Goal: Book appointment/travel/reservation

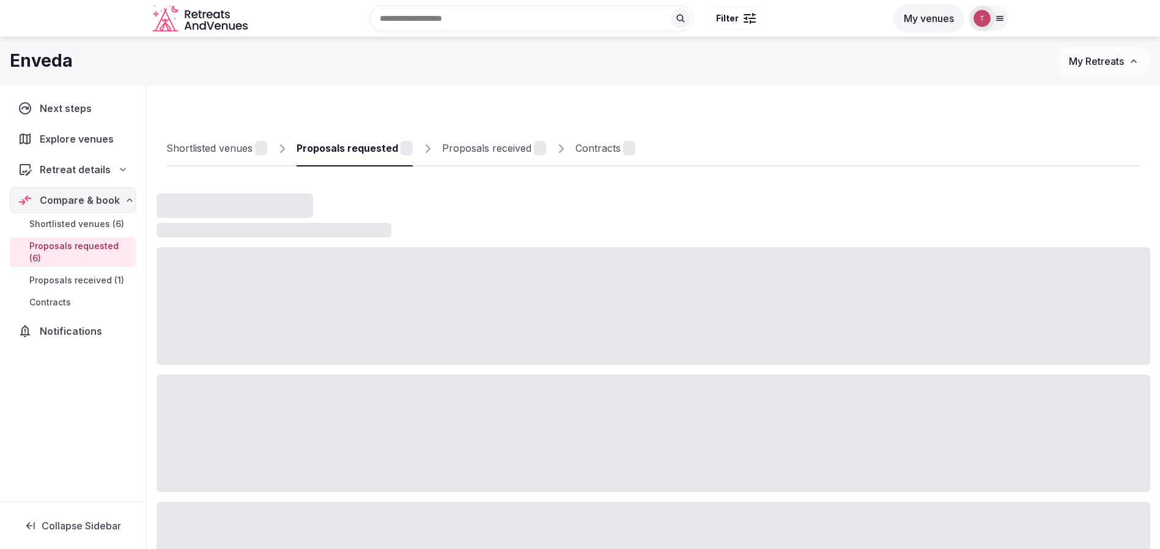
scroll to position [32, 0]
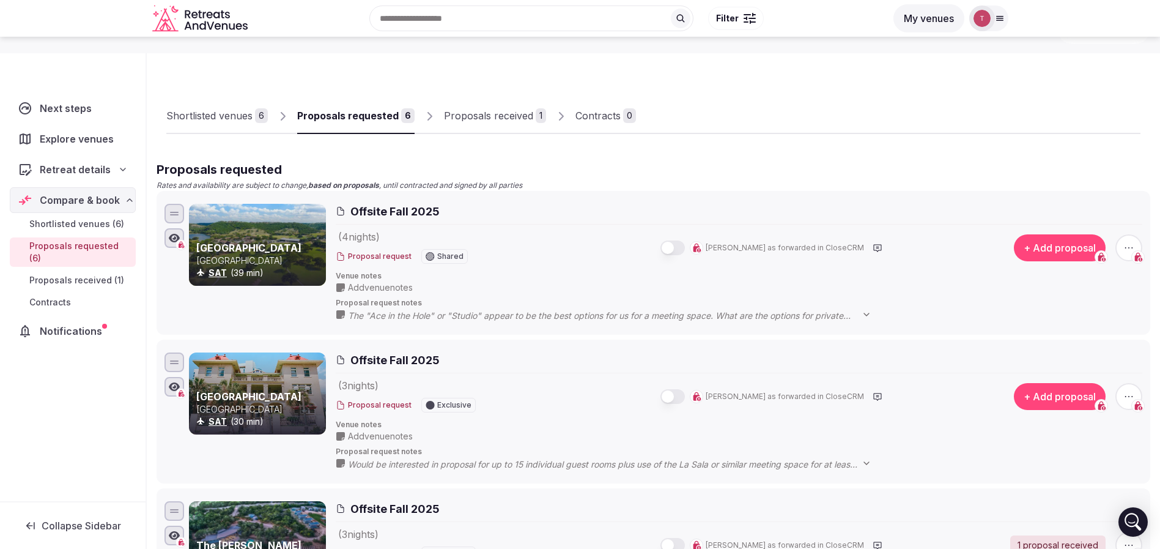
click at [1001, 21] on icon at bounding box center [1000, 18] width 10 height 10
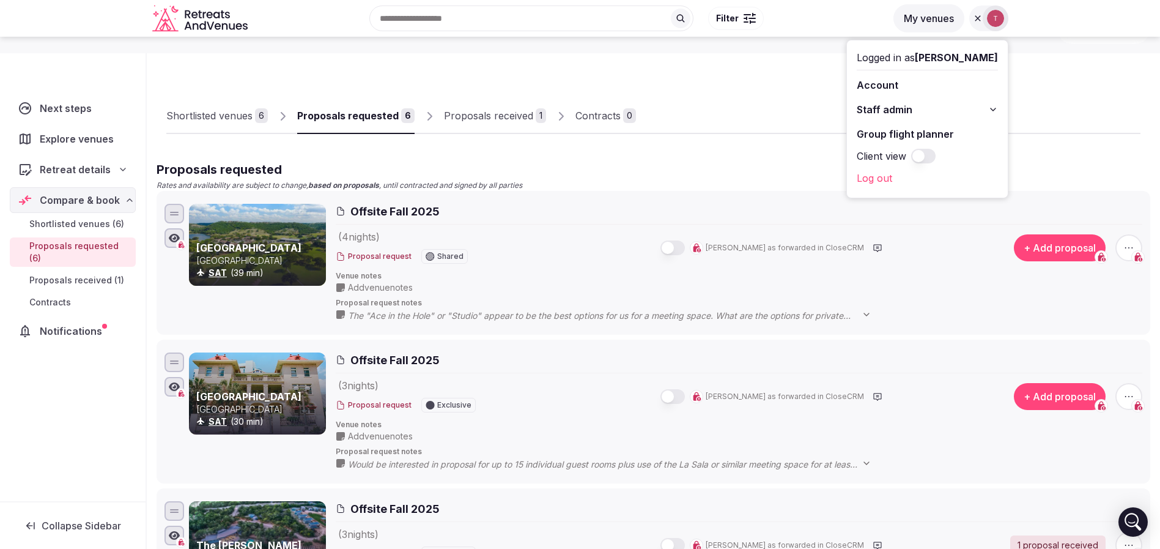
click at [915, 133] on link "Group flight planner" at bounding box center [927, 134] width 141 height 20
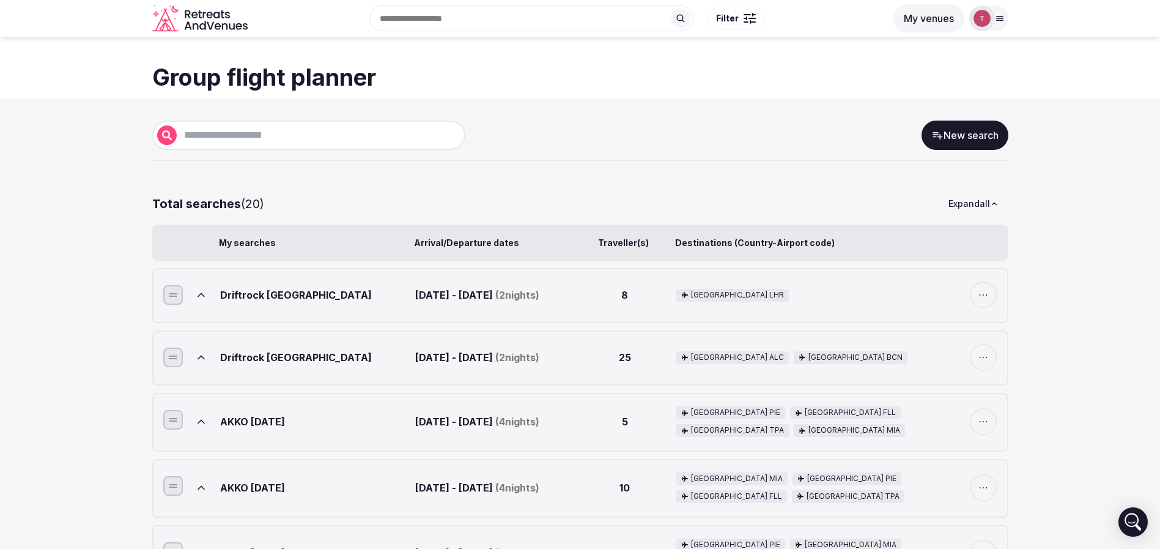
click at [204, 297] on icon at bounding box center [201, 295] width 12 height 12
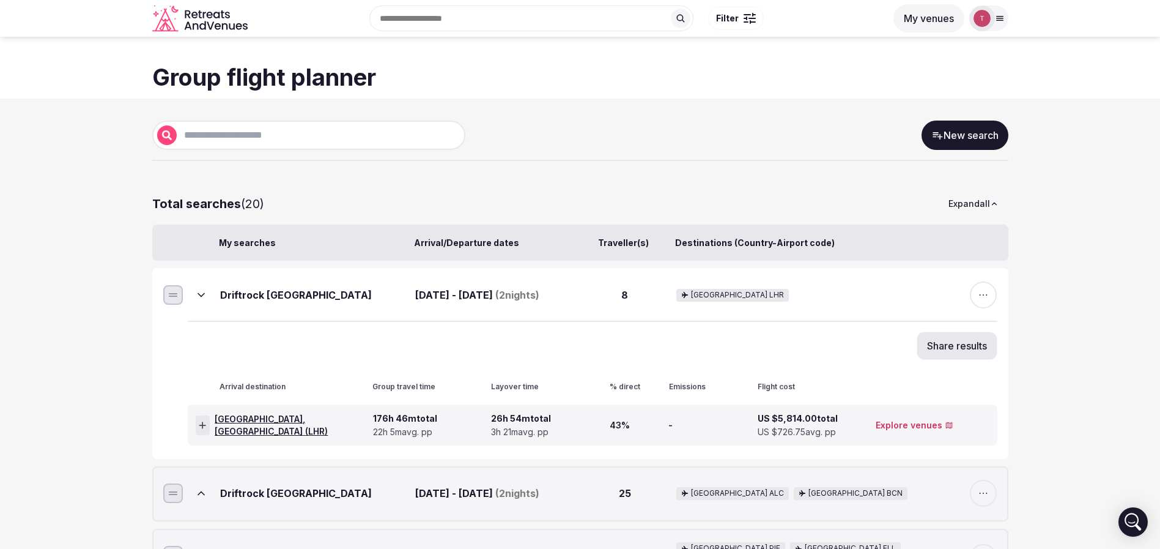
click at [205, 427] on icon at bounding box center [202, 424] width 7 height 7
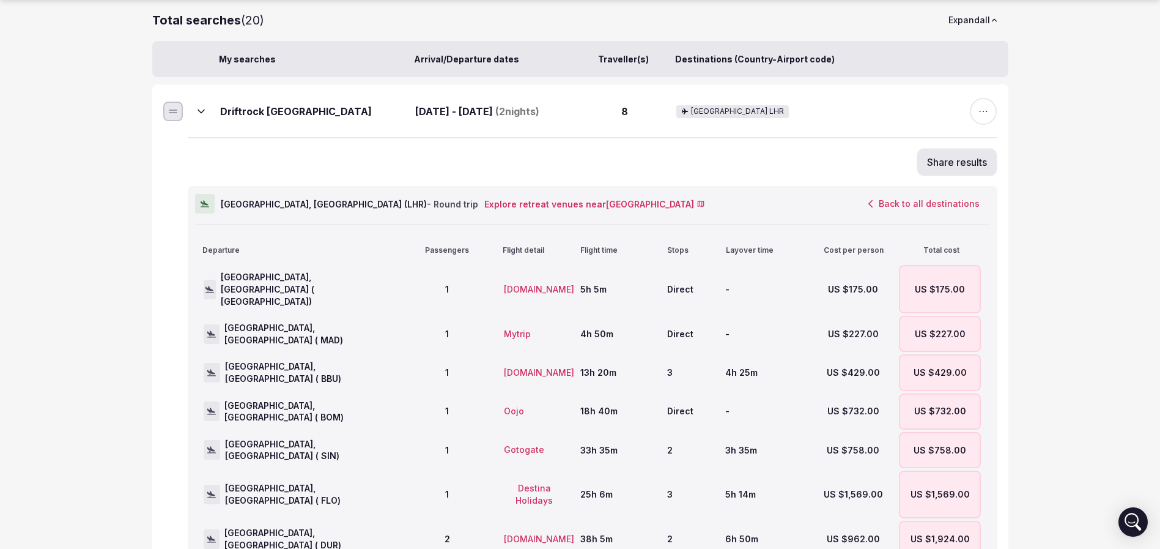
scroll to position [367, 0]
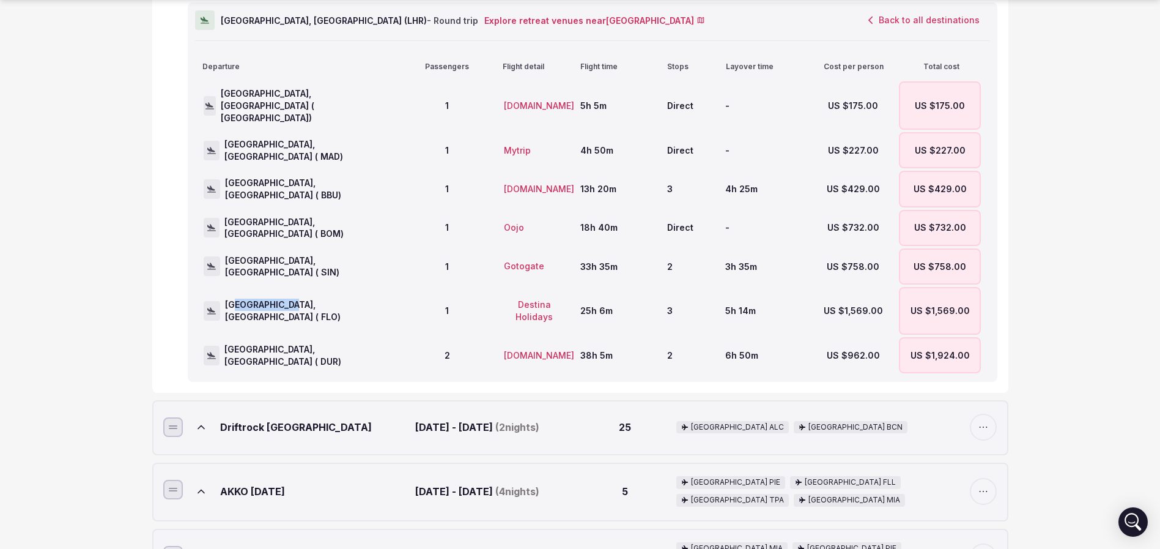
drag, startPoint x: 237, startPoint y: 296, endPoint x: 286, endPoint y: 302, distance: 49.2
click at [286, 302] on span "Florence, United States ( FLO)" at bounding box center [313, 311] width 177 height 24
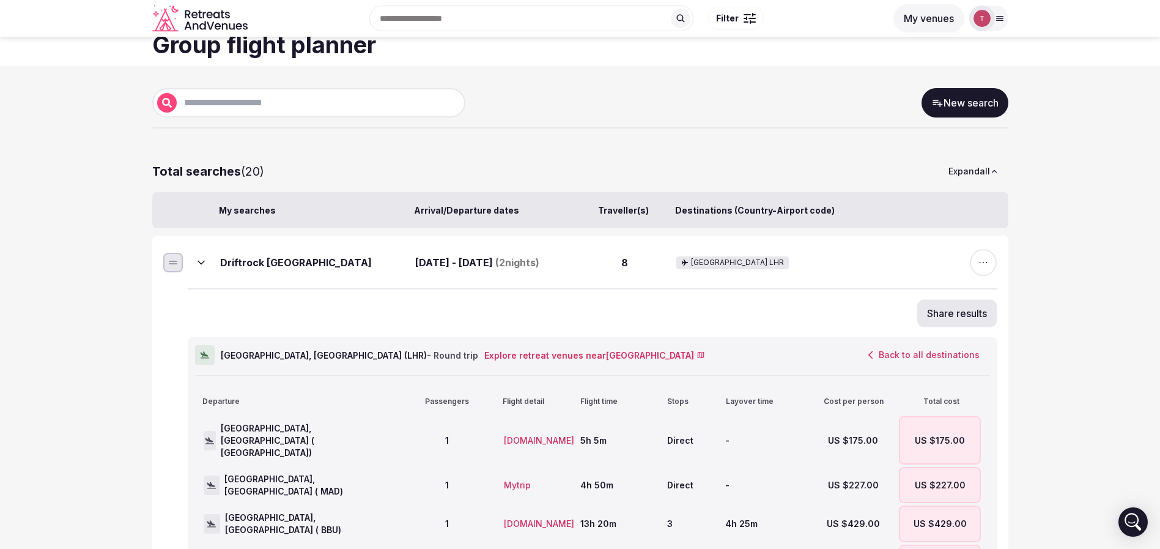
scroll to position [0, 0]
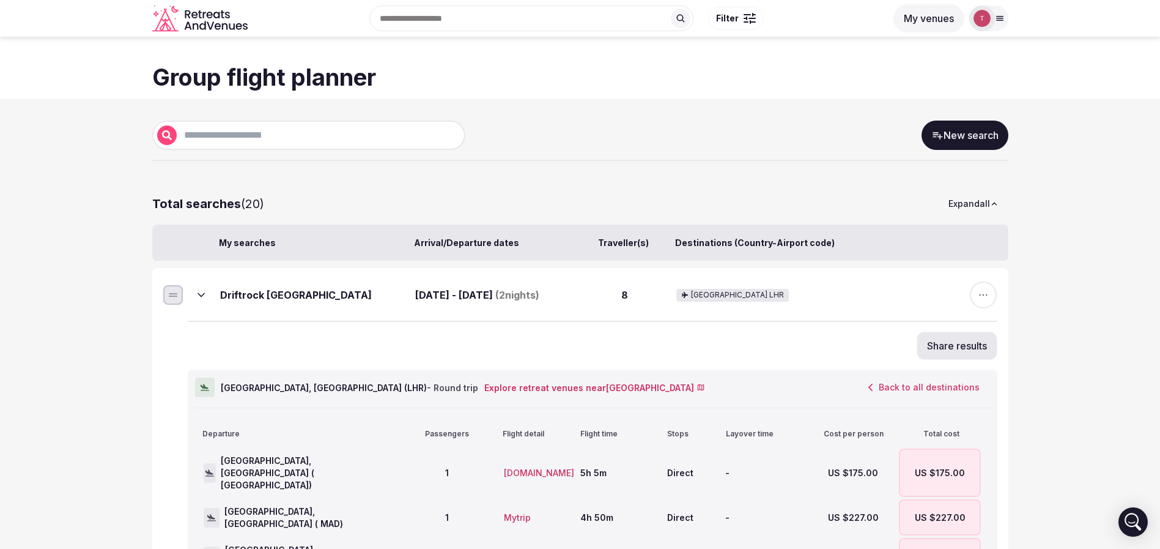
click at [992, 297] on span "button" at bounding box center [983, 294] width 27 height 27
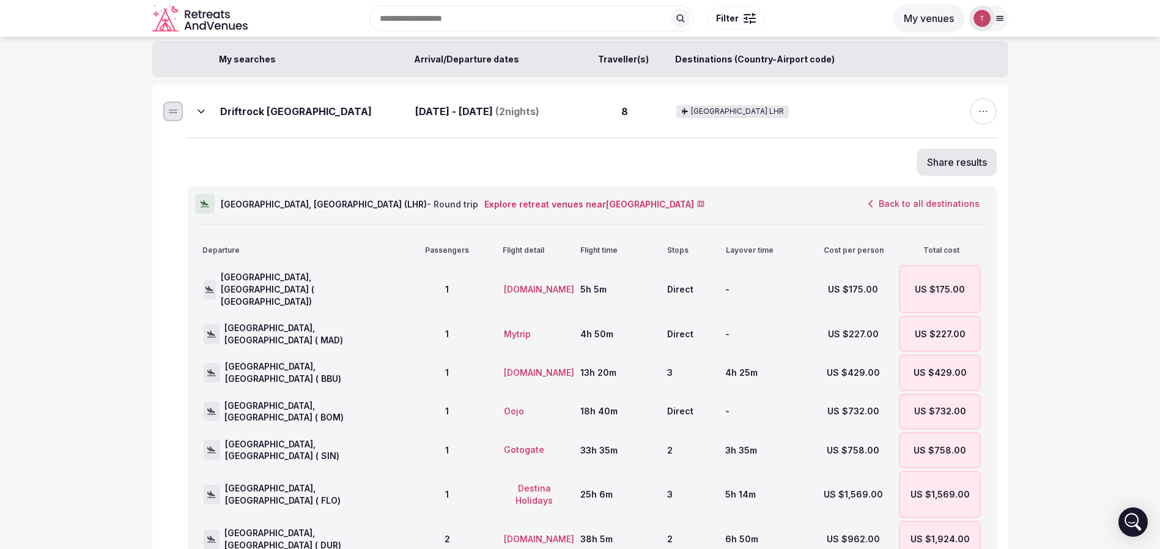
click at [935, 272] on div "US $175.00" at bounding box center [940, 289] width 82 height 48
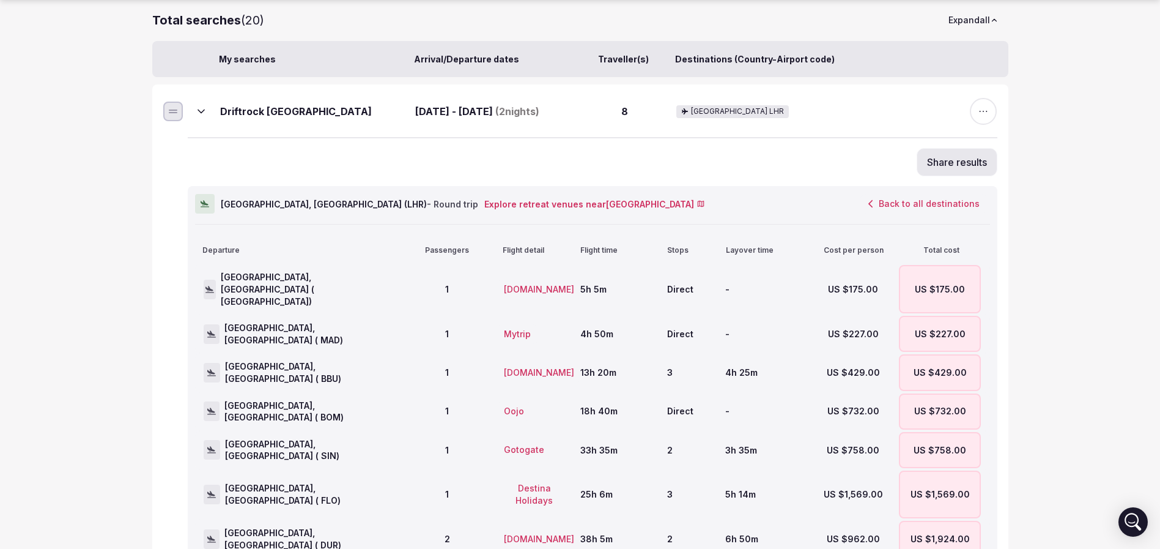
click at [929, 206] on button "Back to all destinations" at bounding box center [924, 203] width 132 height 21
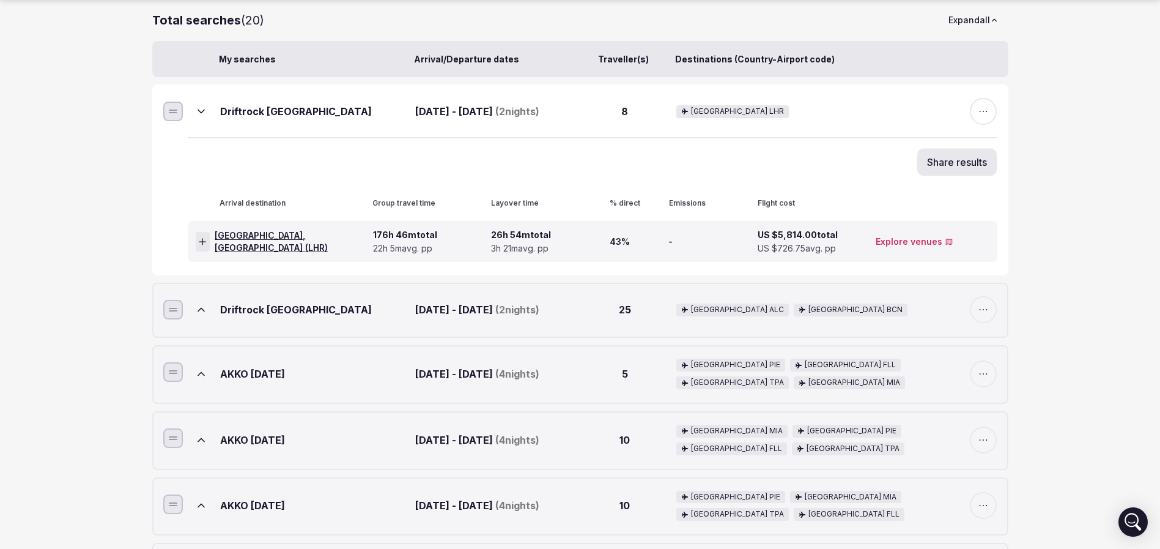
click at [206, 244] on icon at bounding box center [202, 241] width 7 height 7
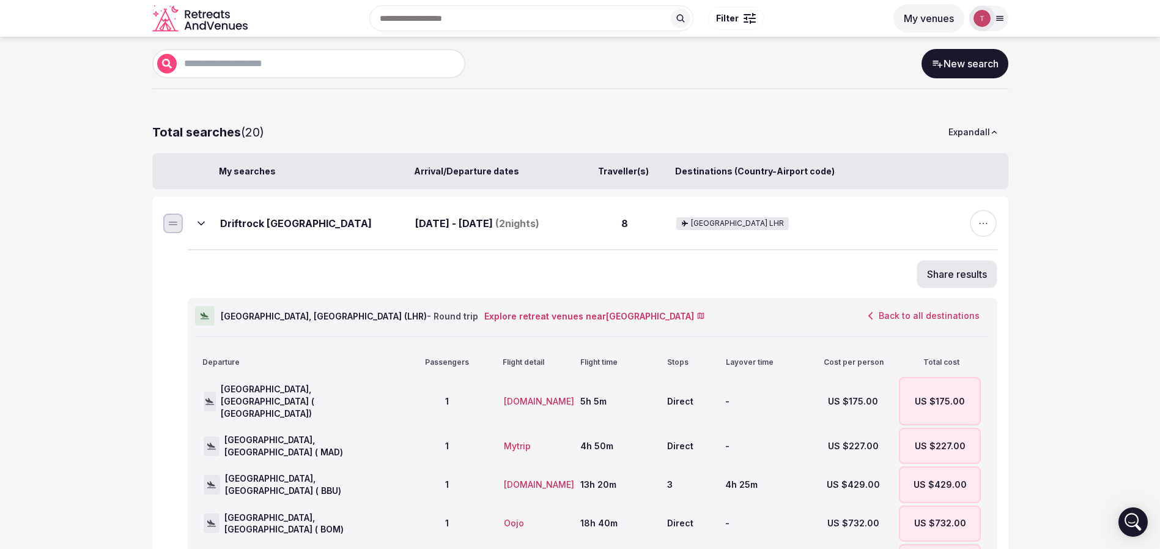
scroll to position [0, 0]
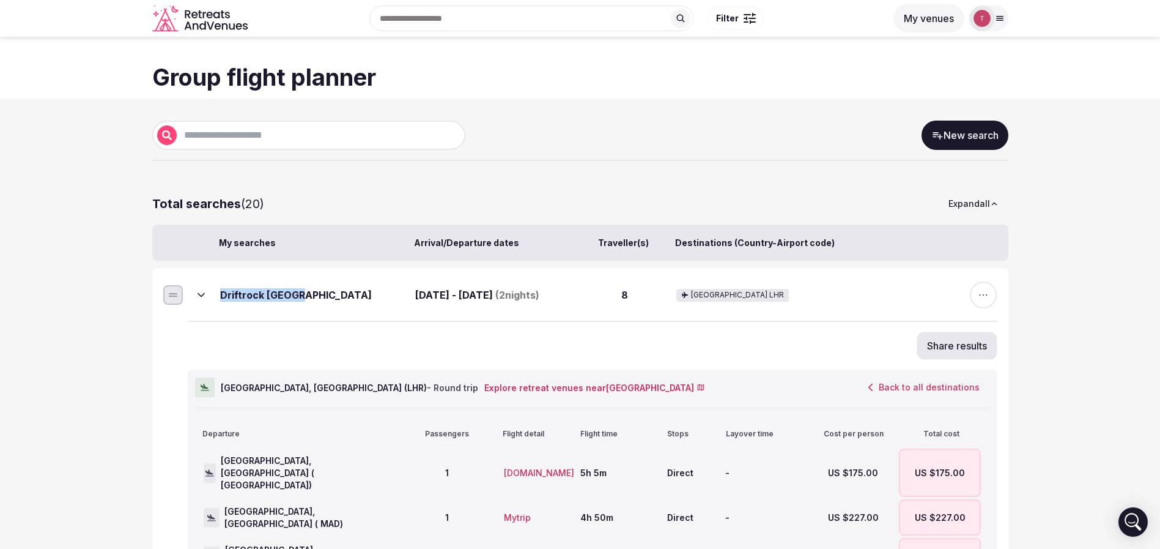
drag, startPoint x: 310, startPoint y: 304, endPoint x: 218, endPoint y: 302, distance: 91.8
click at [218, 302] on div "Driftrock London Apr 6th - Apr 8th, 2026 ( 2 nights) 8 United Kingdom LHR" at bounding box center [593, 294] width 810 height 51
copy div "Driftrock London"
click at [286, 300] on div "Driftrock London" at bounding box center [315, 294] width 191 height 27
drag, startPoint x: 288, startPoint y: 299, endPoint x: 210, endPoint y: 301, distance: 77.7
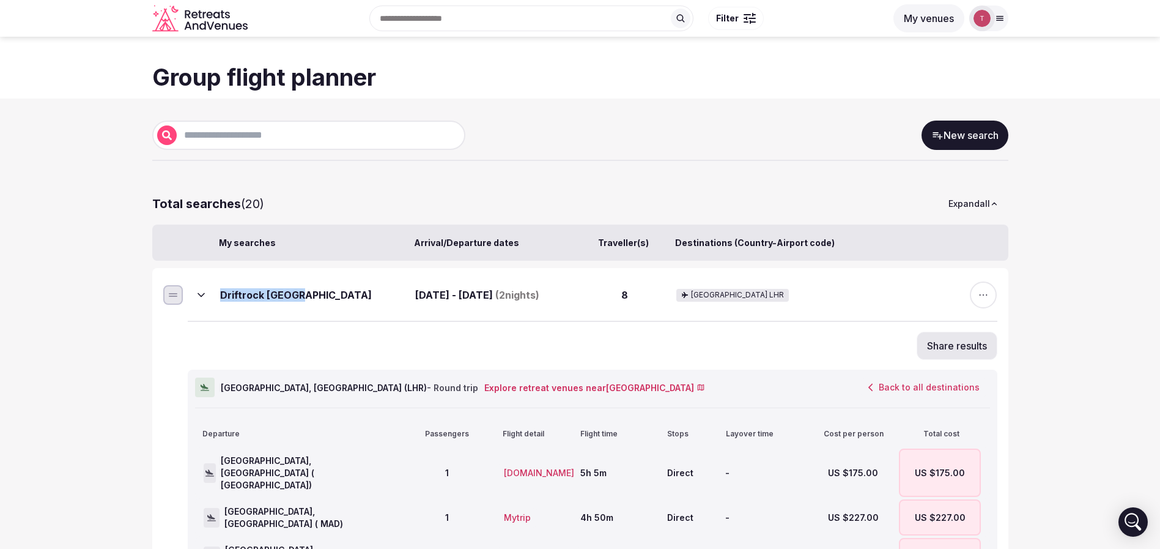
click at [210, 301] on div "Driftrock London Apr 6th - Apr 8th, 2026 ( 2 nights) 8 United Kingdom LHR" at bounding box center [593, 294] width 810 height 51
copy div "Driftrock London"
click at [210, 295] on button at bounding box center [201, 294] width 27 height 27
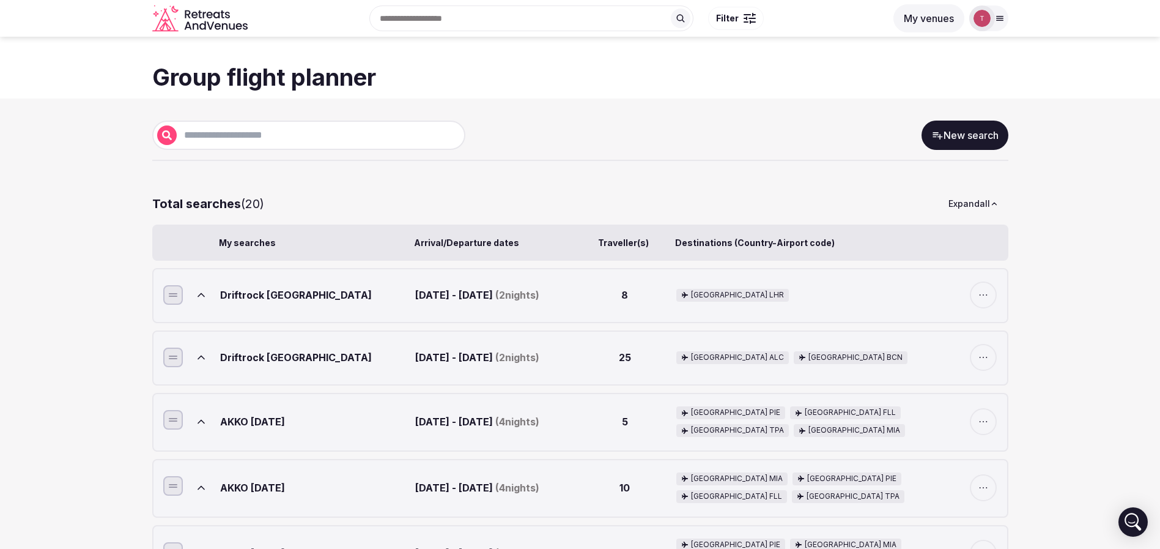
click at [202, 358] on icon at bounding box center [201, 357] width 12 height 12
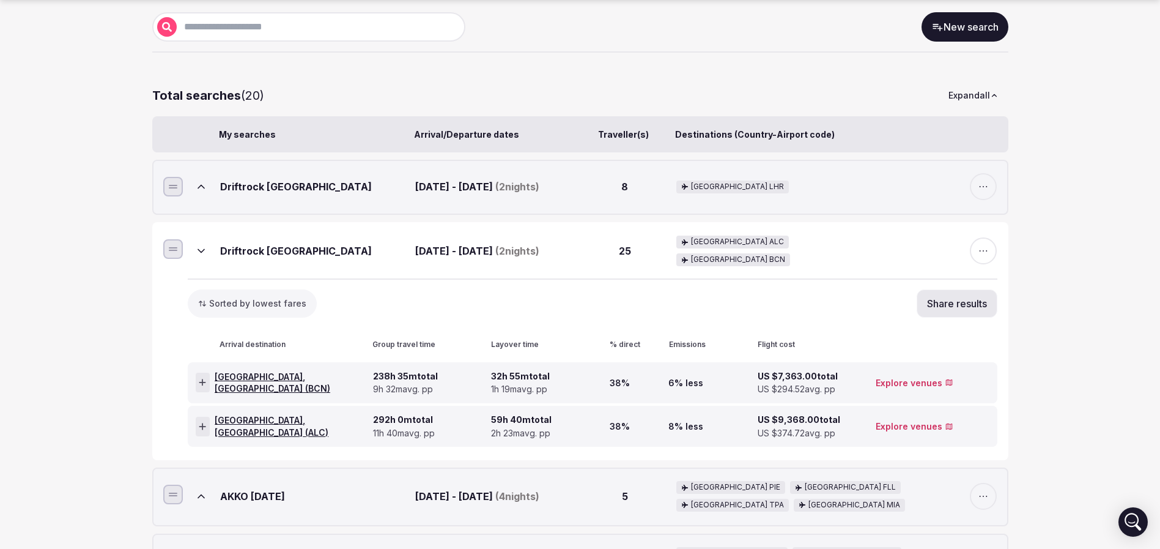
scroll to position [184, 0]
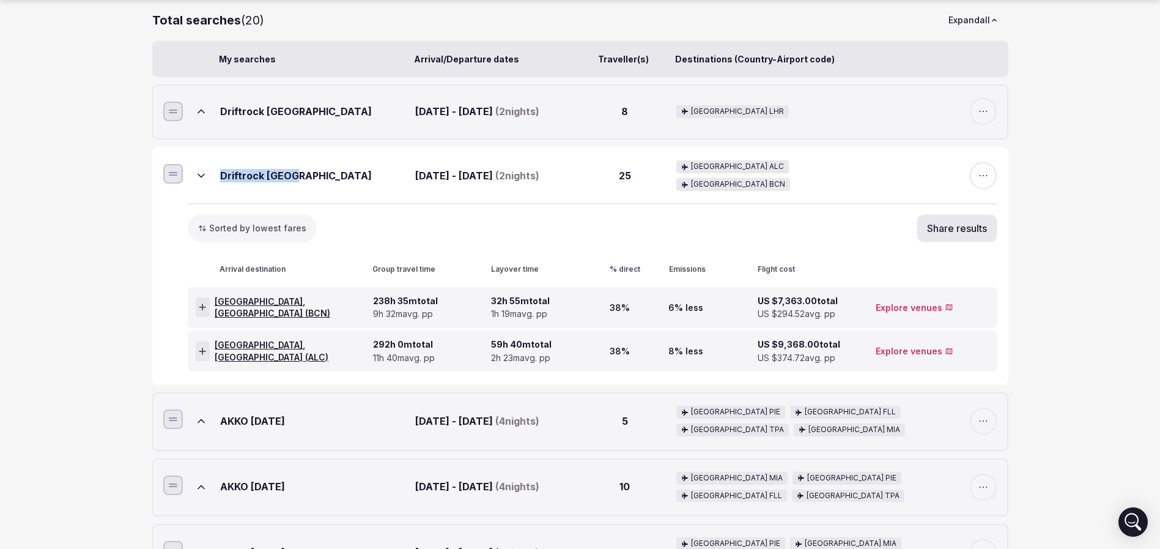
drag, startPoint x: 294, startPoint y: 180, endPoint x: 217, endPoint y: 180, distance: 76.5
click at [217, 180] on div "Driftrock Spain Apr 6th - Apr 8th, 2026 ( 2 nights) 25 Spain ALC Spain BCN" at bounding box center [593, 175] width 810 height 55
copy div "Driftrock Spain"
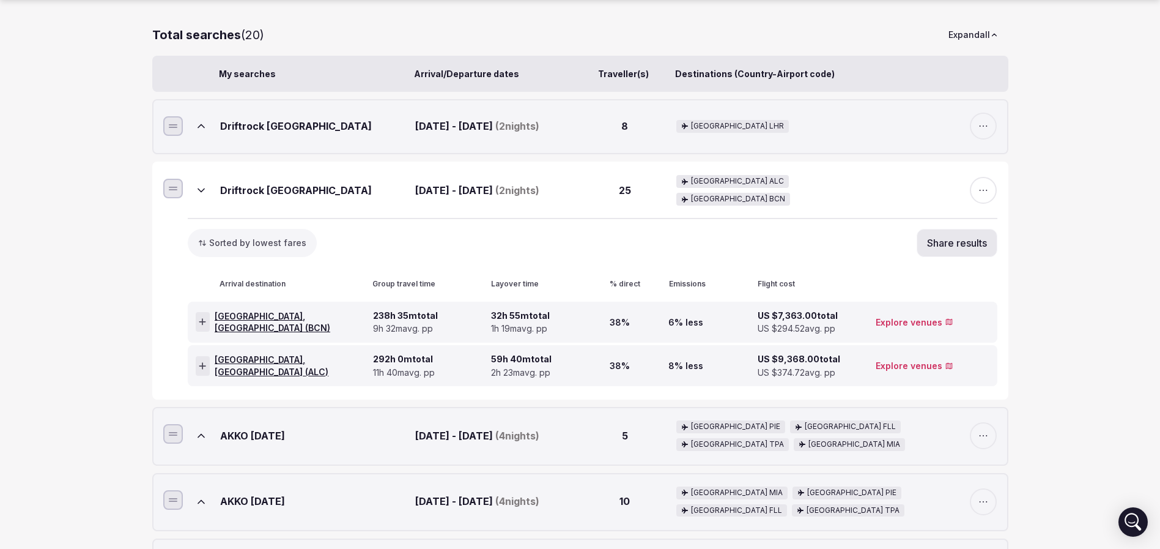
scroll to position [275, 0]
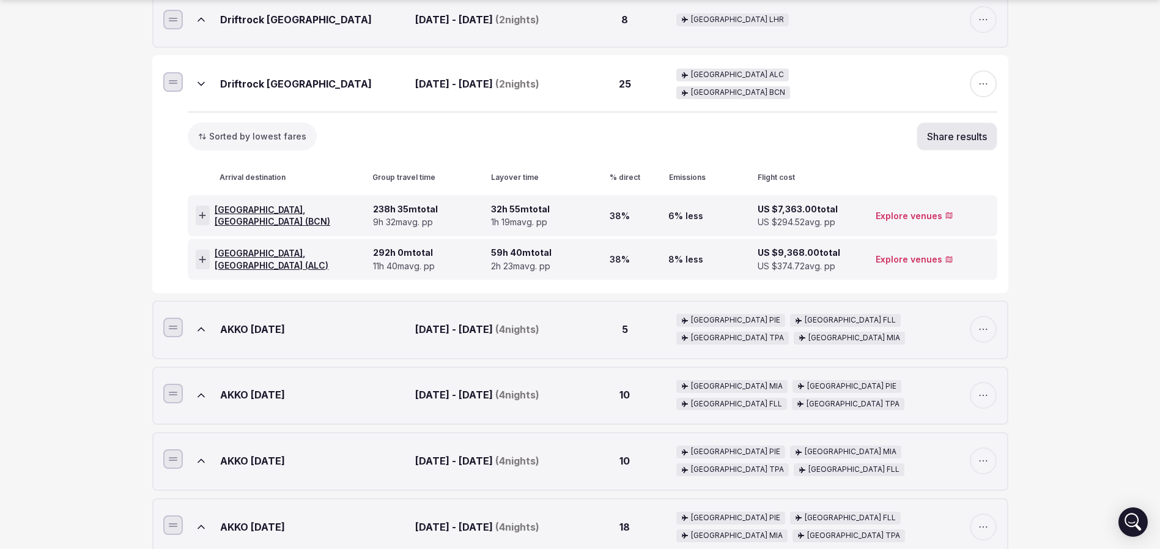
click at [206, 218] on icon at bounding box center [202, 215] width 7 height 7
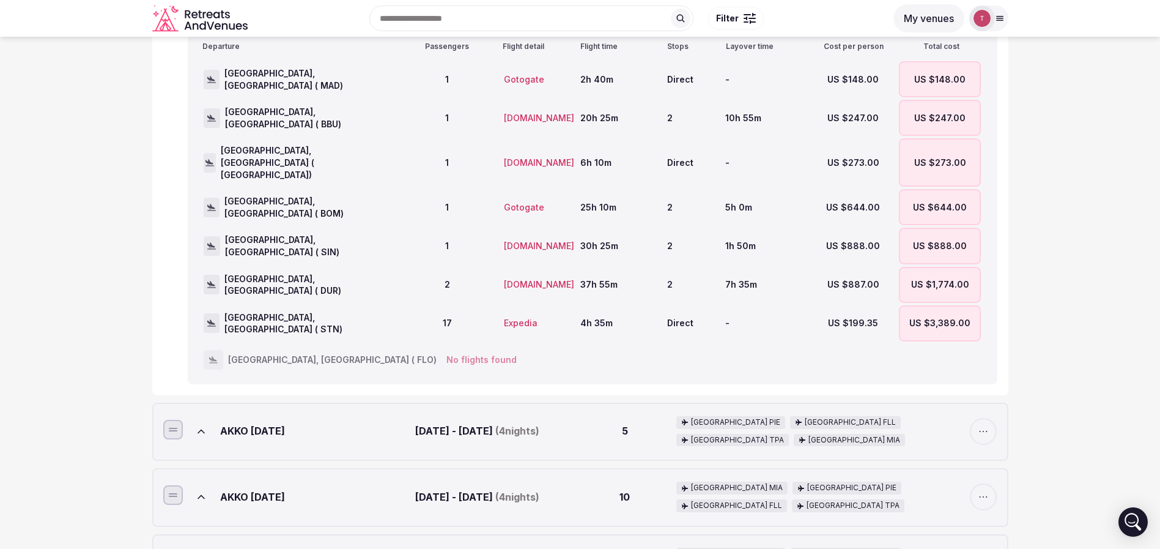
scroll to position [367, 0]
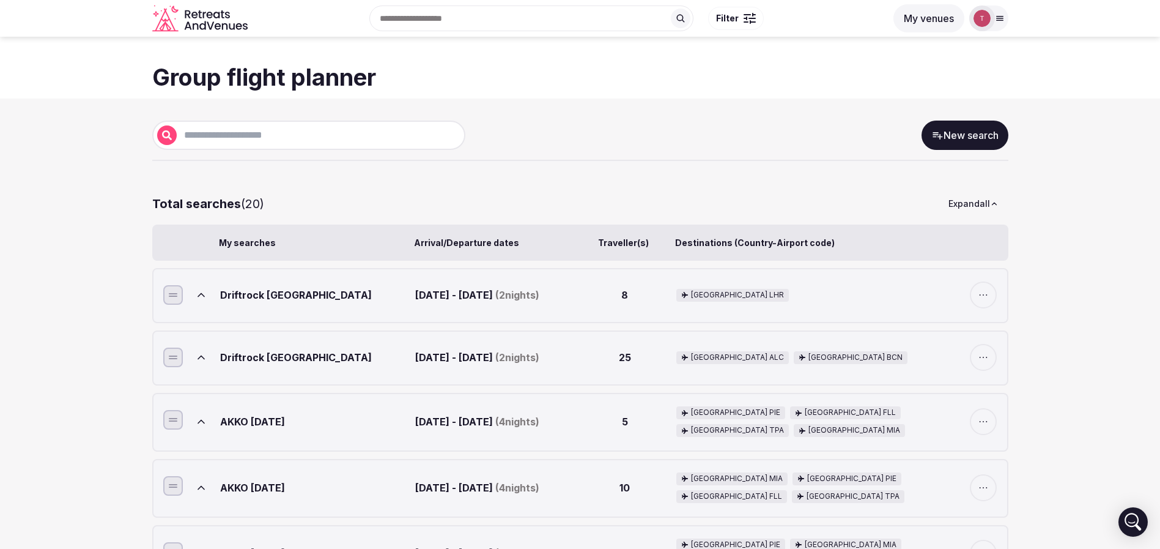
click at [971, 139] on link "New search" at bounding box center [965, 135] width 87 height 29
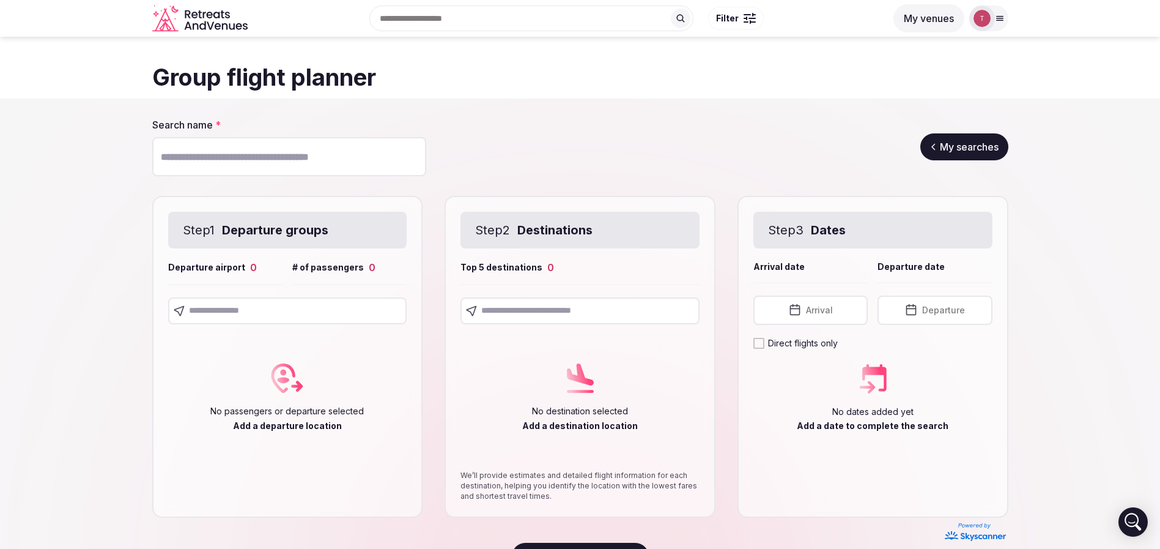
click at [270, 153] on input "Search name *" at bounding box center [289, 156] width 274 height 39
paste input "**********"
type input "**********"
click at [503, 141] on div "**********" at bounding box center [580, 147] width 856 height 58
click at [247, 314] on input "text" at bounding box center [287, 310] width 239 height 27
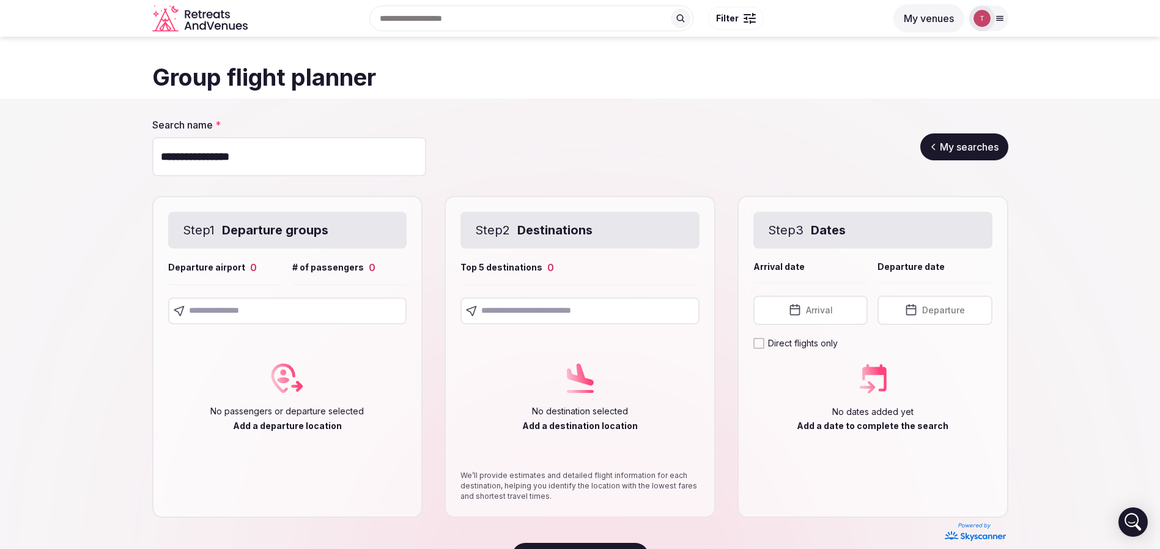
click at [303, 305] on input "text" at bounding box center [287, 310] width 239 height 27
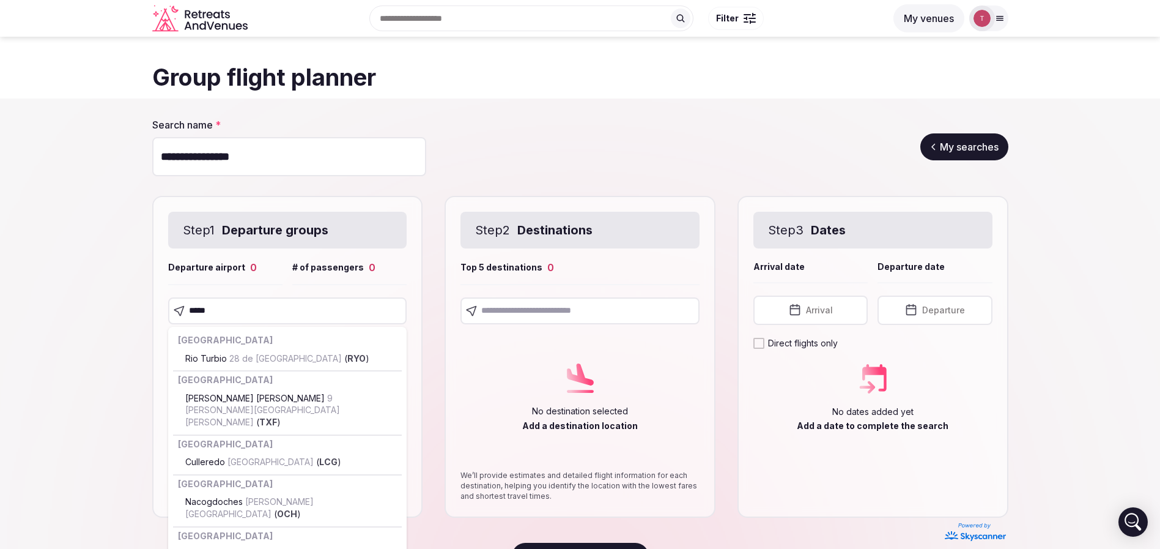
type input "******"
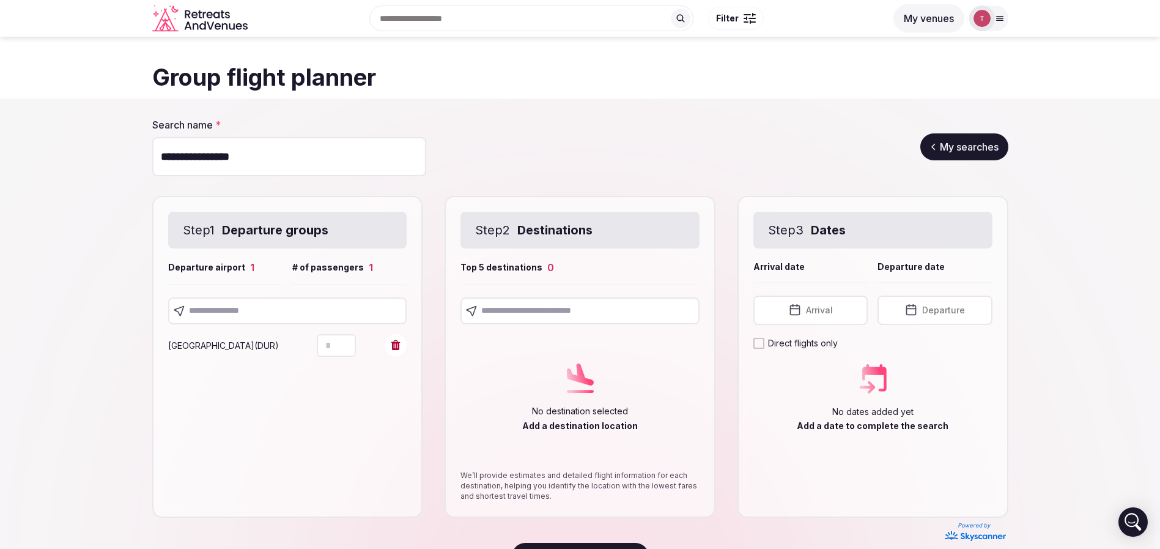
type input "*"
click at [351, 341] on icon "Increment" at bounding box center [346, 340] width 10 height 10
click at [347, 317] on input "text" at bounding box center [287, 310] width 239 height 27
drag, startPoint x: 283, startPoint y: 314, endPoint x: 18, endPoint y: 307, distance: 264.4
click at [18, 307] on section "**********" at bounding box center [580, 343] width 1160 height 490
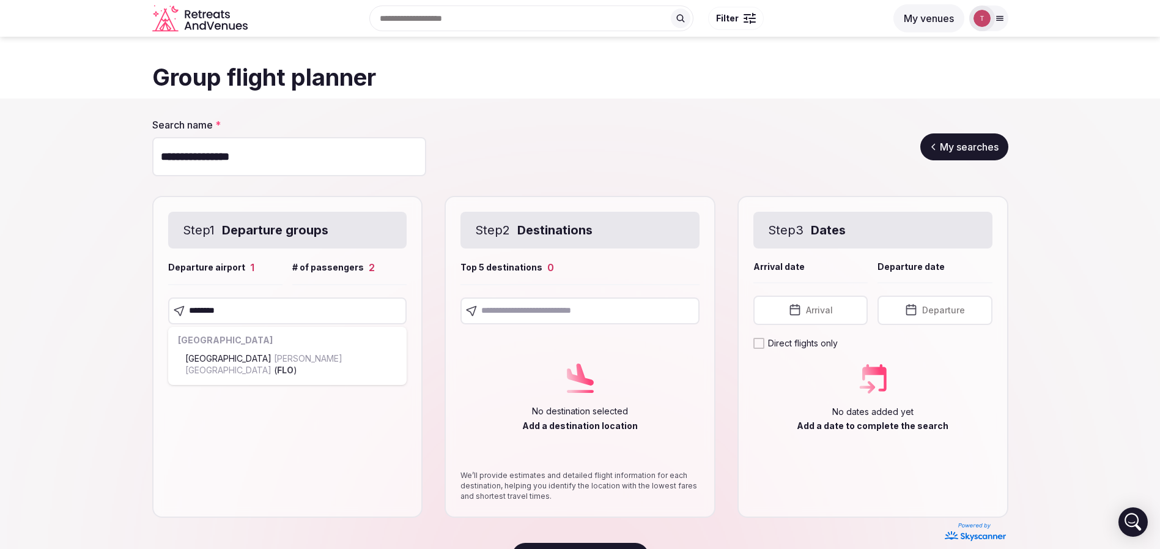
drag, startPoint x: 303, startPoint y: 310, endPoint x: 0, endPoint y: 278, distance: 305.0
click at [0, 278] on section "**********" at bounding box center [580, 343] width 1160 height 490
paste input "text"
type input "***"
click at [87, 349] on section "**********" at bounding box center [580, 343] width 1160 height 490
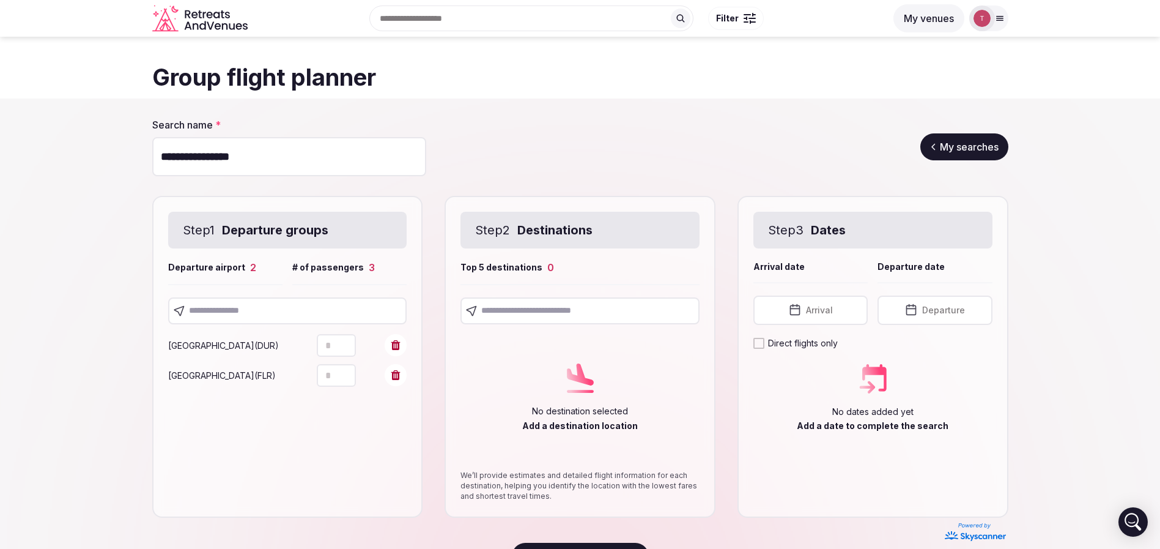
click at [264, 306] on input "text" at bounding box center [287, 310] width 239 height 27
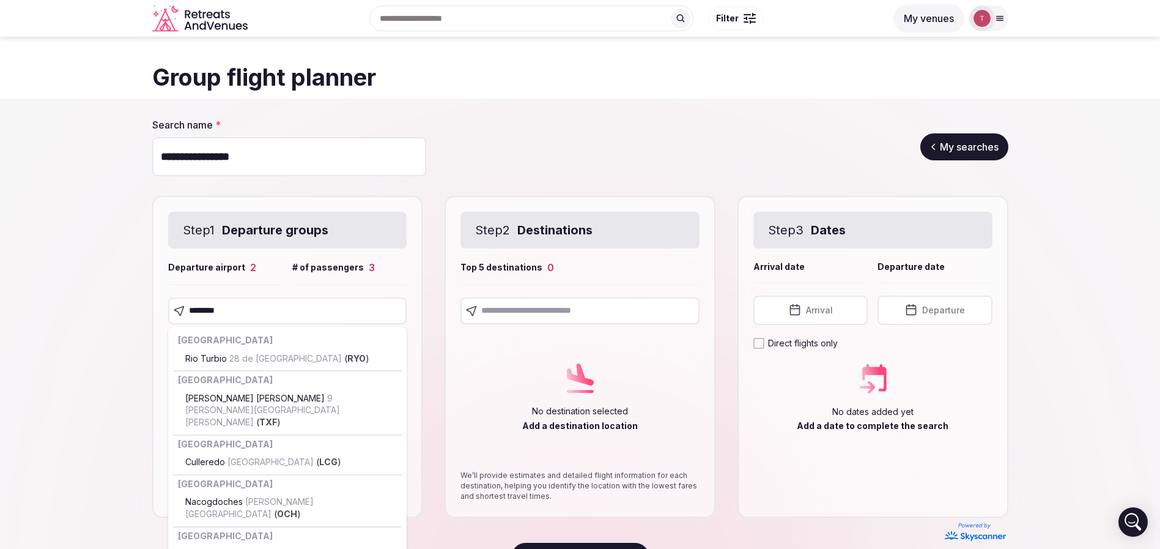
type input "*********"
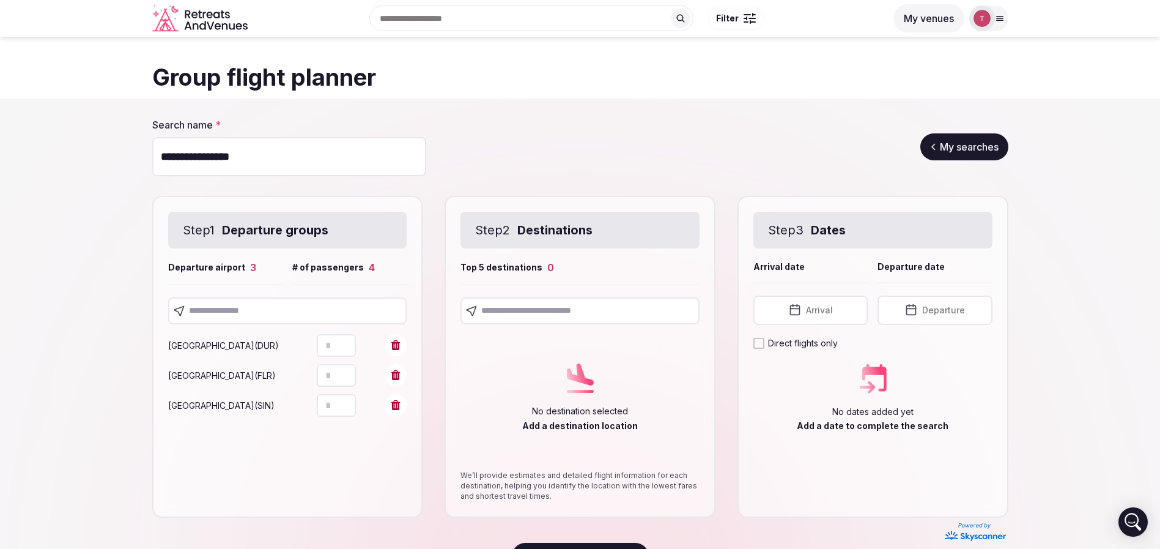
click at [315, 303] on input "text" at bounding box center [287, 310] width 239 height 27
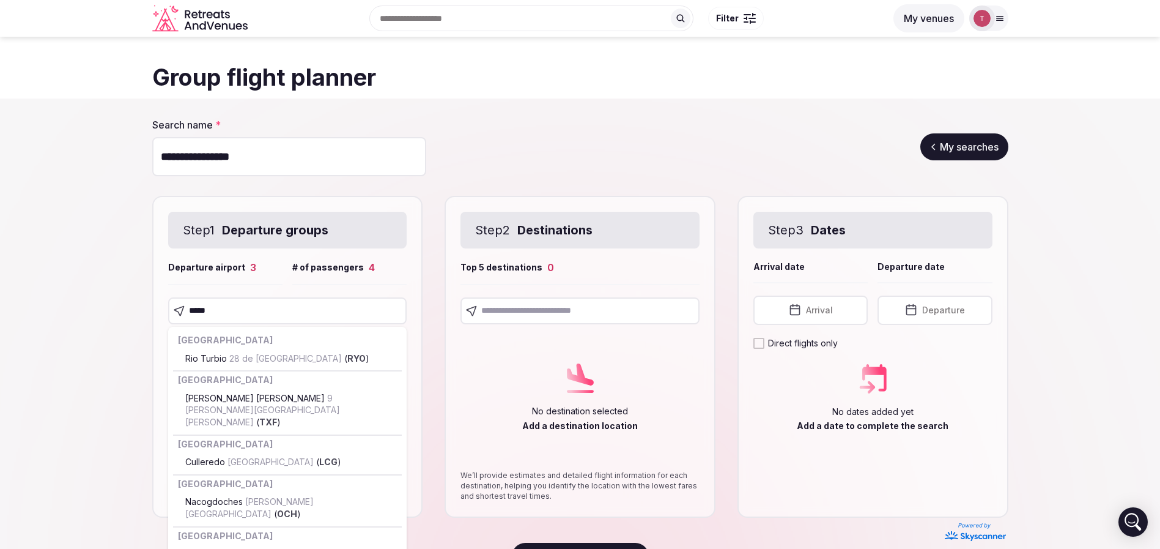
type input "******"
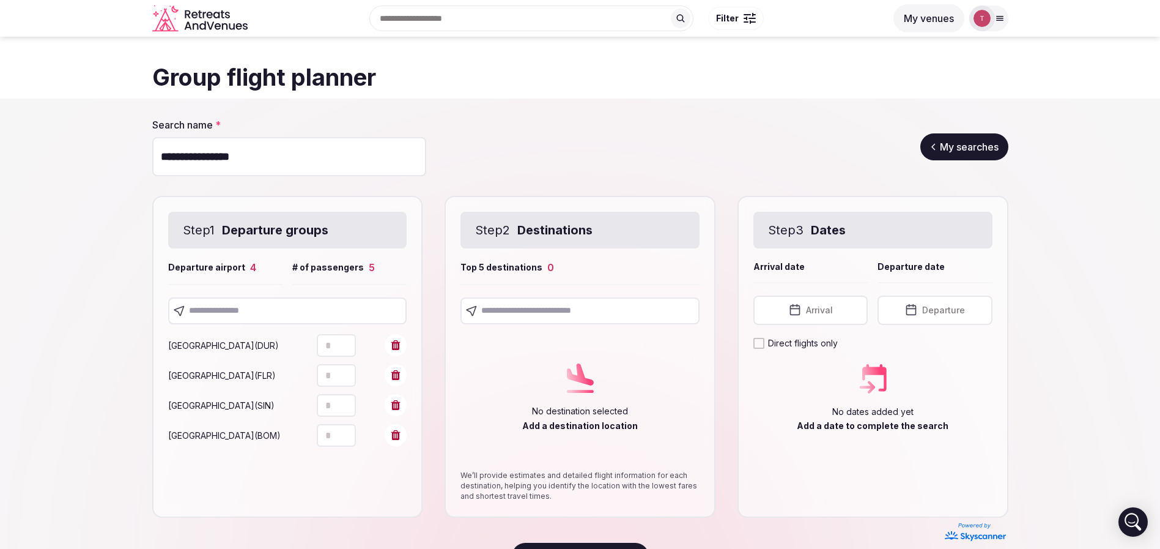
click at [279, 311] on input "text" at bounding box center [287, 310] width 239 height 27
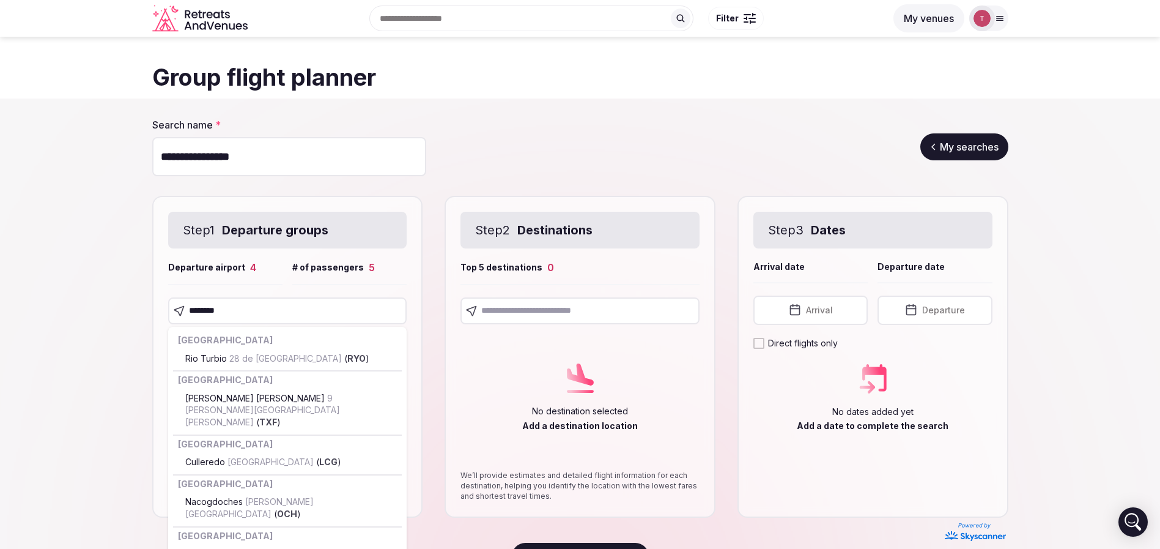
type input "*********"
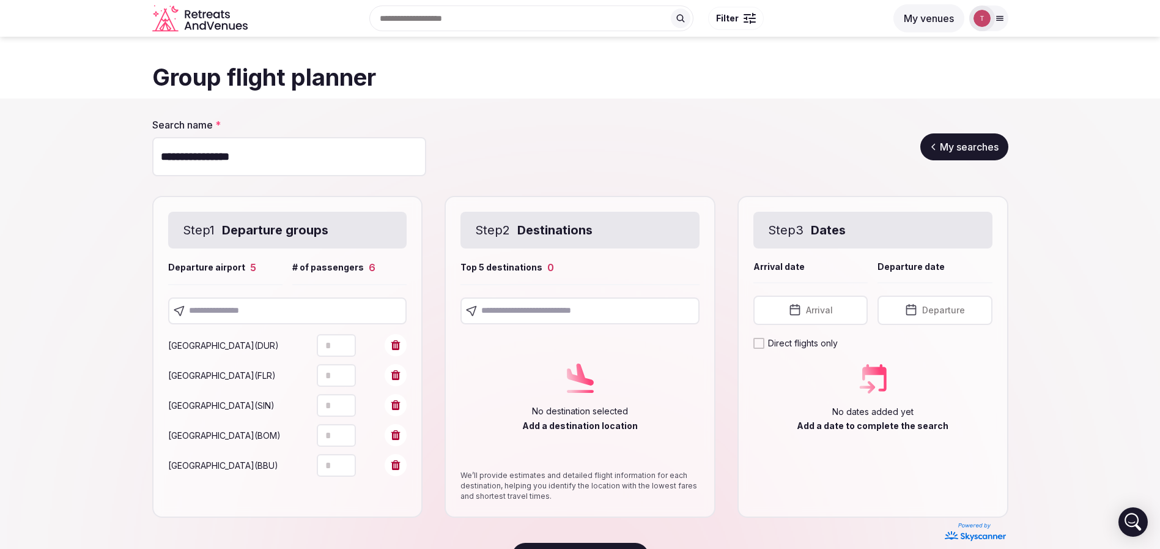
click at [284, 300] on input "text" at bounding box center [287, 310] width 239 height 27
type input "******"
click at [84, 393] on section "**********" at bounding box center [580, 346] width 1160 height 496
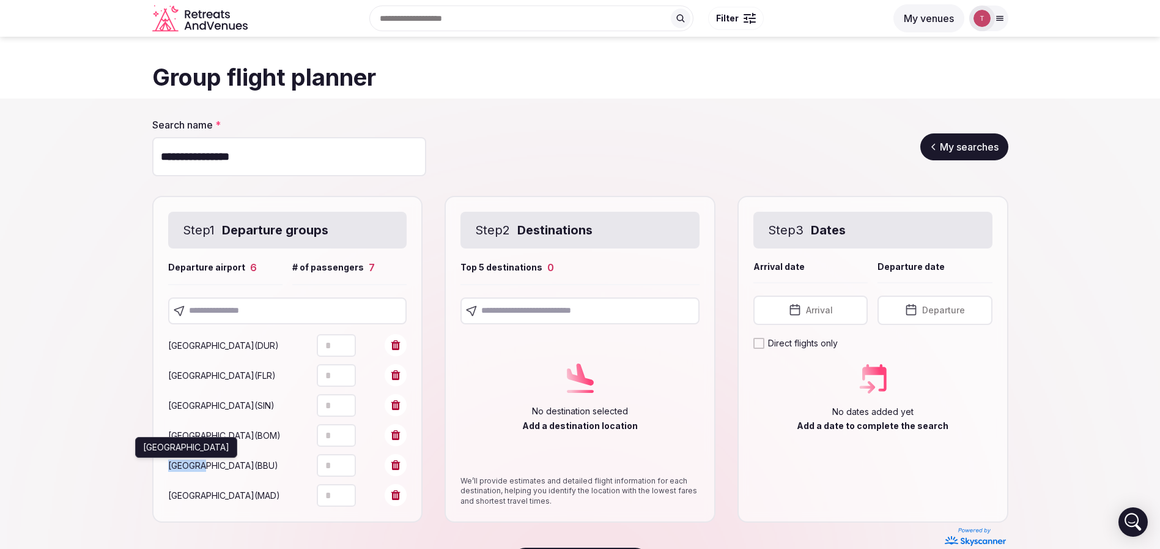
drag, startPoint x: 161, startPoint y: 477, endPoint x: 201, endPoint y: 475, distance: 39.2
click at [201, 476] on div "Step 1 Departure groups Departure airport 6 # of passengers 7 Durban ( DUR ) * …" at bounding box center [287, 359] width 271 height 327
click at [274, 309] on input "text" at bounding box center [287, 310] width 239 height 27
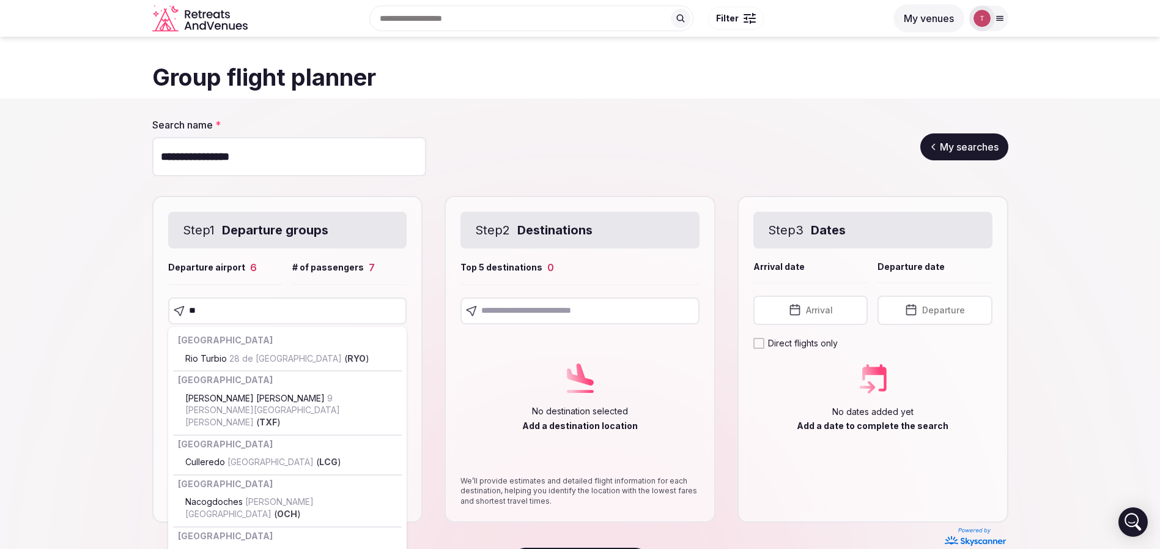
type input "***"
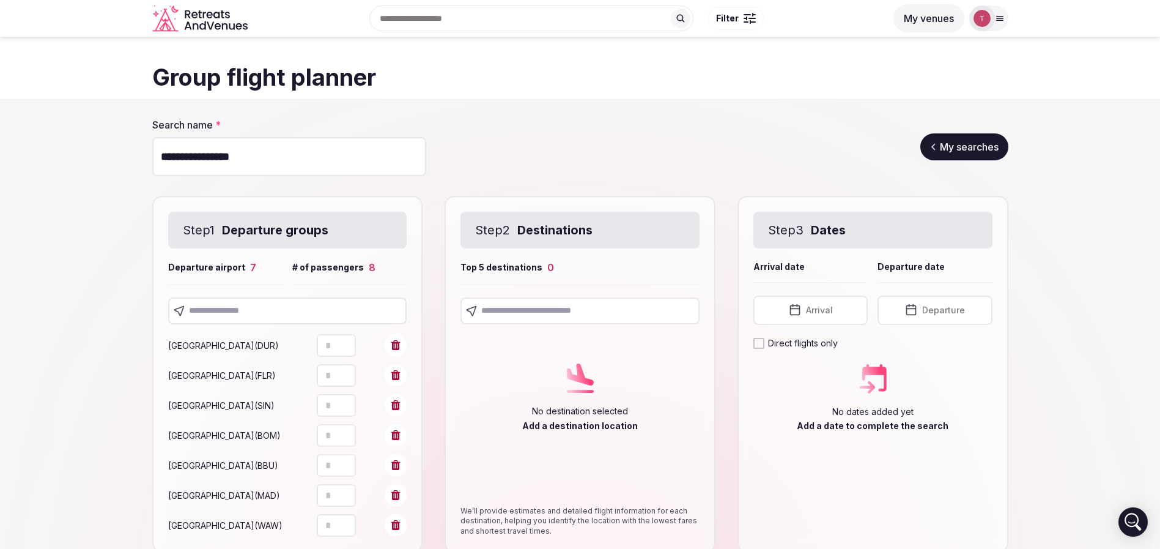
click at [58, 344] on section "**********" at bounding box center [580, 360] width 1160 height 525
click at [41, 165] on section "**********" at bounding box center [580, 360] width 1160 height 525
click at [571, 306] on input "text" at bounding box center [580, 310] width 239 height 27
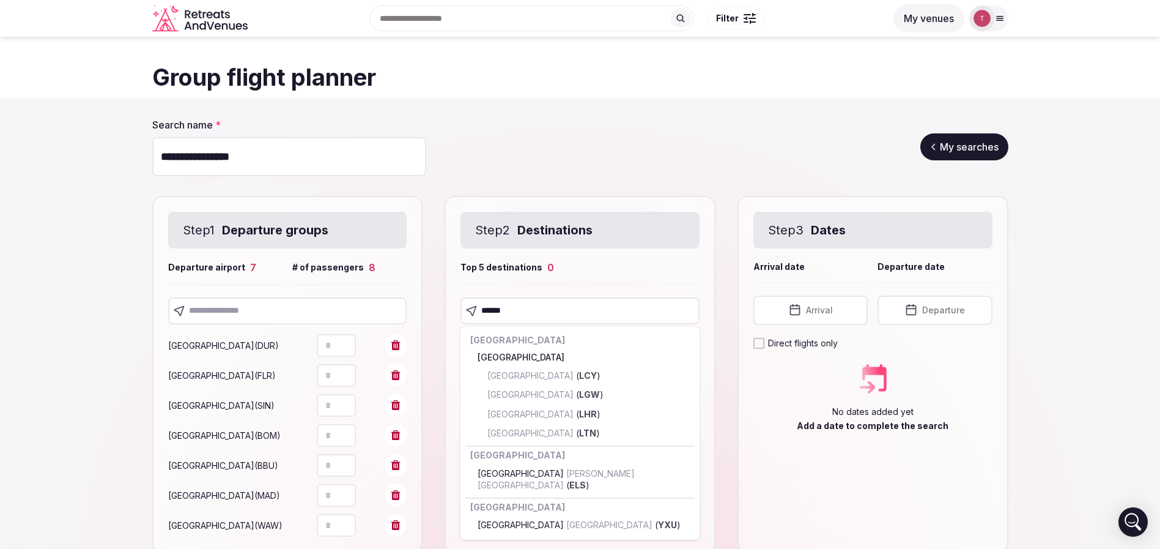
type input "******"
click at [564, 303] on input "******" at bounding box center [580, 310] width 239 height 27
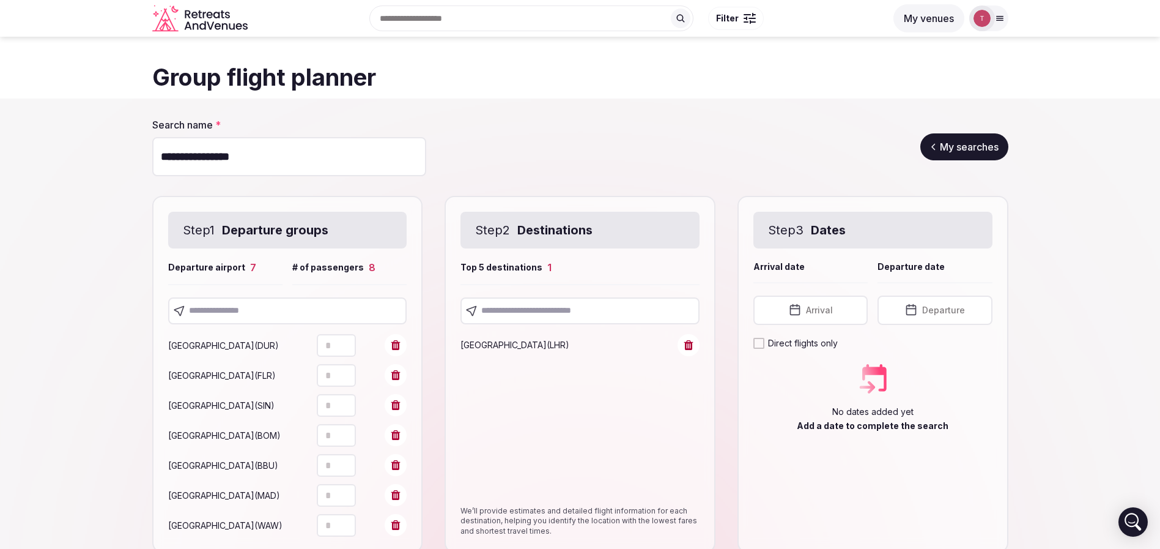
click at [1077, 409] on section "**********" at bounding box center [580, 360] width 1160 height 525
click at [806, 309] on span "Arrival" at bounding box center [819, 310] width 27 height 12
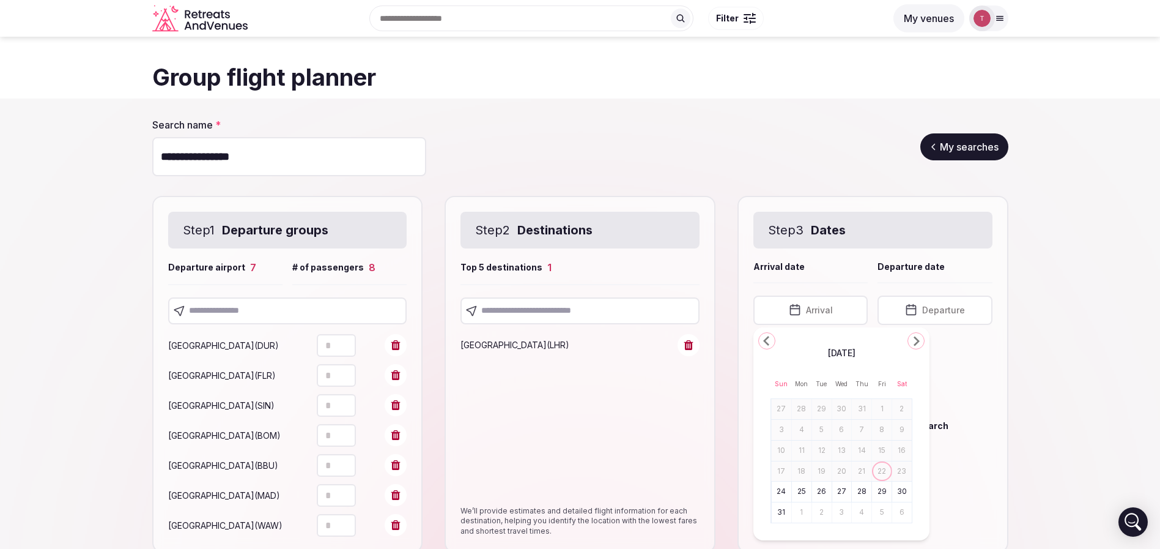
click at [914, 340] on icon "Go to the Next Month" at bounding box center [916, 340] width 15 height 15
click at [915, 340] on icon "Go to the Next Month" at bounding box center [916, 340] width 15 height 15
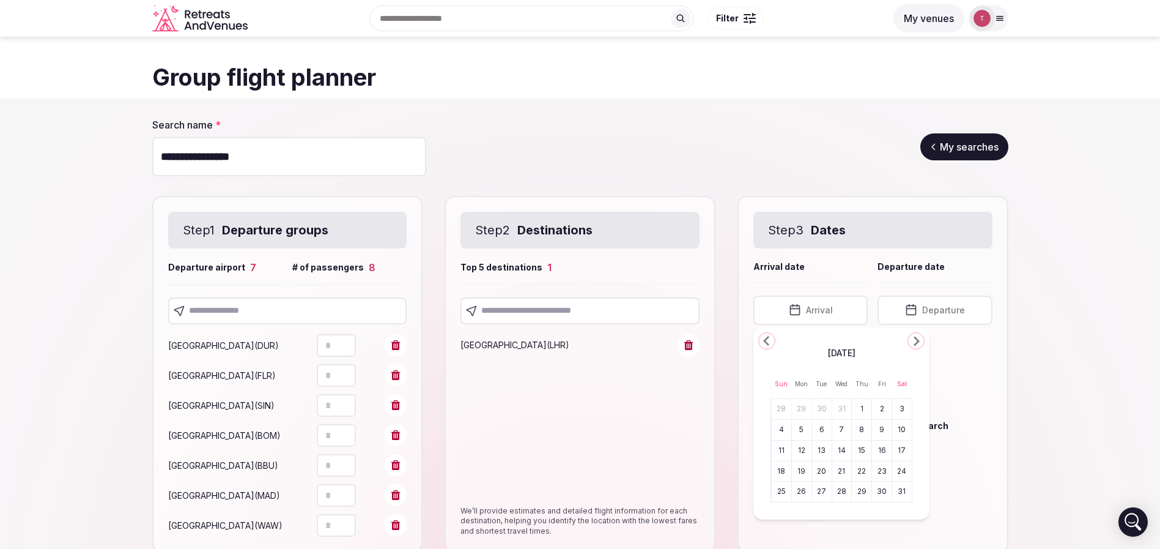
click at [915, 340] on icon "Go to the Next Month" at bounding box center [916, 340] width 15 height 15
click at [806, 430] on button "6" at bounding box center [801, 430] width 17 height 18
click at [944, 316] on button "April 6th, 2026" at bounding box center [935, 309] width 114 height 29
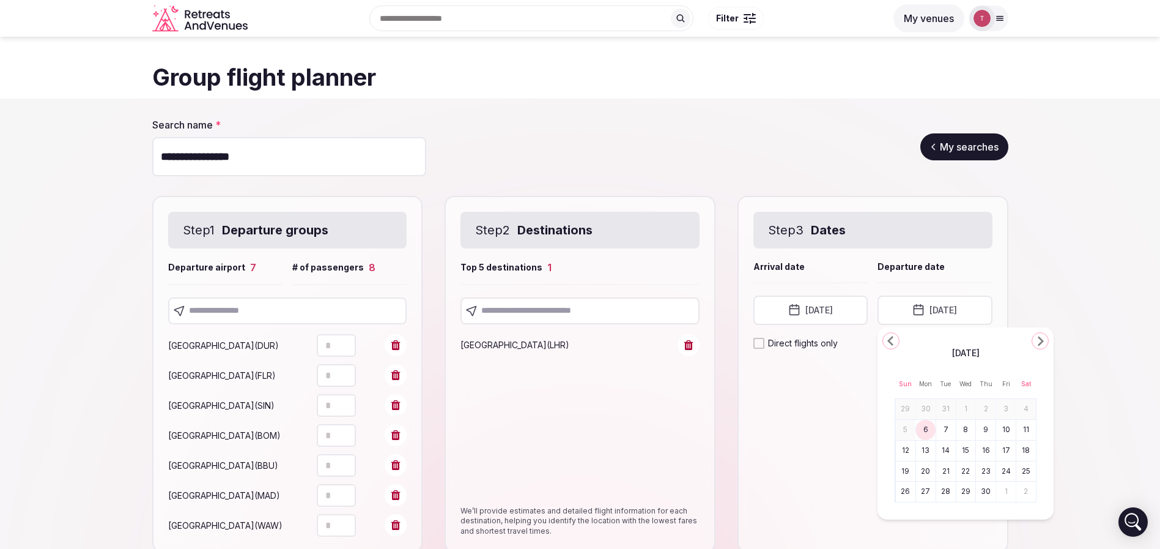
click at [967, 429] on button "8" at bounding box center [966, 430] width 17 height 18
click at [1104, 370] on section "**********" at bounding box center [580, 360] width 1160 height 525
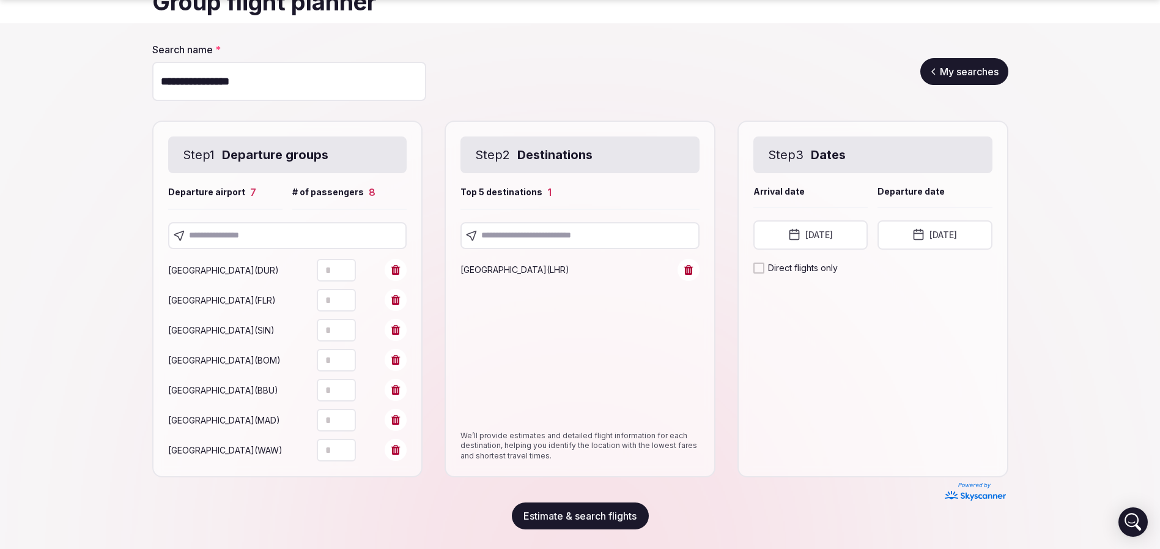
click at [951, 58] on link "My searches" at bounding box center [965, 71] width 88 height 27
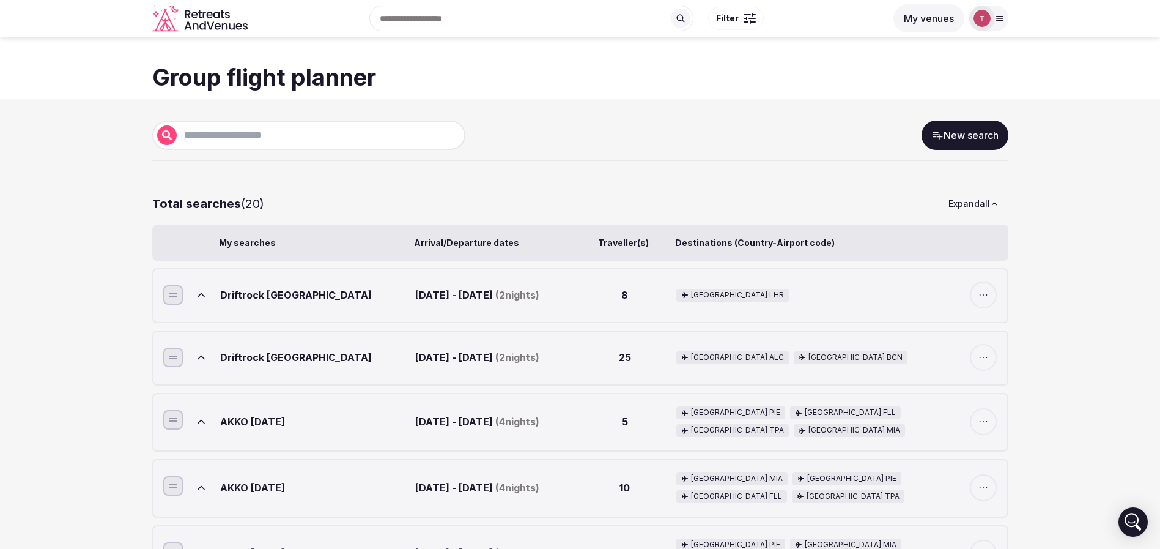
click at [969, 134] on link "New search" at bounding box center [965, 135] width 87 height 29
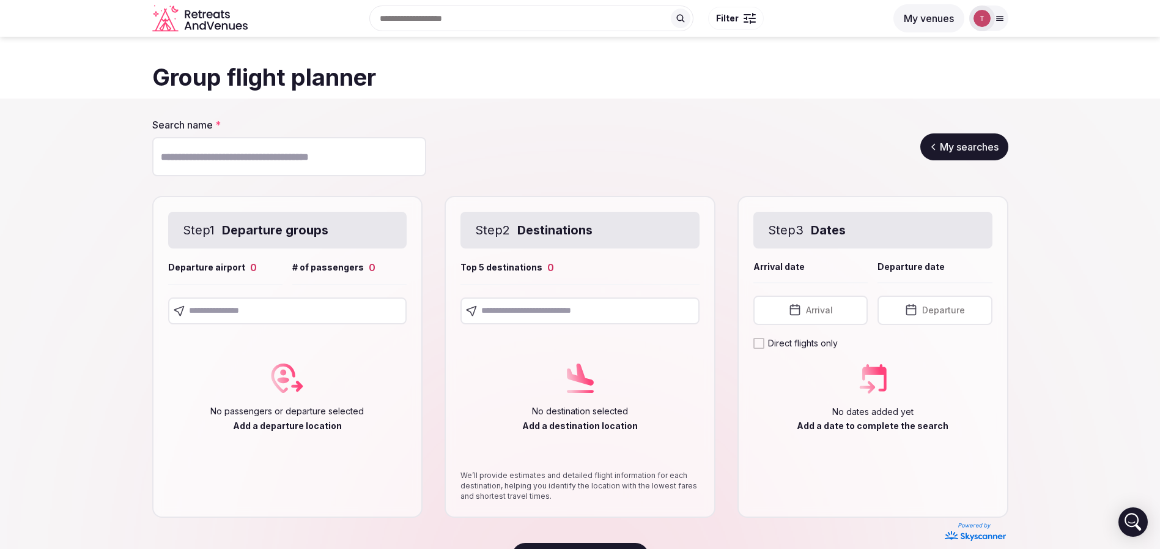
click at [278, 310] on input "text" at bounding box center [287, 310] width 239 height 27
click at [291, 158] on input "Search name *" at bounding box center [289, 156] width 274 height 39
paste input "***"
drag, startPoint x: 299, startPoint y: 163, endPoint x: 0, endPoint y: 141, distance: 299.3
click at [0, 142] on section "Search name * *** My searches Step 1 Departure groups Departure airport 0 # of …" at bounding box center [580, 343] width 1160 height 490
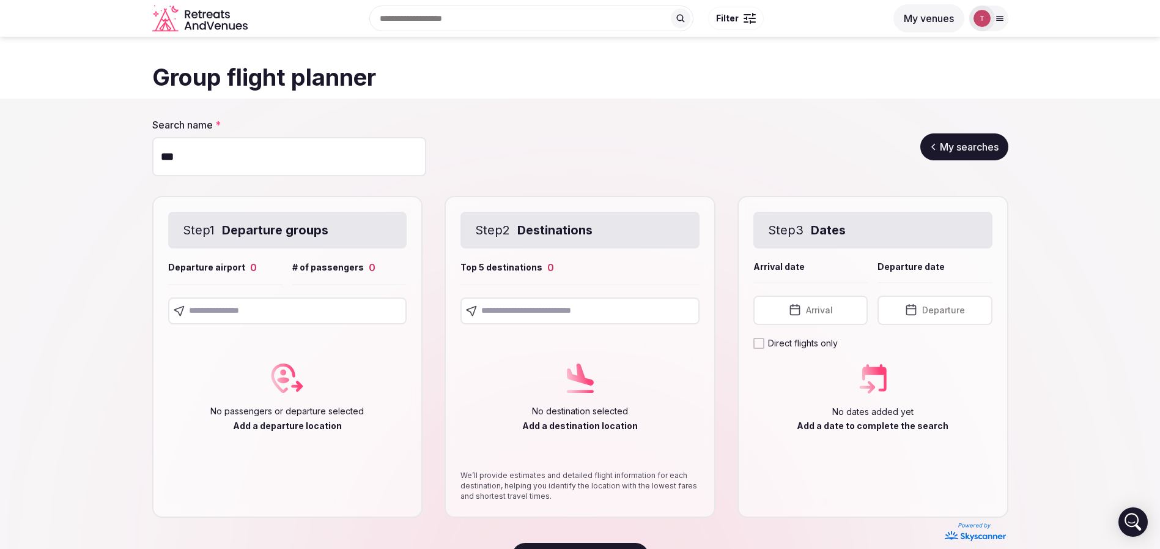
paste input "**********"
type input "**********"
click at [478, 143] on div "**********" at bounding box center [580, 147] width 856 height 58
click at [286, 305] on input "text" at bounding box center [287, 310] width 239 height 27
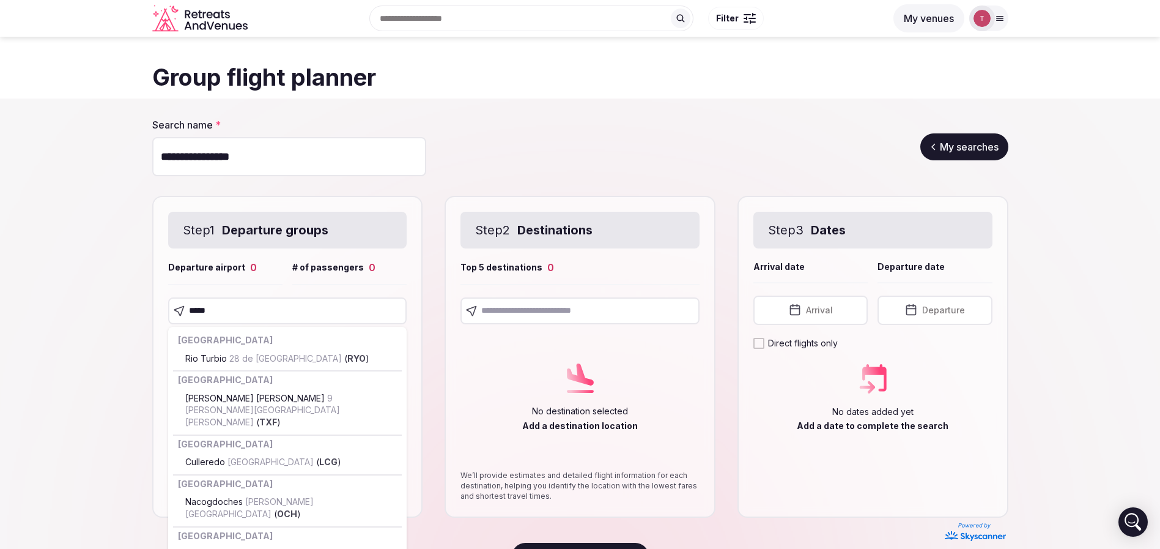
type input "******"
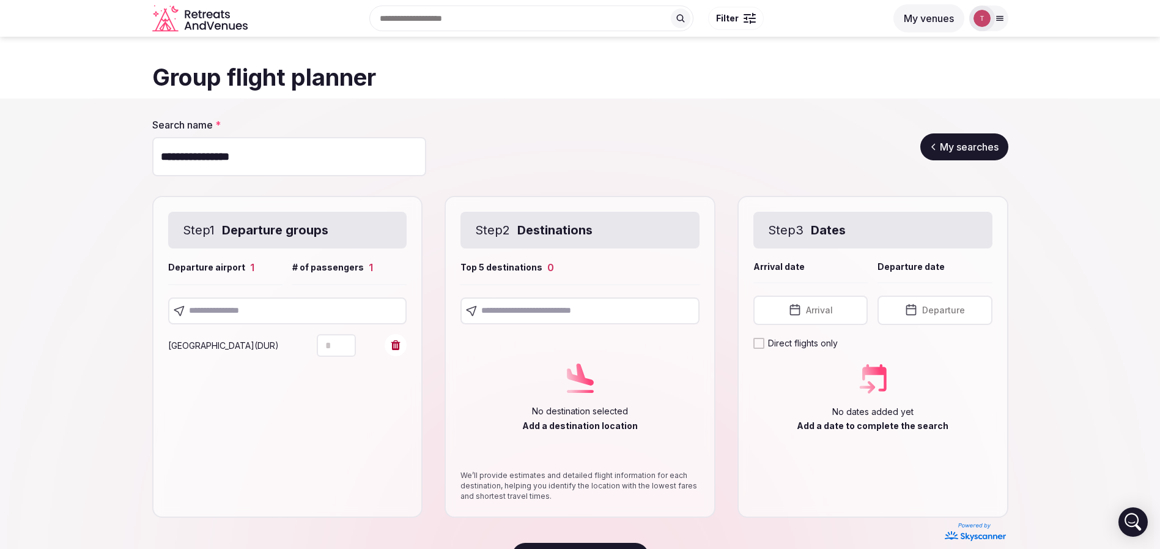
type input "*"
click at [347, 341] on icon "Increment" at bounding box center [346, 340] width 10 height 10
click at [342, 309] on input "text" at bounding box center [287, 310] width 239 height 27
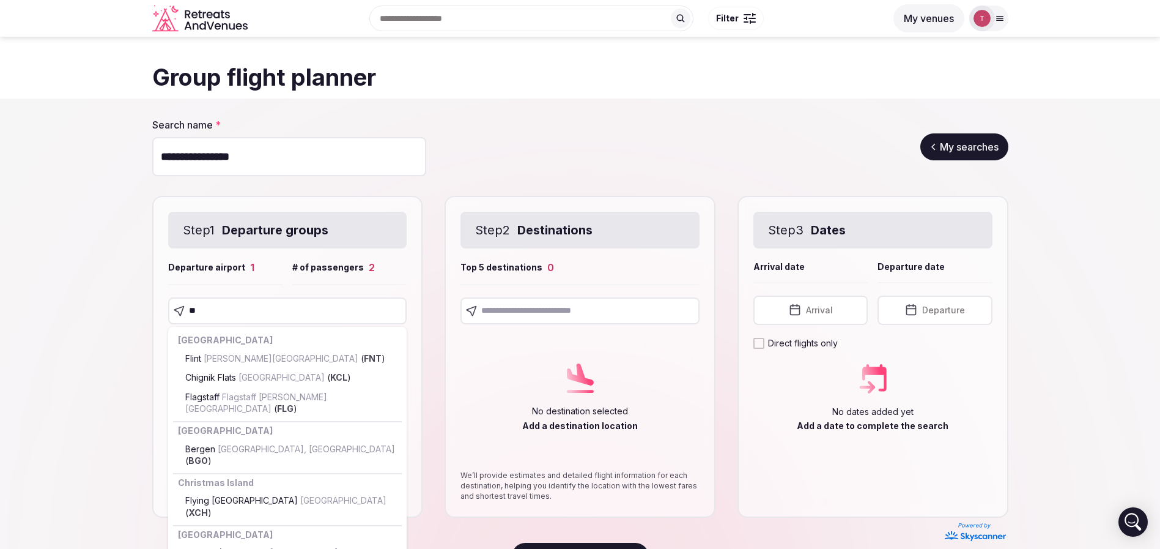
type input "***"
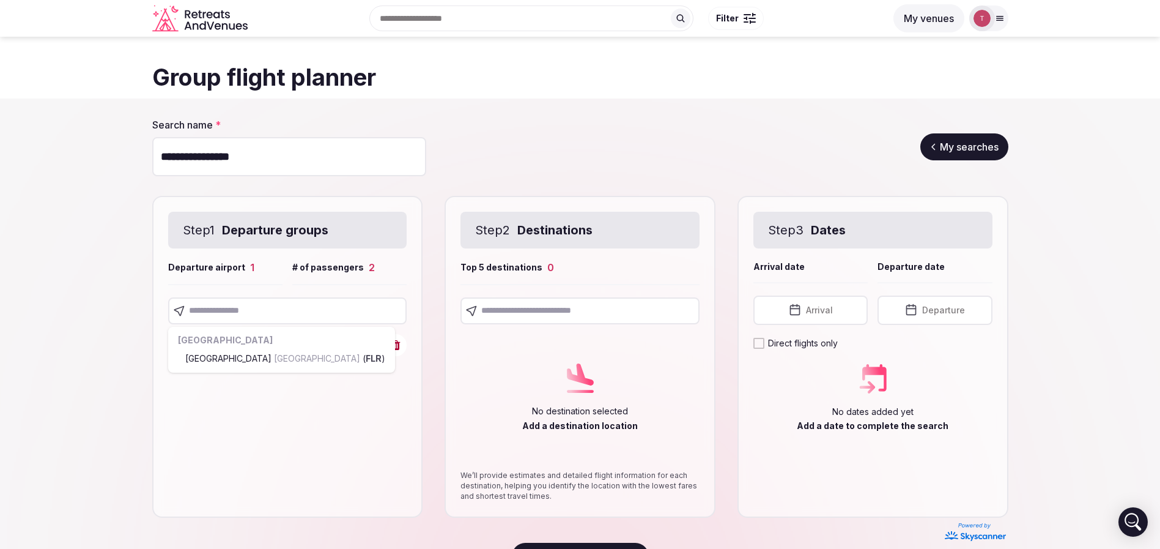
drag, startPoint x: 286, startPoint y: 358, endPoint x: 278, endPoint y: 358, distance: 8.6
click at [207, 307] on input "text" at bounding box center [287, 310] width 239 height 27
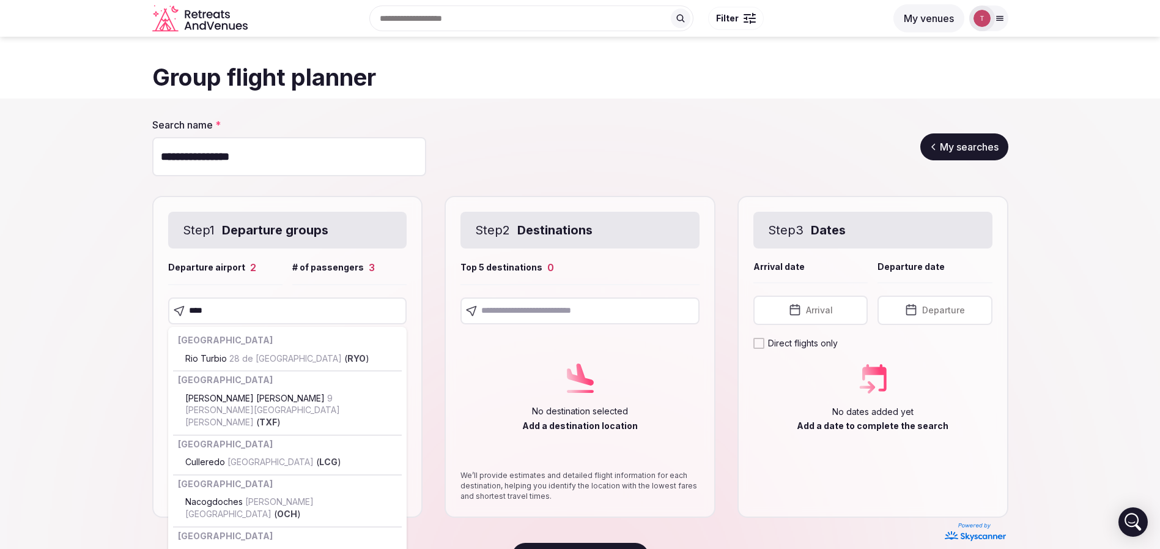
type input "*****"
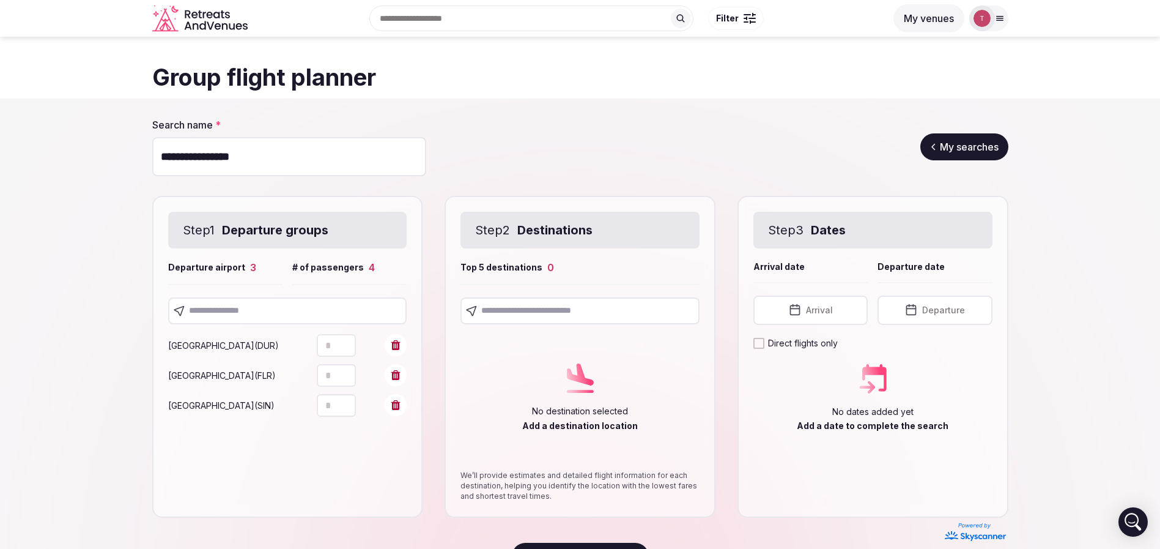
click at [286, 314] on input "text" at bounding box center [287, 310] width 239 height 27
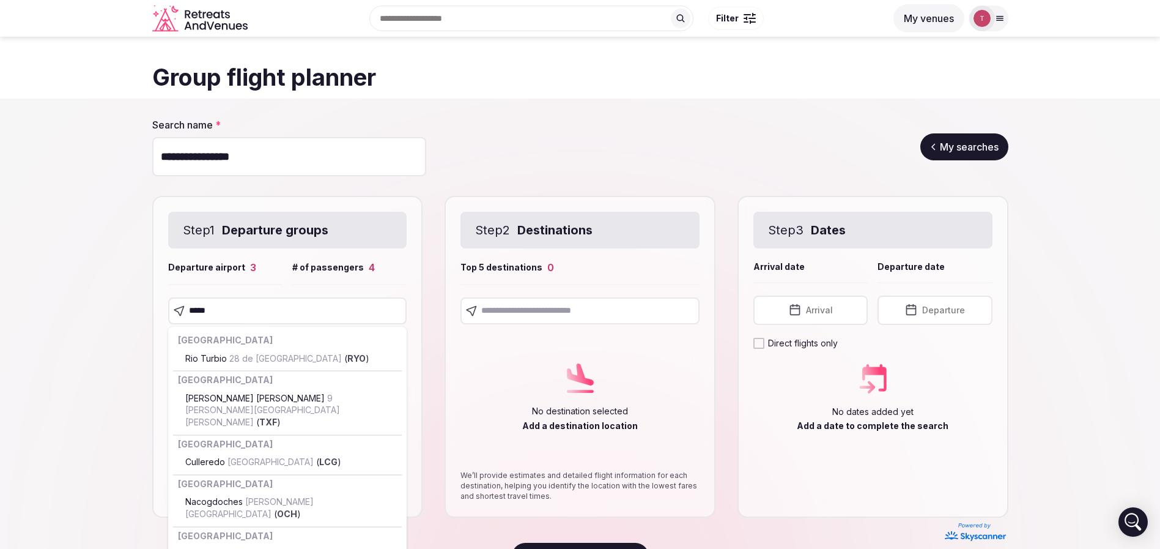
type input "******"
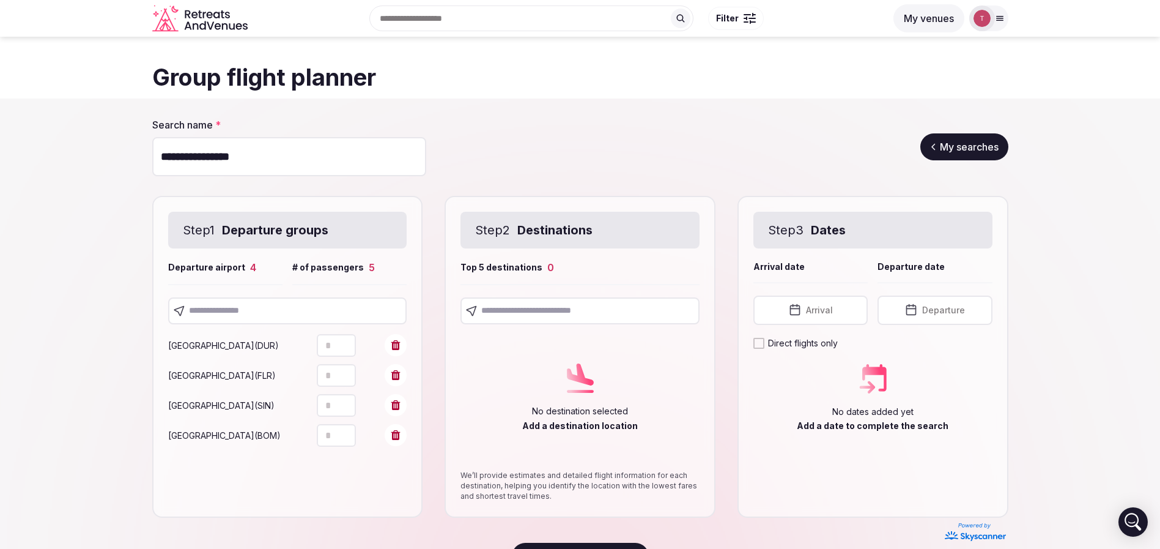
click at [294, 302] on input "text" at bounding box center [287, 310] width 239 height 27
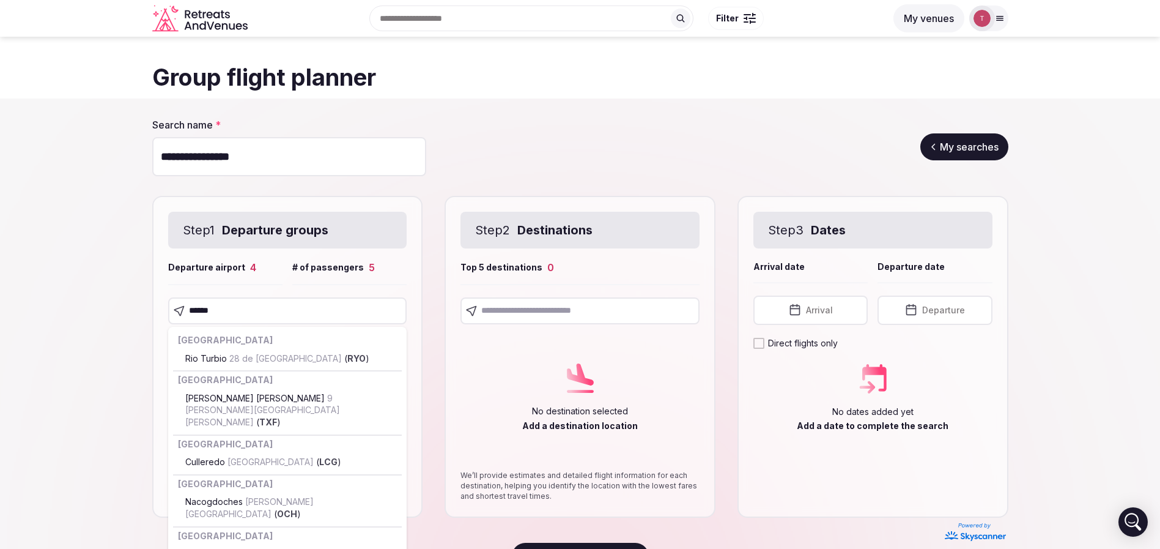
type input "*******"
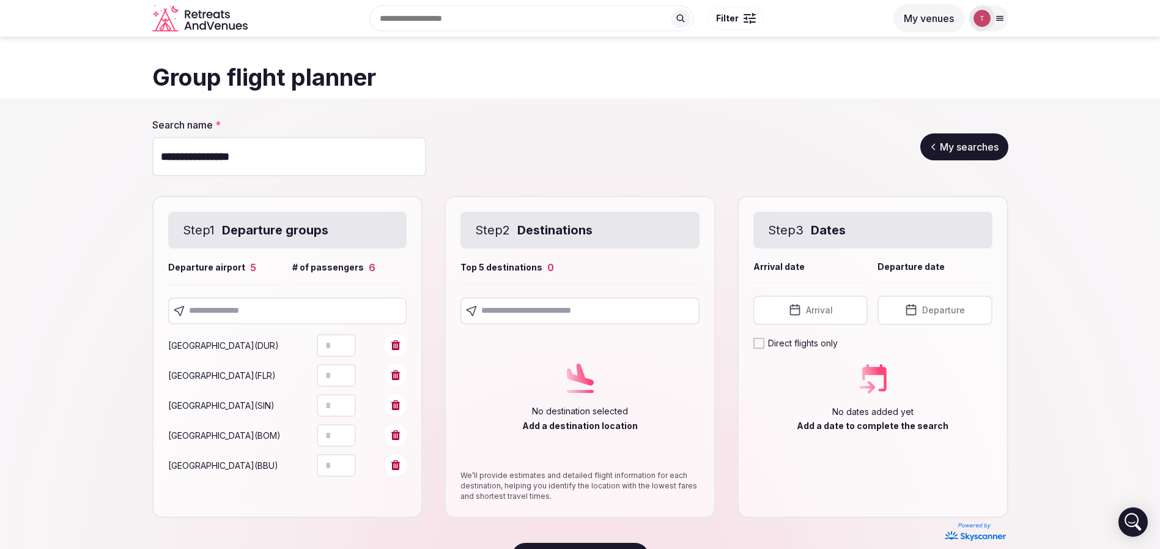
click at [65, 359] on section "**********" at bounding box center [580, 343] width 1160 height 490
click at [401, 476] on span at bounding box center [396, 465] width 22 height 22
click at [272, 299] on input "text" at bounding box center [287, 310] width 239 height 27
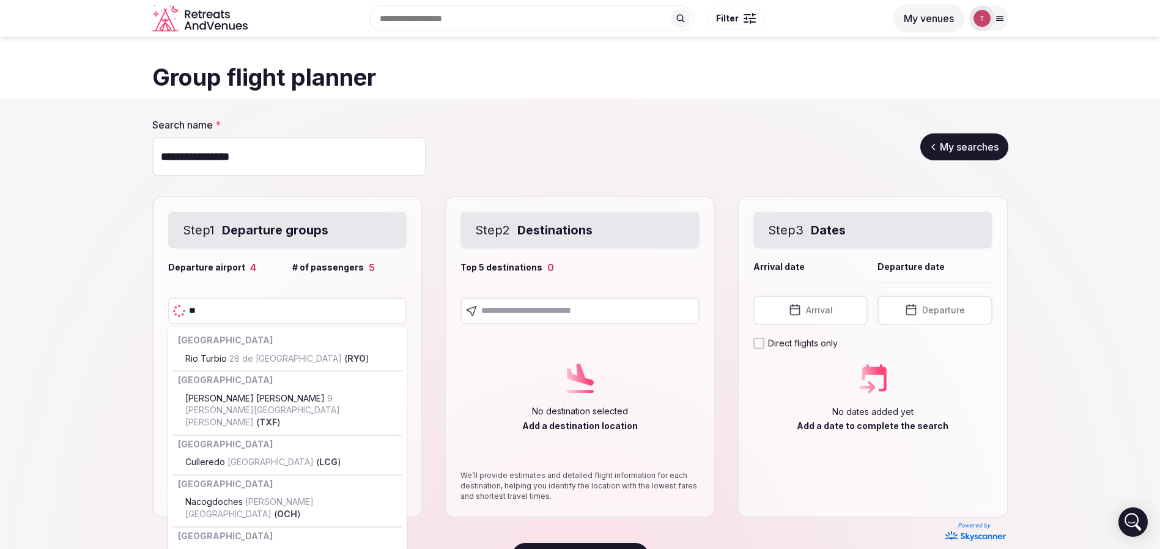
type input "***"
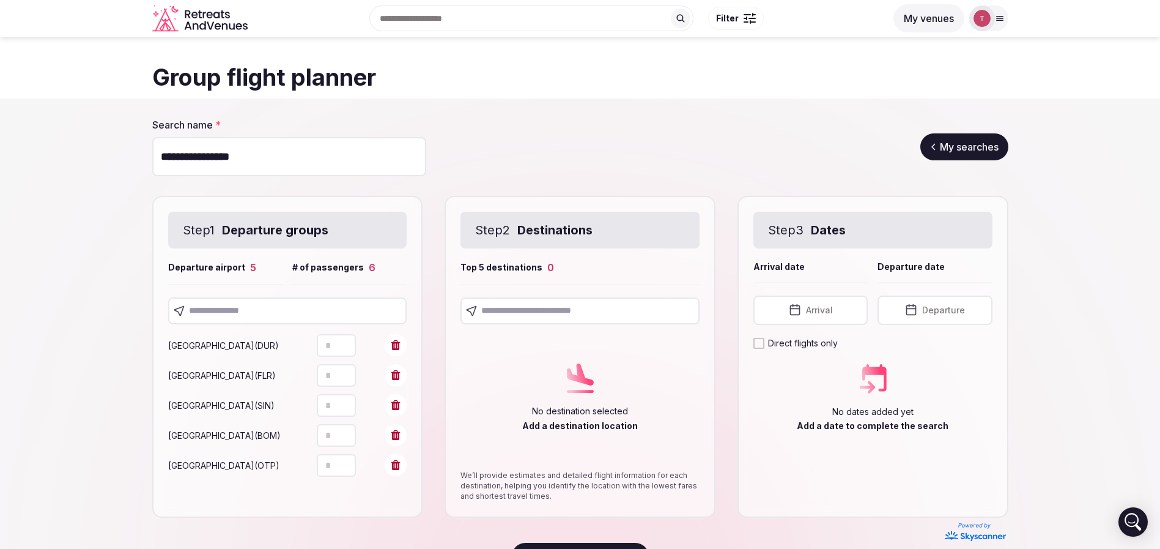
click at [95, 338] on section "**********" at bounding box center [580, 343] width 1160 height 490
click at [266, 303] on input "text" at bounding box center [287, 310] width 239 height 27
type input "******"
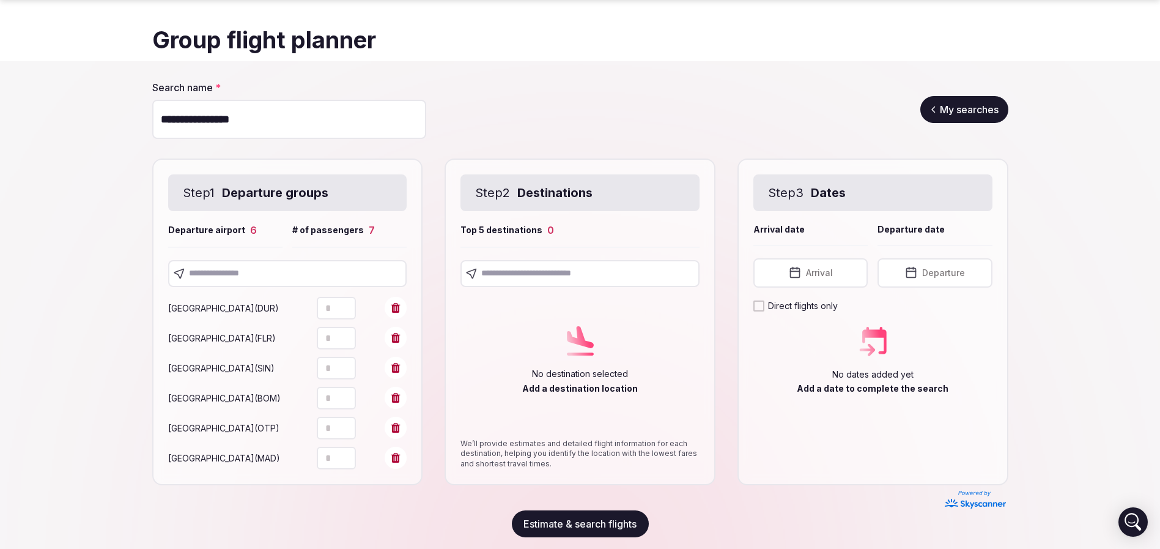
scroll to position [56, 0]
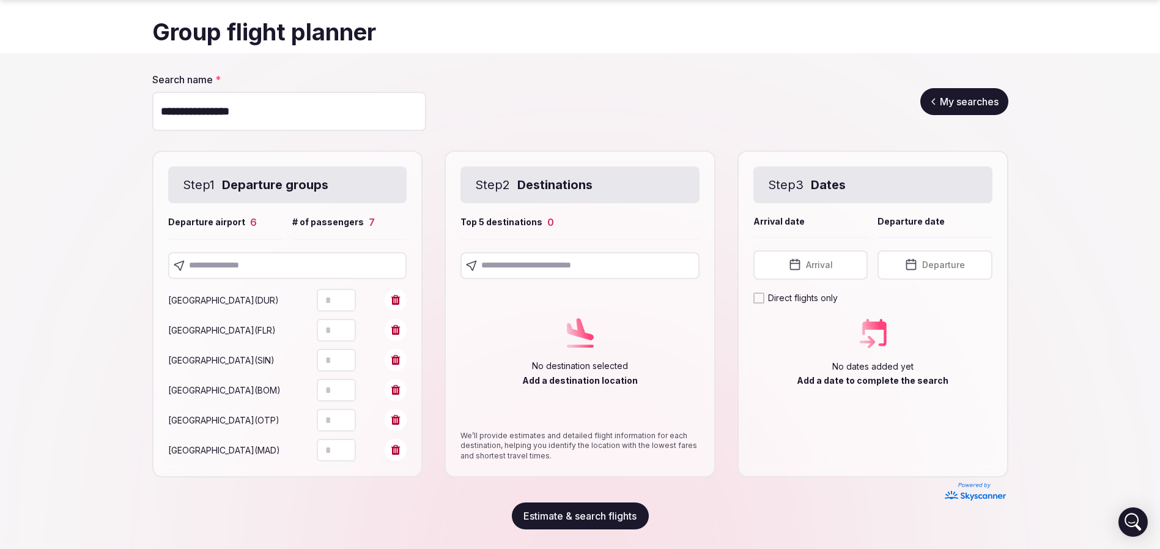
click at [532, 259] on input "text" at bounding box center [580, 265] width 239 height 27
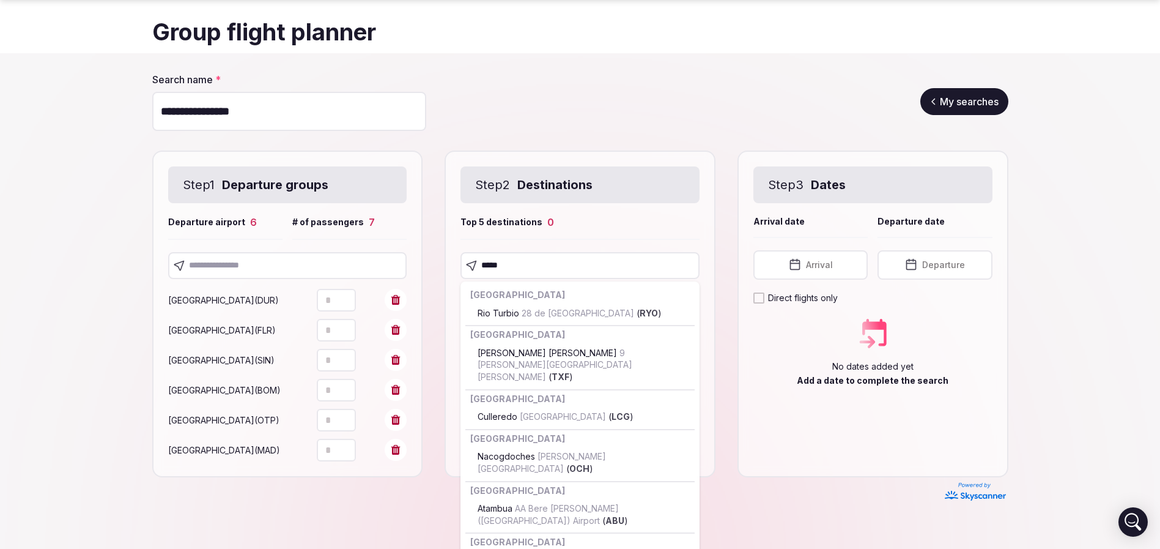
type input "******"
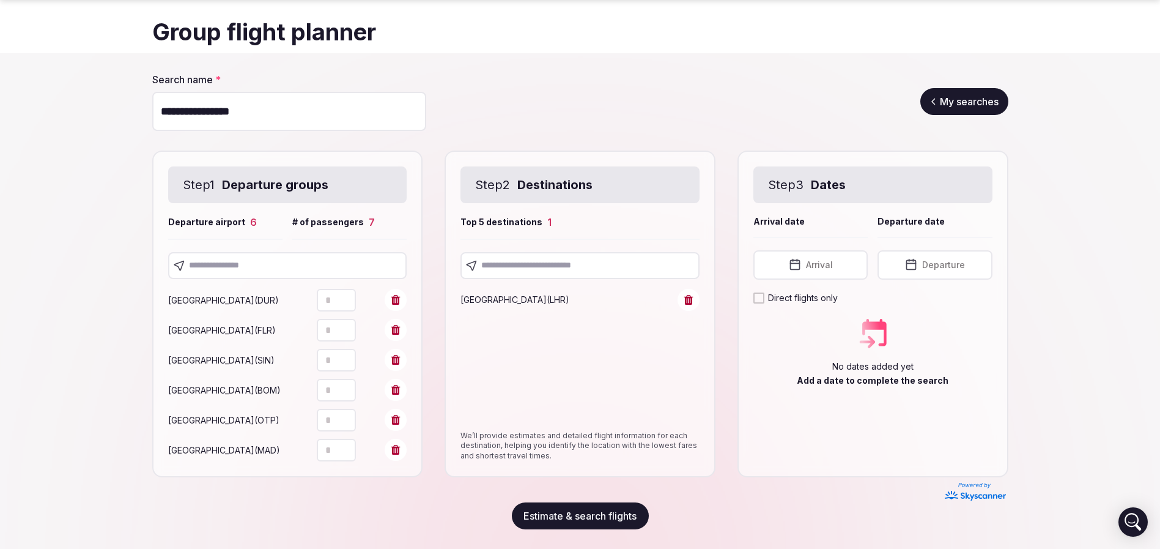
click at [1035, 342] on section "**********" at bounding box center [580, 301] width 1160 height 496
click at [828, 259] on span "Arrival" at bounding box center [819, 265] width 27 height 12
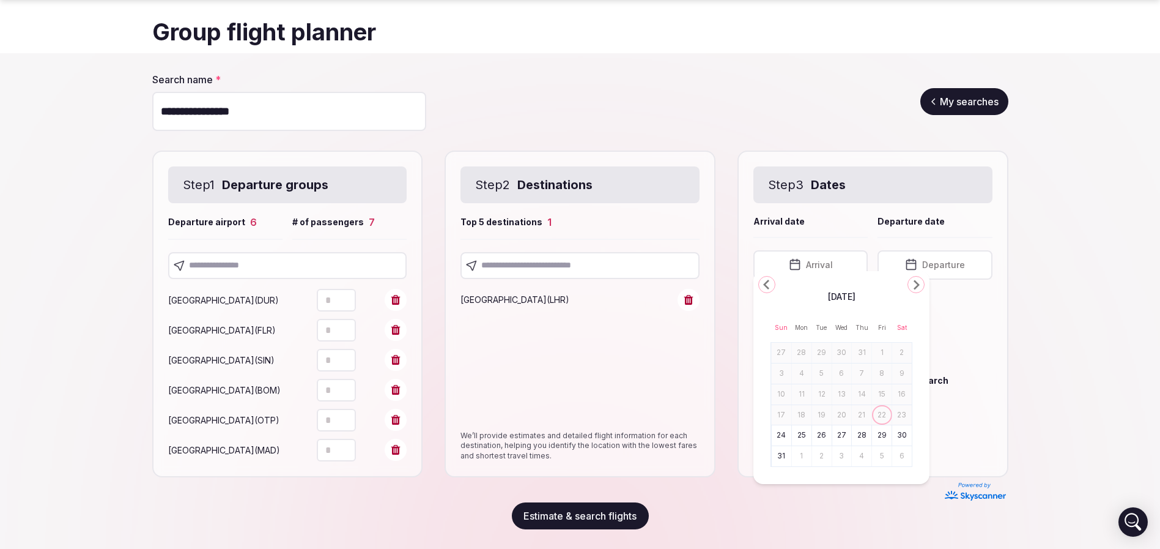
click at [909, 286] on icon "Go to the Next Month" at bounding box center [916, 284] width 15 height 15
click at [919, 284] on polygon "Go to the Next Month" at bounding box center [917, 285] width 6 height 10
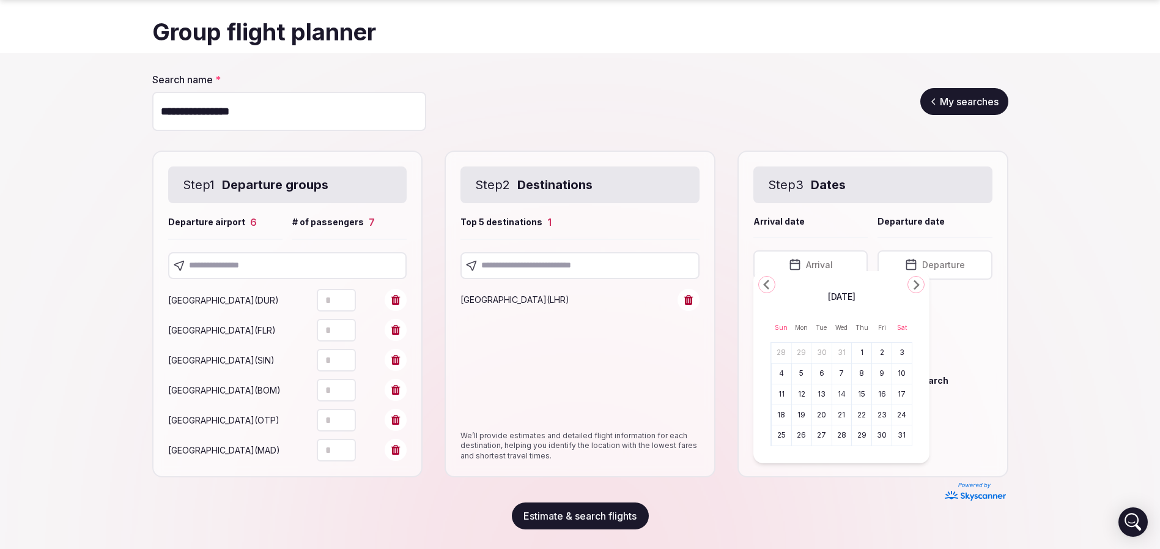
click at [919, 284] on polygon "Go to the Next Month" at bounding box center [917, 285] width 6 height 10
click at [765, 284] on polygon "Go to the Previous Month" at bounding box center [766, 285] width 6 height 10
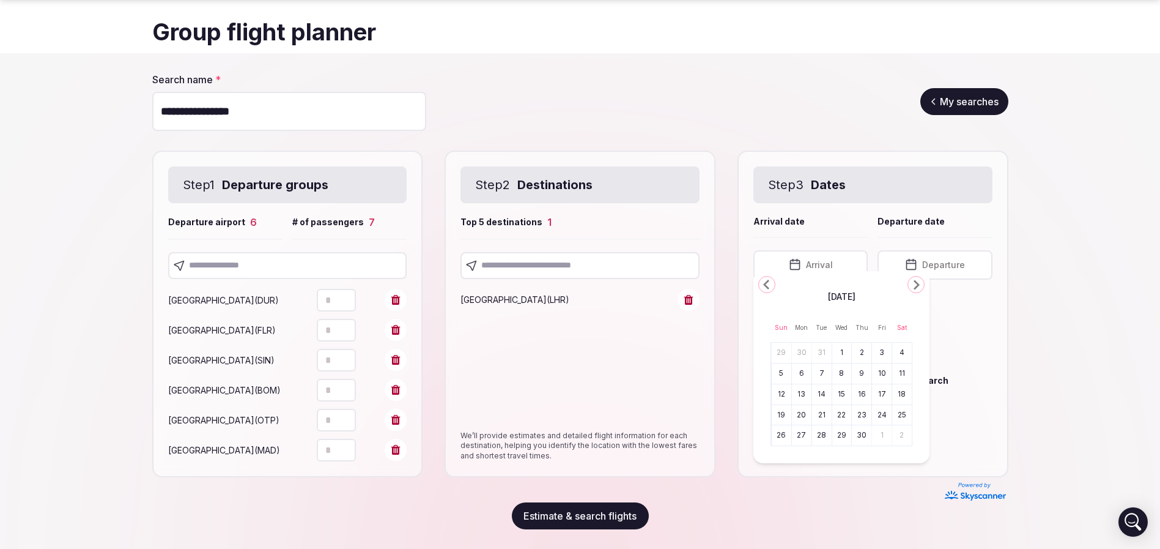
click at [799, 368] on button "6" at bounding box center [801, 374] width 17 height 18
click at [926, 269] on div "Step 3 Dates Arrival date Departure date Arrival date April 6th, 2026 Departure…" at bounding box center [873, 313] width 271 height 327
click at [948, 258] on button "April 6th, 2026" at bounding box center [935, 264] width 114 height 29
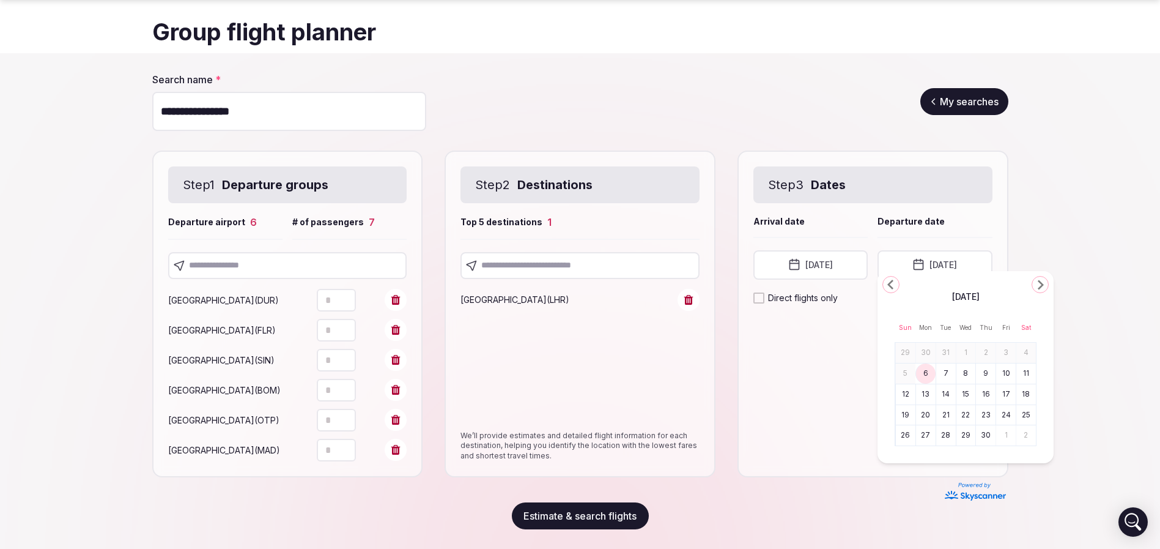
click at [970, 371] on button "8" at bounding box center [966, 374] width 17 height 18
click at [1076, 265] on section "**********" at bounding box center [580, 301] width 1160 height 496
click at [248, 257] on input "text" at bounding box center [287, 265] width 239 height 27
type input "***"
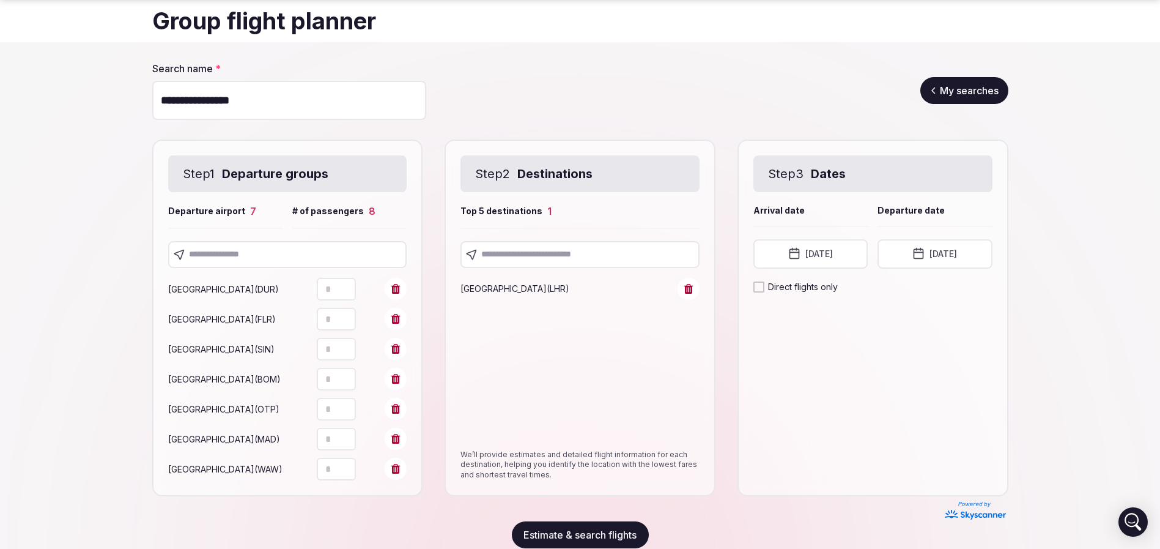
click at [957, 398] on div "Step 3 Dates Arrival date Departure date Arrival date April 6th, 2026 Departure…" at bounding box center [873, 317] width 271 height 357
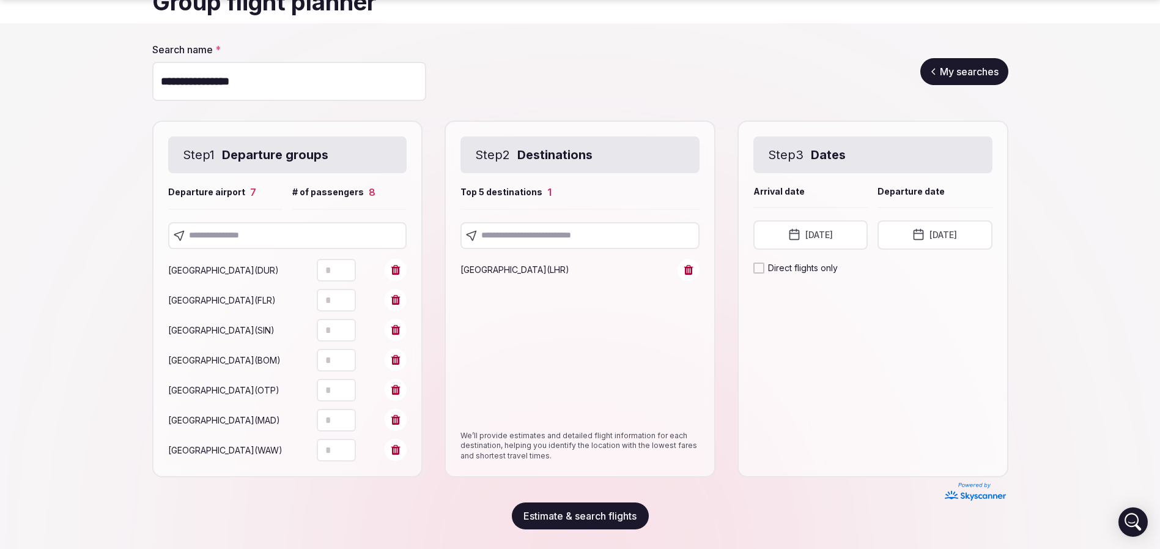
scroll to position [88, 0]
click at [586, 508] on button "Estimate & search flights" at bounding box center [580, 515] width 137 height 27
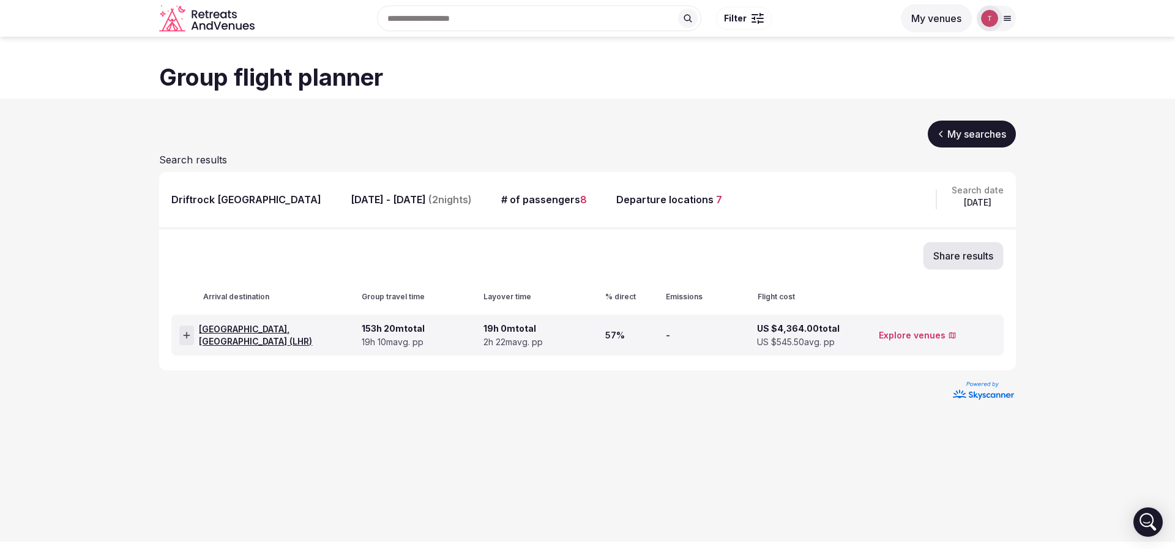
click at [194, 335] on div at bounding box center [186, 335] width 15 height 20
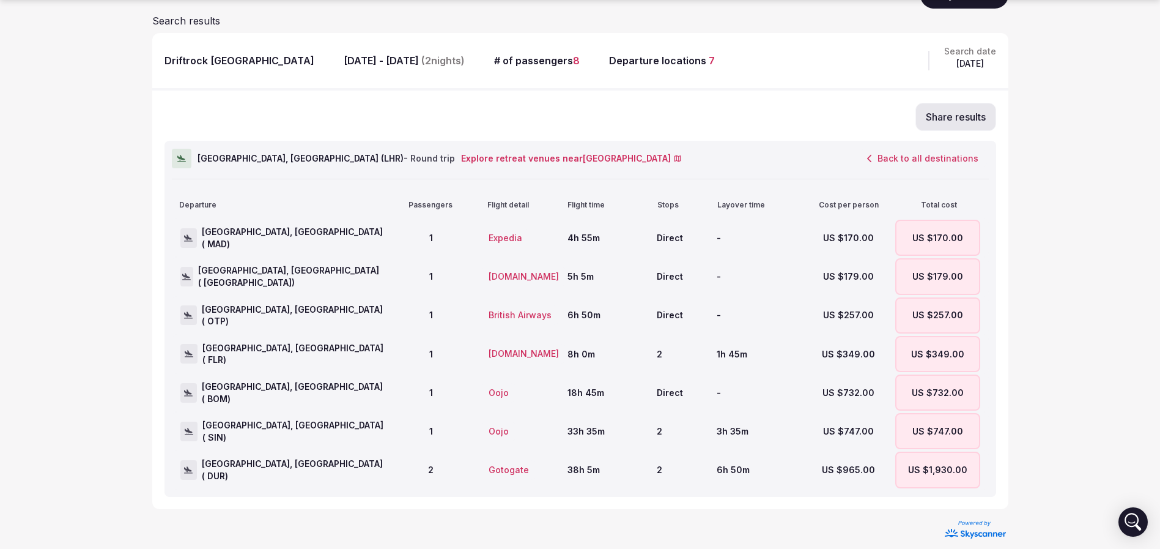
scroll to position [144, 0]
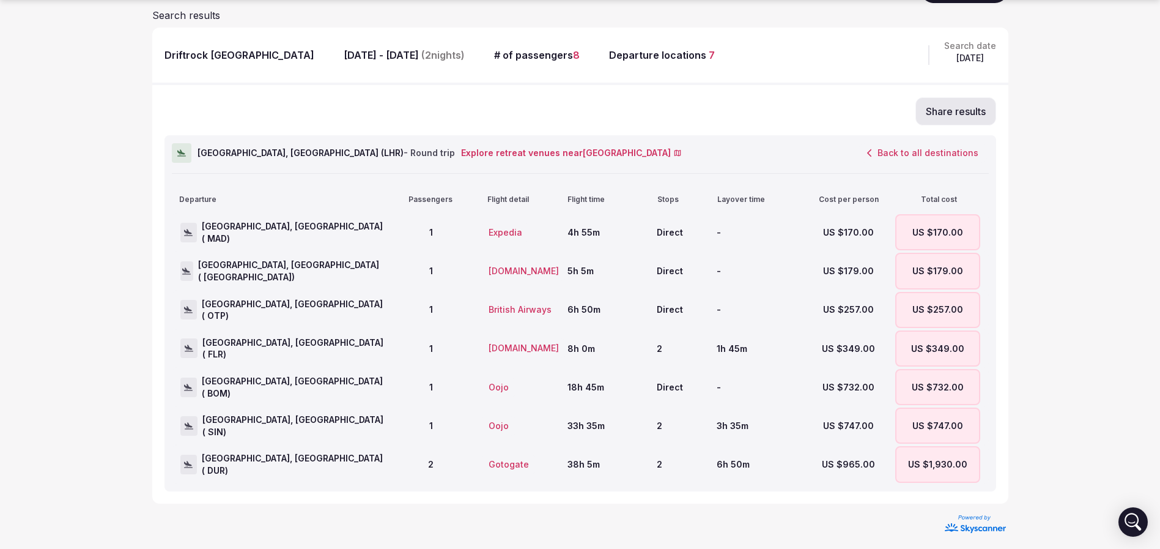
click at [869, 153] on button "Back to all destinations" at bounding box center [923, 153] width 132 height 21
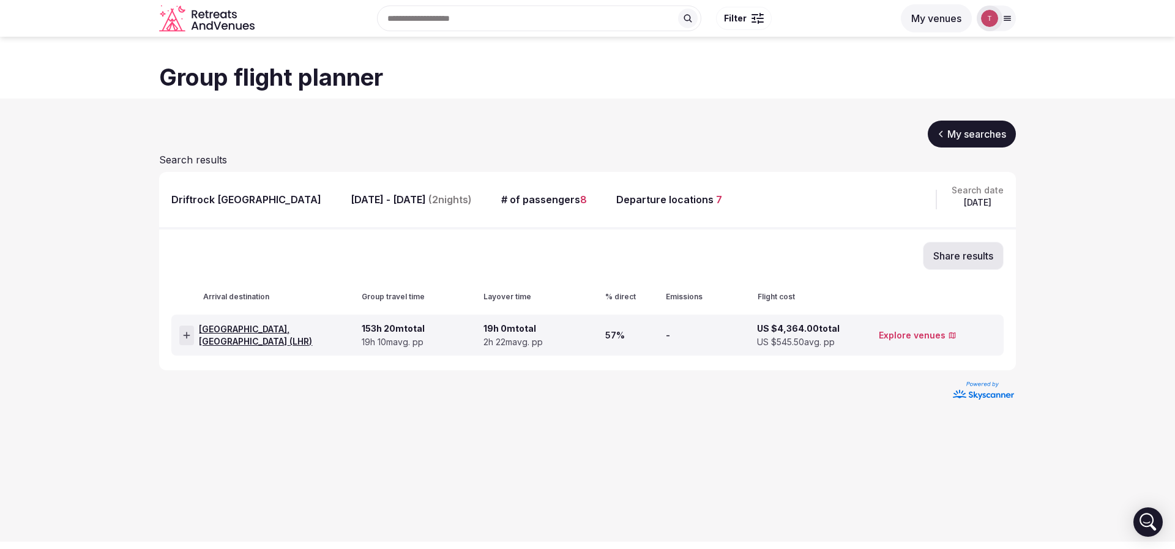
click at [968, 135] on link "My searches" at bounding box center [971, 134] width 88 height 27
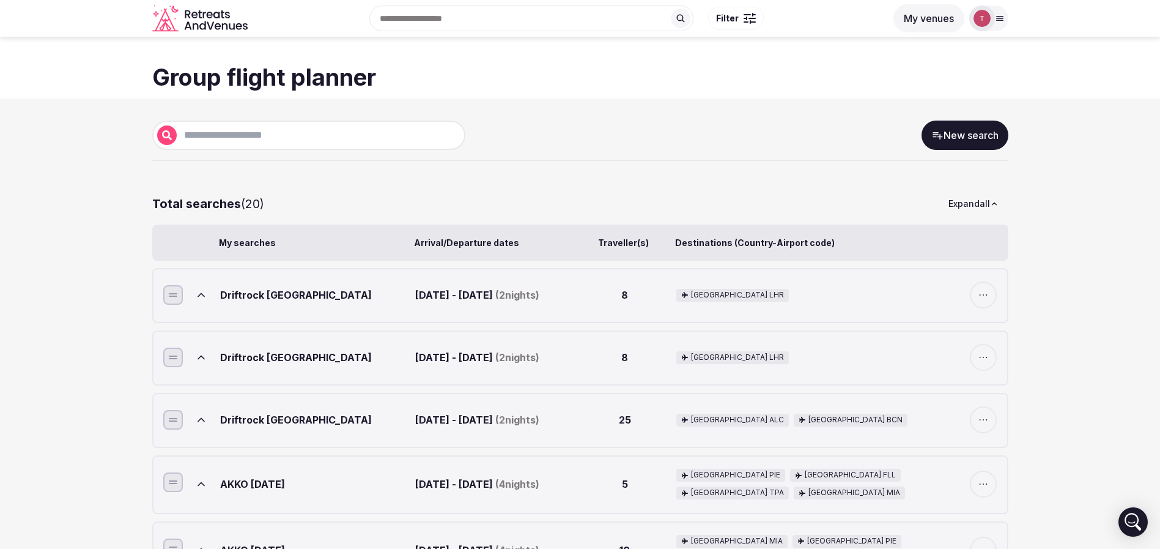
click at [974, 135] on link "New search" at bounding box center [965, 135] width 87 height 29
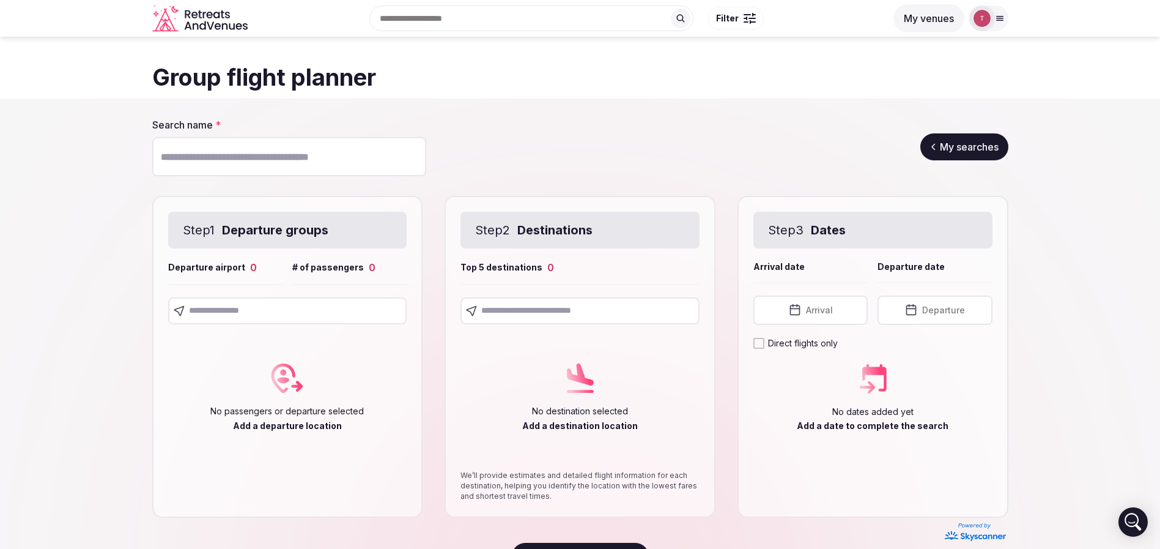
click at [295, 154] on input "Search name *" at bounding box center [289, 156] width 274 height 39
paste input "**********"
type input "**********"
click at [254, 313] on input "text" at bounding box center [287, 310] width 239 height 27
click at [292, 314] on input "text" at bounding box center [287, 310] width 239 height 27
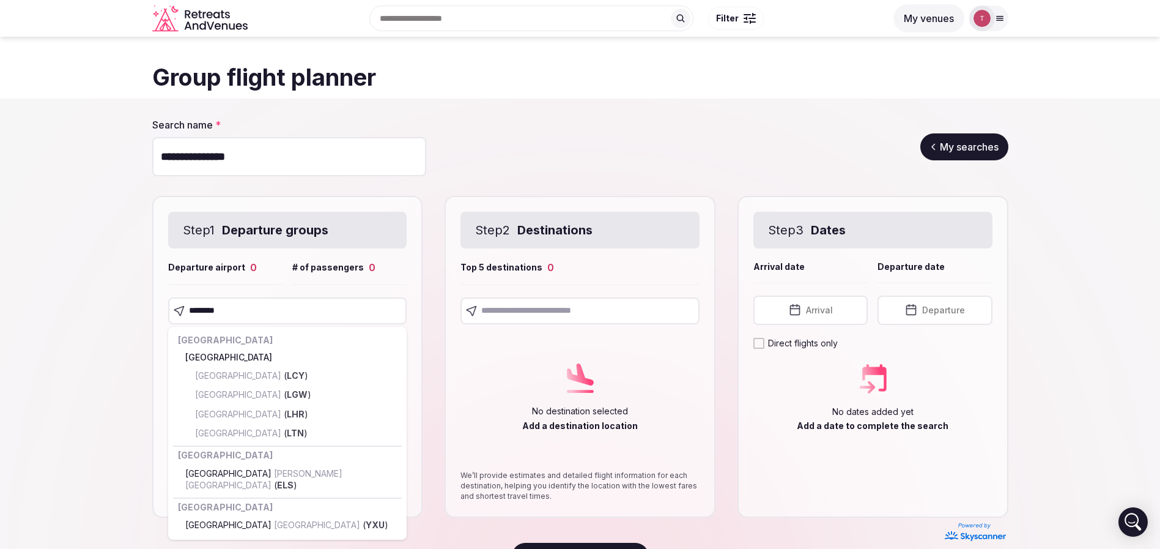
type input "*********"
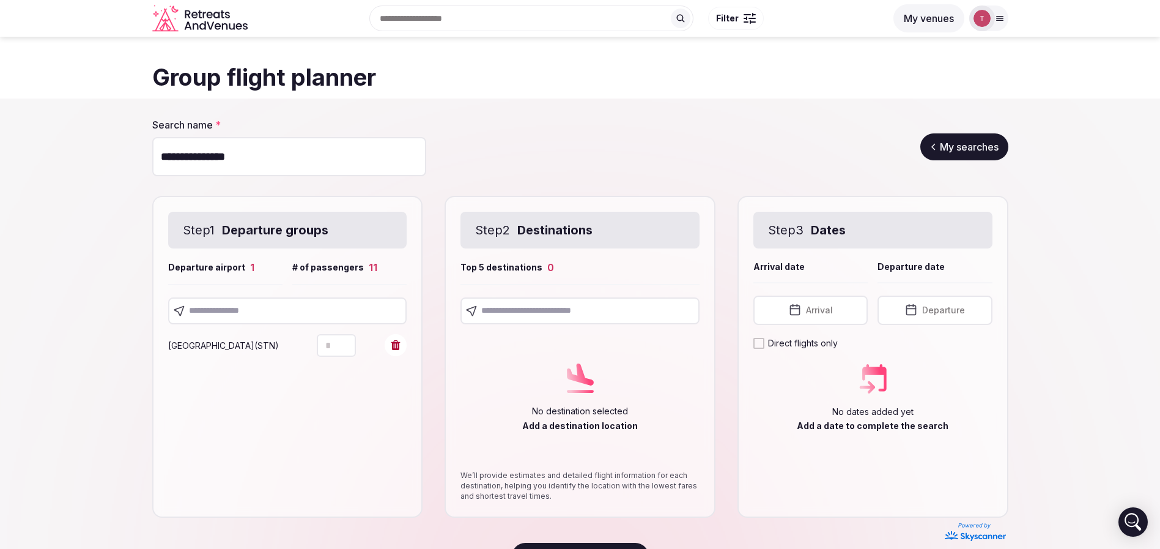
click at [349, 338] on icon "Increment" at bounding box center [346, 340] width 10 height 10
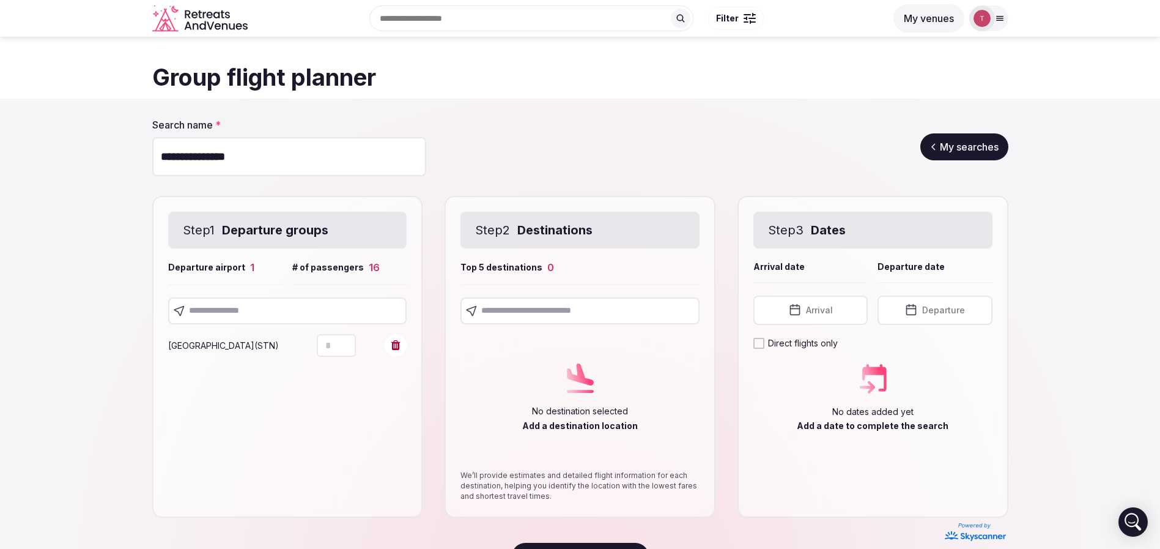
type input "**"
click at [349, 338] on icon "Increment" at bounding box center [346, 340] width 10 height 10
click at [104, 334] on section "**********" at bounding box center [580, 343] width 1160 height 490
click at [336, 308] on input "text" at bounding box center [287, 310] width 239 height 27
type input "******"
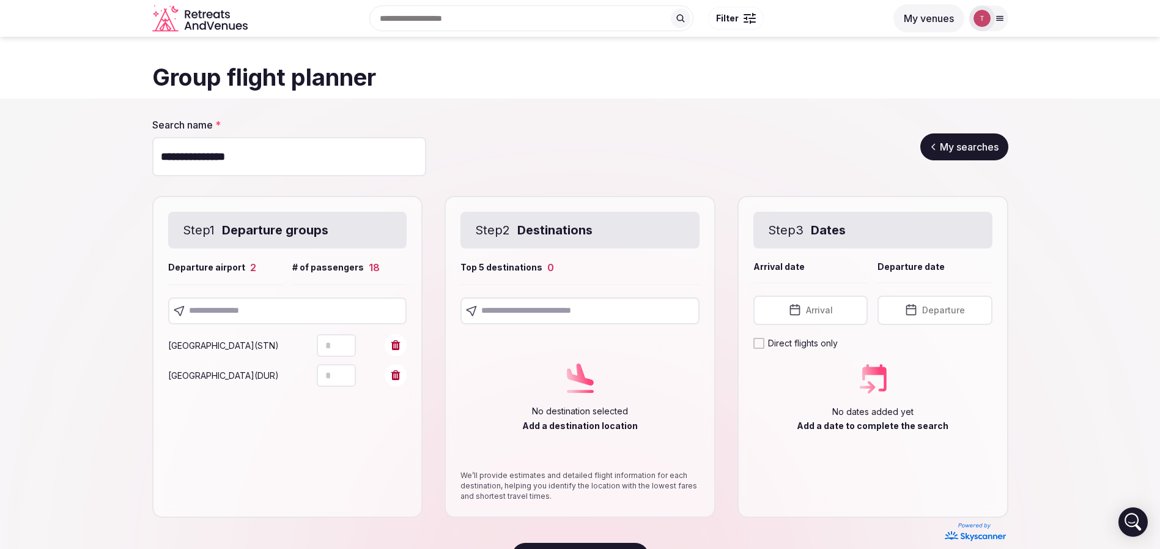
type input "*"
click at [347, 372] on icon "Increment" at bounding box center [346, 370] width 10 height 10
click at [267, 302] on input "text" at bounding box center [287, 310] width 239 height 27
drag, startPoint x: 286, startPoint y: 313, endPoint x: 5, endPoint y: 297, distance: 281.3
click at [5, 297] on section "**********" at bounding box center [580, 343] width 1160 height 490
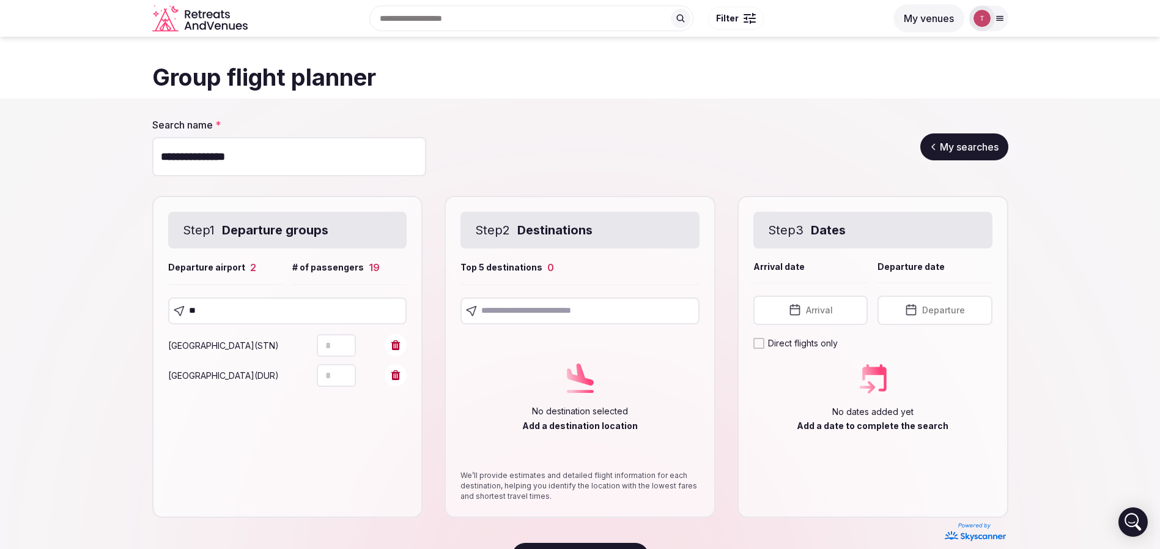
type input "*"
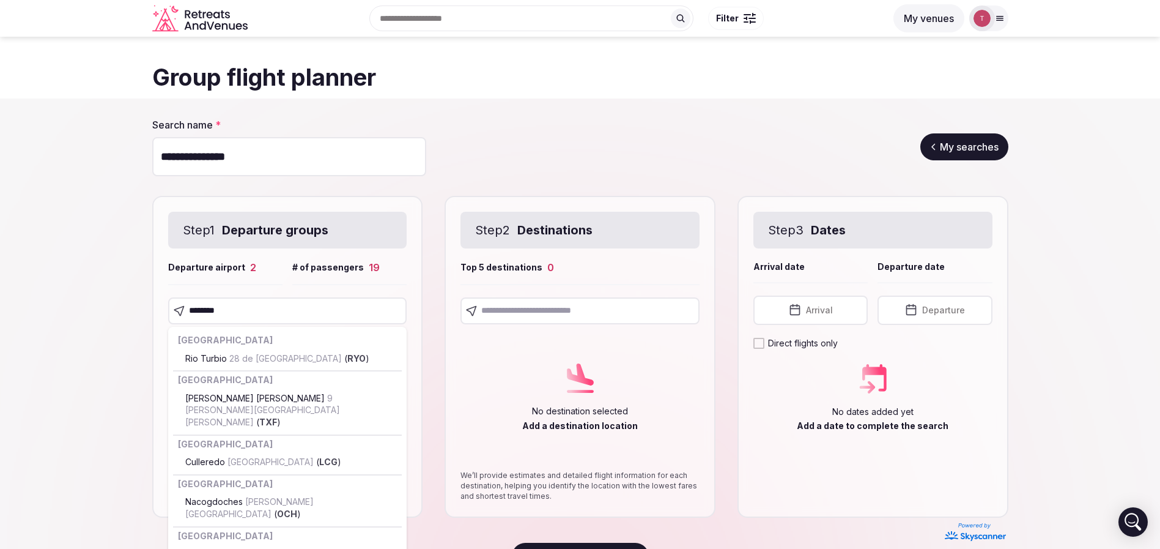
type input "*********"
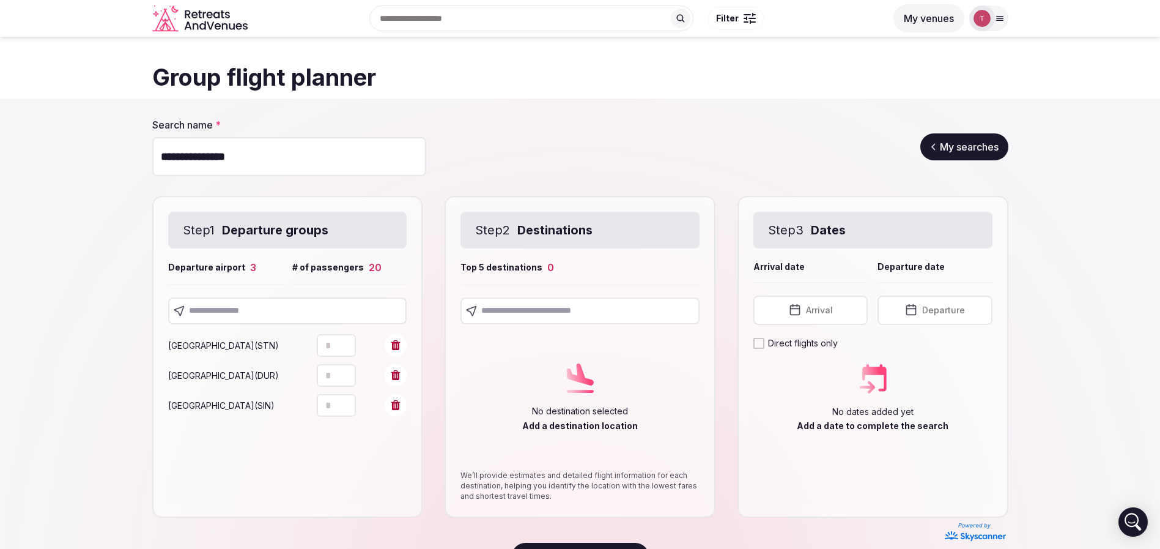
click at [268, 308] on input "text" at bounding box center [287, 310] width 239 height 27
type input "*"
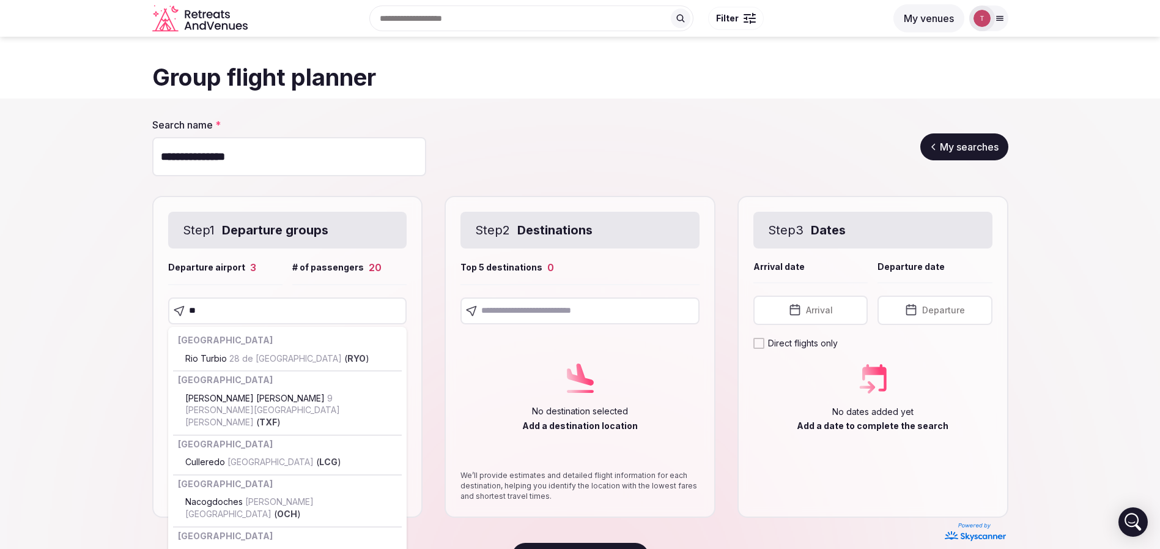
type input "***"
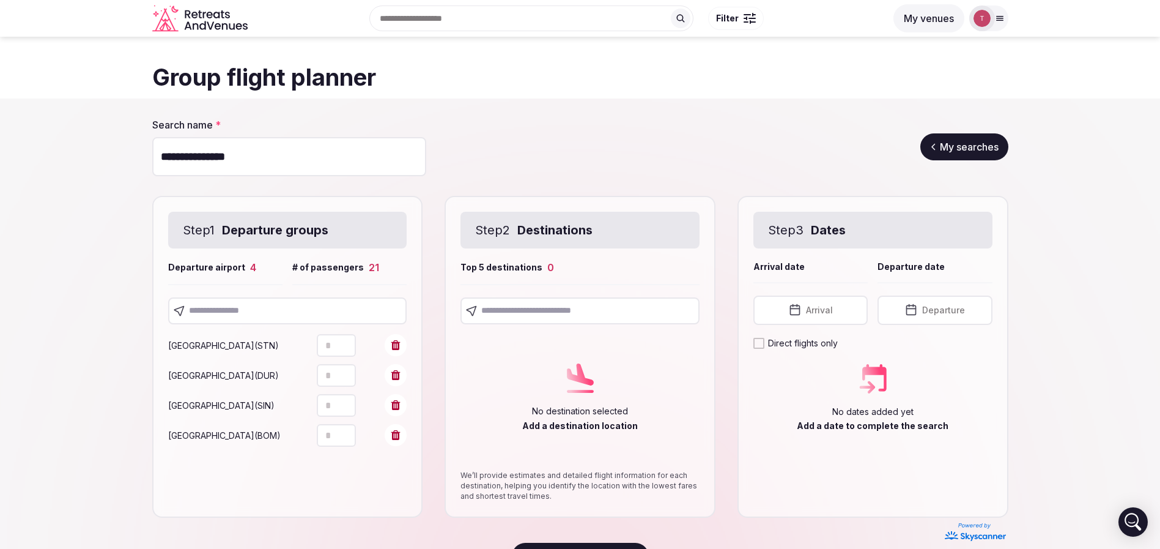
click at [74, 340] on section "**********" at bounding box center [580, 343] width 1160 height 490
click at [245, 308] on input "text" at bounding box center [287, 310] width 239 height 27
type input "***"
click at [239, 312] on input "text" at bounding box center [287, 310] width 239 height 27
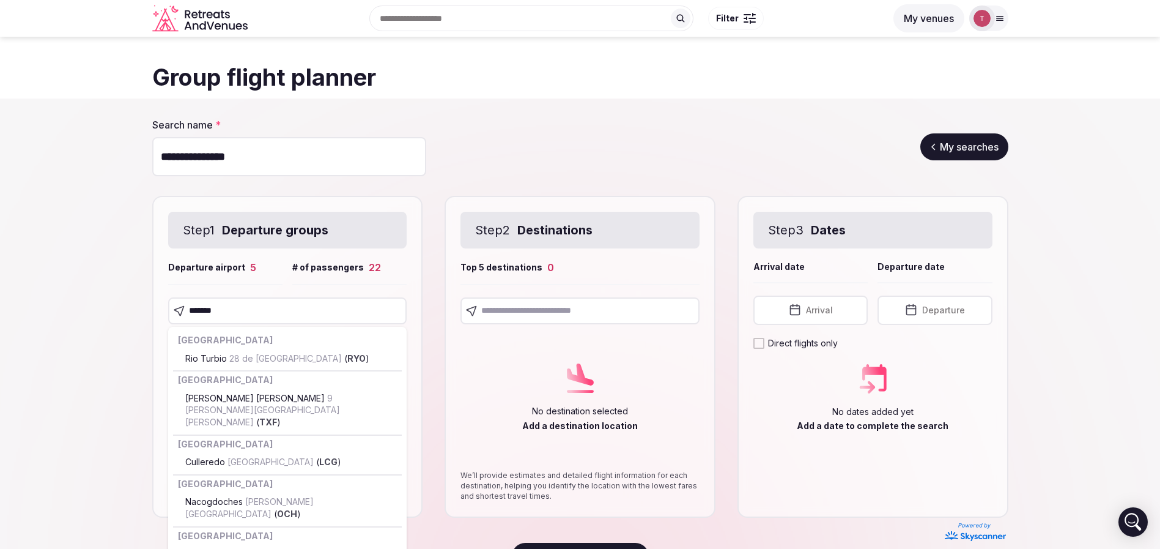
type input "********"
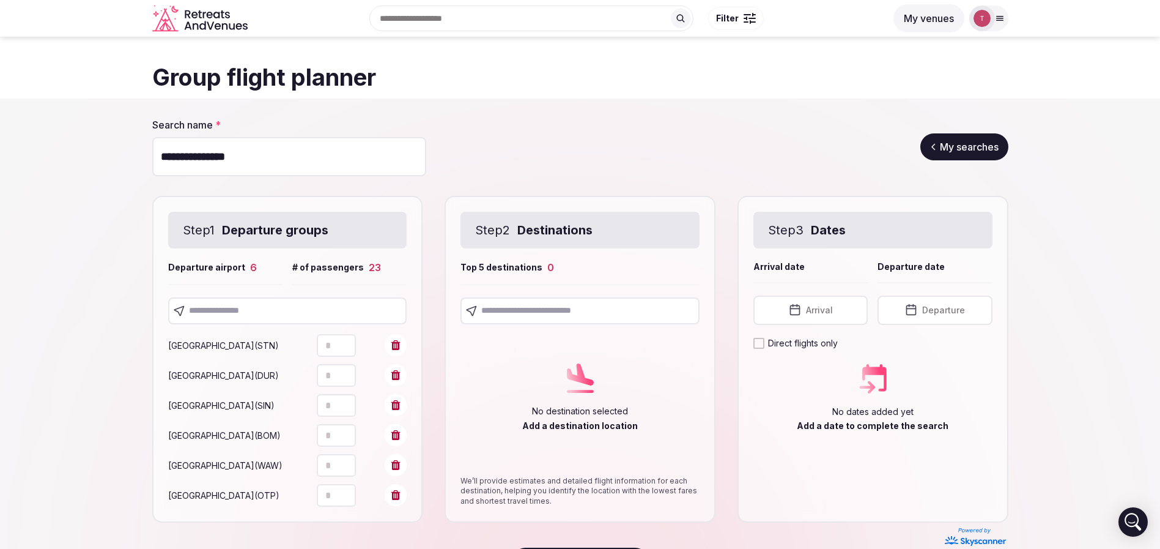
click at [329, 310] on input "text" at bounding box center [287, 310] width 239 height 27
click at [226, 313] on input "text" at bounding box center [287, 310] width 239 height 27
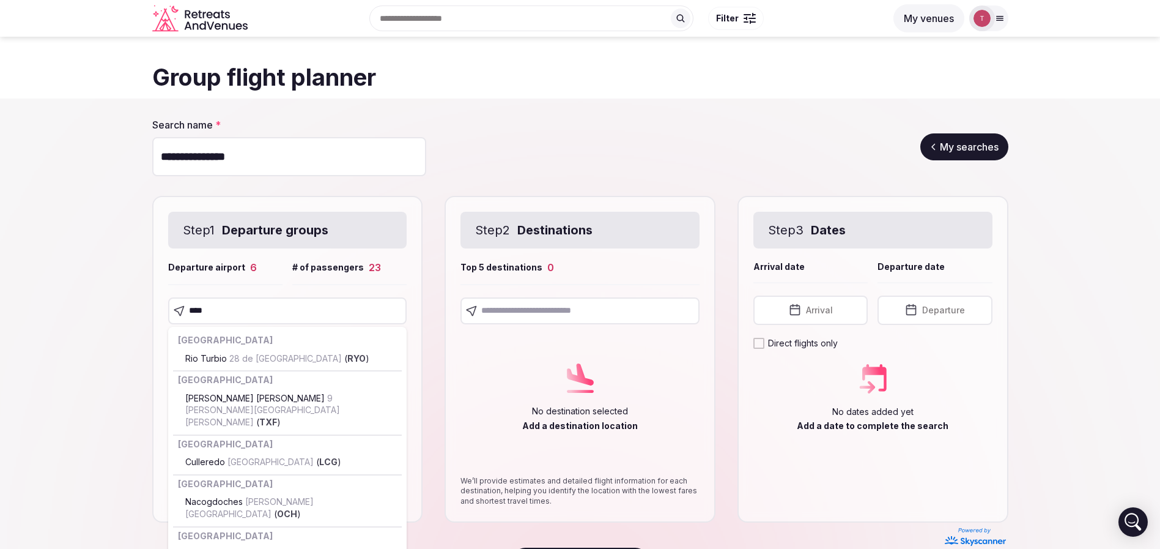
type input "*****"
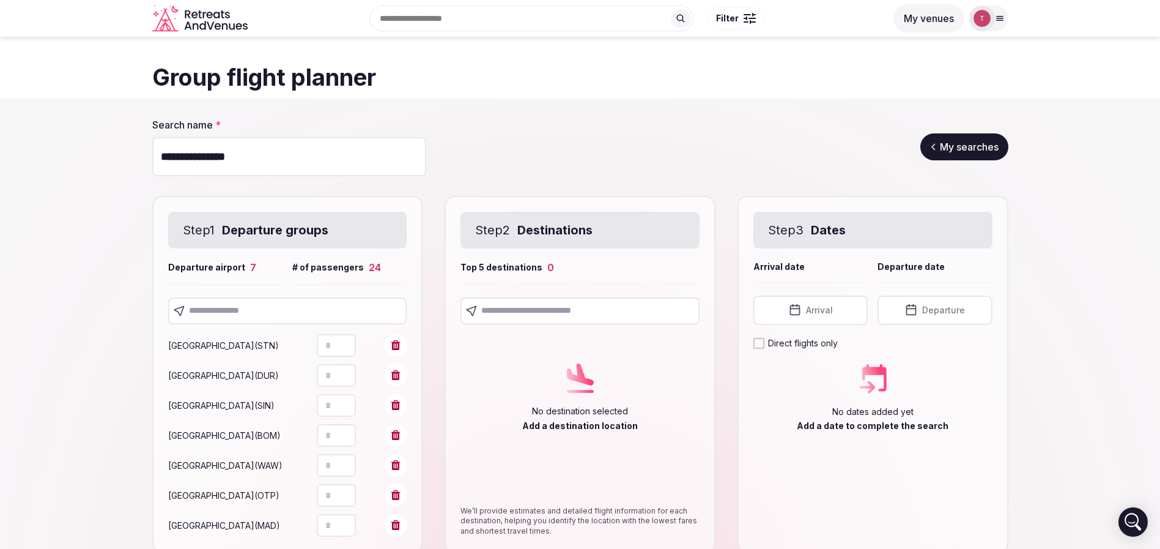
click at [86, 354] on section "**********" at bounding box center [580, 360] width 1160 height 525
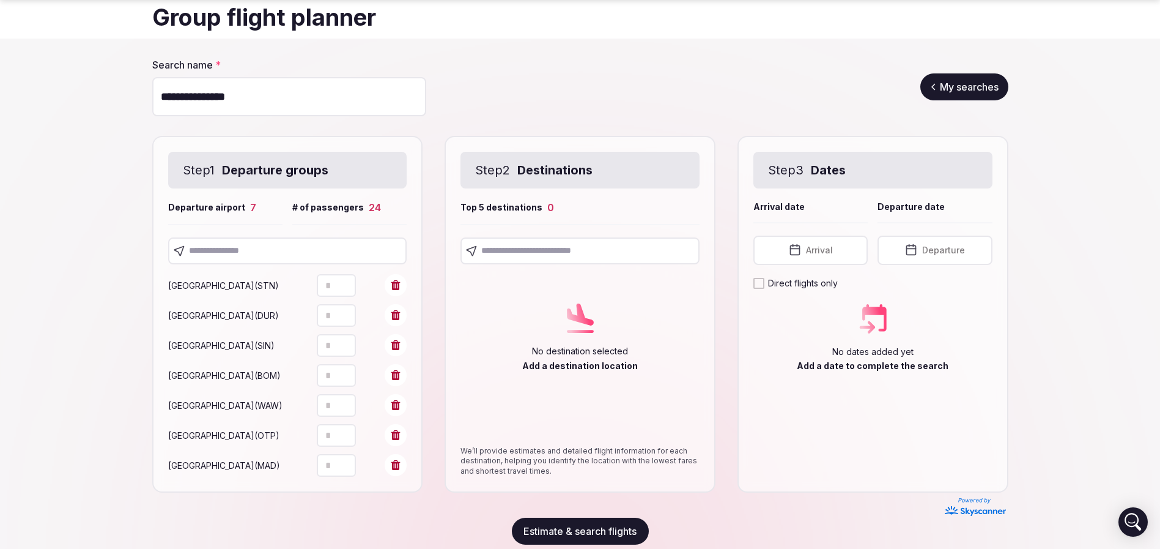
scroll to position [88, 0]
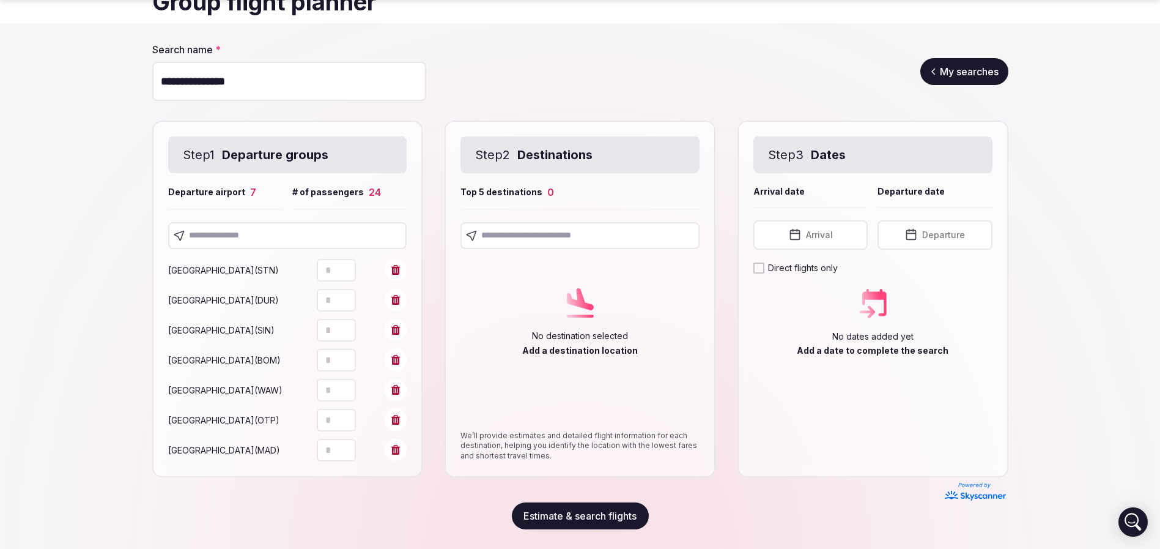
click at [555, 225] on input "text" at bounding box center [580, 235] width 239 height 27
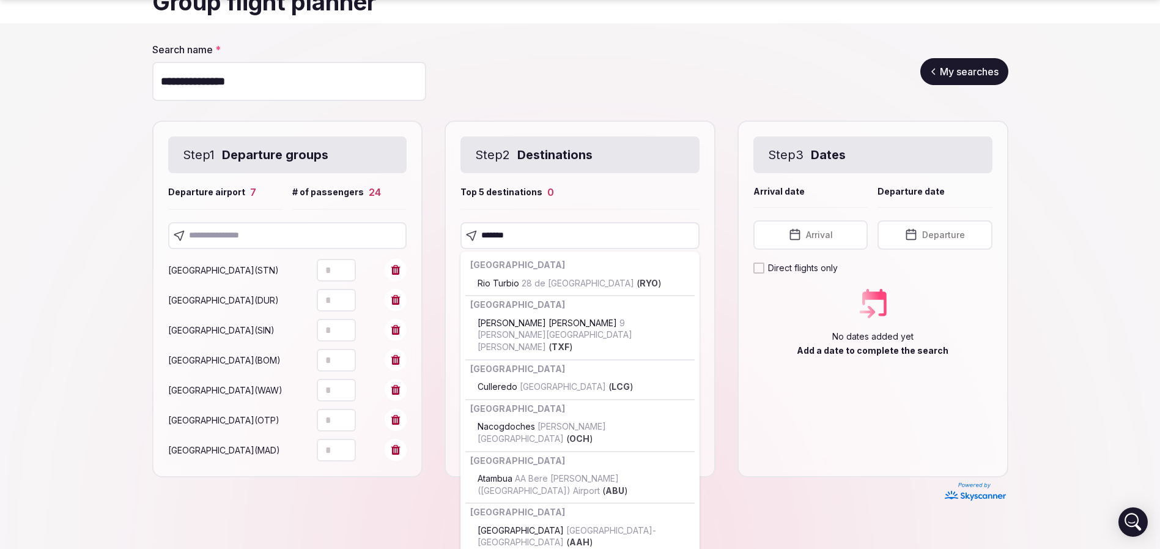
type input "********"
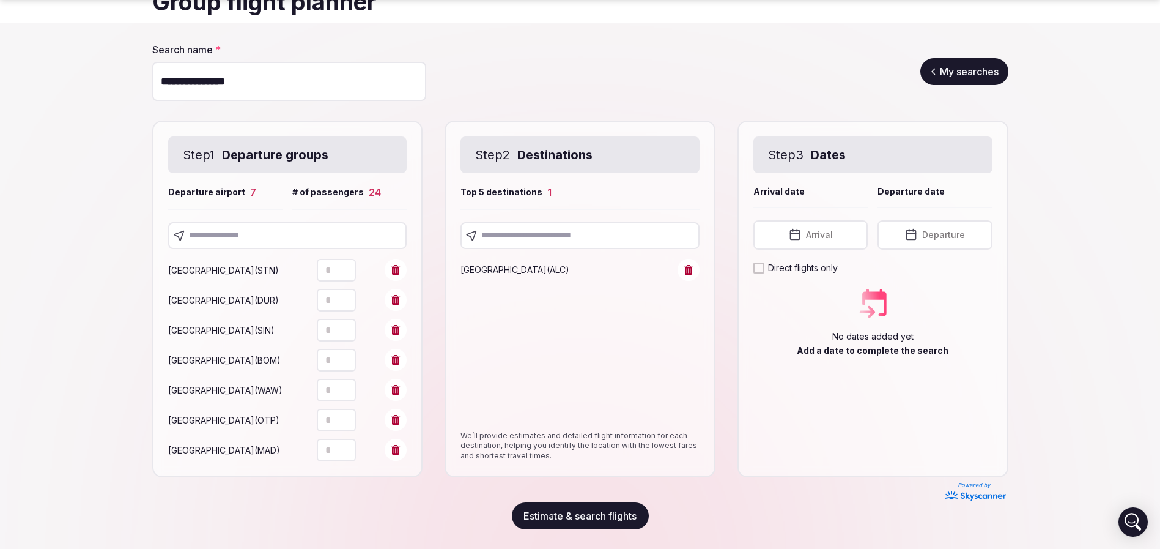
click at [563, 222] on input "text" at bounding box center [580, 235] width 239 height 27
type input "******"
drag, startPoint x: 570, startPoint y: 212, endPoint x: 516, endPoint y: 217, distance: 54.7
click at [516, 222] on input "******" at bounding box center [580, 235] width 239 height 27
click at [599, 222] on input "text" at bounding box center [580, 235] width 239 height 27
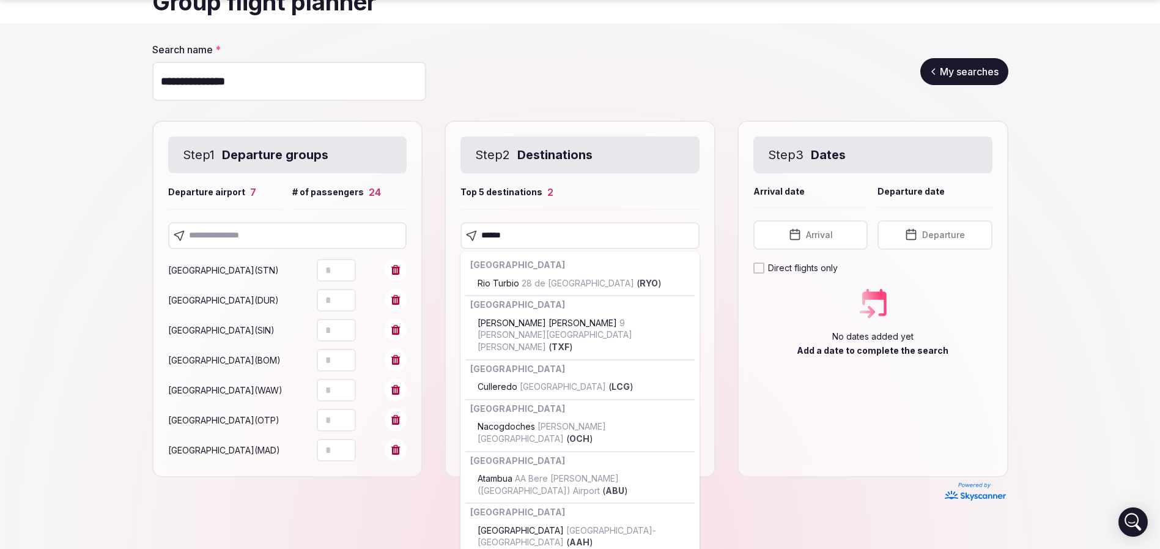
type input "*******"
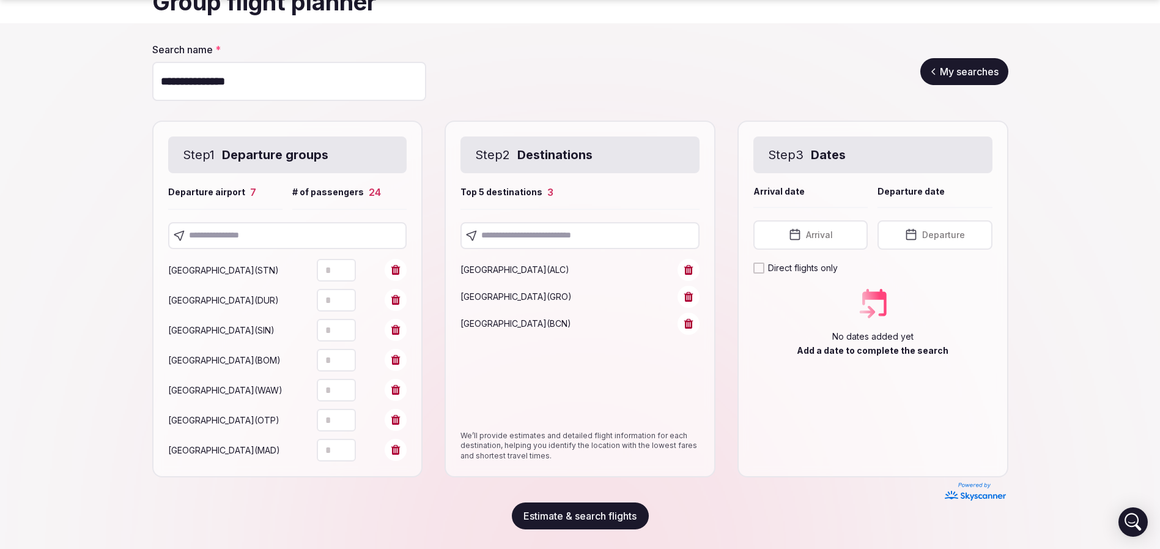
click at [838, 220] on button "Arrival" at bounding box center [811, 234] width 114 height 29
click at [913, 251] on icon "Go to the Next Month" at bounding box center [916, 252] width 15 height 15
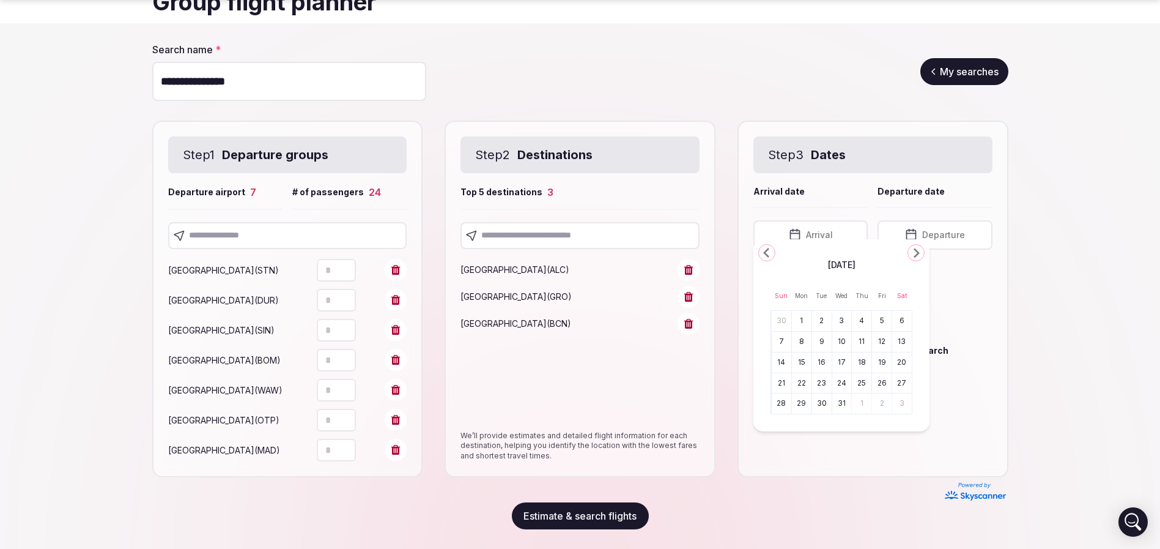
click at [913, 251] on icon "Go to the Next Month" at bounding box center [916, 252] width 15 height 15
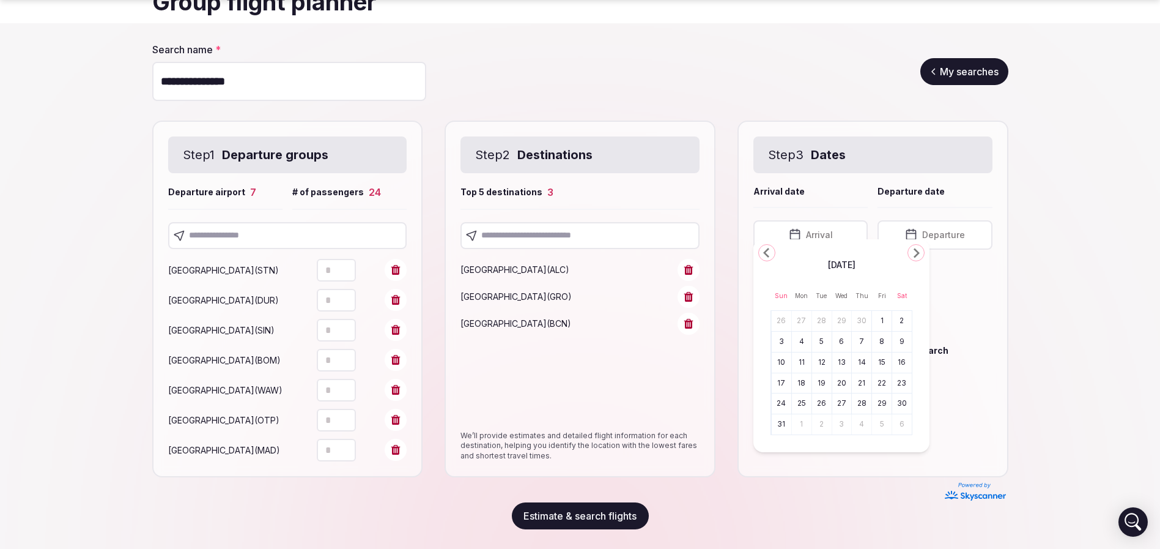
click at [762, 250] on icon "Go to the Previous Month" at bounding box center [767, 252] width 15 height 15
click at [804, 341] on button "6" at bounding box center [801, 342] width 17 height 18
click at [960, 228] on button "April 6th, 2026" at bounding box center [935, 234] width 114 height 29
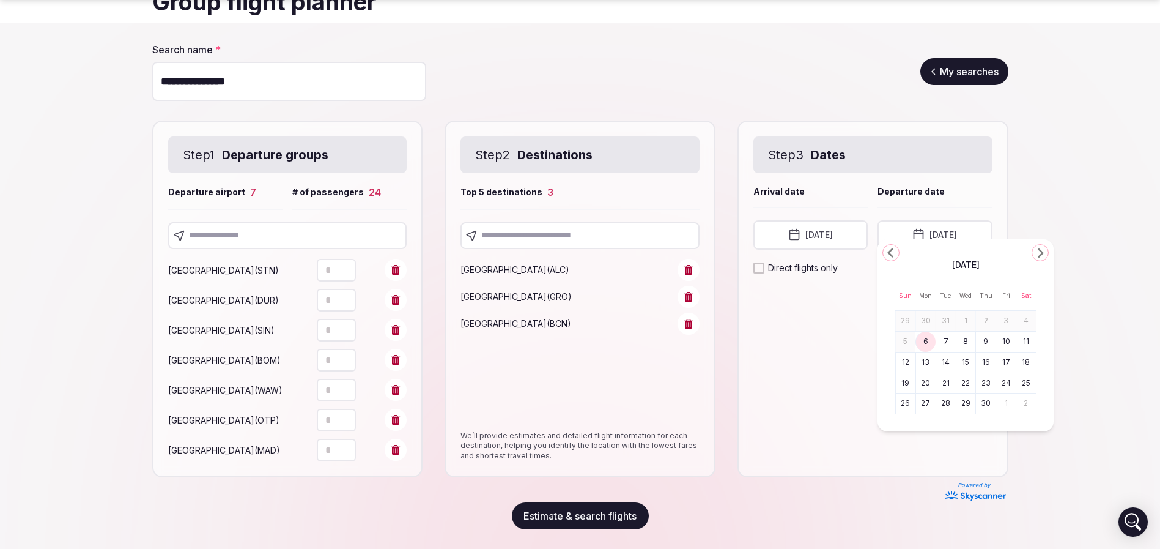
click at [966, 341] on button "8" at bounding box center [966, 342] width 17 height 18
click at [1053, 345] on section "**********" at bounding box center [580, 285] width 1160 height 525
click at [633, 515] on button "Estimate & search flights" at bounding box center [580, 515] width 137 height 27
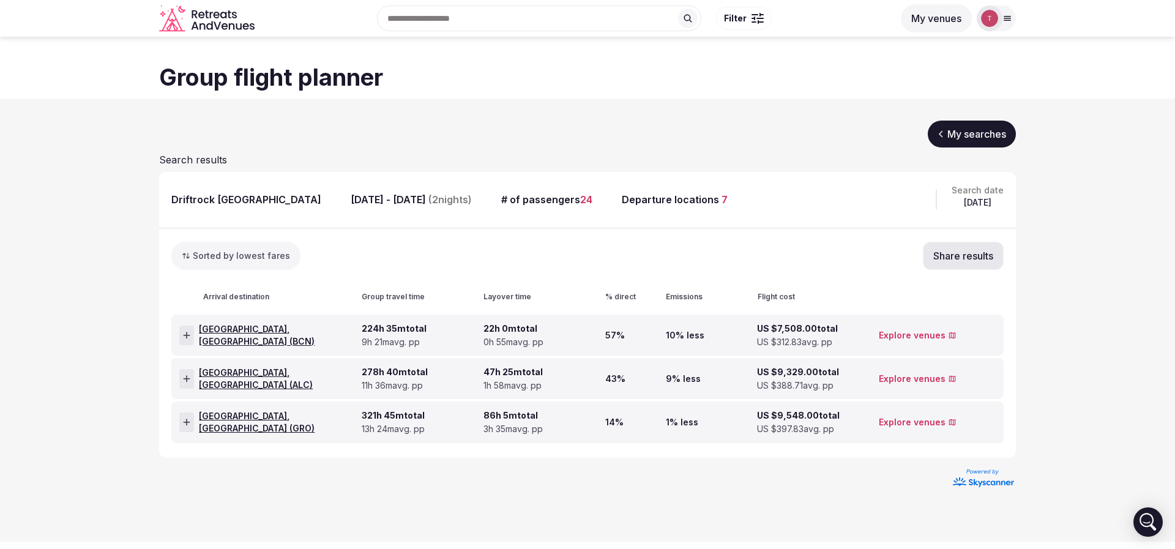
click at [986, 259] on button "Share results" at bounding box center [962, 256] width 81 height 28
click at [986, 196] on icon at bounding box center [984, 191] width 10 height 11
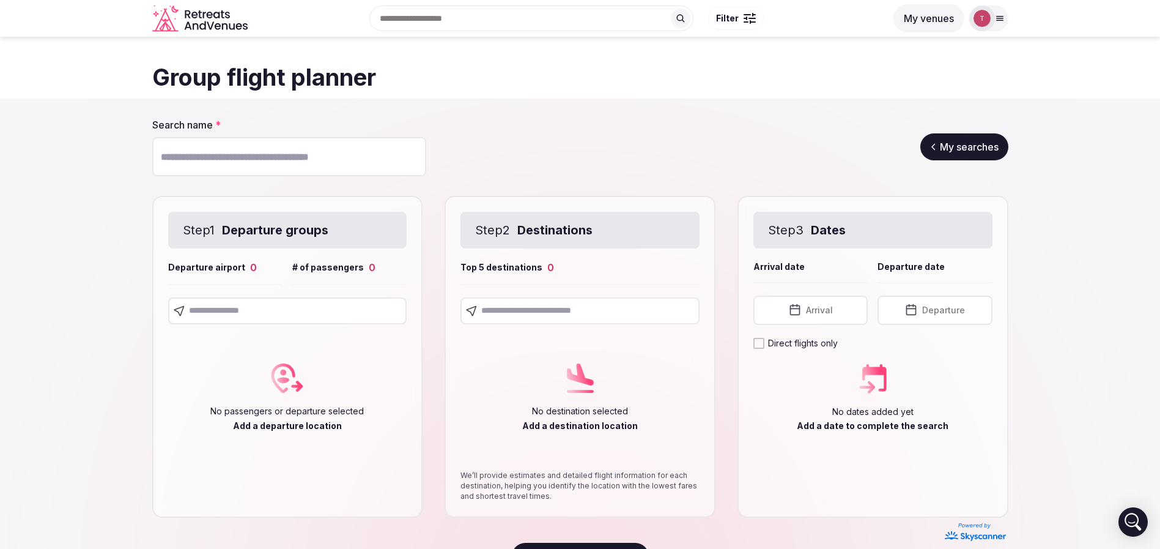
click at [987, 138] on link "My searches" at bounding box center [965, 146] width 88 height 27
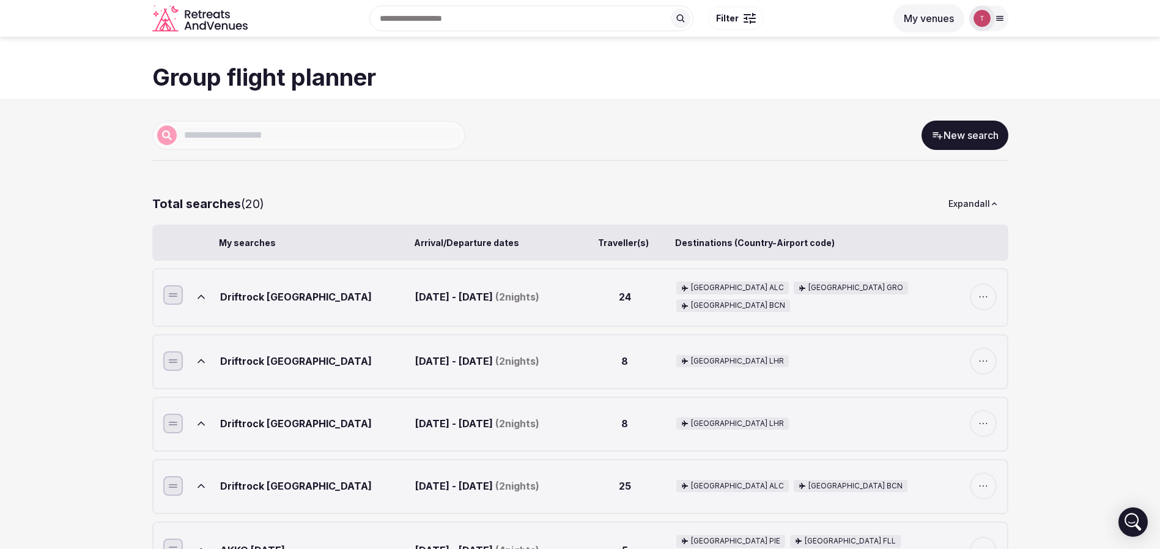
click at [207, 360] on button at bounding box center [201, 360] width 27 height 27
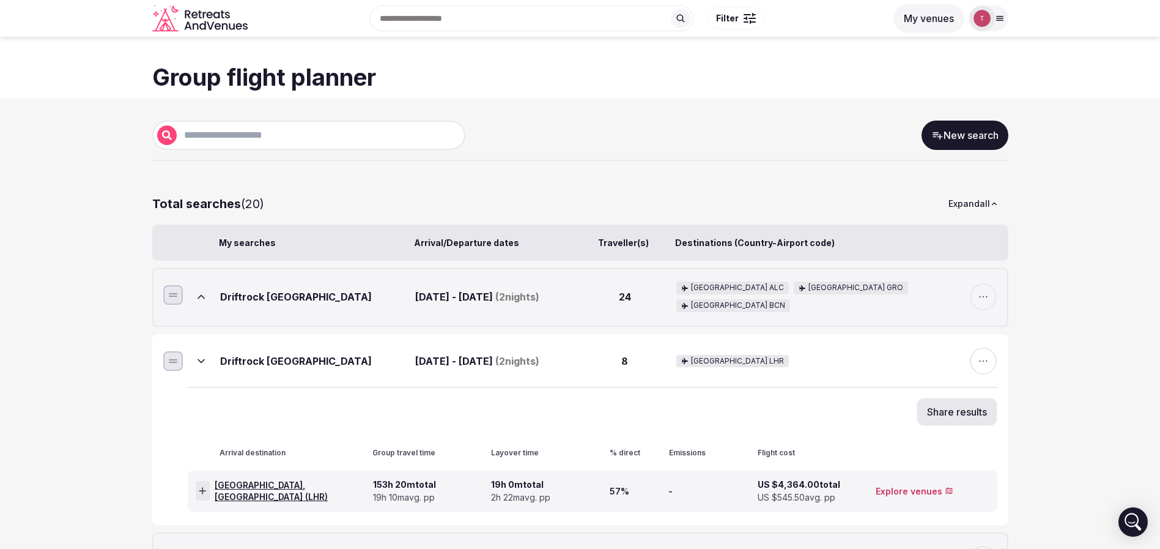
click at [976, 415] on button "Share results" at bounding box center [957, 412] width 81 height 28
click at [983, 355] on icon at bounding box center [977, 349] width 13 height 13
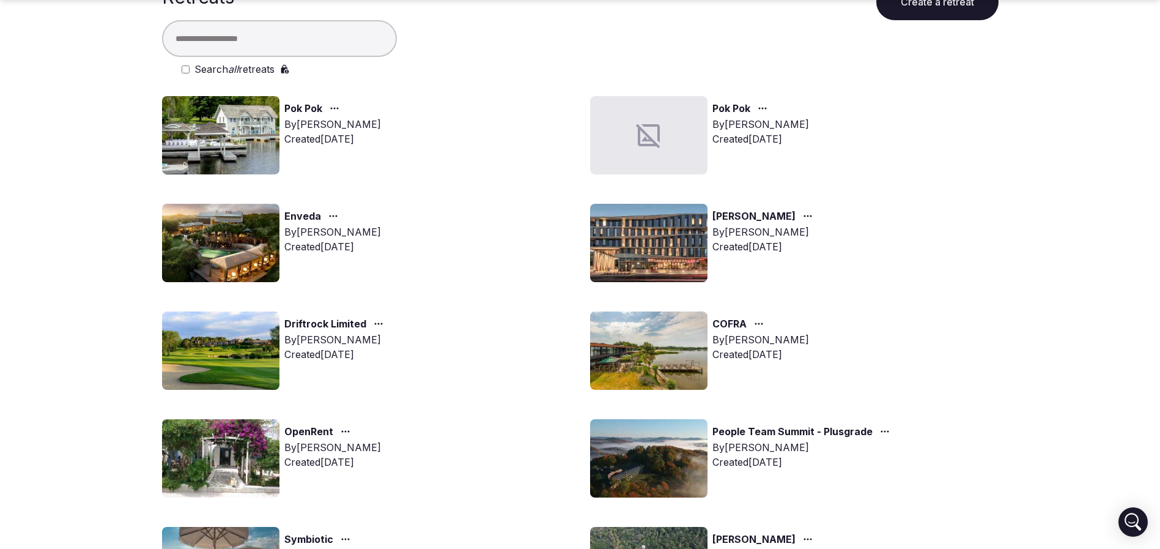
scroll to position [92, 0]
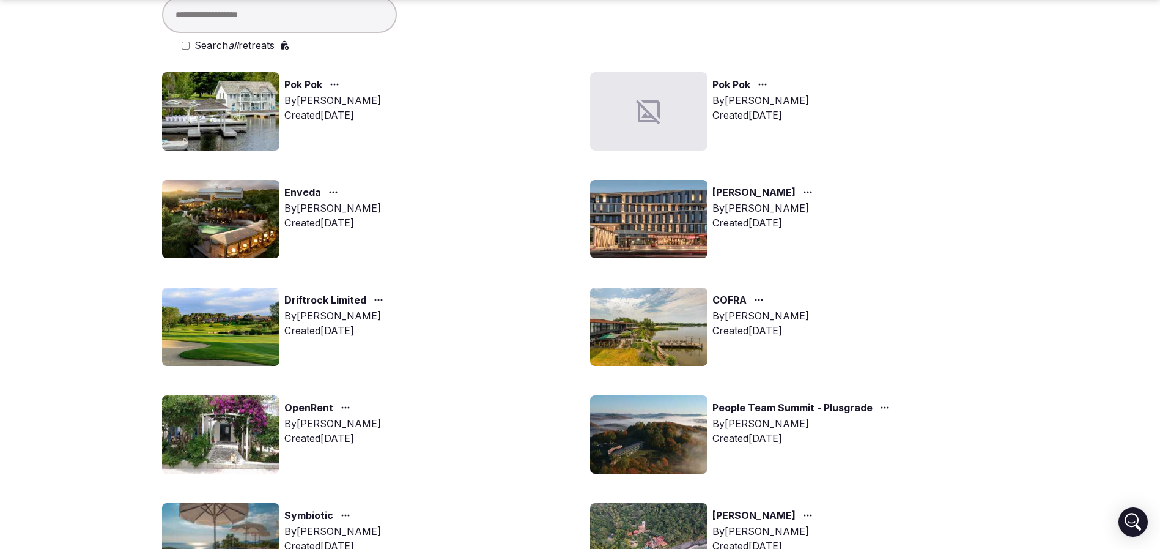
click at [200, 317] on img at bounding box center [220, 327] width 117 height 78
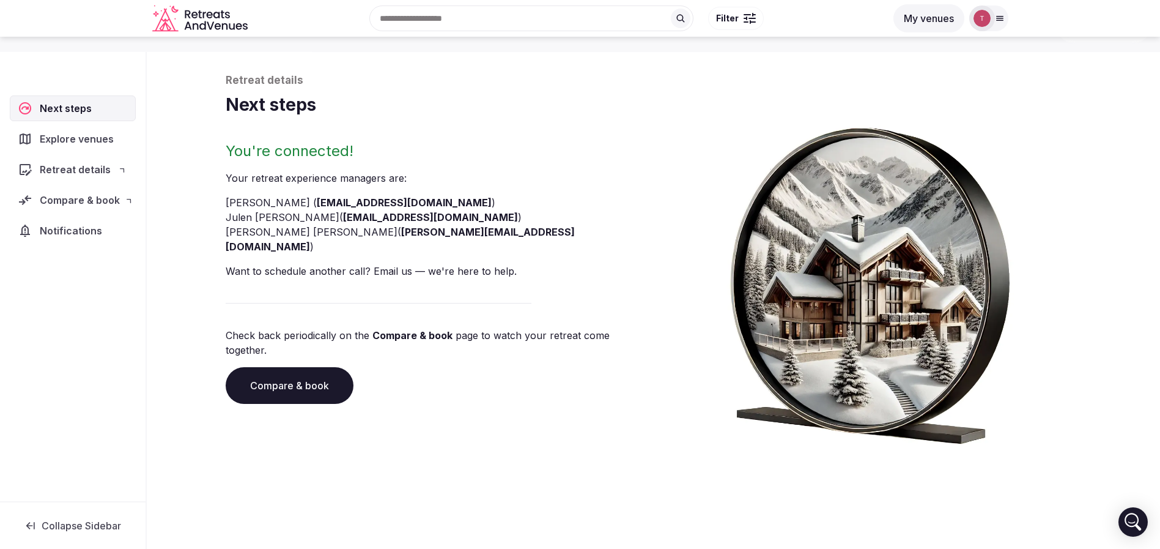
scroll to position [42, 0]
click at [253, 328] on p "Check back periodically on the Compare & book page to watch your retreat come t…" at bounding box center [437, 342] width 423 height 29
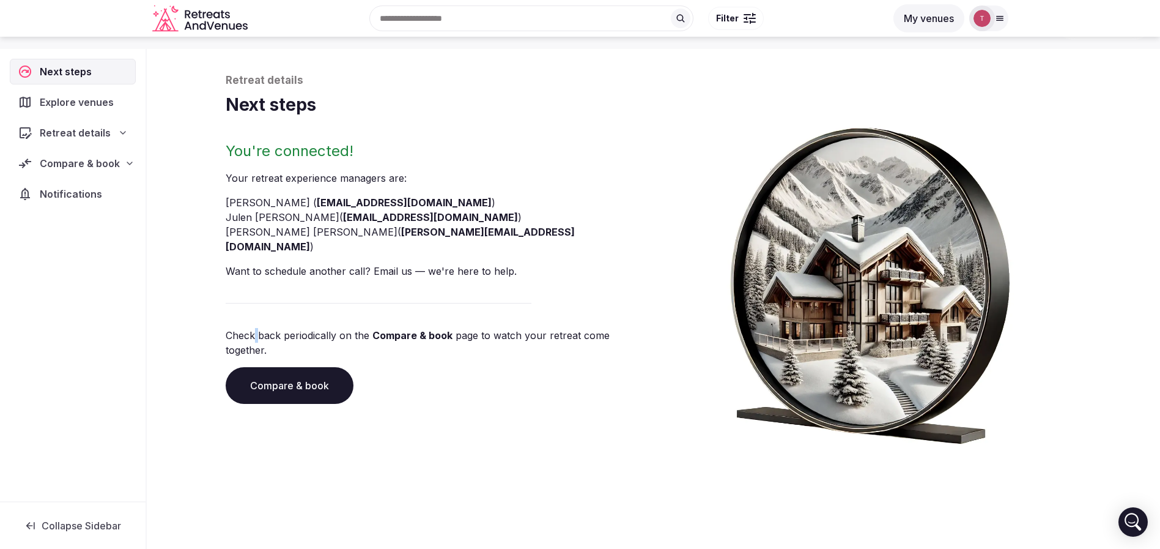
click at [277, 367] on link "Compare & book" at bounding box center [290, 385] width 128 height 37
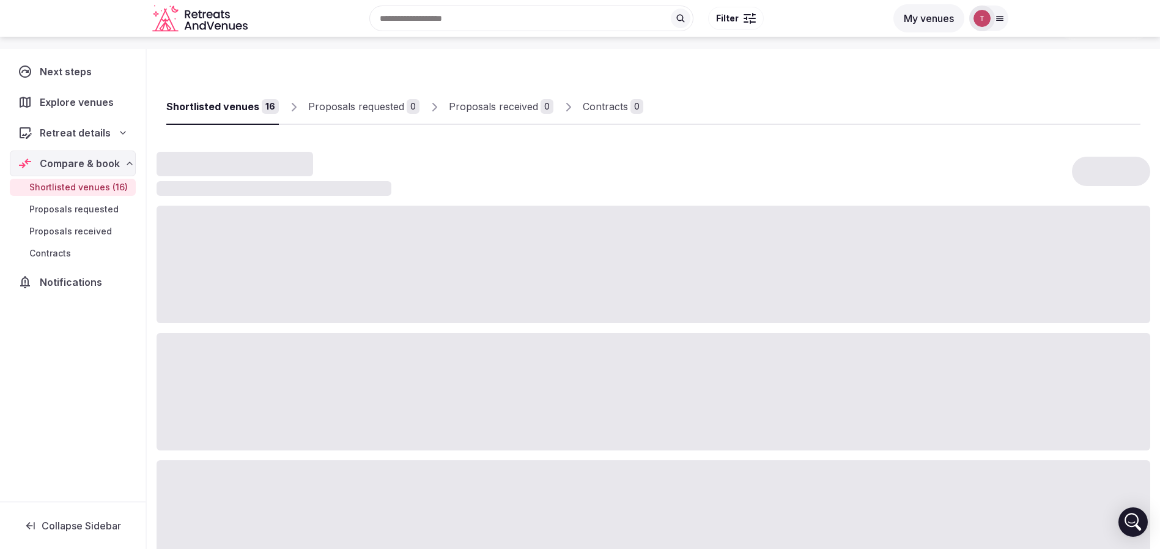
click at [246, 105] on div "Shortlisted venues" at bounding box center [212, 106] width 93 height 15
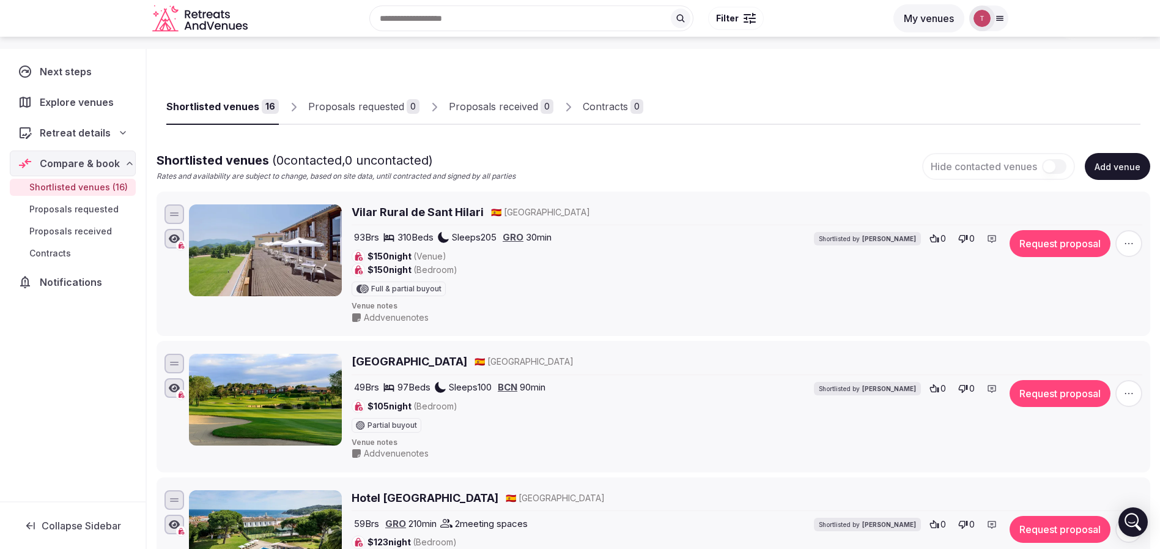
click at [246, 105] on div "Shortlisted venues" at bounding box center [212, 106] width 93 height 15
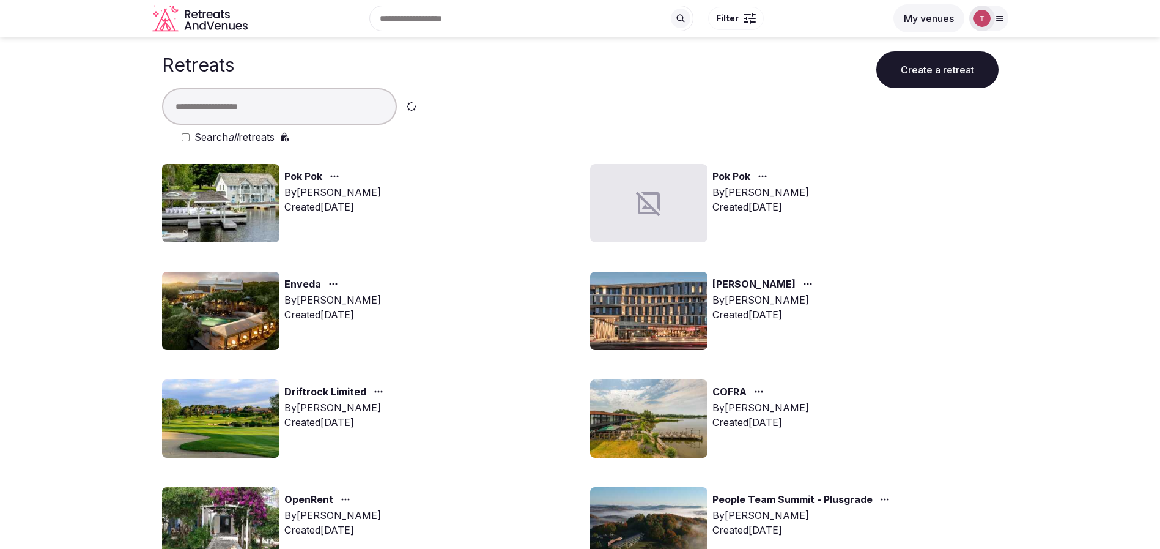
click at [941, 67] on button "Create a retreat" at bounding box center [938, 69] width 122 height 37
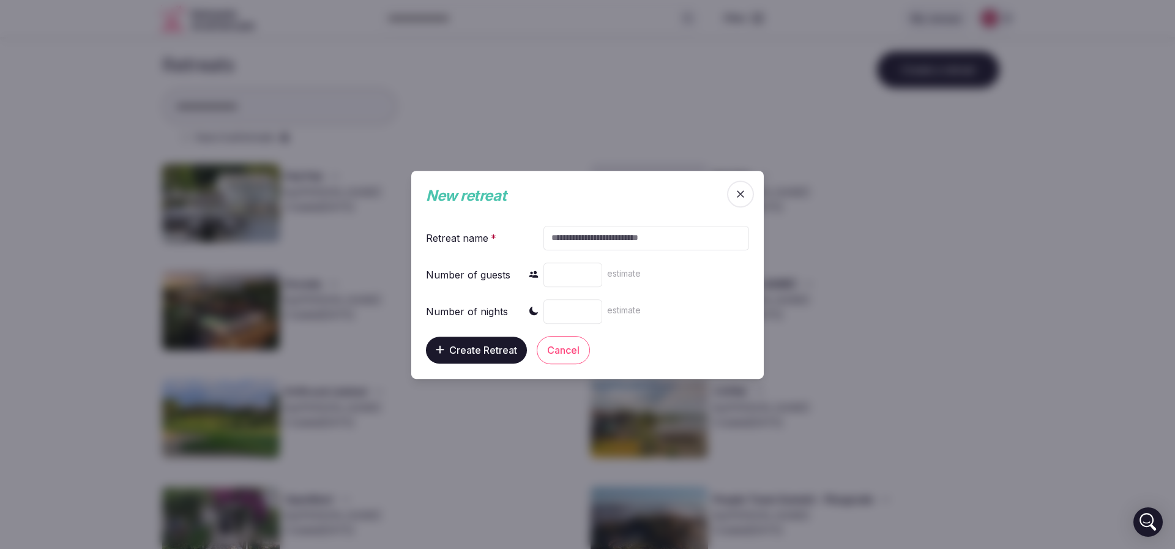
click at [598, 235] on input "text" at bounding box center [646, 237] width 206 height 24
paste input "*********"
type input "*********"
click at [577, 272] on input "number" at bounding box center [572, 274] width 59 height 24
click at [551, 276] on input "number" at bounding box center [572, 274] width 59 height 24
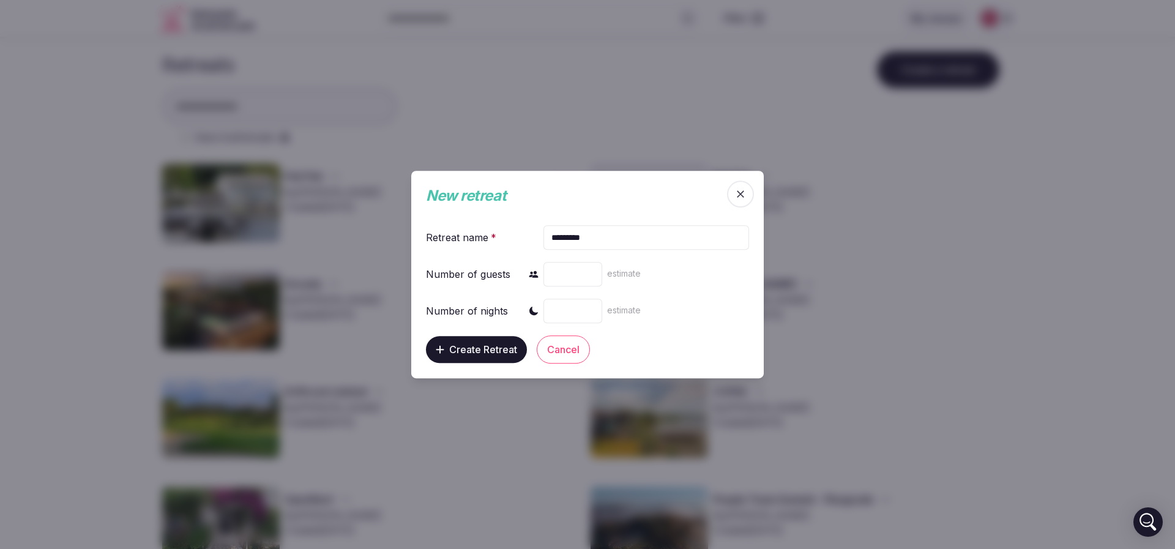
type input "**"
click at [557, 305] on input "number" at bounding box center [572, 311] width 59 height 24
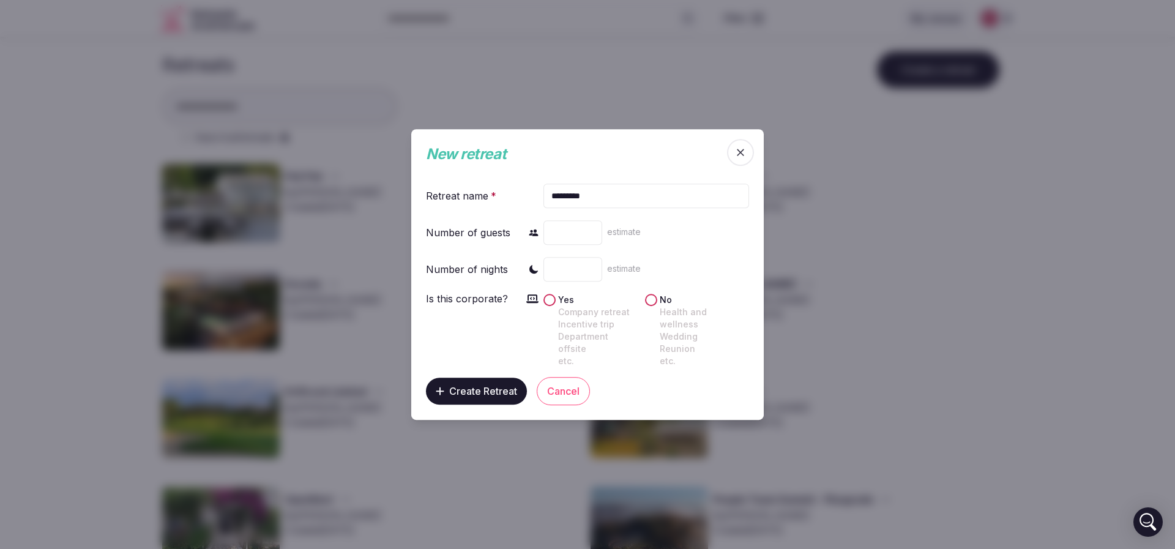
type input "*"
click at [504, 385] on span "Create Retreat" at bounding box center [483, 391] width 68 height 12
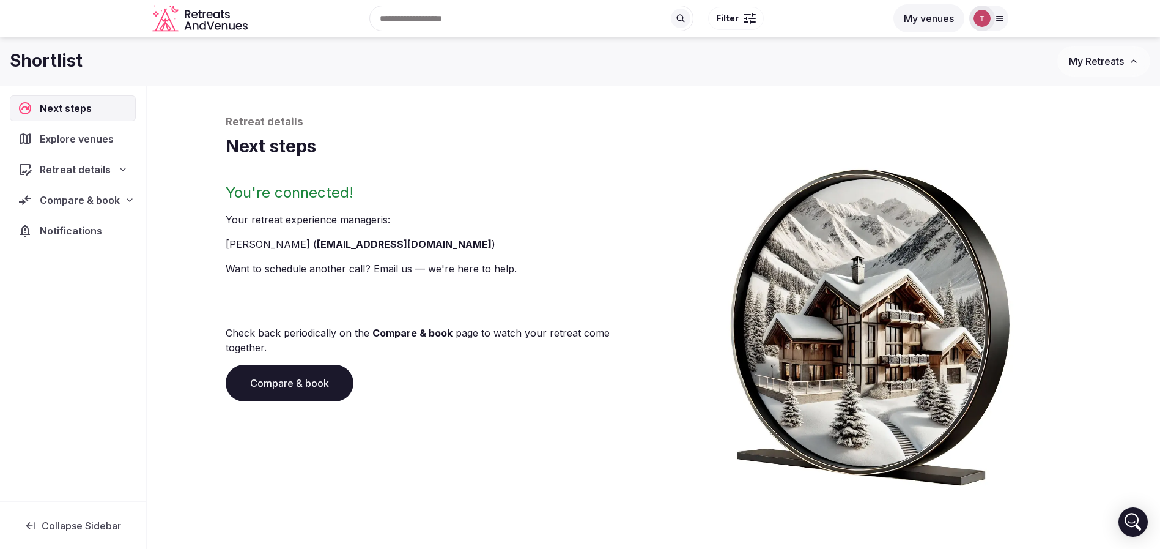
click at [292, 371] on link "Compare & book" at bounding box center [290, 383] width 128 height 37
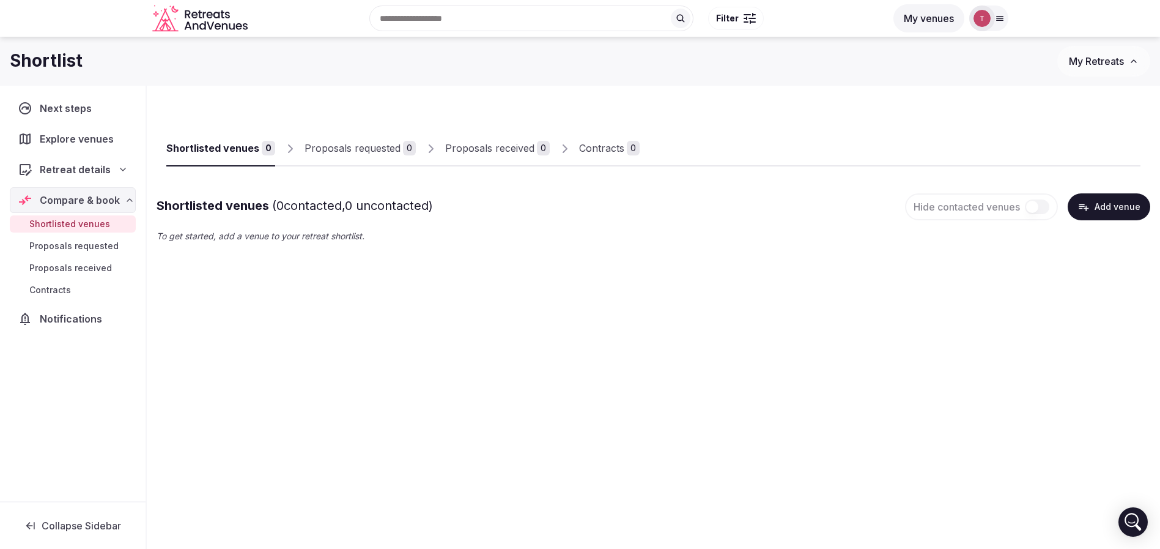
click at [467, 13] on input "text" at bounding box center [531, 19] width 324 height 26
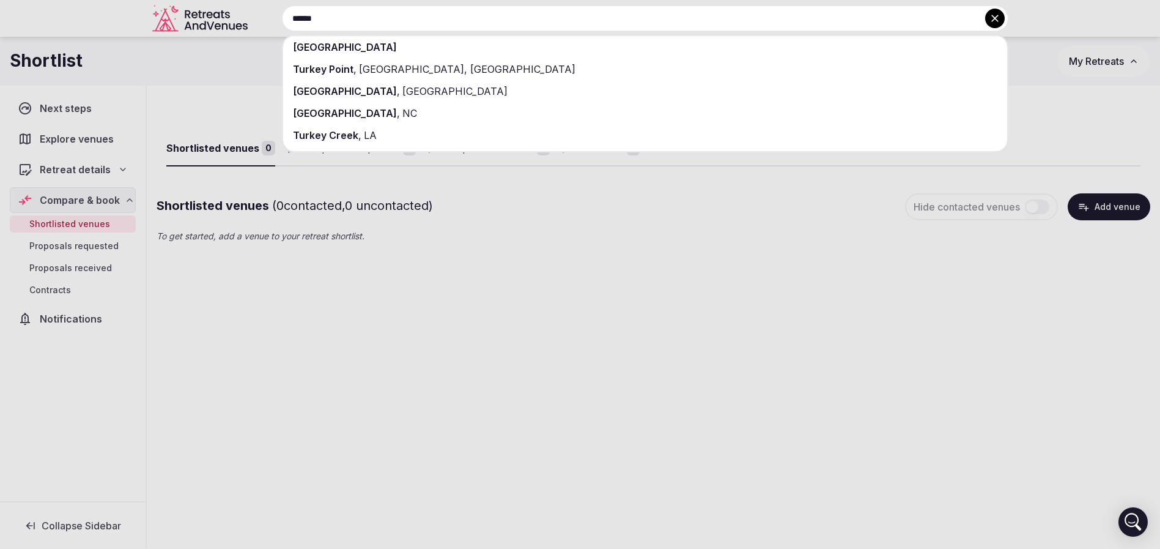
type input "******"
click at [424, 40] on div "[GEOGRAPHIC_DATA]" at bounding box center [645, 47] width 724 height 22
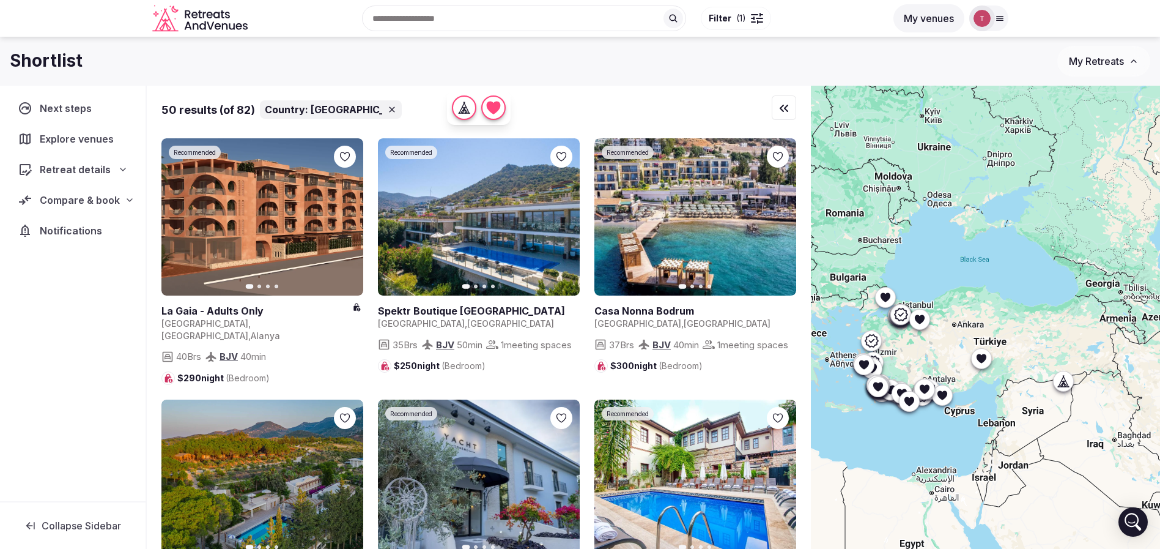
click at [740, 18] on span "( 1 )" at bounding box center [742, 18] width 10 height 12
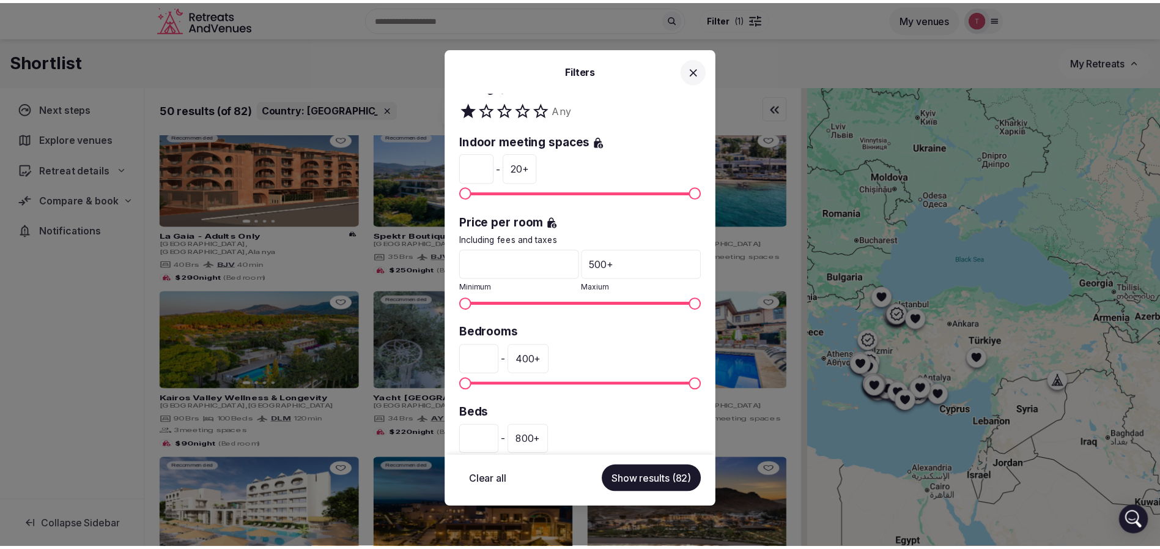
scroll to position [291, 0]
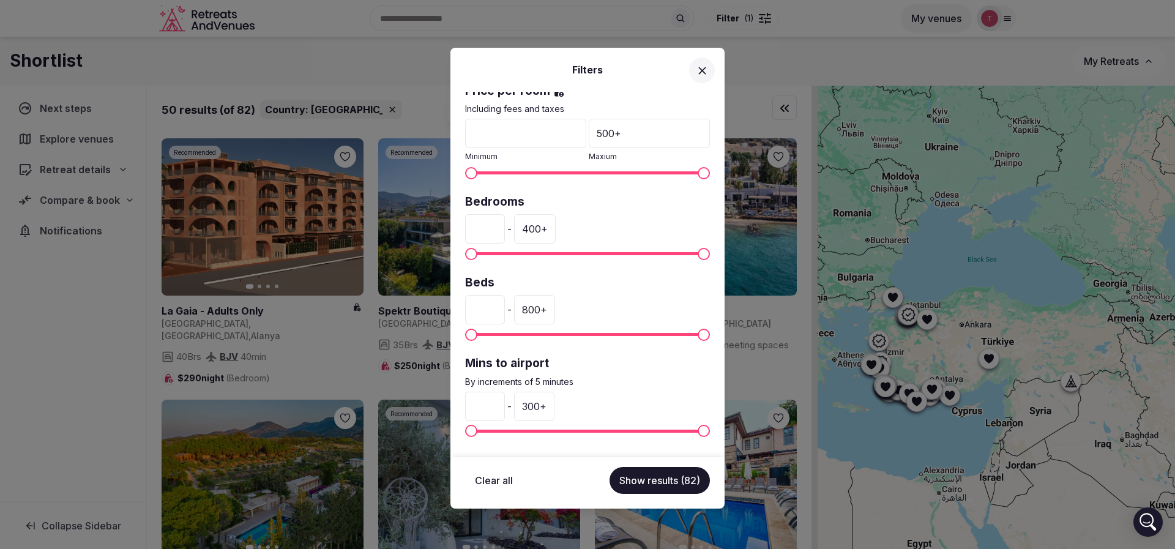
click at [986, 435] on div "Filters Country: Türkiye Venue name Status All Published Draft Rating Any Indoo…" at bounding box center [587, 274] width 1175 height 549
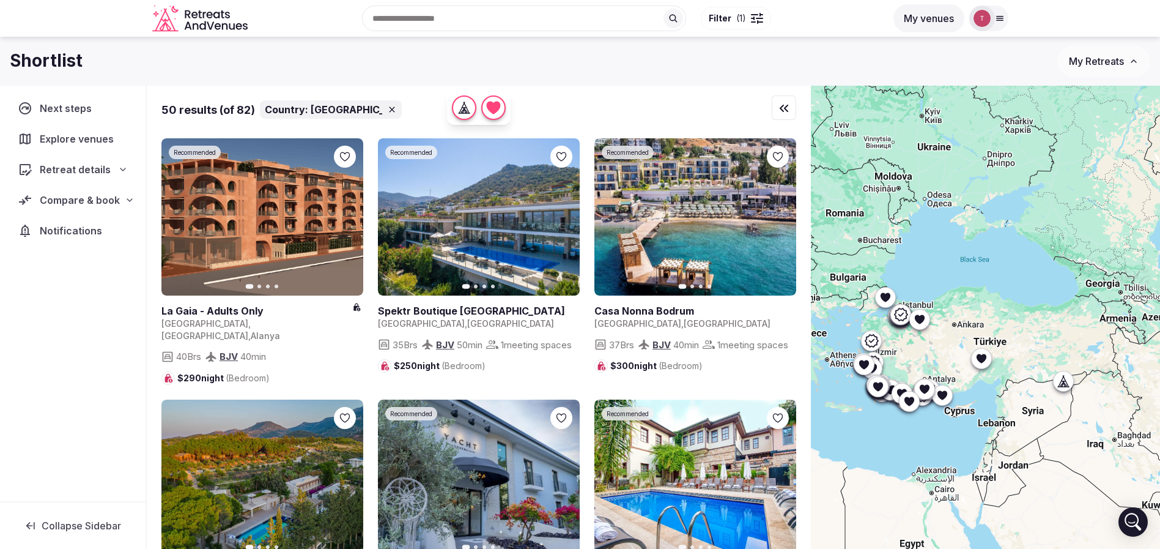
click at [986, 357] on icon at bounding box center [981, 358] width 10 height 9
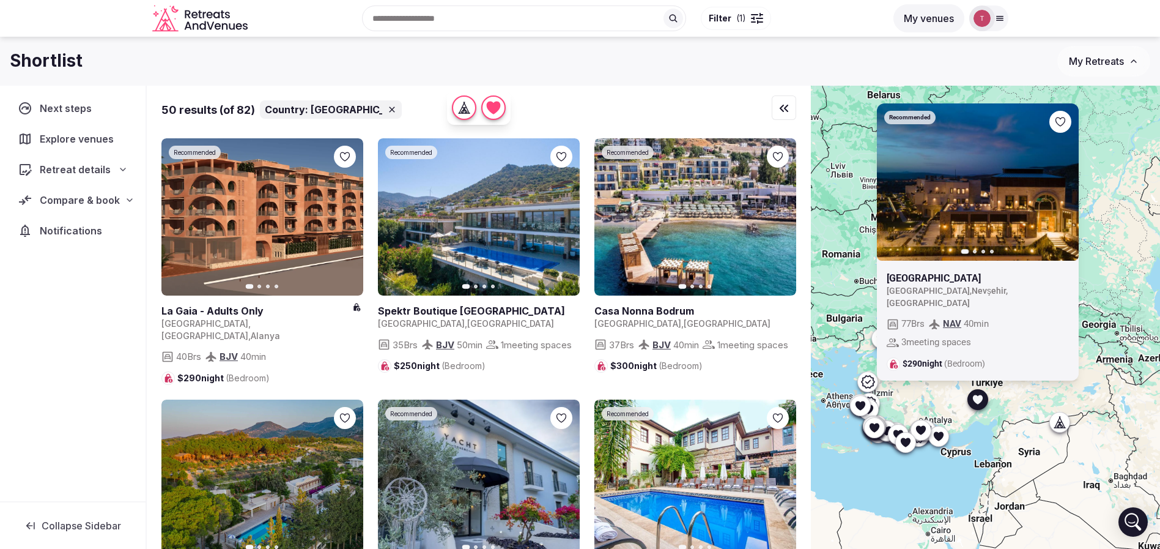
drag, startPoint x: 1050, startPoint y: 371, endPoint x: 1047, endPoint y: 415, distance: 44.2
click at [1047, 415] on div "Recommended Previous slide Next slide Alden Hotel Cappadocia Turkey , Nevşehir …" at bounding box center [985, 338] width 349 height 505
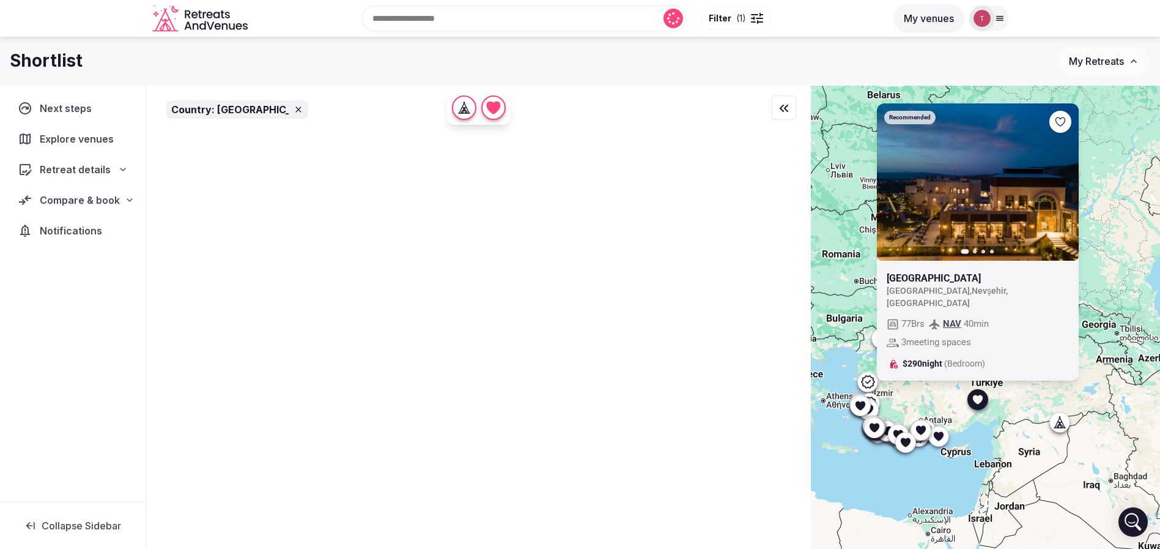
click at [0, 0] on icon at bounding box center [0, 0] width 0 height 0
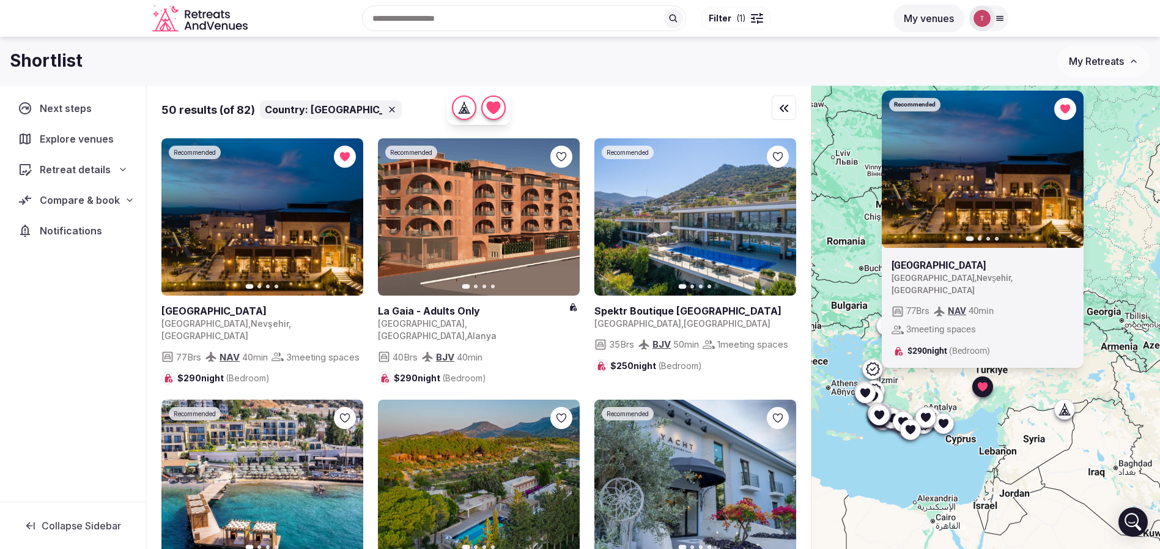
drag, startPoint x: 1030, startPoint y: 481, endPoint x: 1036, endPoint y: 467, distance: 15.7
click at [1036, 467] on div "Recommended Previous slide Next slide Alden Hotel Cappadocia Turkey , Nevşehir …" at bounding box center [985, 338] width 349 height 505
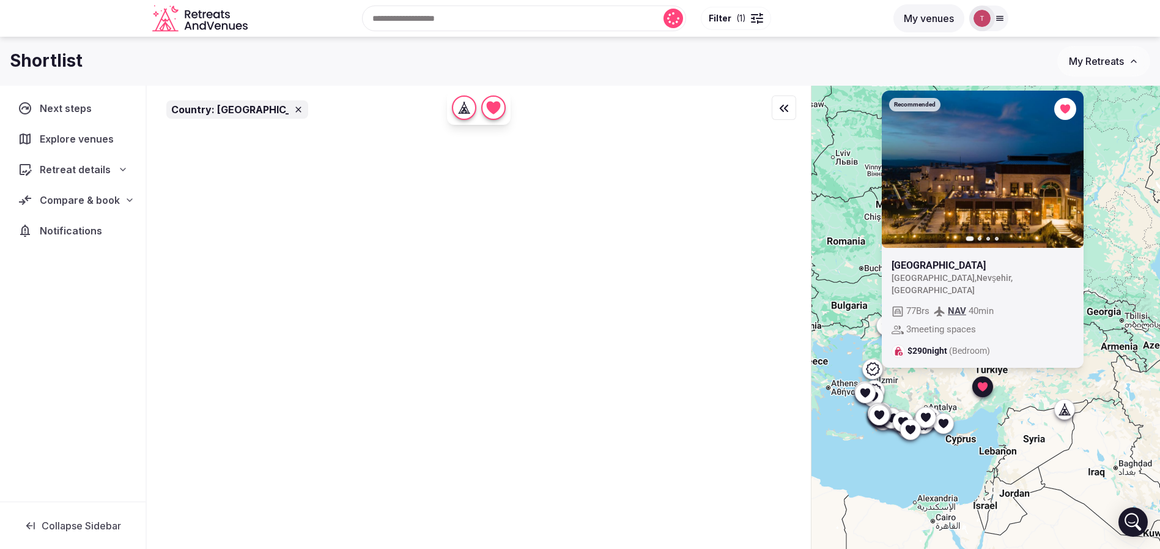
click at [948, 423] on icon at bounding box center [943, 422] width 10 height 9
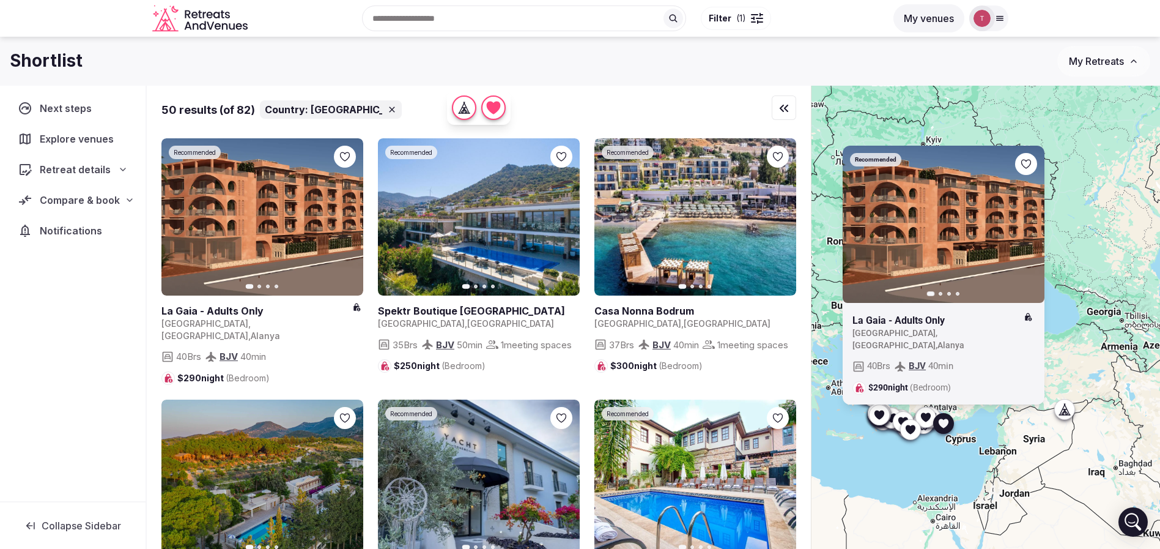
click at [938, 455] on div "Recommended Previous slide Next slide La Gaia - Adults Only Turkey , Antalya , …" at bounding box center [985, 338] width 349 height 505
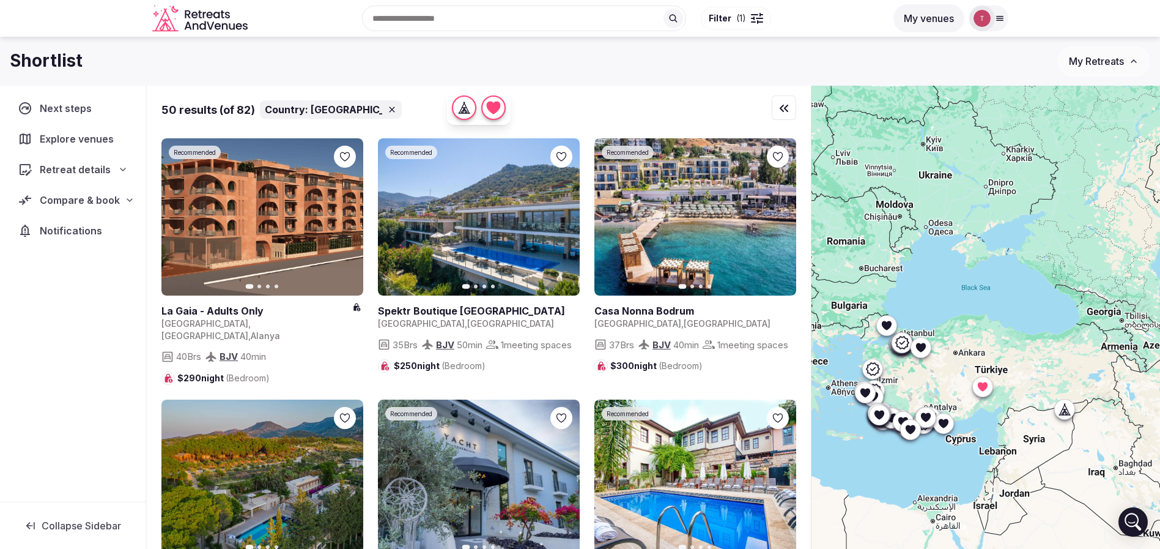
click at [885, 412] on icon at bounding box center [880, 414] width 10 height 9
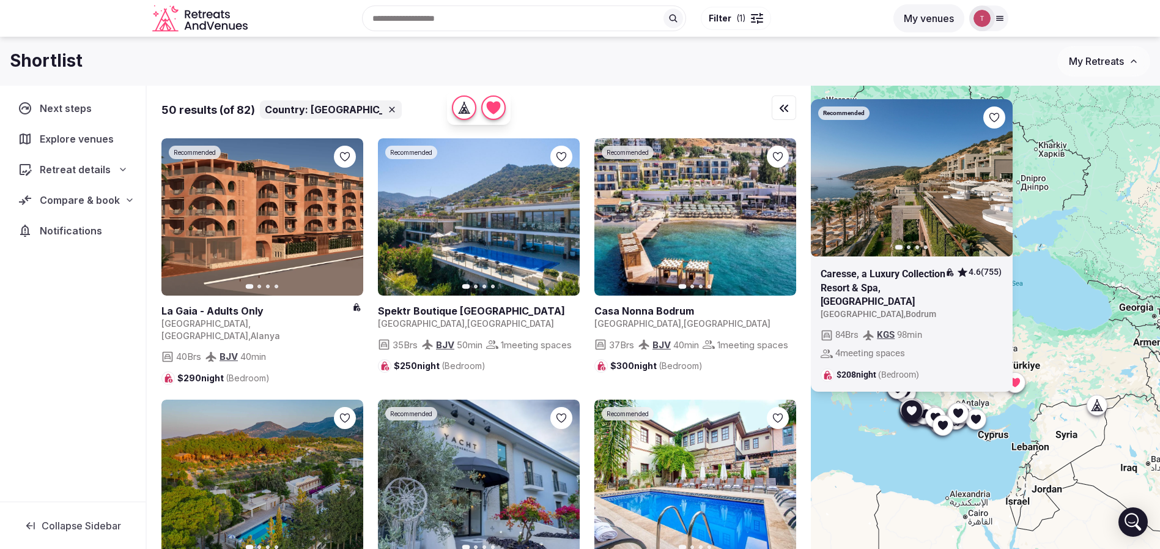
drag, startPoint x: 943, startPoint y: 452, endPoint x: 976, endPoint y: 448, distance: 32.7
click at [976, 448] on div "Recommended Previous slide Next slide Caresse, a Luxury Collection Resort & Spa…" at bounding box center [985, 338] width 349 height 505
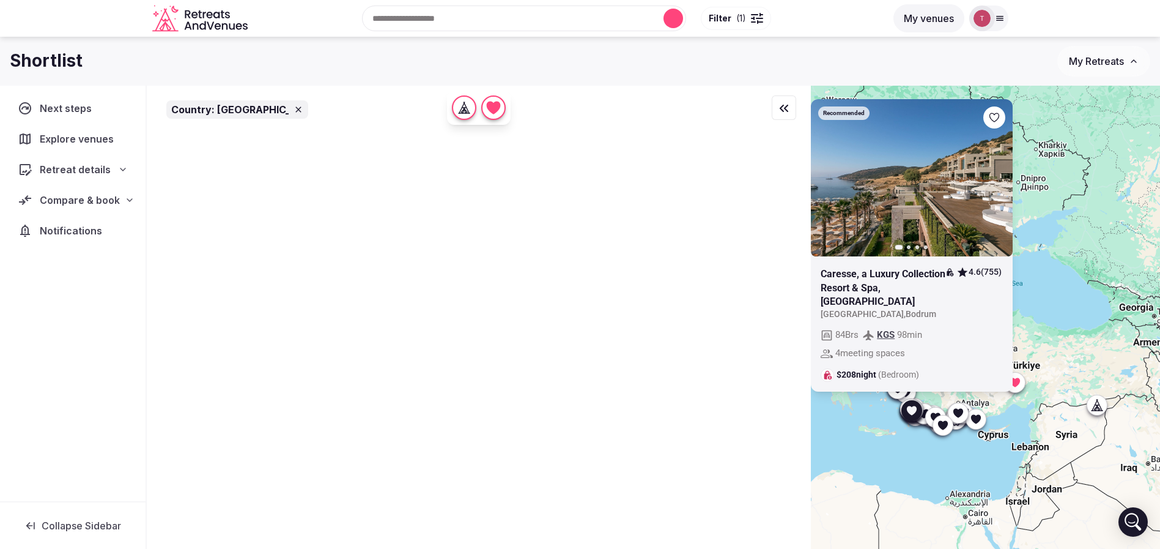
click at [982, 416] on div "Recommended Previous slide Next slide Caresse, a Luxury Collection Resort & Spa…" at bounding box center [985, 338] width 349 height 505
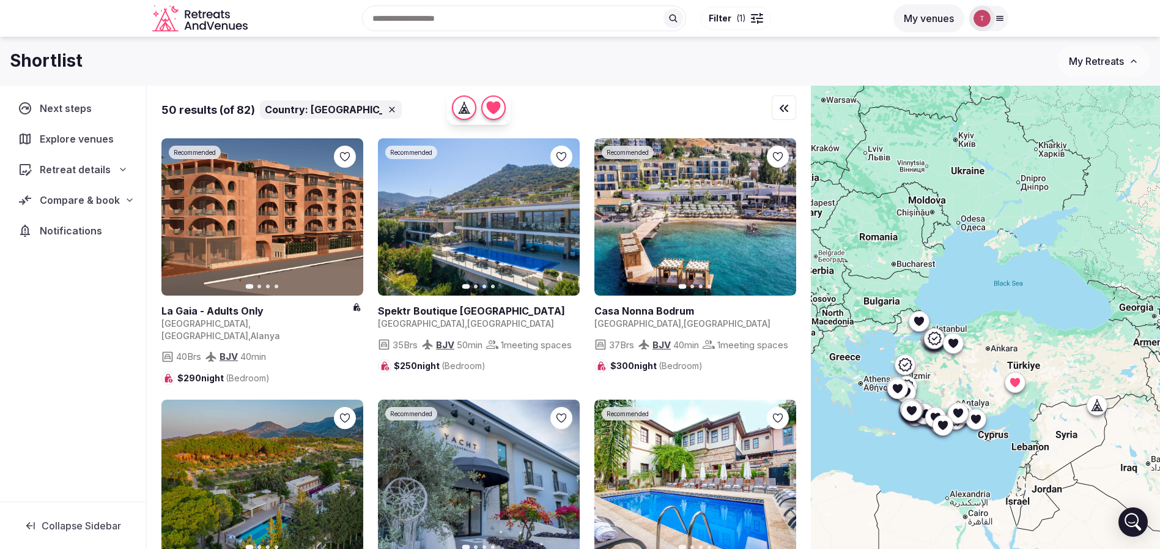
click at [981, 418] on icon at bounding box center [976, 418] width 10 height 9
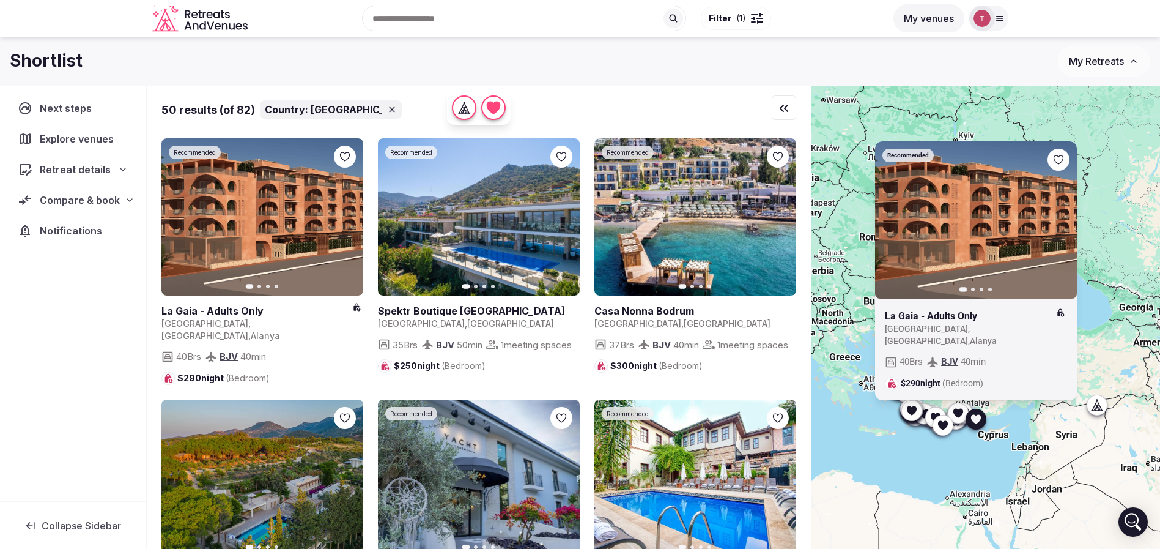
click at [0, 0] on icon at bounding box center [0, 0] width 0 height 0
click at [1043, 467] on div "Recommended Previous slide Next slide La Gaia - Adults Only Turkey , Antalya , …" at bounding box center [985, 338] width 349 height 505
click at [918, 414] on icon at bounding box center [912, 410] width 12 height 12
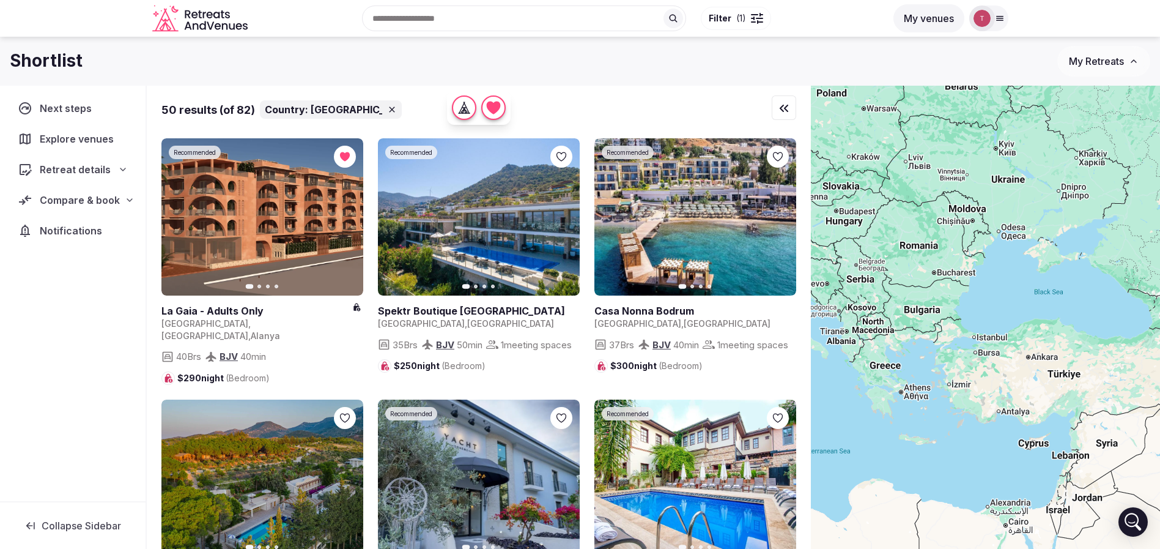
drag, startPoint x: 889, startPoint y: 420, endPoint x: 934, endPoint y: 430, distance: 45.7
click at [934, 430] on div at bounding box center [985, 338] width 349 height 505
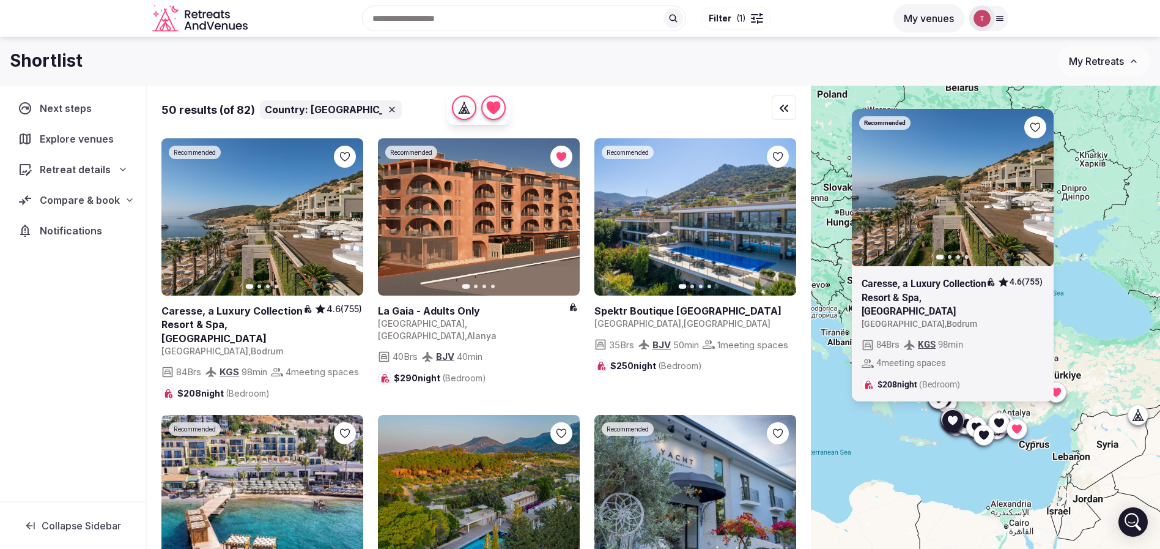
click at [1047, 185] on button "Next slide" at bounding box center [1037, 187] width 20 height 20
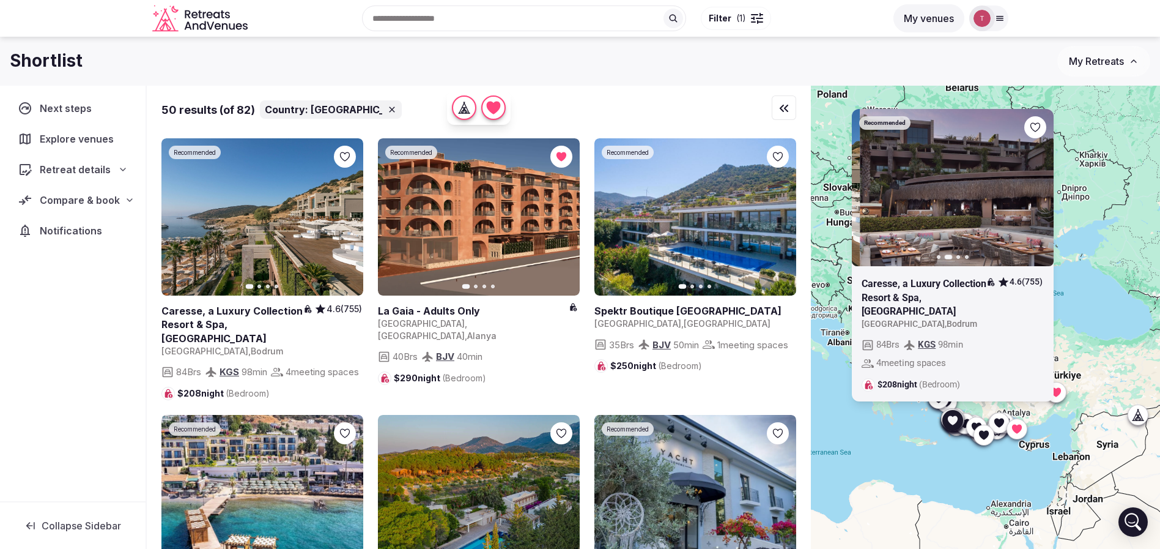
click at [1040, 188] on icon "button" at bounding box center [1037, 187] width 5 height 9
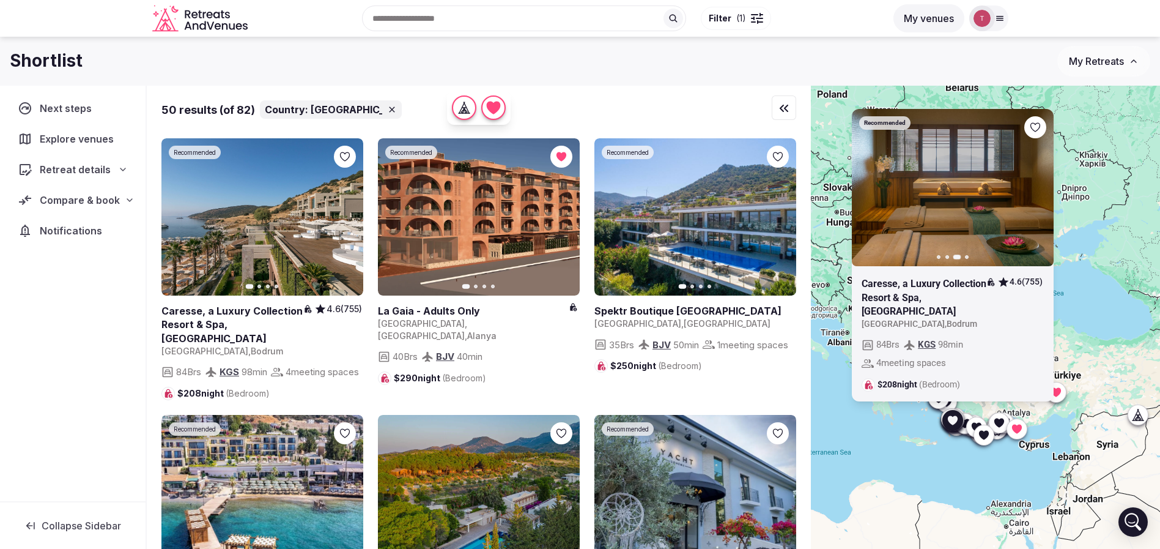
click at [0, 0] on icon at bounding box center [0, 0] width 0 height 0
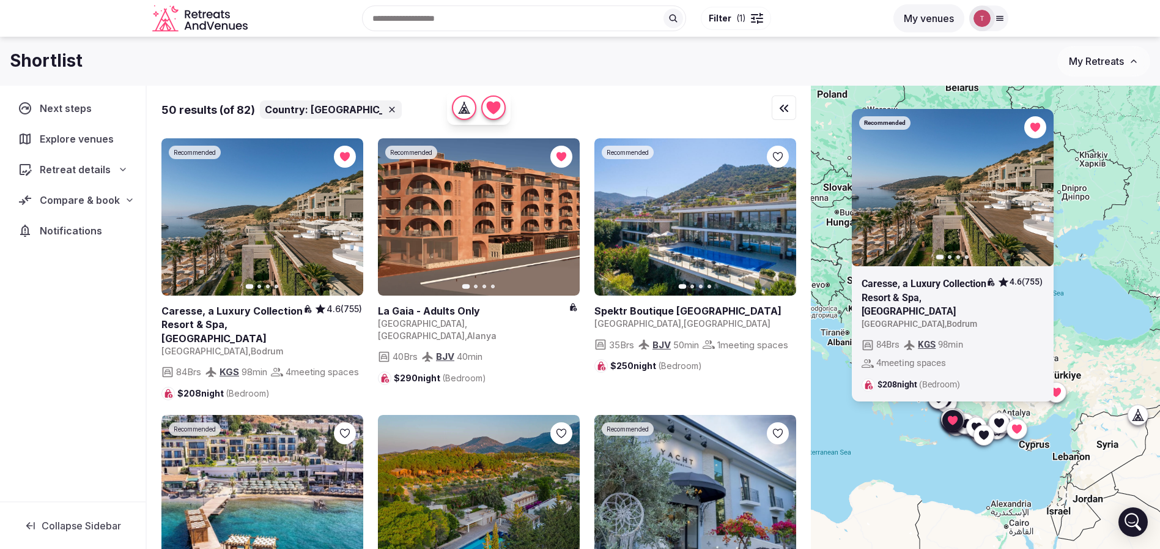
click at [995, 458] on div "Recommended Previous slide Next slide Caresse, a Luxury Collection Resort & Spa…" at bounding box center [985, 338] width 349 height 505
drag, startPoint x: 1119, startPoint y: 265, endPoint x: 1105, endPoint y: 258, distance: 15.6
click at [1119, 265] on div "Recommended Previous slide Next slide Caresse, a Luxury Collection Resort & Spa…" at bounding box center [985, 338] width 349 height 505
click at [1004, 423] on icon at bounding box center [999, 422] width 10 height 9
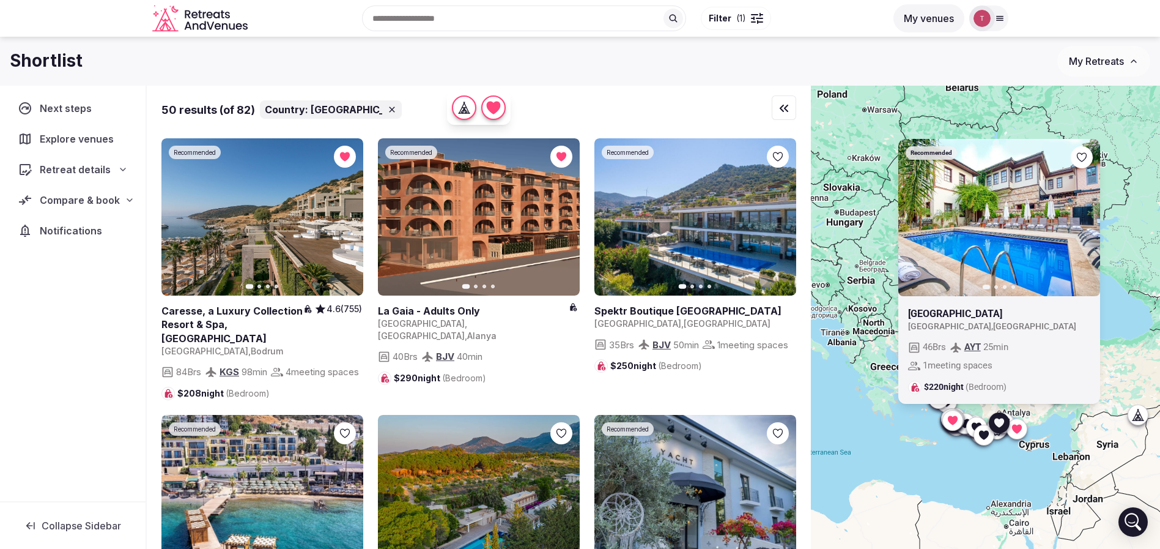
click at [1086, 218] on icon "button" at bounding box center [1083, 217] width 5 height 9
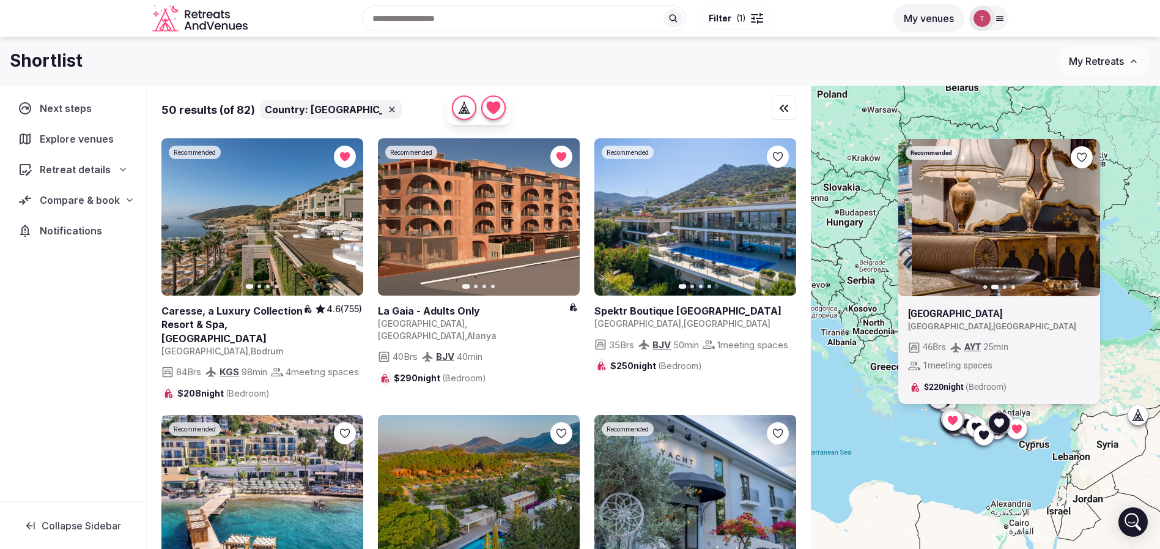
click at [1086, 218] on icon "button" at bounding box center [1083, 217] width 5 height 9
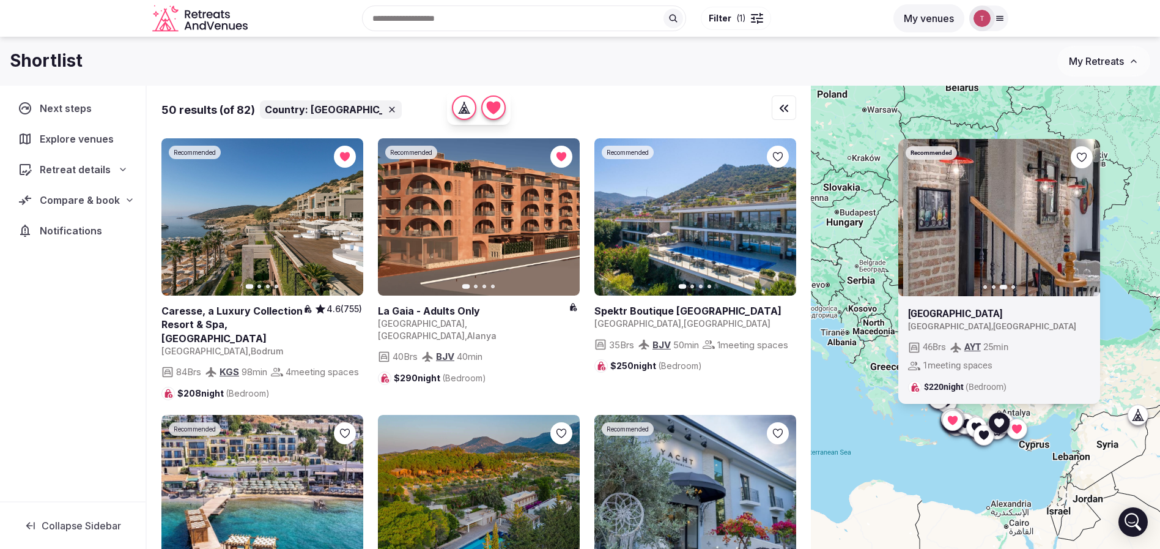
click at [1086, 218] on icon "button" at bounding box center [1083, 217] width 5 height 9
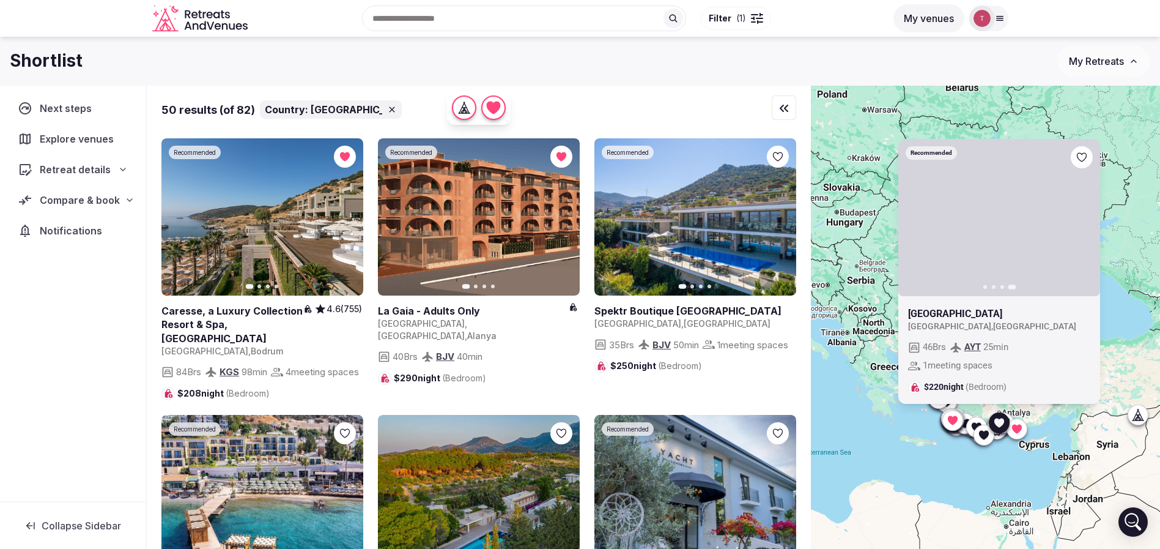
click at [990, 434] on icon at bounding box center [984, 434] width 12 height 12
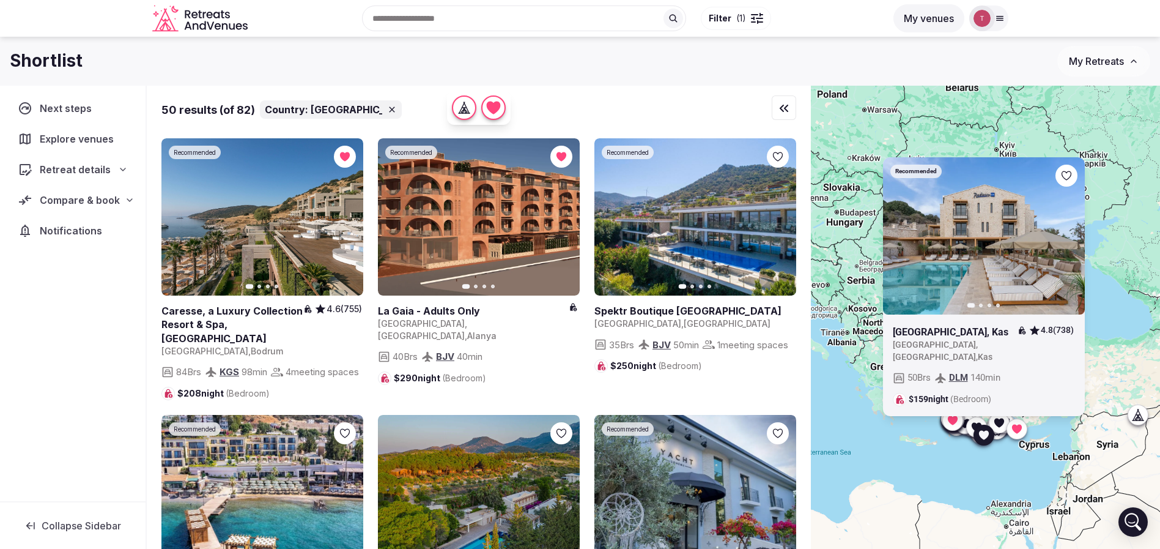
click at [1077, 181] on div at bounding box center [1066, 176] width 22 height 22
click at [1077, 182] on div at bounding box center [1066, 176] width 22 height 22
click at [0, 0] on icon at bounding box center [0, 0] width 0 height 0
click at [941, 449] on div "Recommended Previous slide Next slide Radisson Blu Hotel, Kas 4.8 (738) Turkey …" at bounding box center [985, 338] width 349 height 505
click at [491, 18] on input "text" at bounding box center [524, 19] width 324 height 26
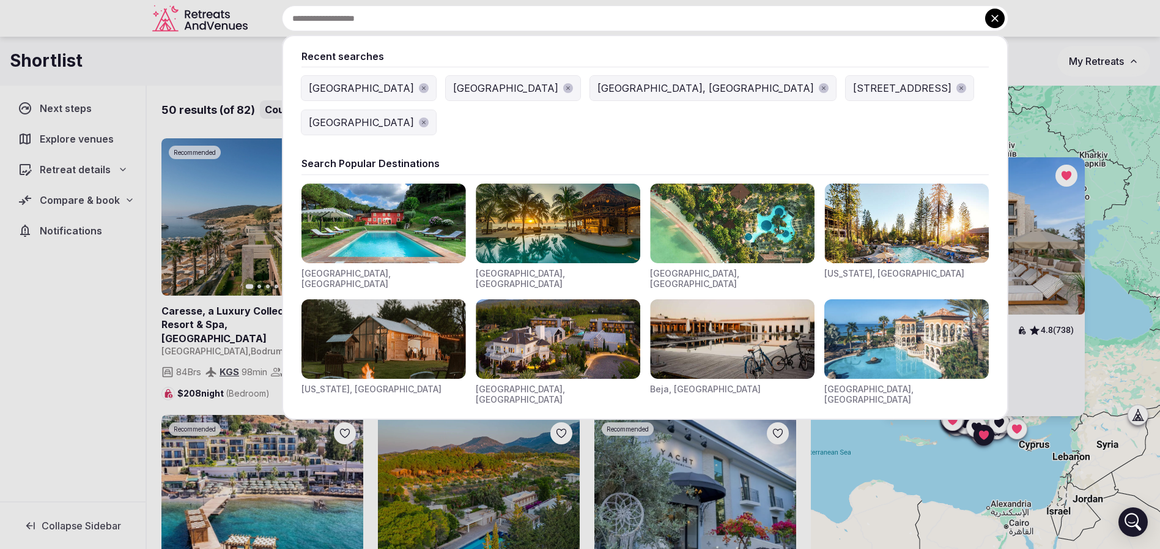
paste input "*******"
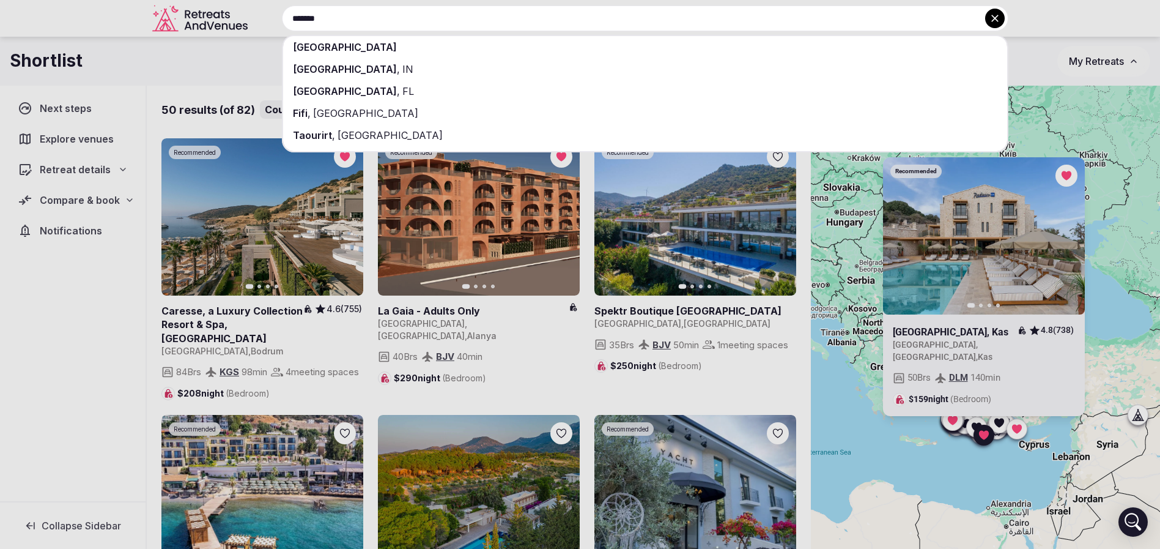
click at [491, 18] on input "*******" at bounding box center [645, 19] width 727 height 26
paste input "*******"
click at [451, 19] on input "**********" at bounding box center [645, 19] width 727 height 26
click at [198, 89] on div at bounding box center [580, 274] width 1160 height 549
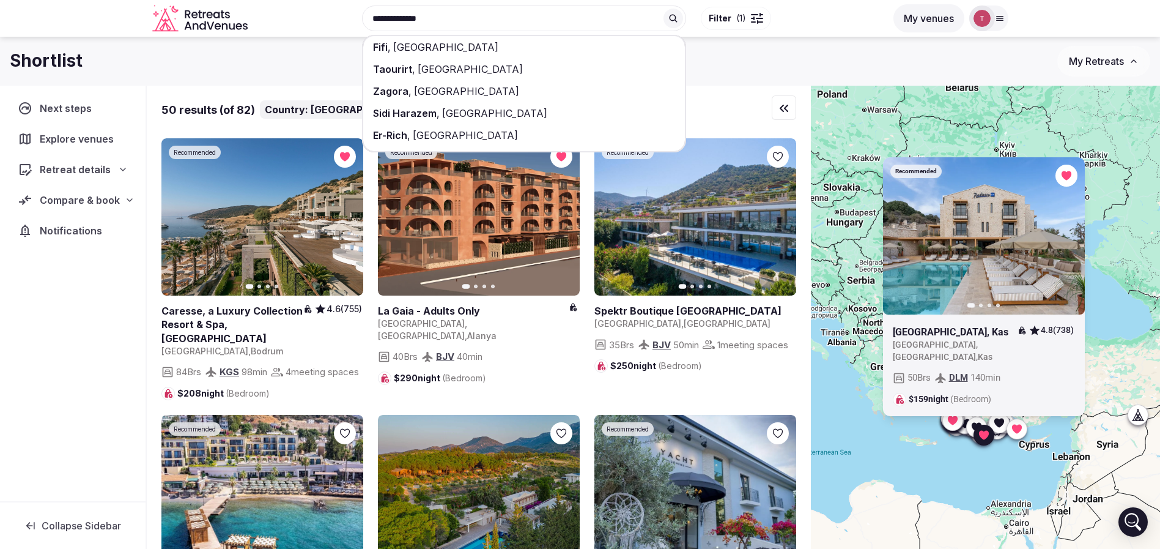
click at [493, 19] on input "**********" at bounding box center [524, 19] width 324 height 26
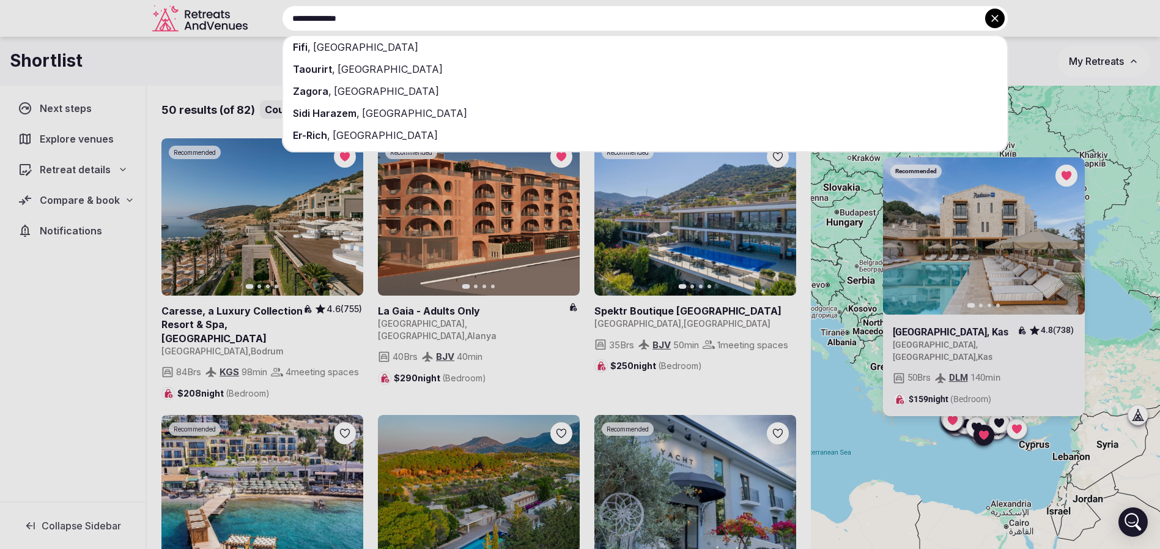
click at [504, 21] on input "**********" at bounding box center [645, 19] width 727 height 26
click at [236, 53] on div at bounding box center [580, 274] width 1160 height 549
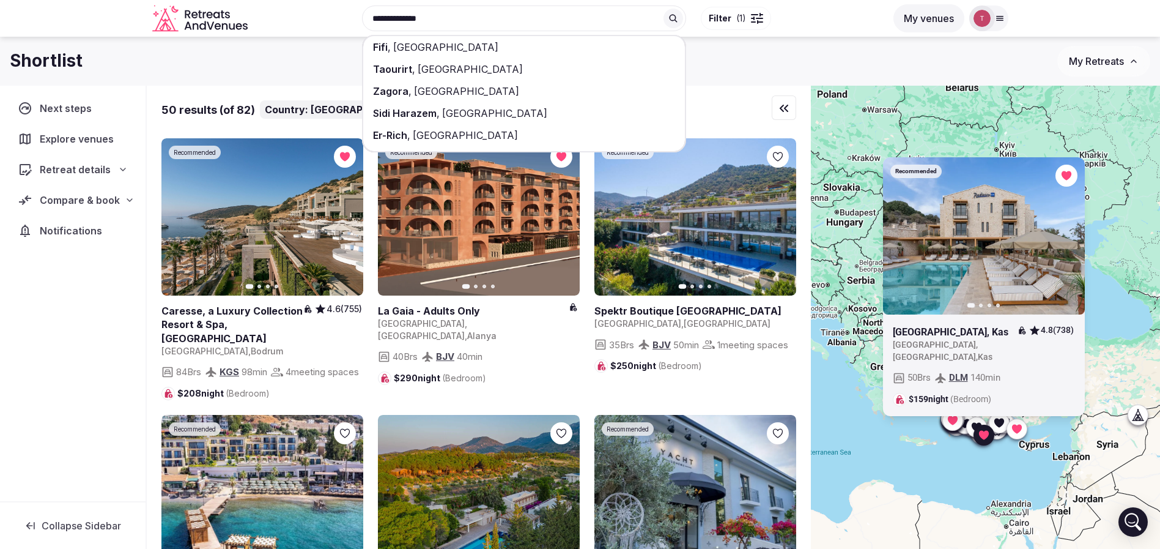
click at [404, 15] on div "**********" at bounding box center [570, 18] width 634 height 53
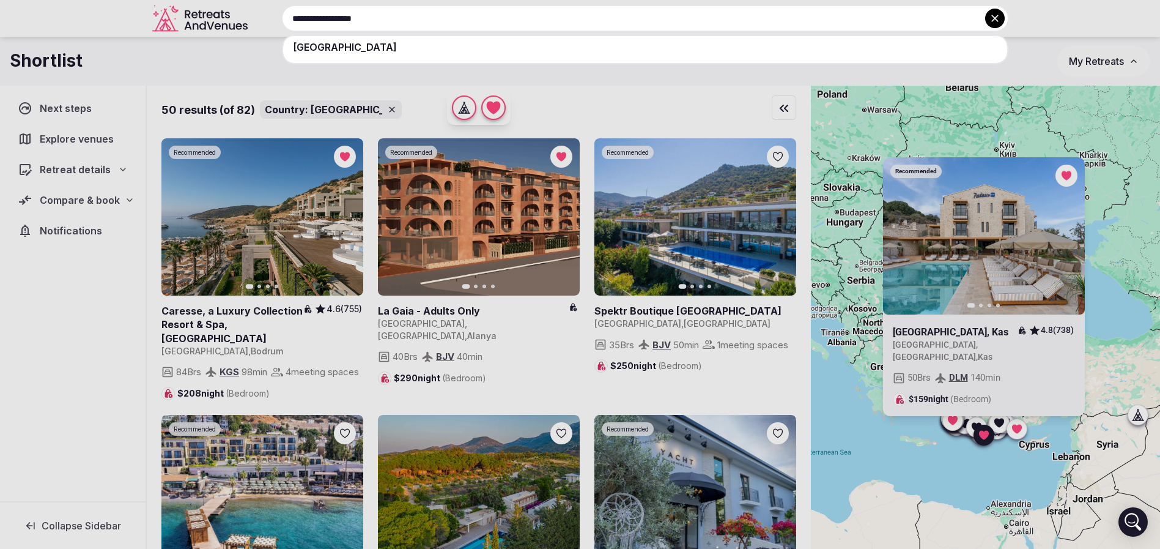
type input "**********"
click at [358, 49] on div "[GEOGRAPHIC_DATA]" at bounding box center [645, 47] width 724 height 22
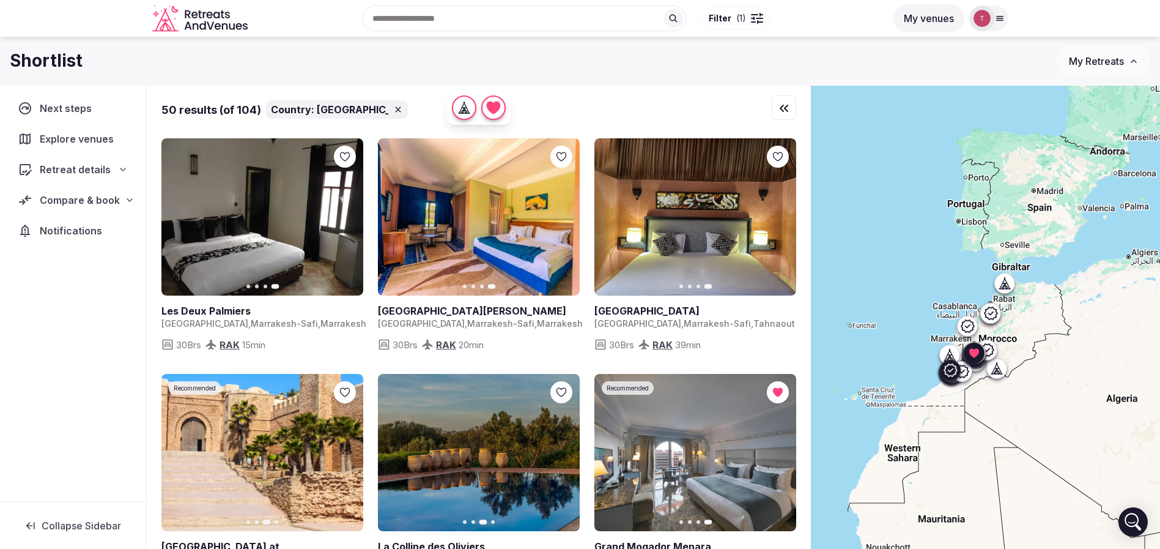
scroll to position [642, 0]
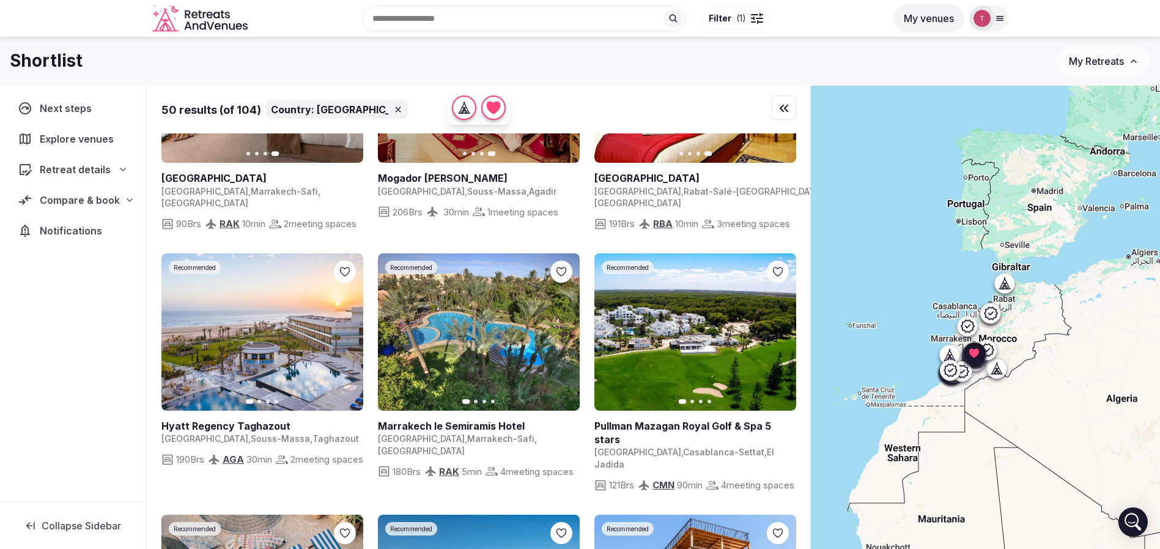
click at [564, 330] on icon "button" at bounding box center [563, 331] width 5 height 9
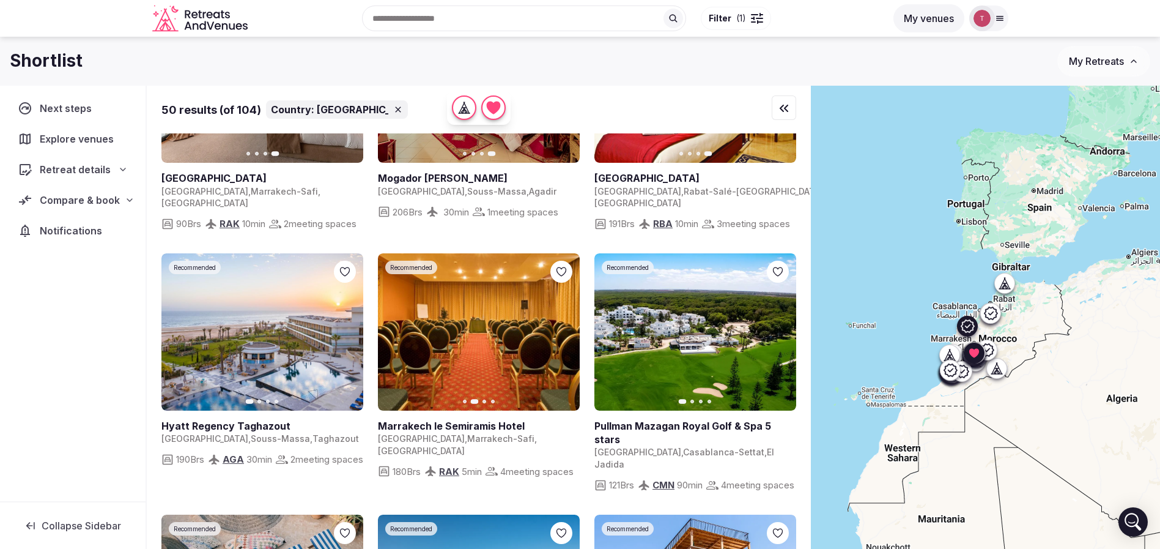
click at [780, 330] on icon "button" at bounding box center [779, 332] width 10 height 10
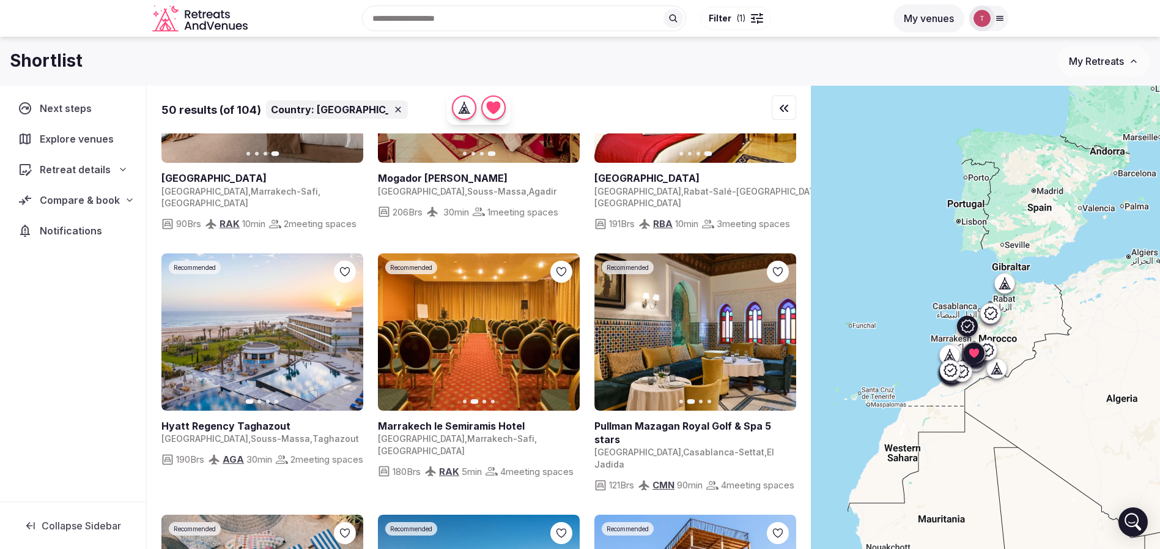
click at [780, 330] on icon "button" at bounding box center [779, 332] width 10 height 10
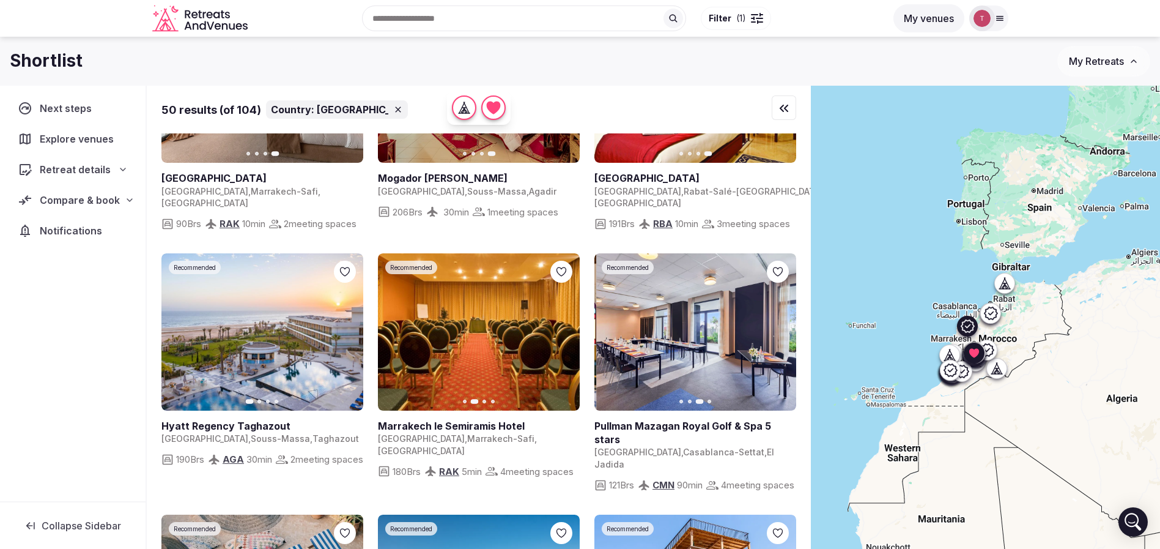
click at [780, 330] on icon "button" at bounding box center [779, 332] width 10 height 10
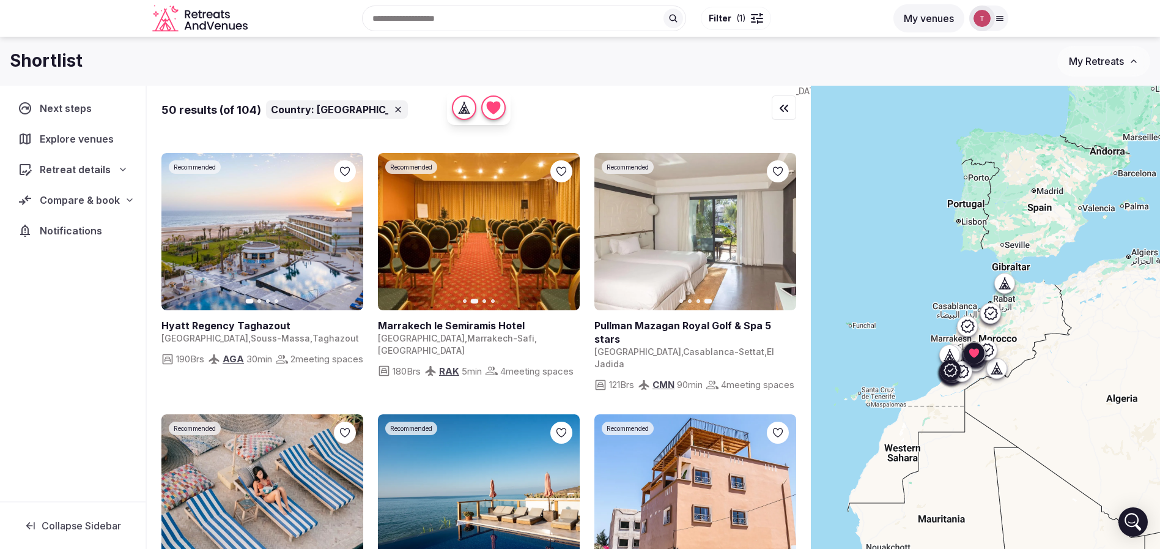
scroll to position [918, 0]
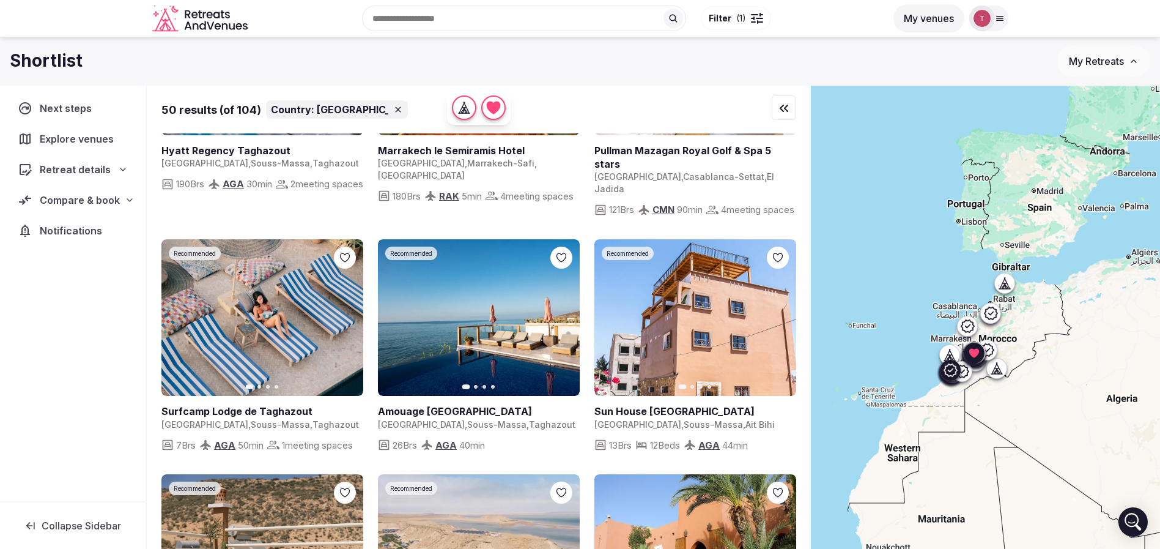
click at [344, 313] on icon "button" at bounding box center [346, 318] width 10 height 10
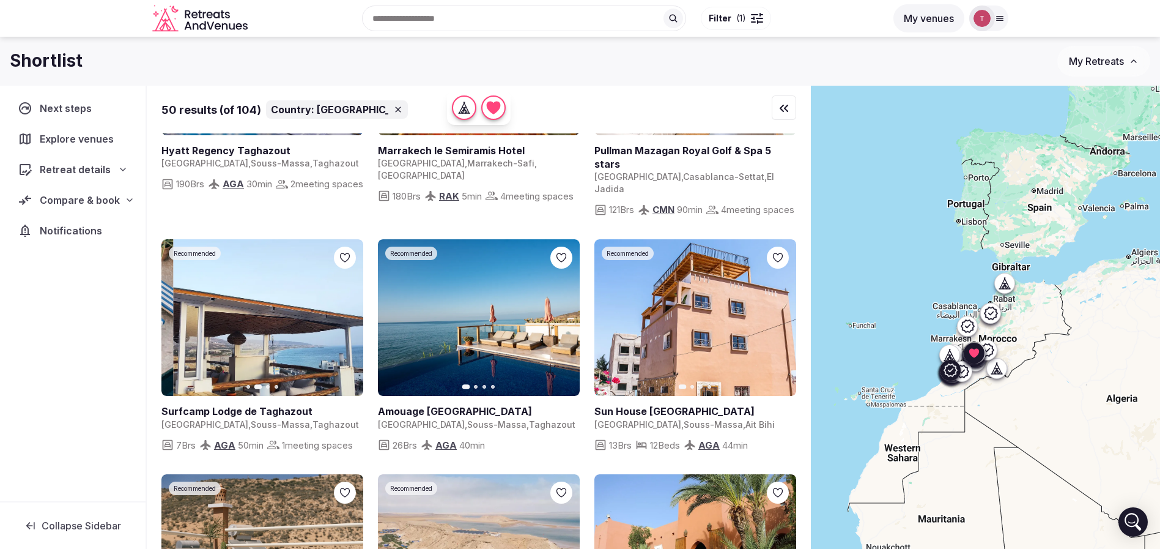
click at [344, 313] on icon "button" at bounding box center [346, 318] width 10 height 10
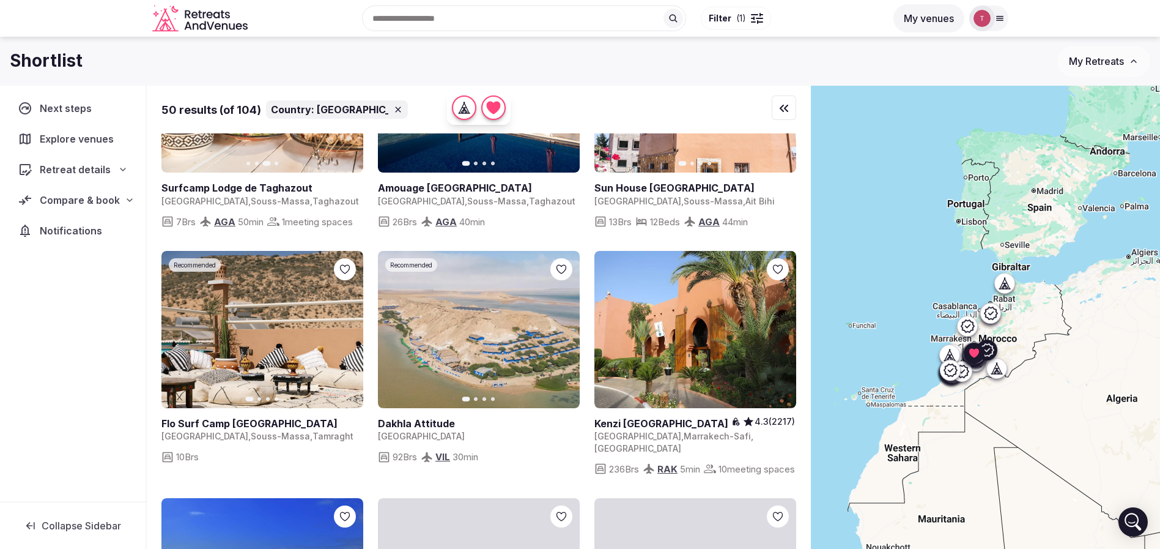
scroll to position [1193, 0]
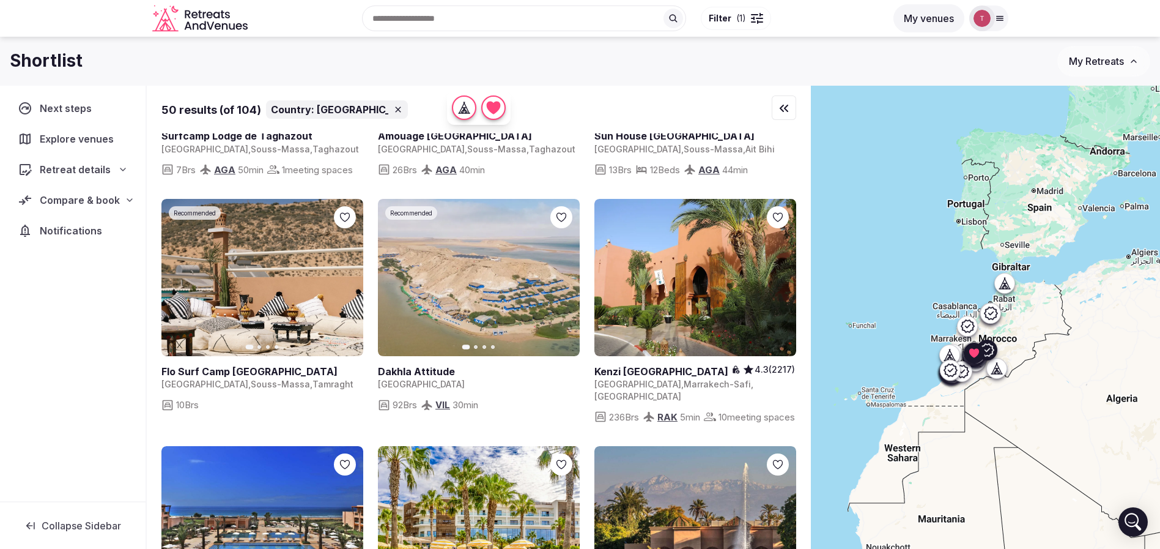
click at [560, 272] on icon "button" at bounding box center [563, 277] width 10 height 10
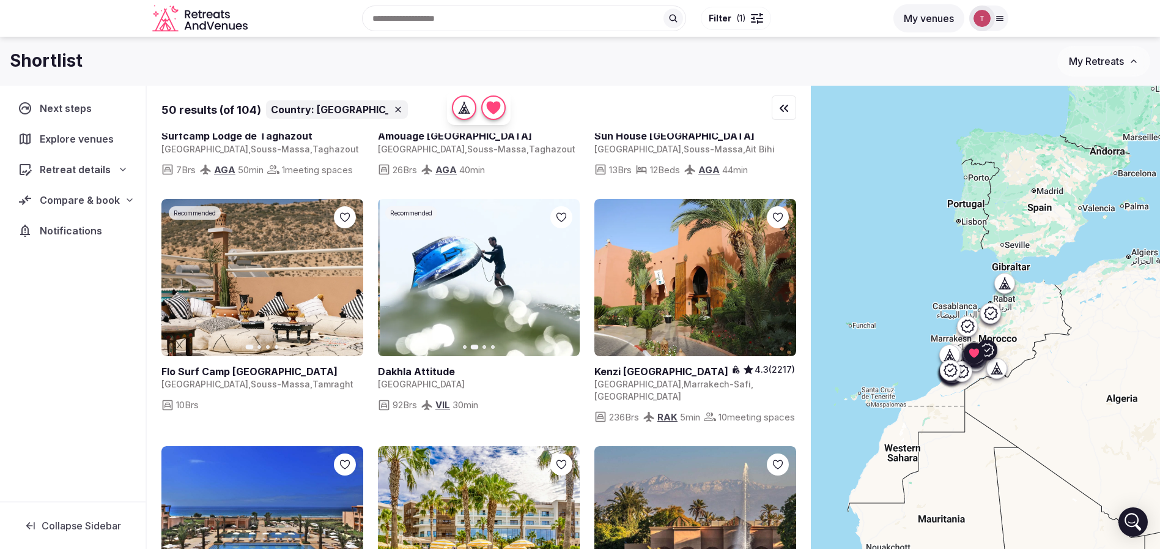
click at [565, 272] on icon "button" at bounding box center [563, 277] width 10 height 10
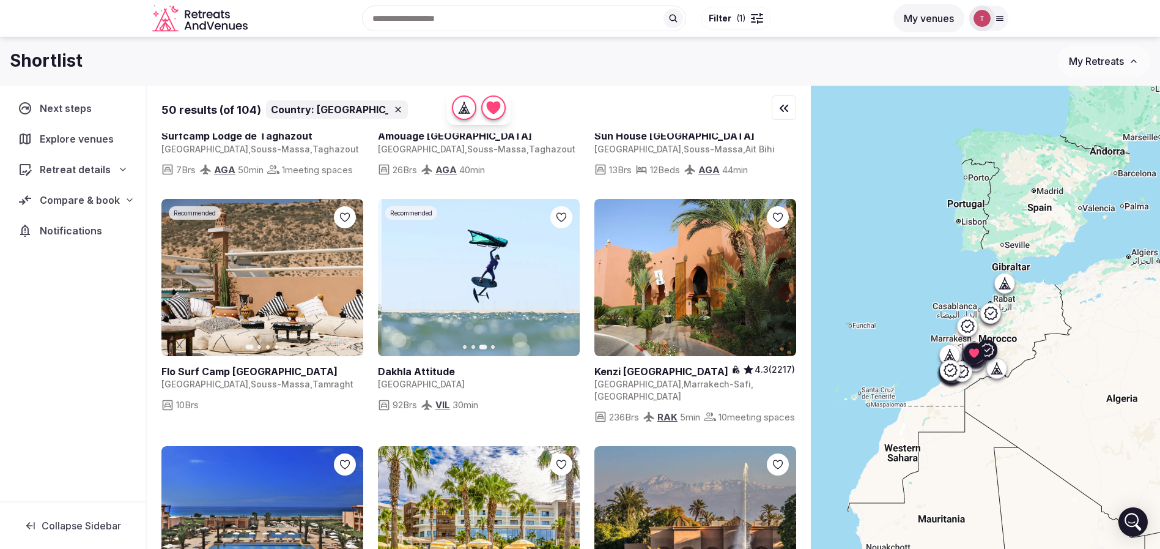
click at [565, 272] on icon "button" at bounding box center [563, 277] width 10 height 10
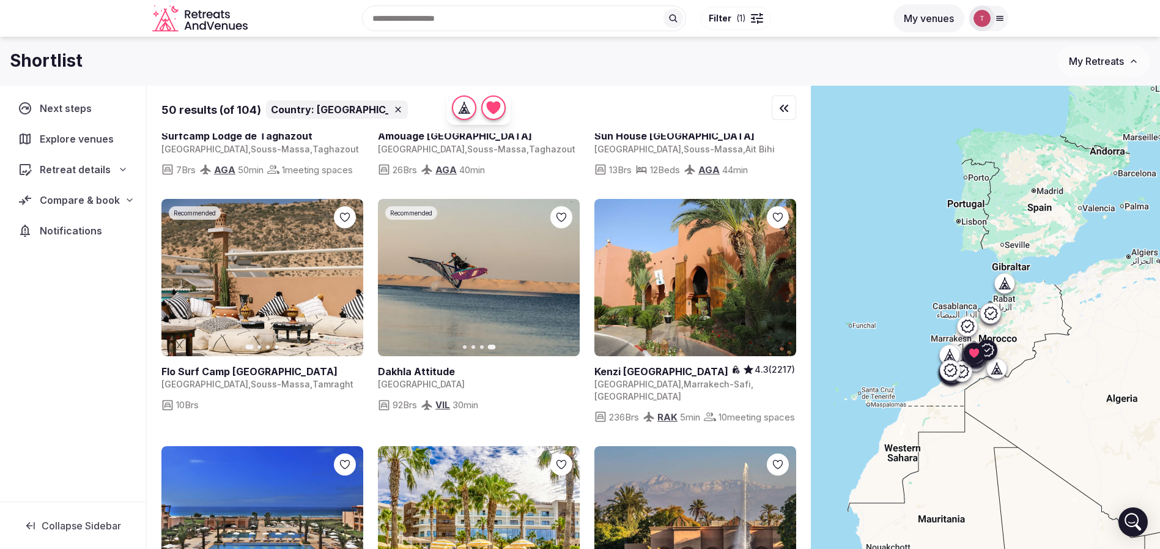
click at [392, 267] on button "Previous slide" at bounding box center [395, 277] width 20 height 20
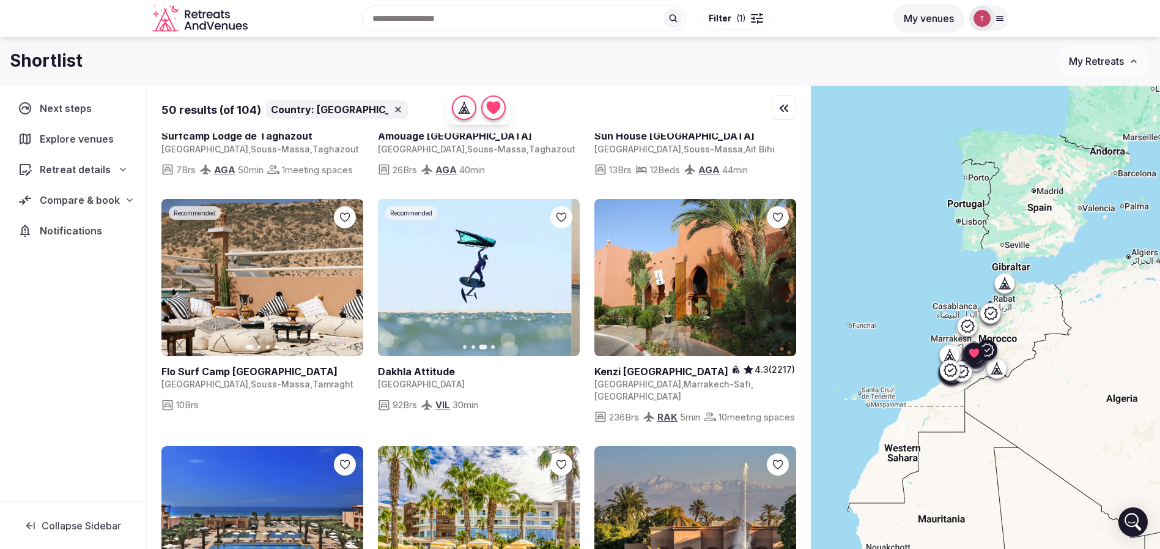
click at [397, 272] on icon "button" at bounding box center [395, 277] width 10 height 10
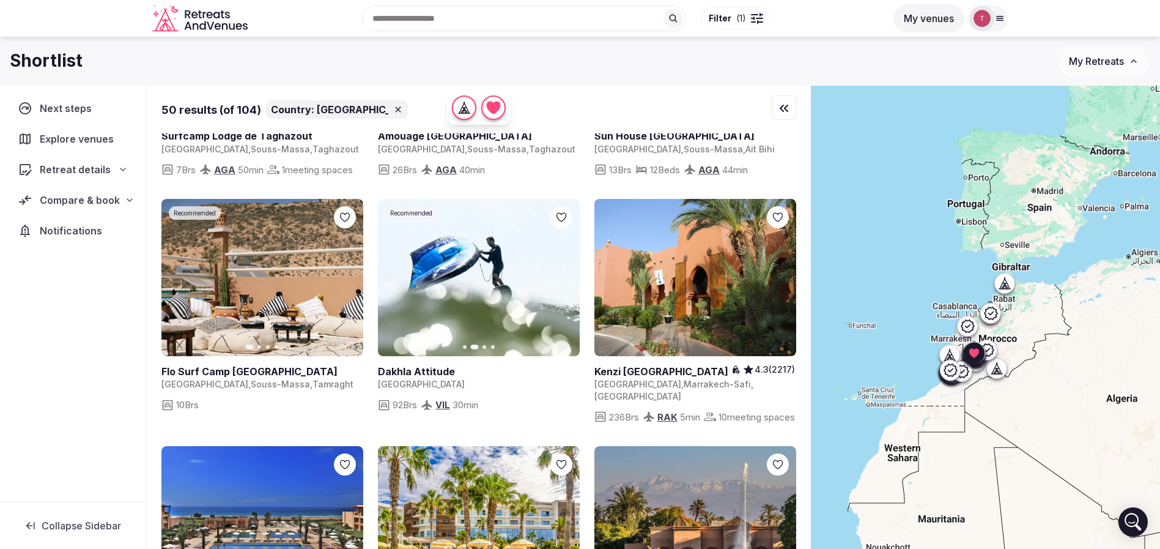
drag, startPoint x: 776, startPoint y: 206, endPoint x: 646, endPoint y: 251, distance: 137.9
click at [0, 0] on icon at bounding box center [0, 0] width 0 height 0
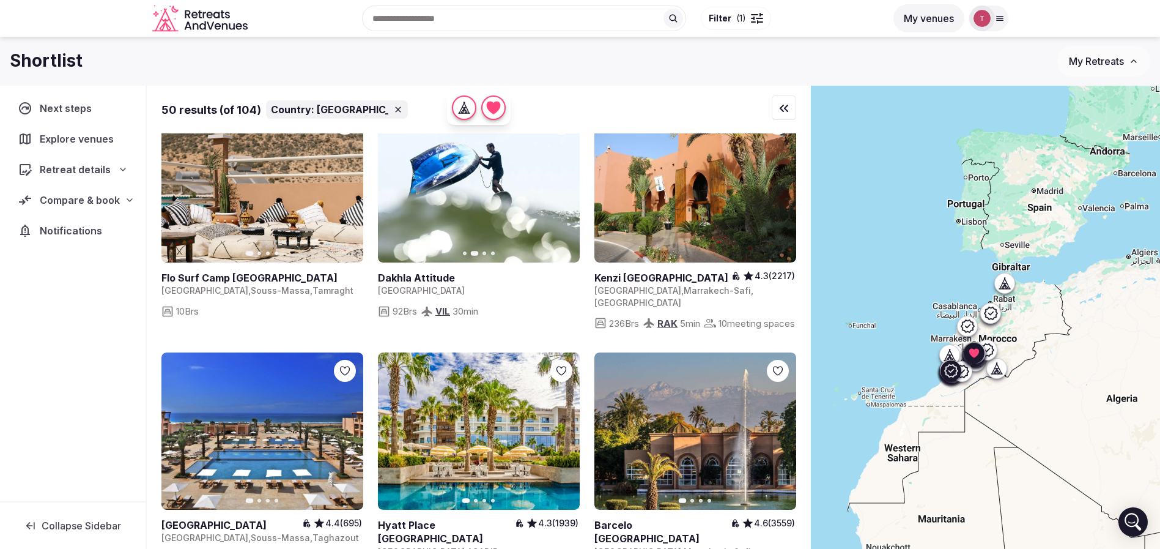
scroll to position [1376, 0]
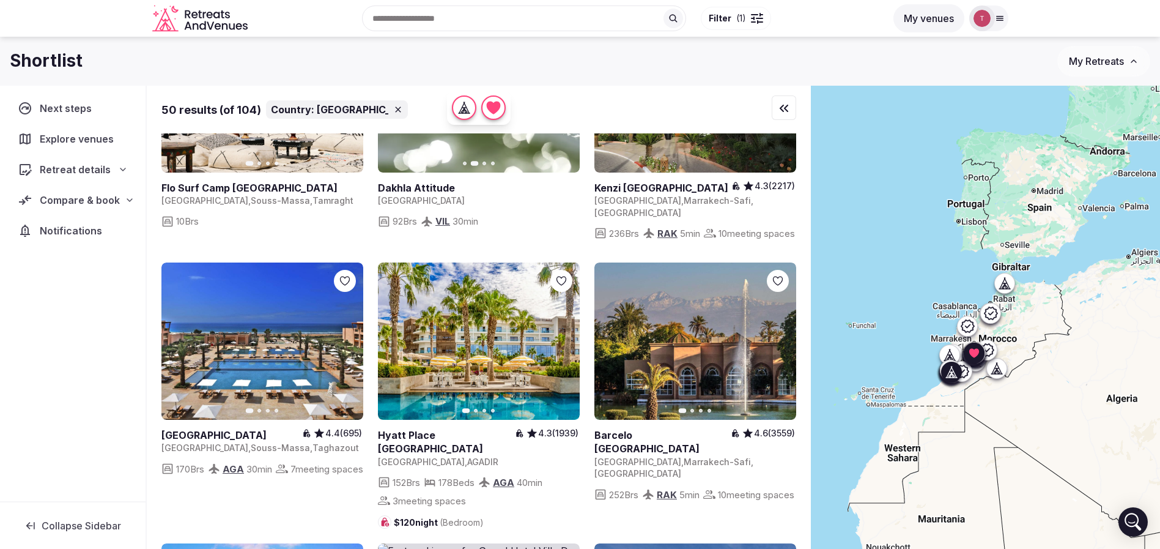
click at [346, 341] on icon "button" at bounding box center [346, 341] width 5 height 9
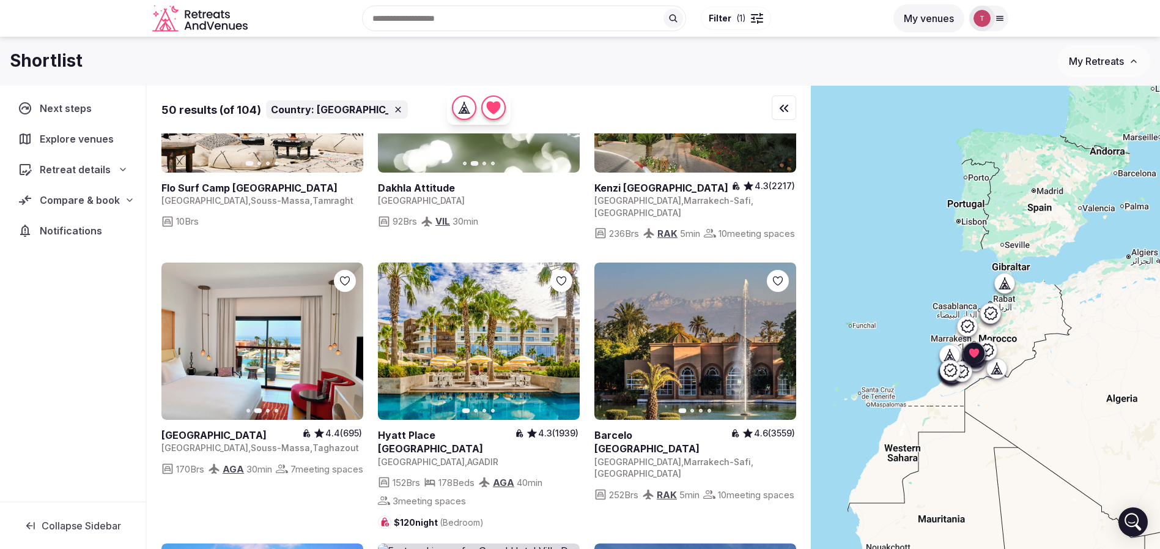
click at [0, 0] on icon at bounding box center [0, 0] width 0 height 0
click at [561, 341] on icon "button" at bounding box center [563, 341] width 10 height 10
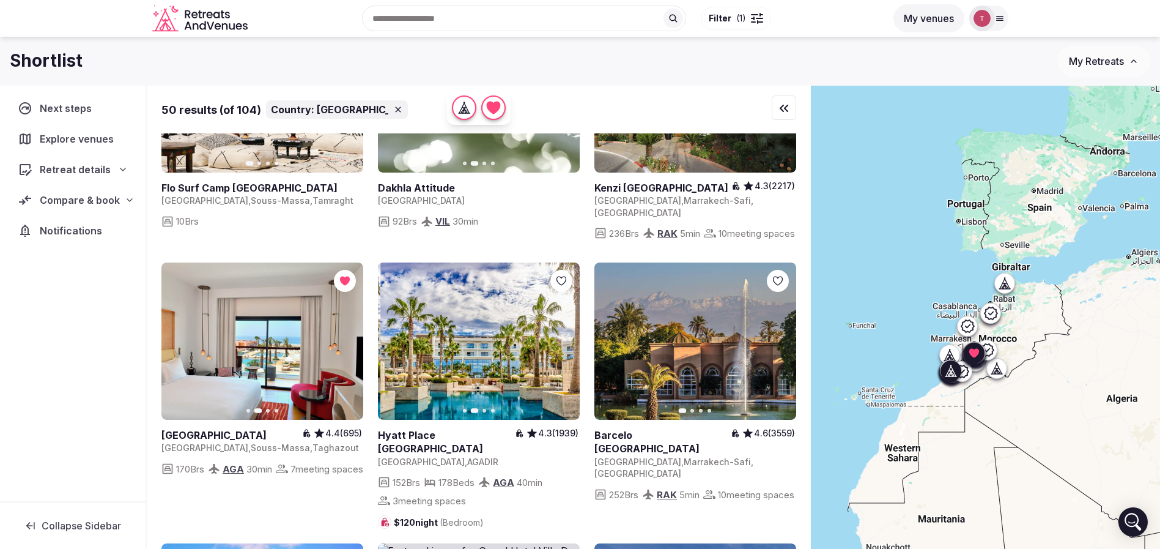
click at [561, 341] on icon "button" at bounding box center [563, 341] width 10 height 10
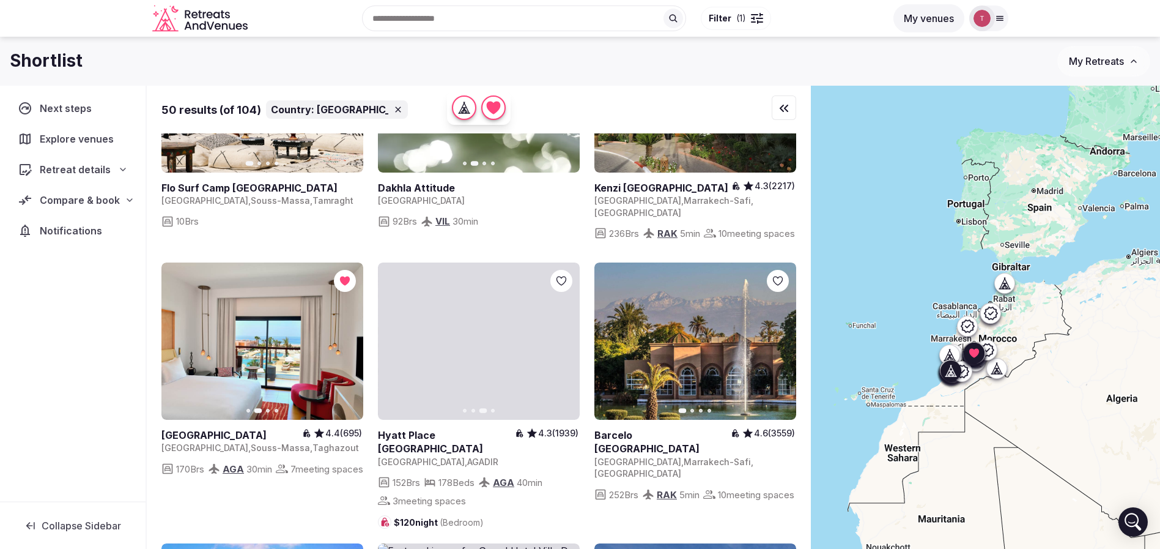
click at [561, 341] on icon "button" at bounding box center [563, 341] width 10 height 10
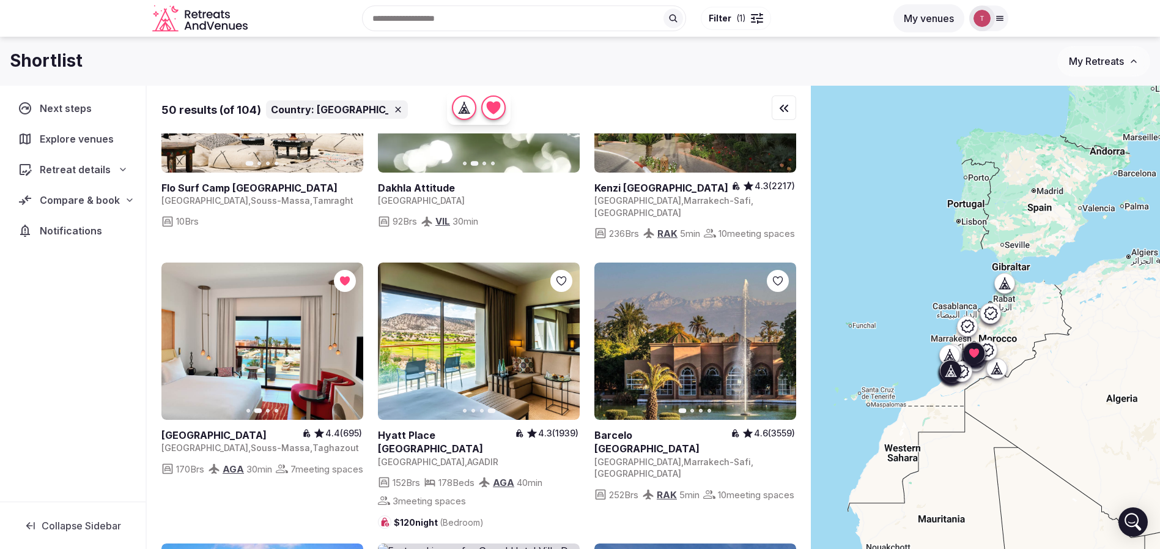
click at [0, 0] on icon at bounding box center [0, 0] width 0 height 0
click at [783, 337] on icon "button" at bounding box center [779, 341] width 10 height 10
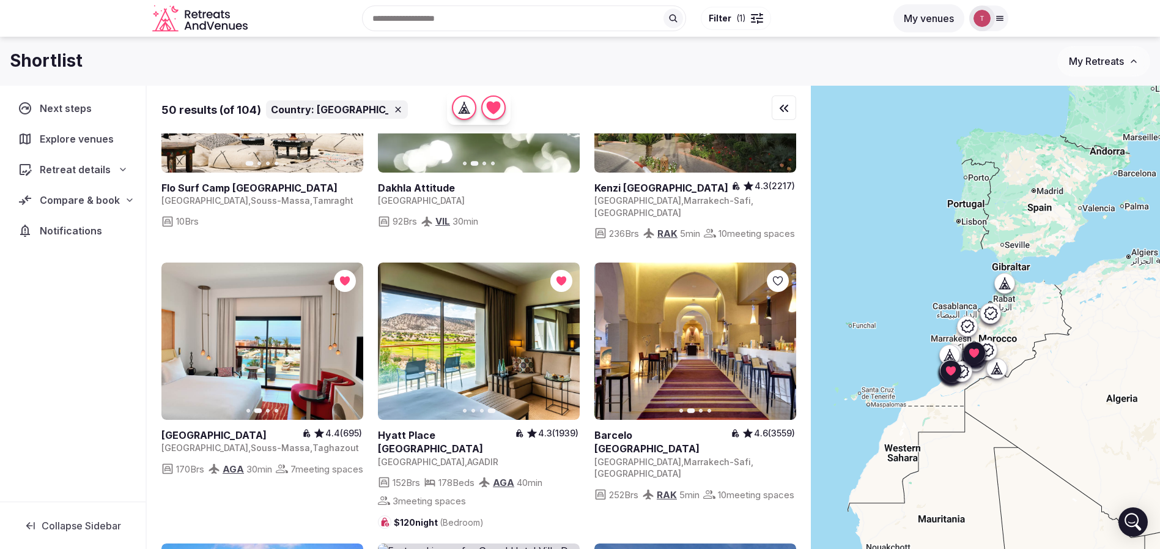
click at [783, 337] on icon "button" at bounding box center [779, 341] width 10 height 10
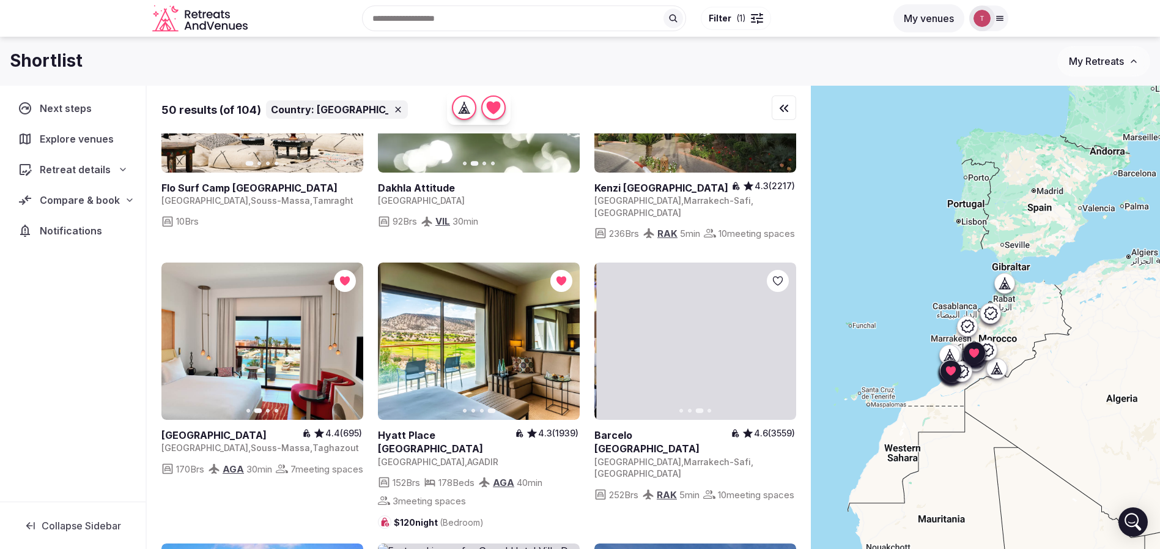
click at [783, 337] on icon "button" at bounding box center [779, 341] width 10 height 10
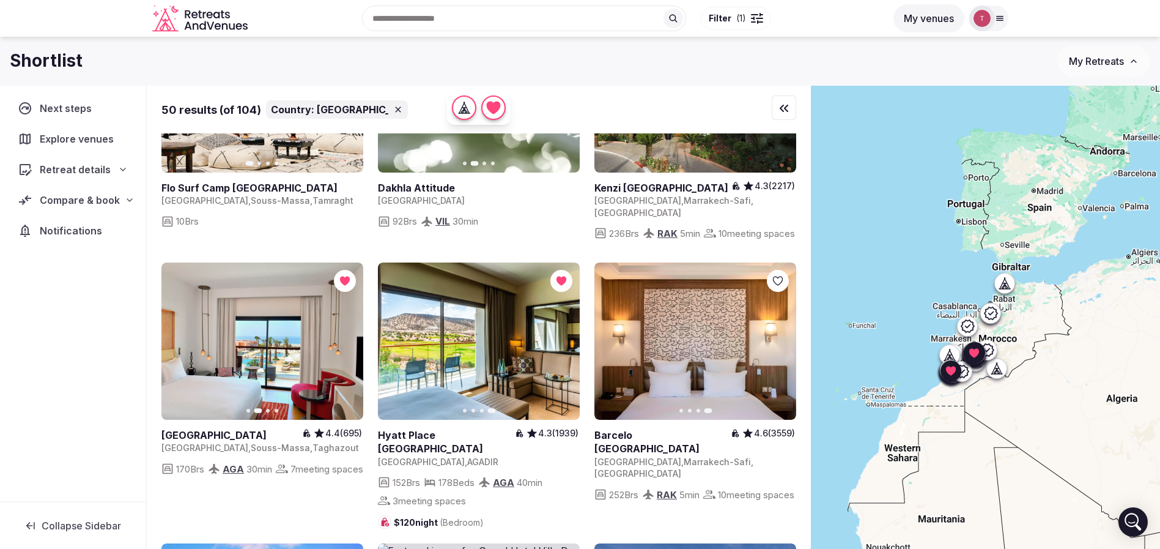
click at [0, 0] on icon at bounding box center [0, 0] width 0 height 0
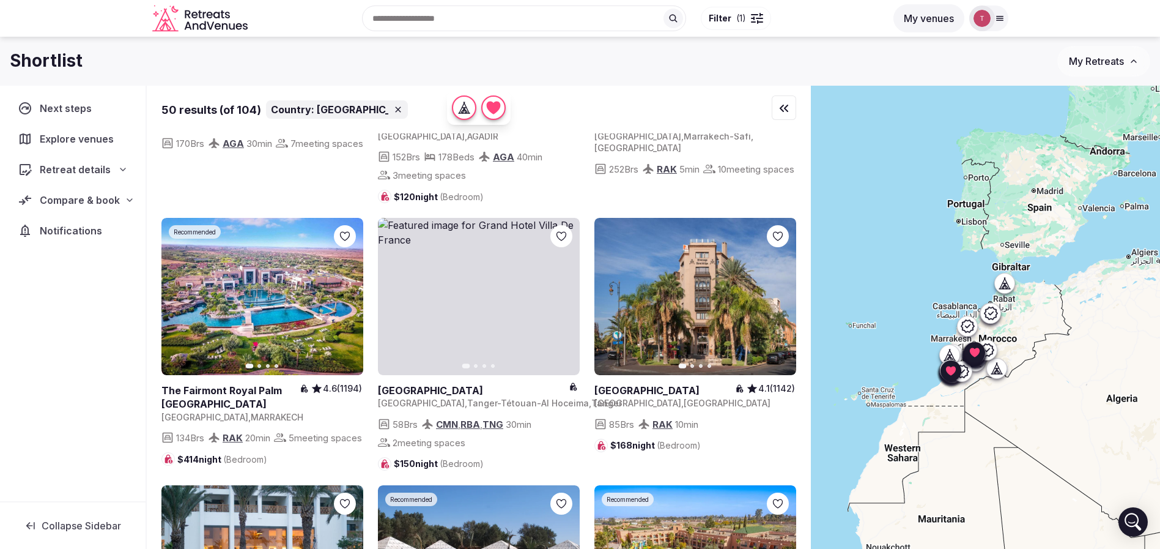
scroll to position [1743, 0]
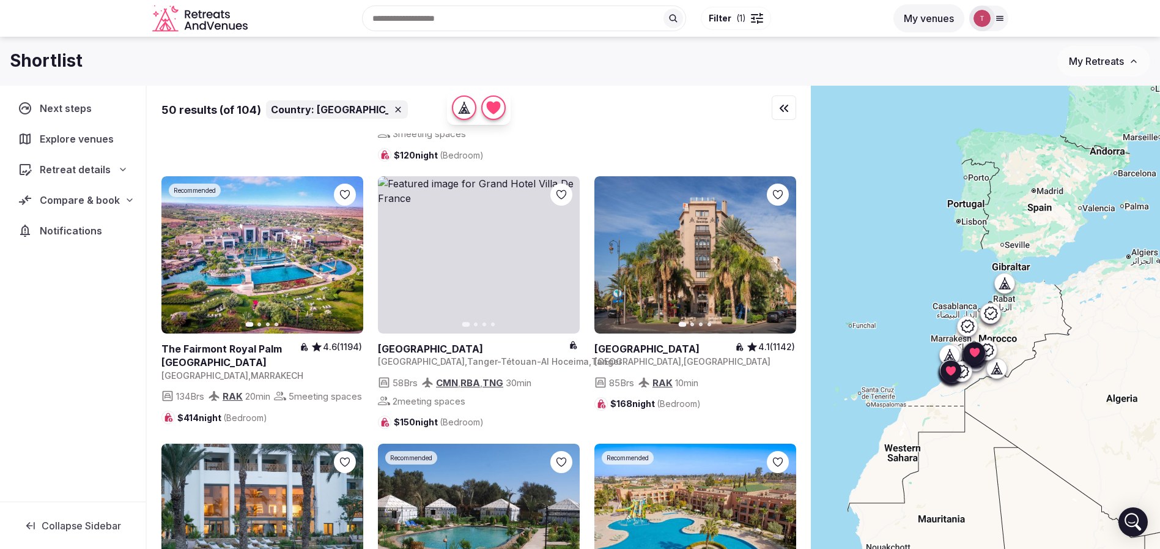
click at [779, 251] on icon "button" at bounding box center [780, 255] width 5 height 9
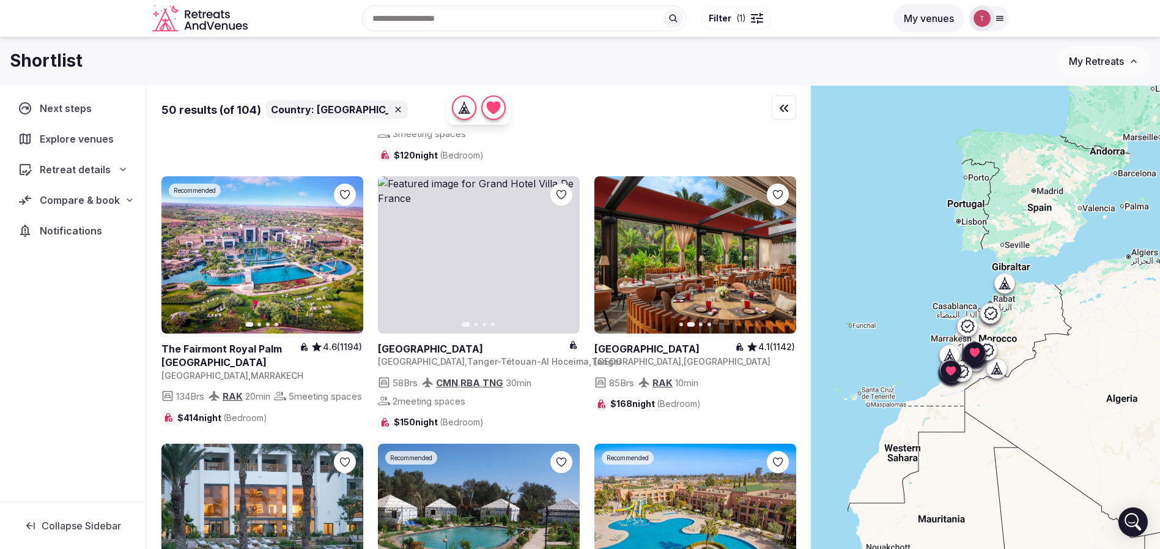
click at [0, 0] on icon at bounding box center [0, 0] width 0 height 0
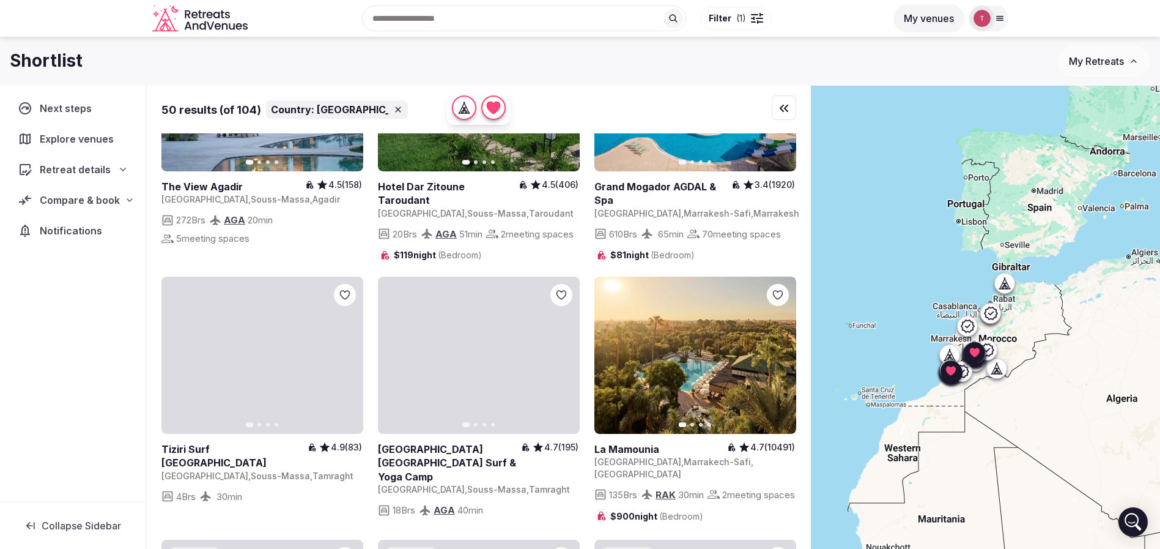
scroll to position [2202, 0]
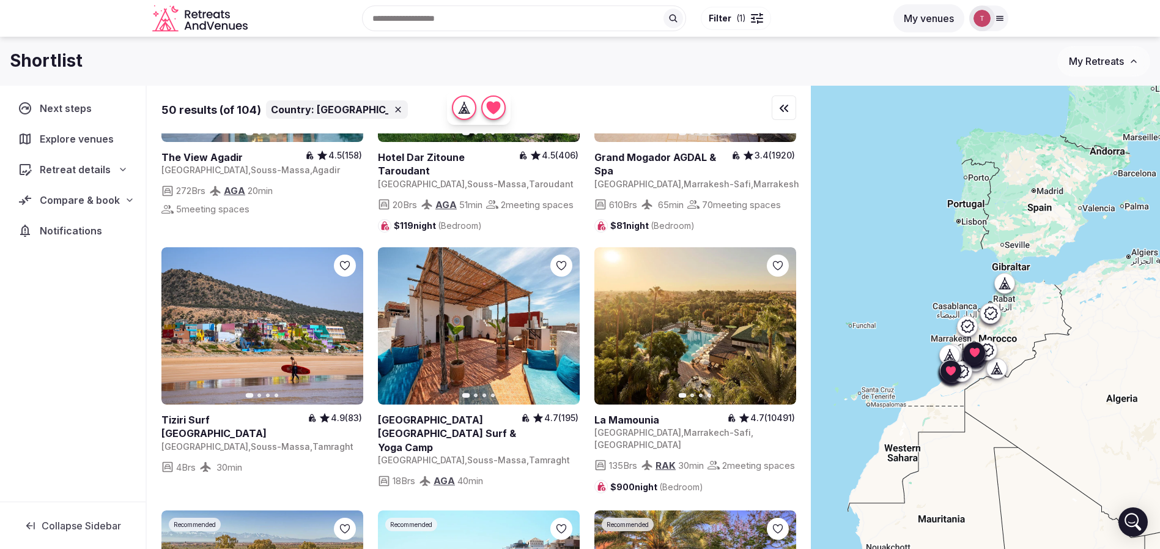
click at [779, 330] on icon "button" at bounding box center [779, 326] width 10 height 10
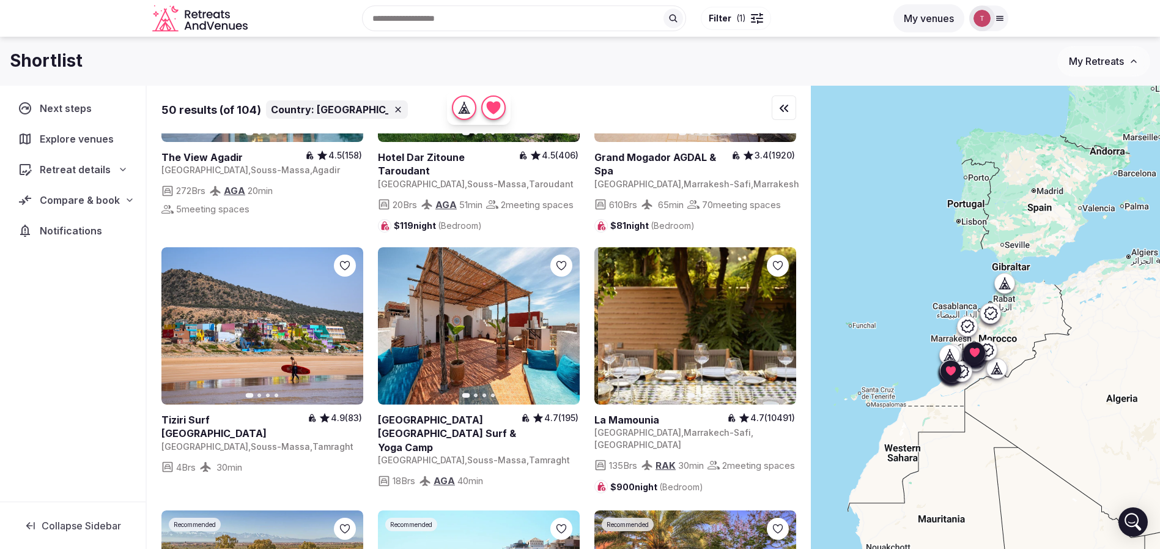
click at [783, 329] on icon "button" at bounding box center [779, 326] width 10 height 10
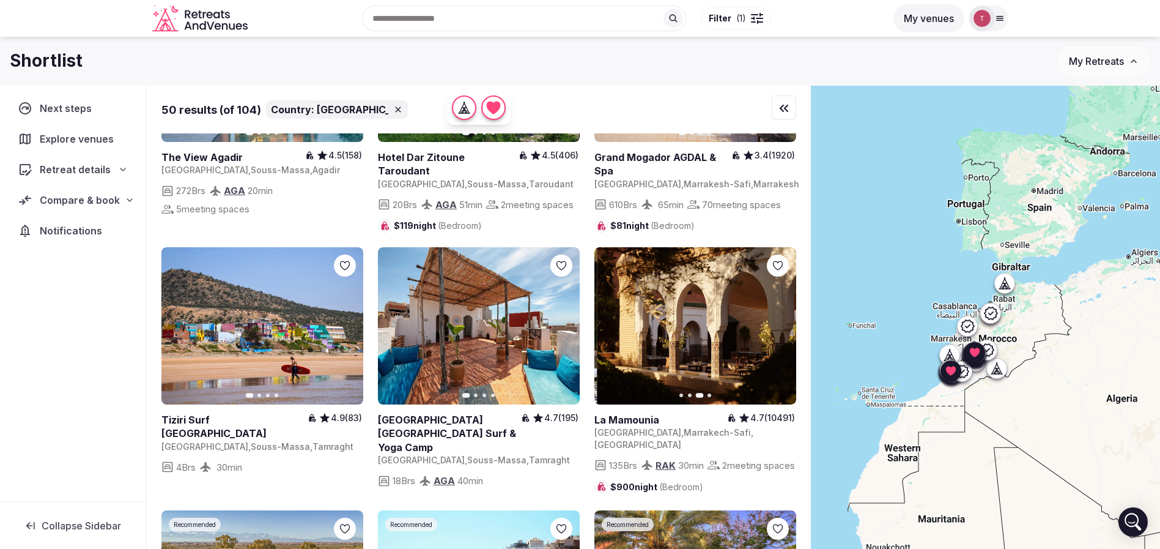
click at [783, 329] on icon "button" at bounding box center [779, 326] width 10 height 10
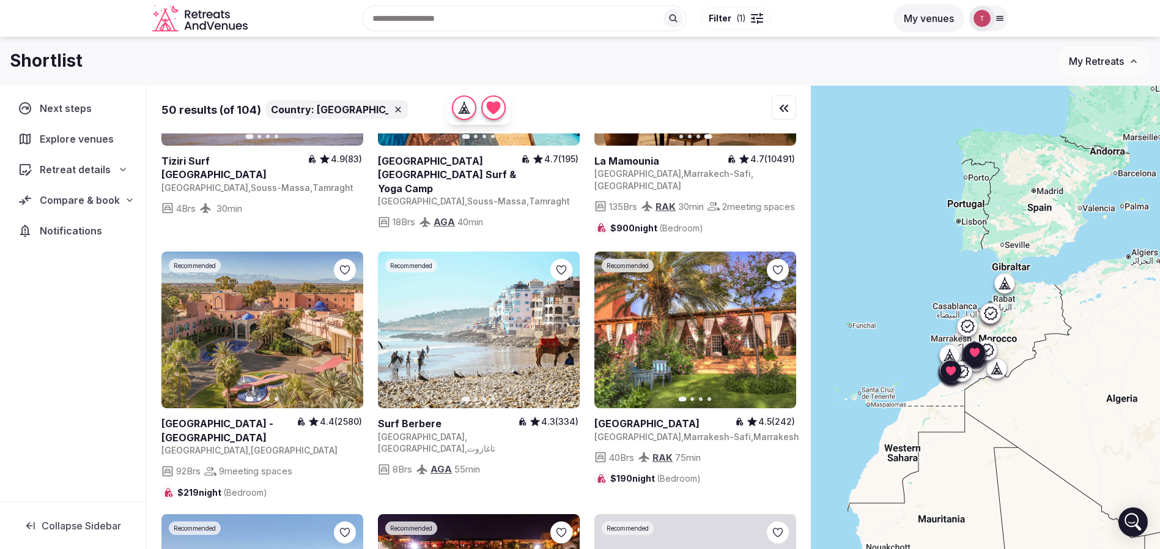
scroll to position [2478, 0]
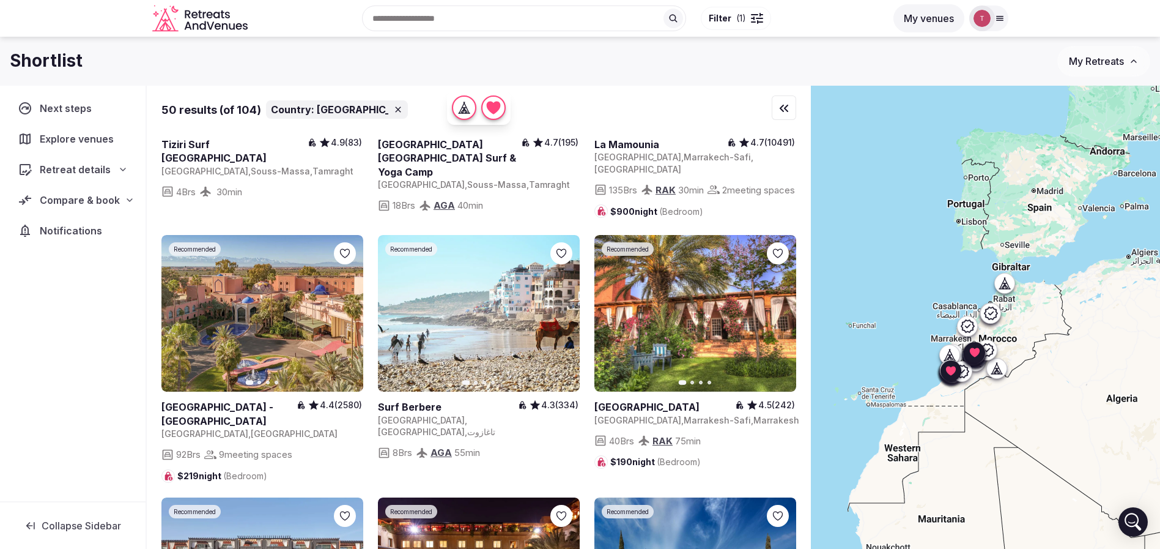
click at [345, 318] on icon "button" at bounding box center [346, 313] width 10 height 10
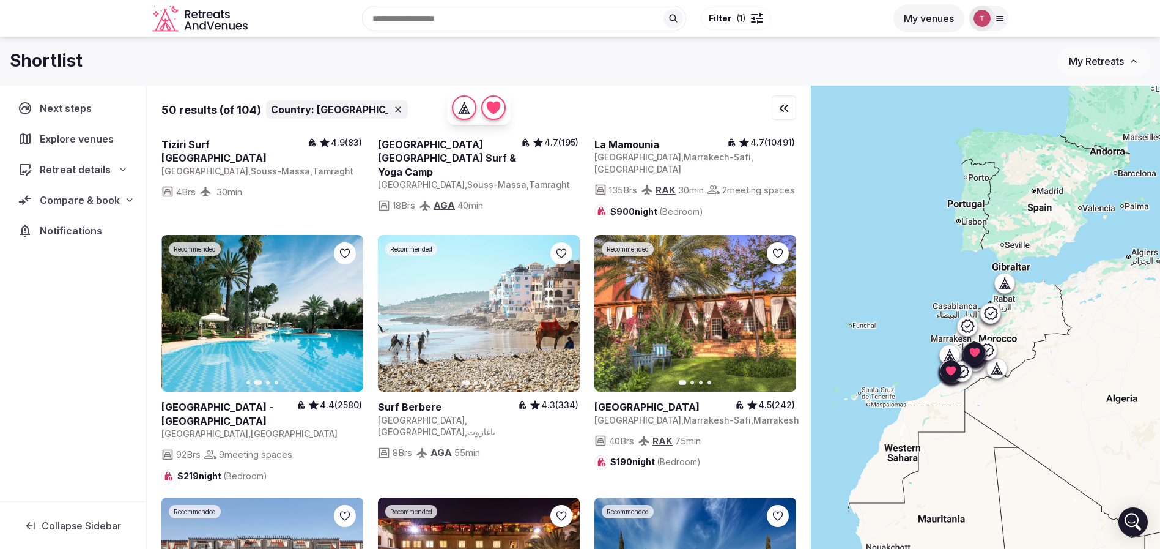
click at [345, 318] on icon "button" at bounding box center [346, 313] width 10 height 10
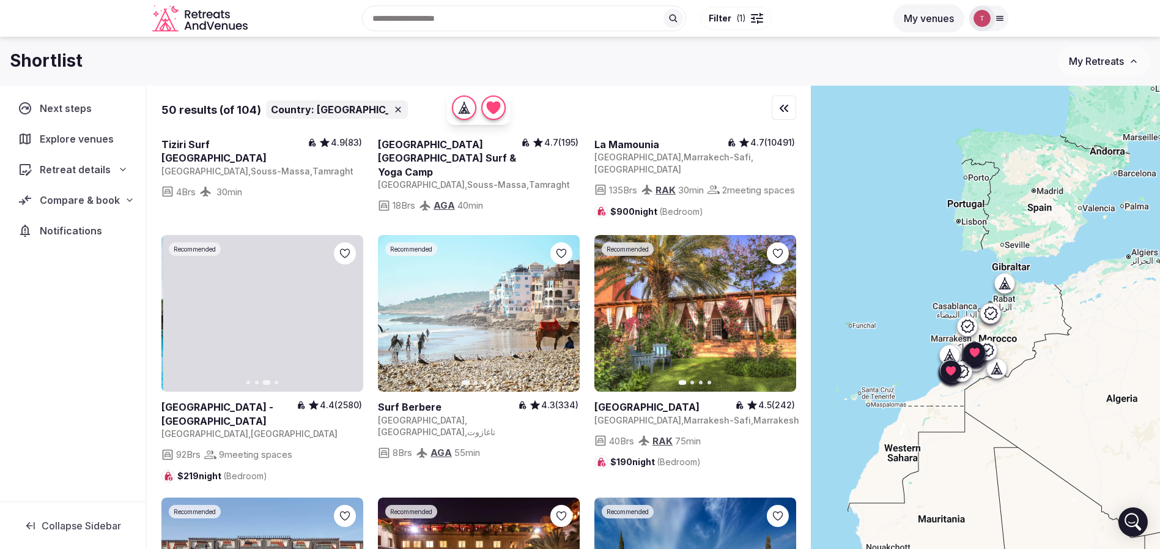
click at [345, 318] on icon "button" at bounding box center [346, 313] width 10 height 10
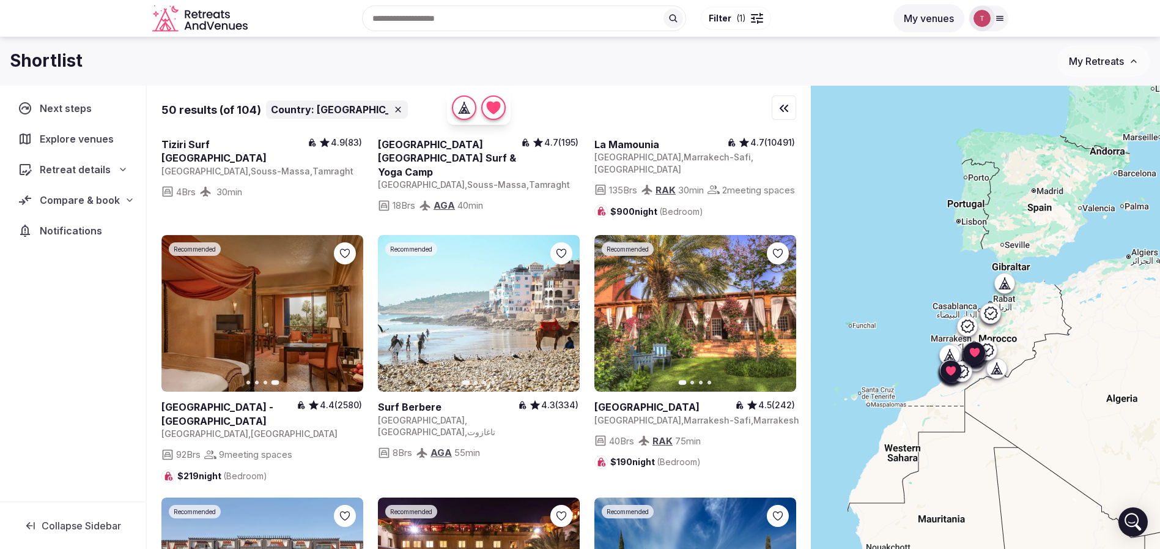
click at [0, 0] on icon at bounding box center [0, 0] width 0 height 0
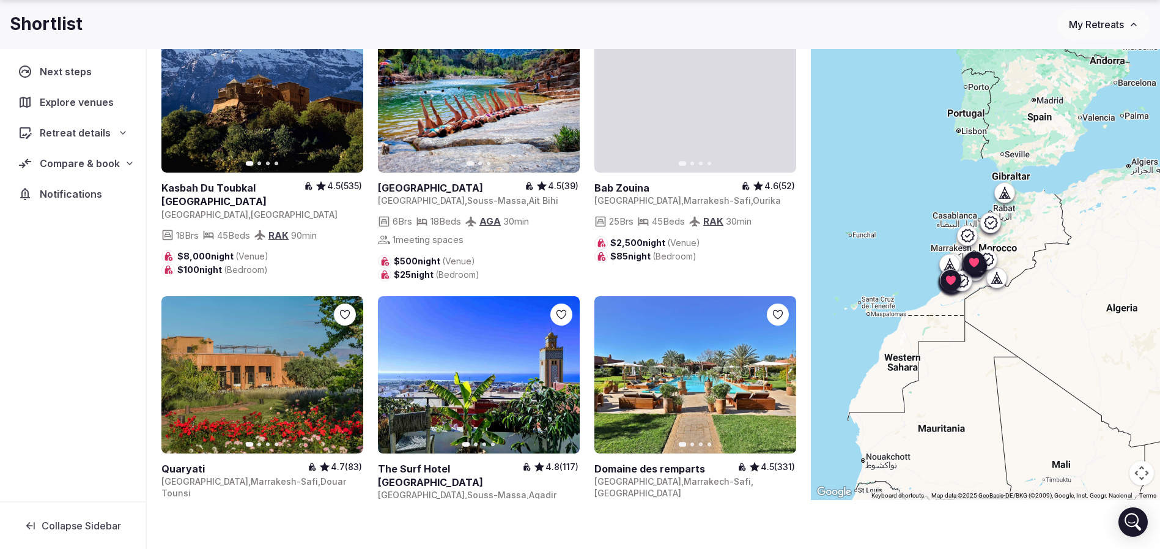
scroll to position [3303, 0]
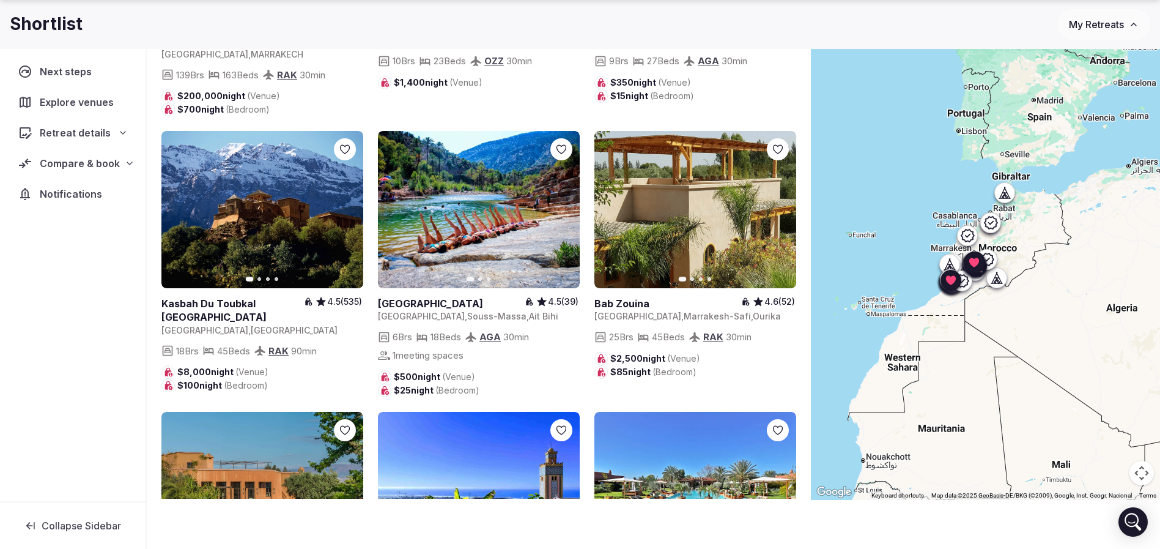
click at [784, 215] on icon "button" at bounding box center [779, 210] width 10 height 10
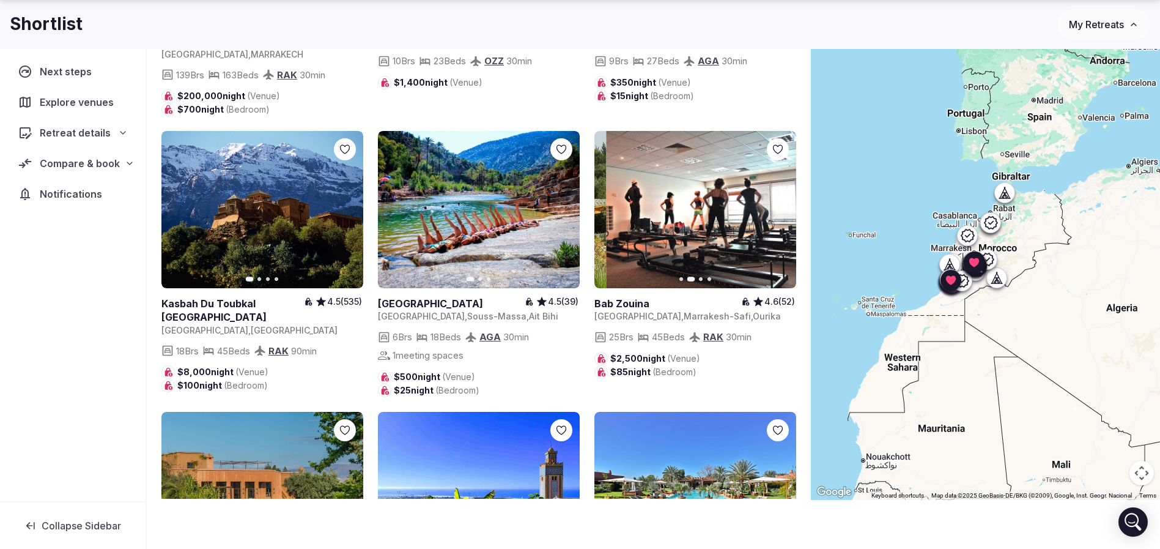
click at [784, 215] on icon "button" at bounding box center [779, 210] width 10 height 10
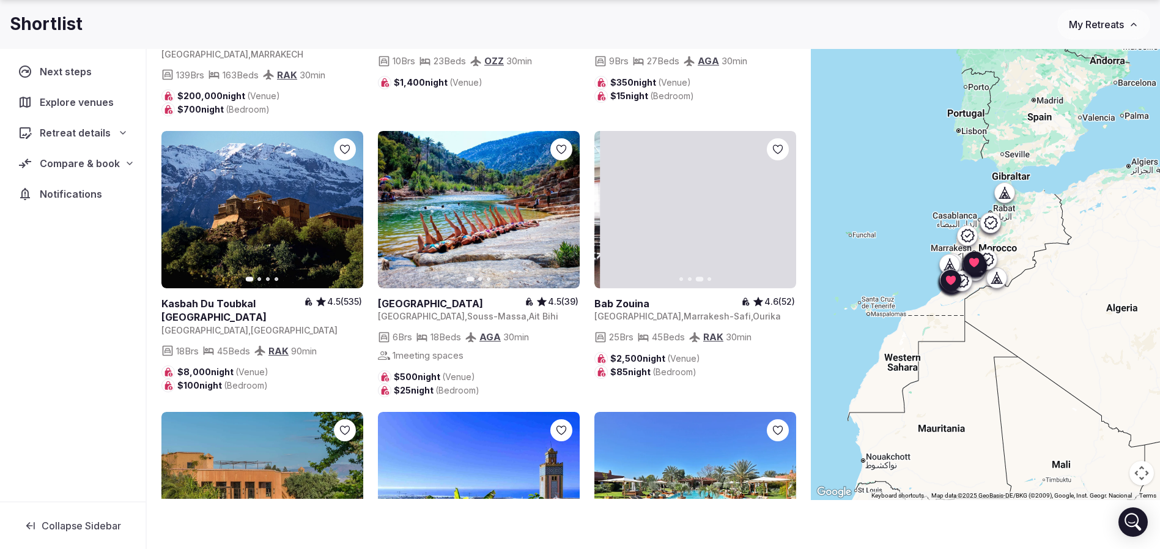
click at [784, 215] on icon "button" at bounding box center [779, 210] width 10 height 10
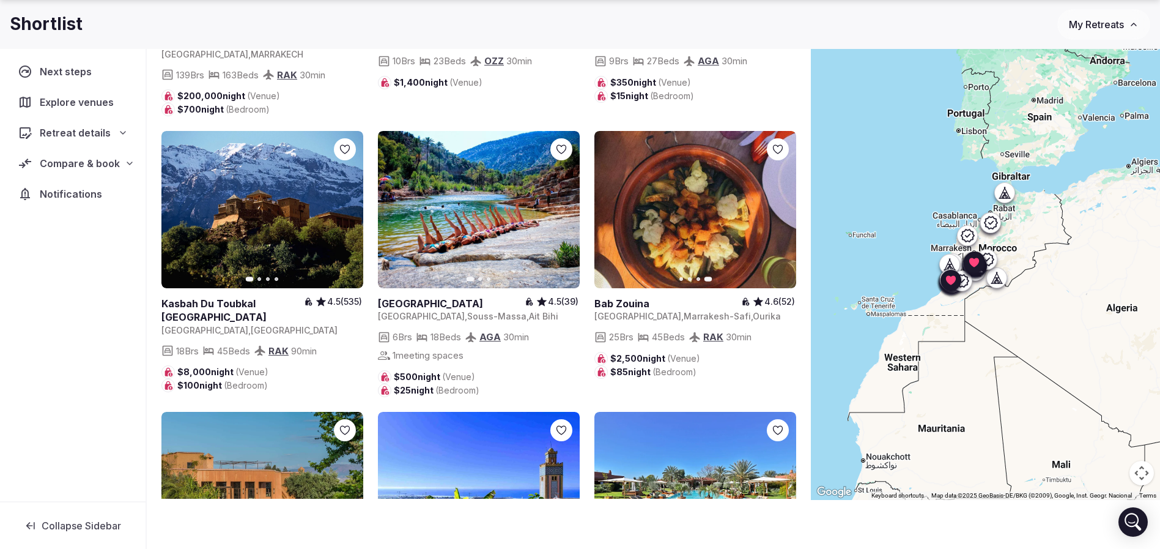
click at [614, 215] on icon "button" at bounding box center [612, 210] width 10 height 10
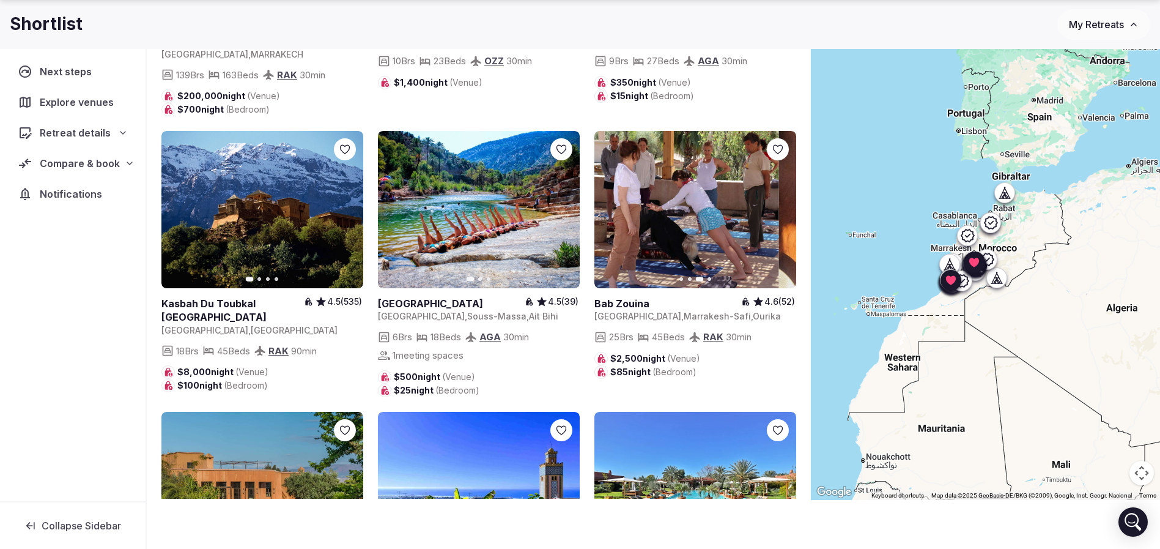
click at [614, 215] on icon "button" at bounding box center [612, 210] width 10 height 10
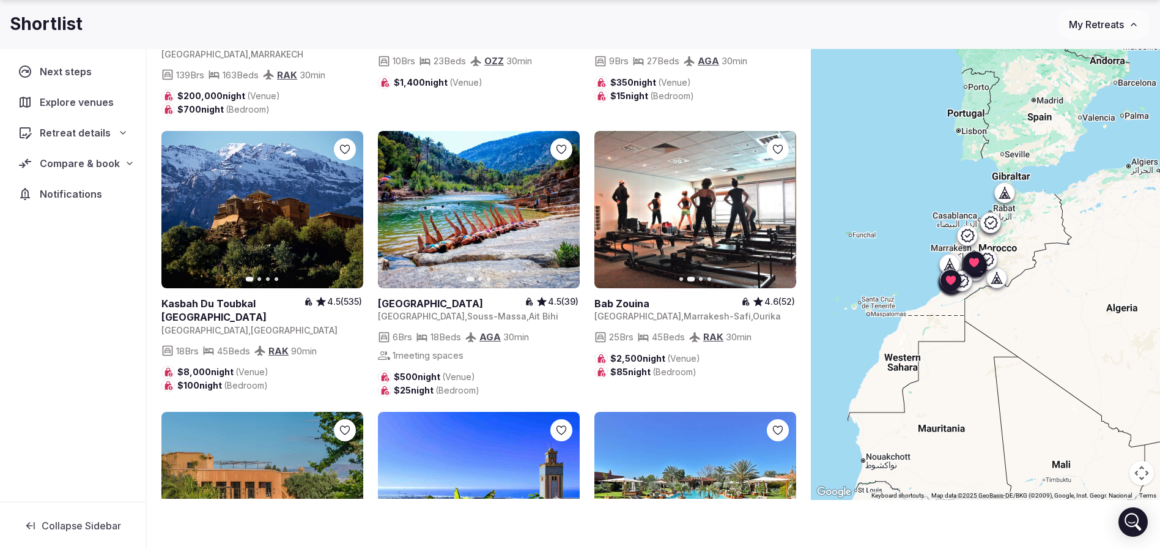
click at [614, 215] on icon "button" at bounding box center [612, 210] width 10 height 10
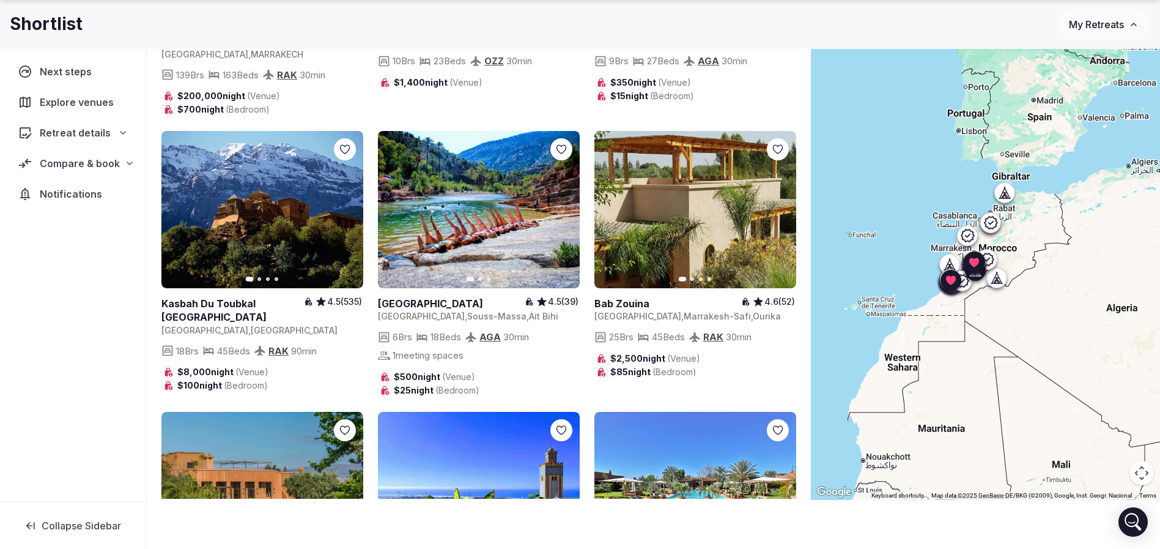
scroll to position [3579, 0]
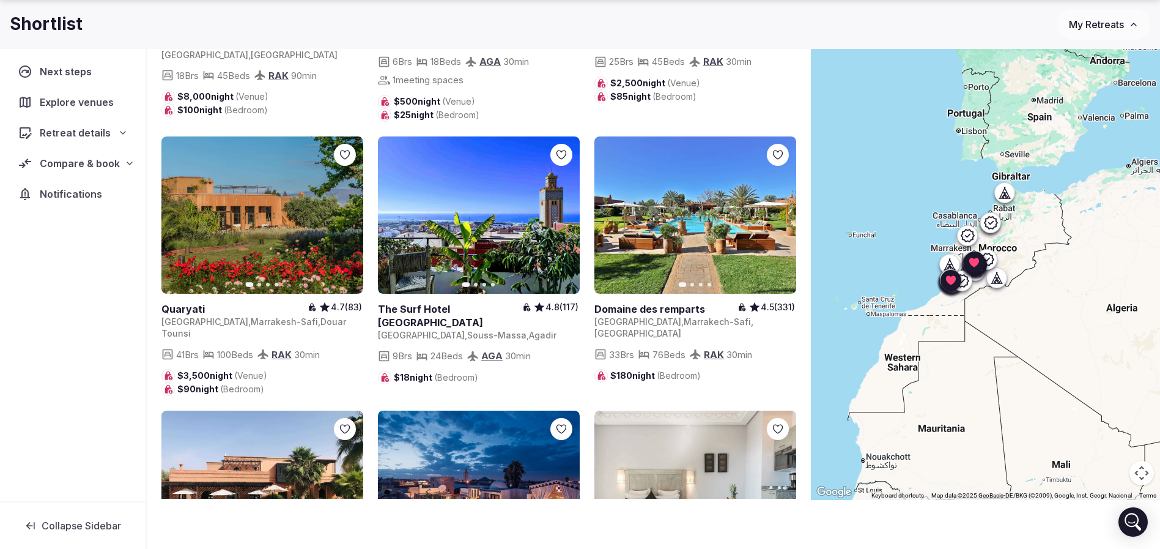
click at [346, 220] on icon "button" at bounding box center [346, 215] width 10 height 10
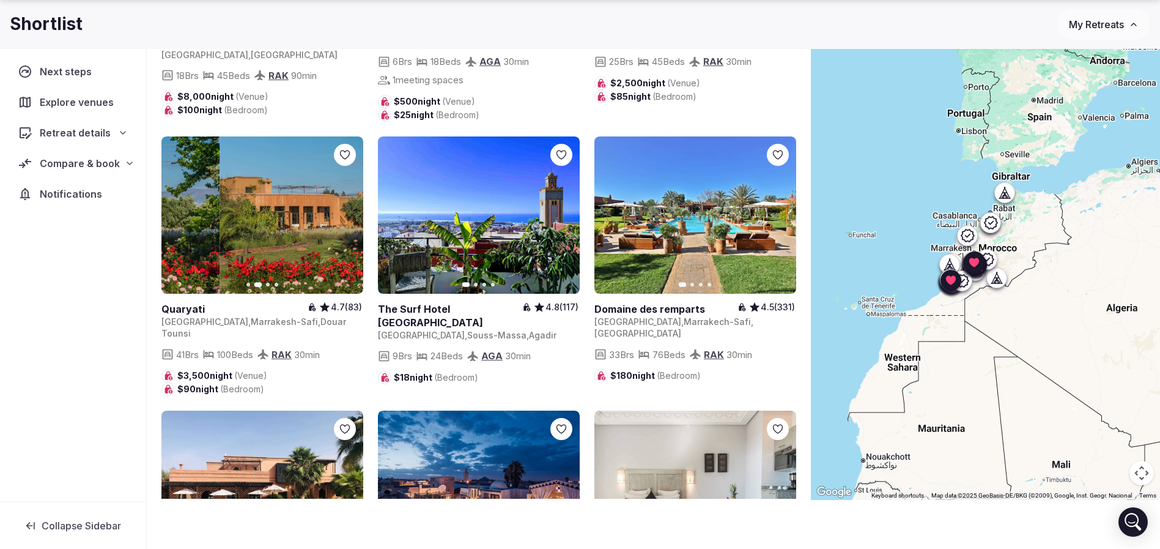
click at [346, 220] on icon "button" at bounding box center [346, 215] width 10 height 10
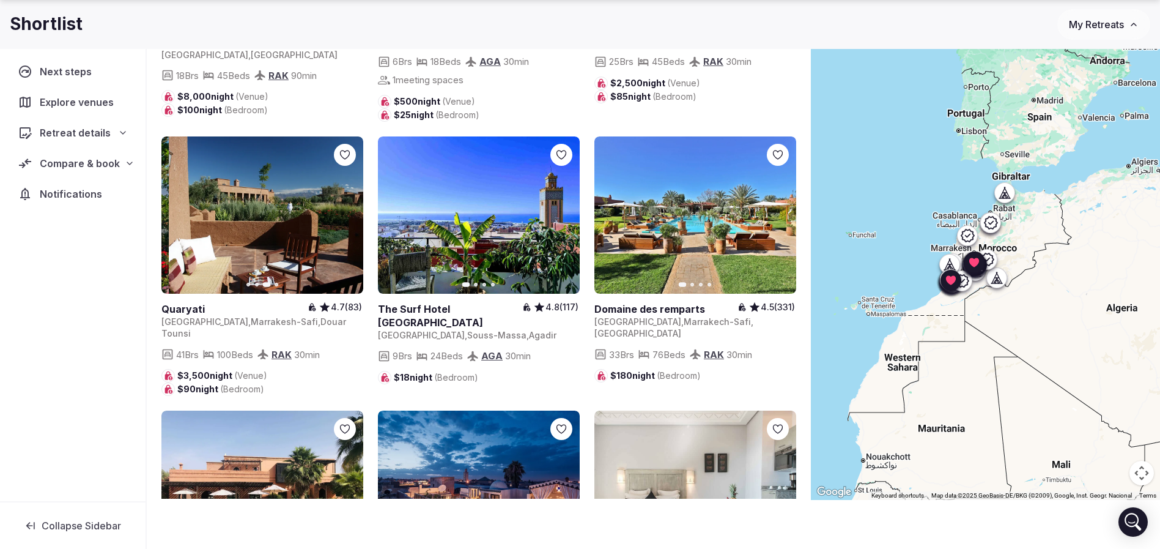
click at [346, 220] on icon "button" at bounding box center [346, 215] width 10 height 10
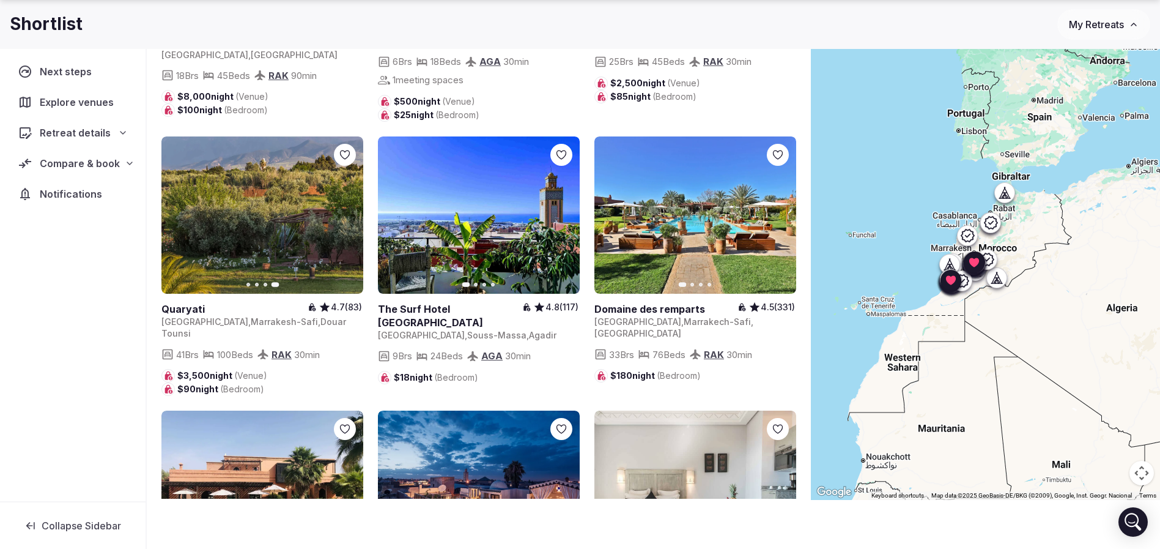
click at [562, 220] on icon "button" at bounding box center [563, 215] width 10 height 10
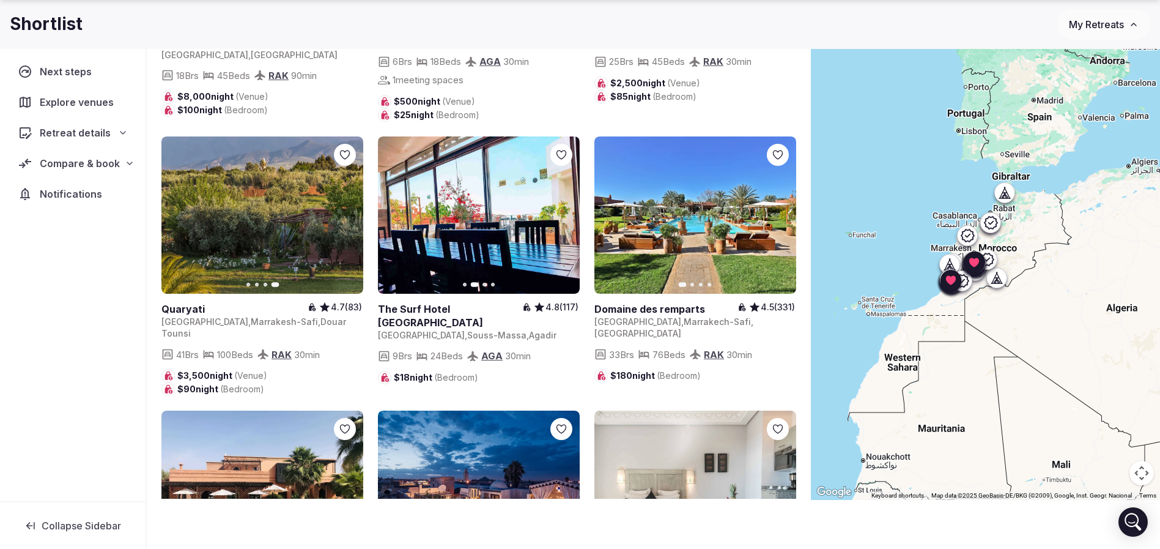
click at [562, 220] on icon "button" at bounding box center [563, 215] width 10 height 10
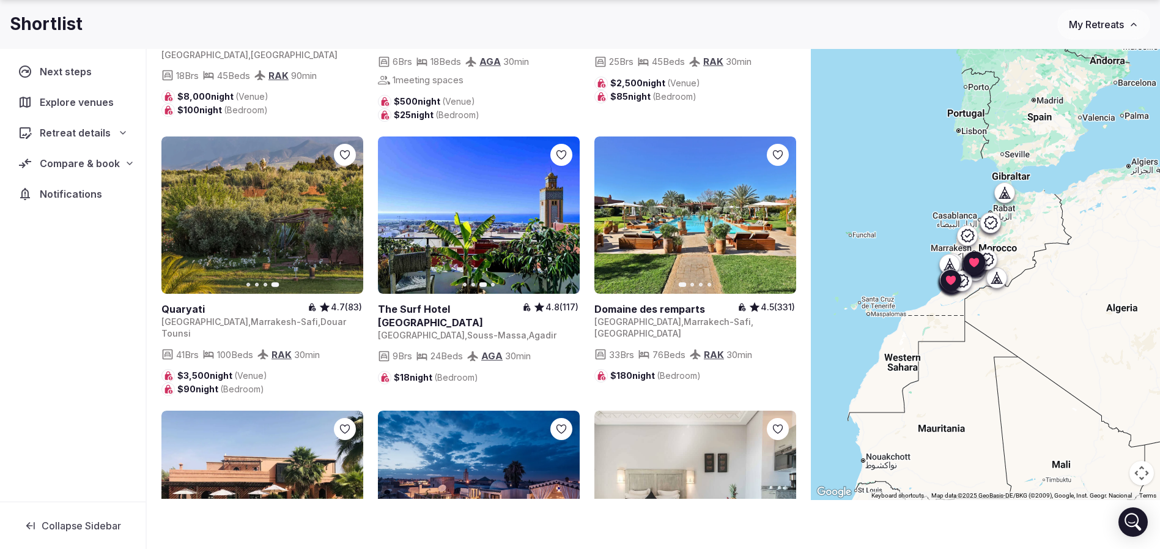
click at [783, 220] on icon "button" at bounding box center [779, 215] width 10 height 10
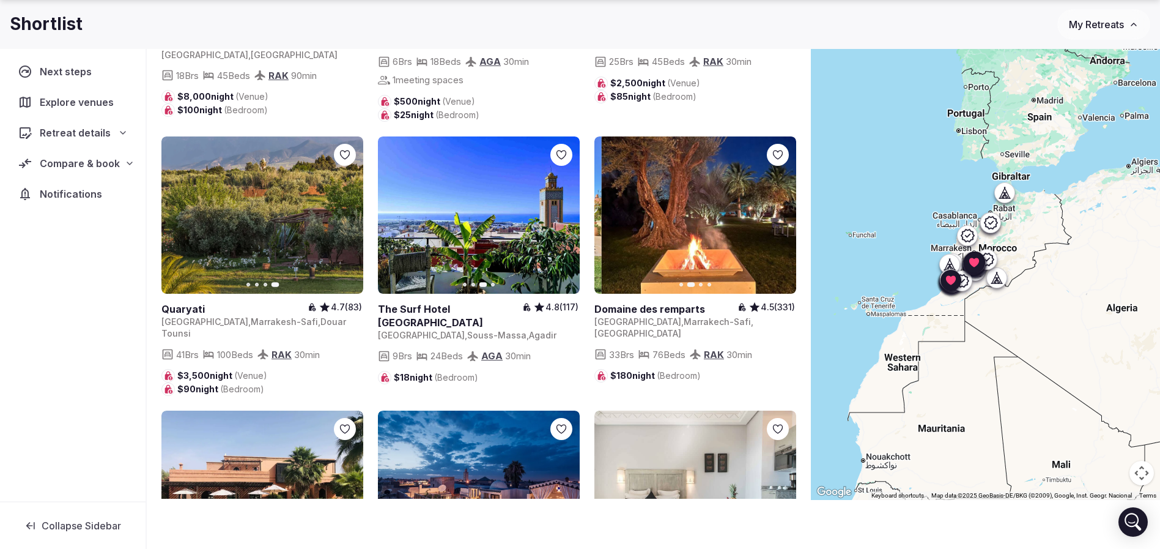
click at [783, 220] on icon "button" at bounding box center [779, 215] width 10 height 10
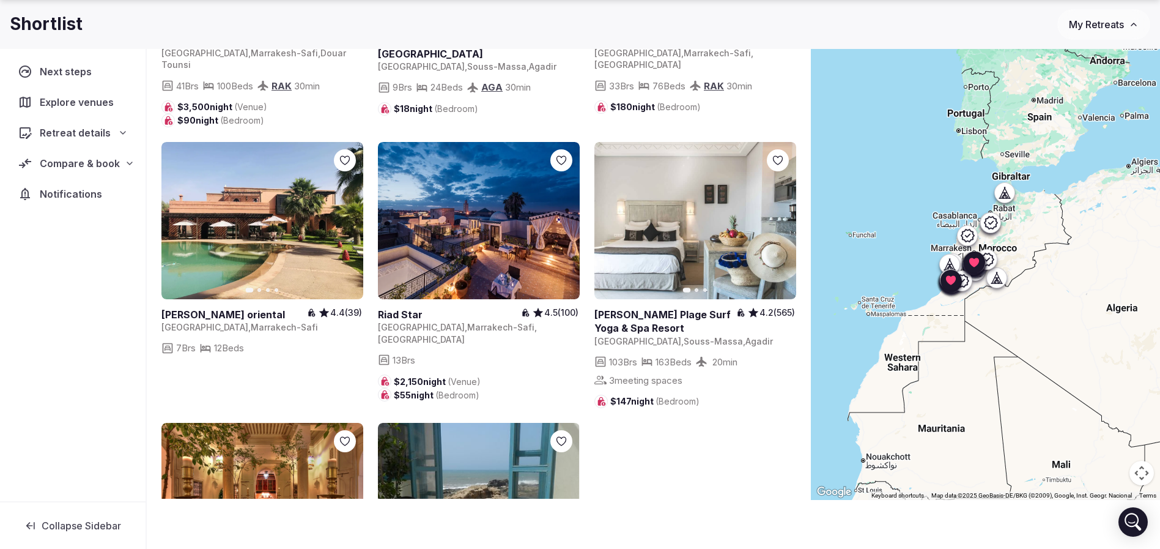
scroll to position [3819, 0]
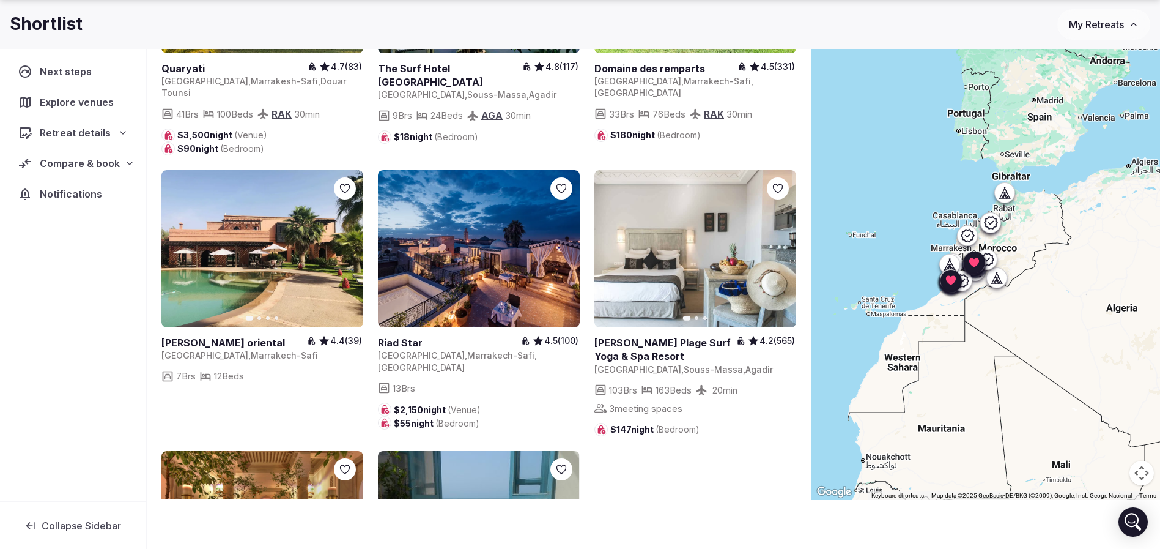
click at [781, 246] on icon "button" at bounding box center [779, 248] width 10 height 10
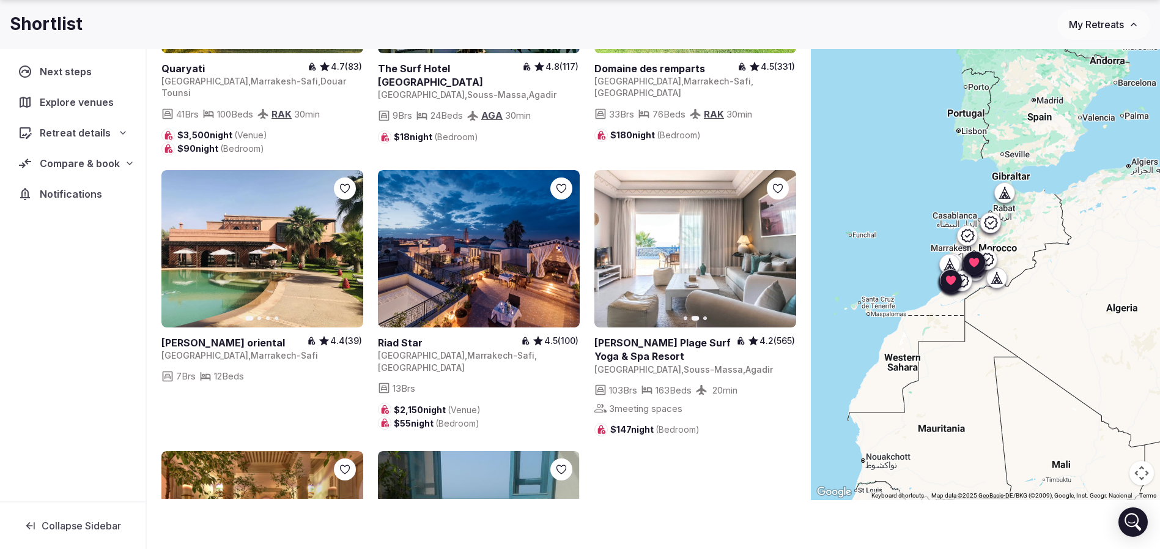
click at [781, 246] on icon "button" at bounding box center [779, 248] width 10 height 10
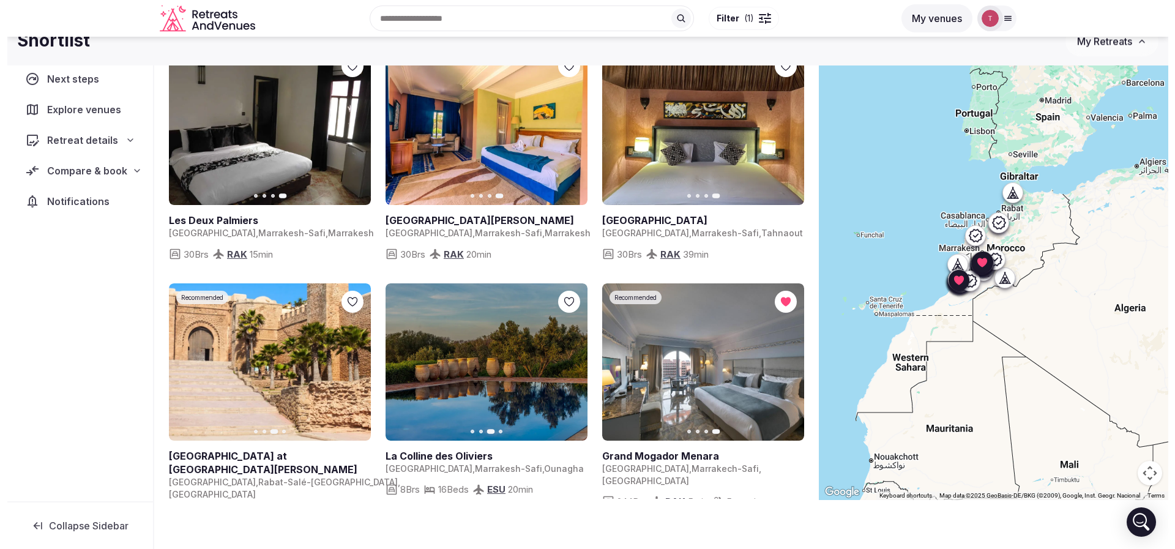
scroll to position [0, 0]
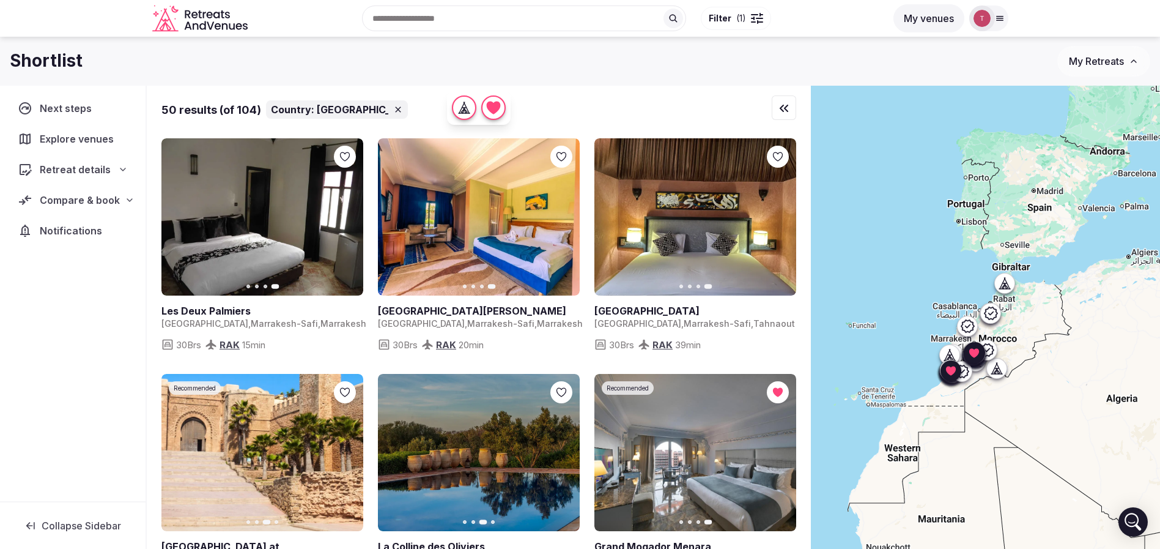
click at [472, 21] on input "text" at bounding box center [524, 19] width 324 height 26
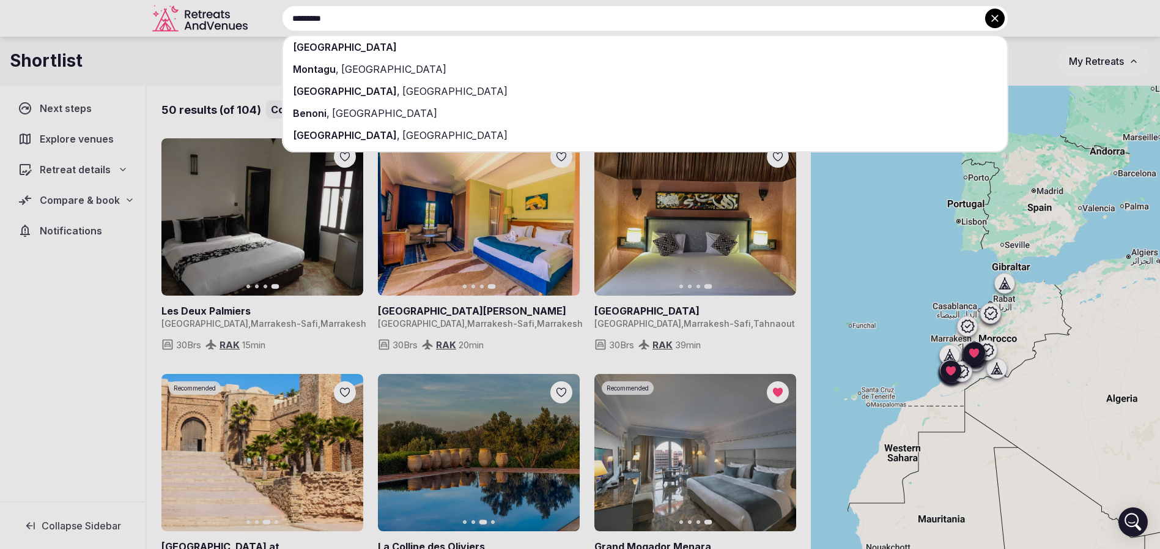
type input "*********"
click at [460, 47] on div "[GEOGRAPHIC_DATA]" at bounding box center [645, 47] width 724 height 22
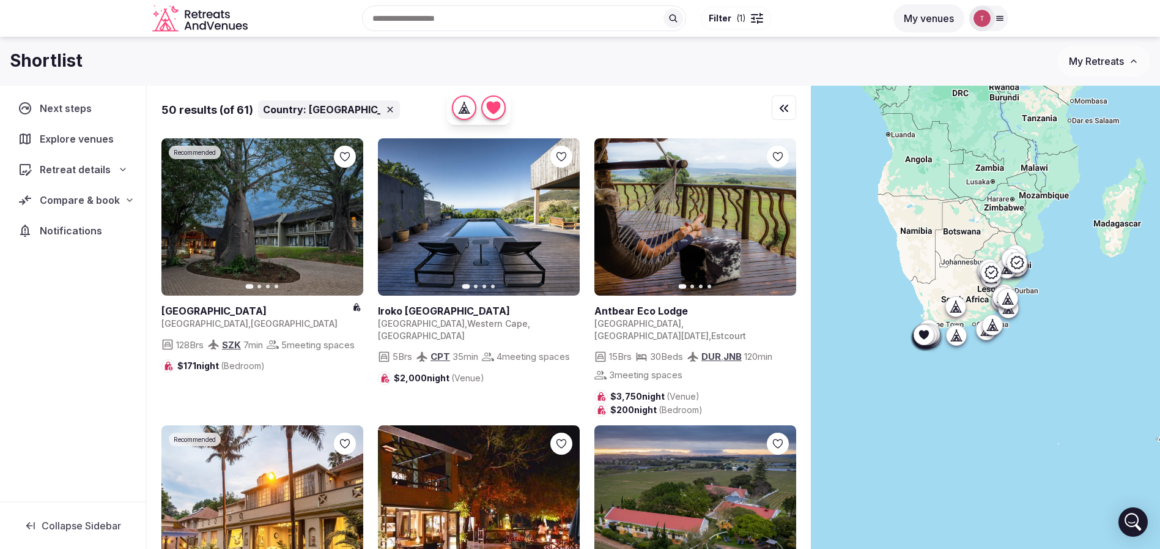
click at [752, 17] on div at bounding box center [753, 19] width 4 height 4
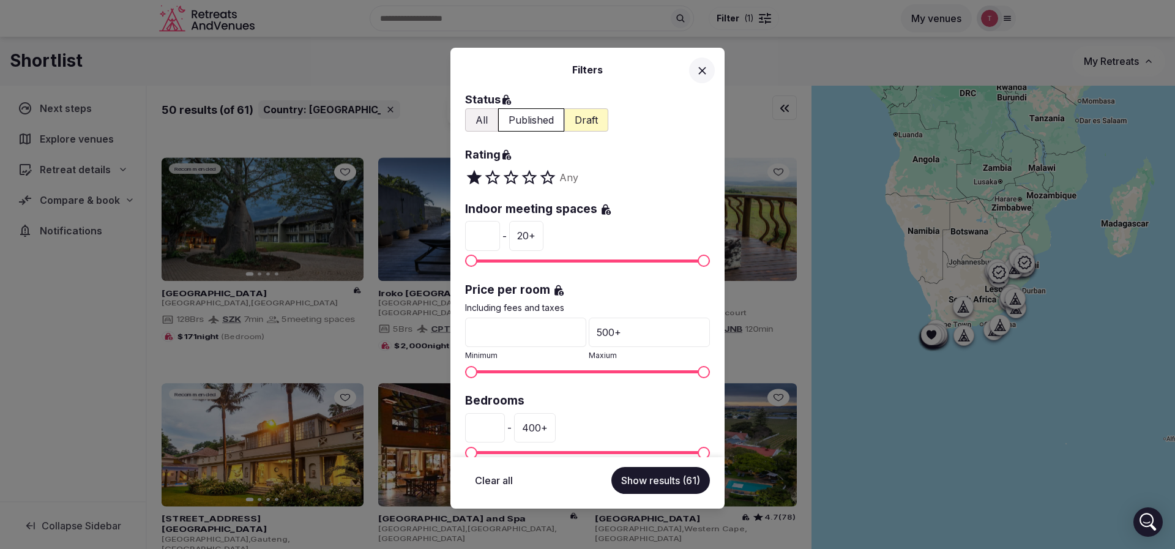
scroll to position [184, 0]
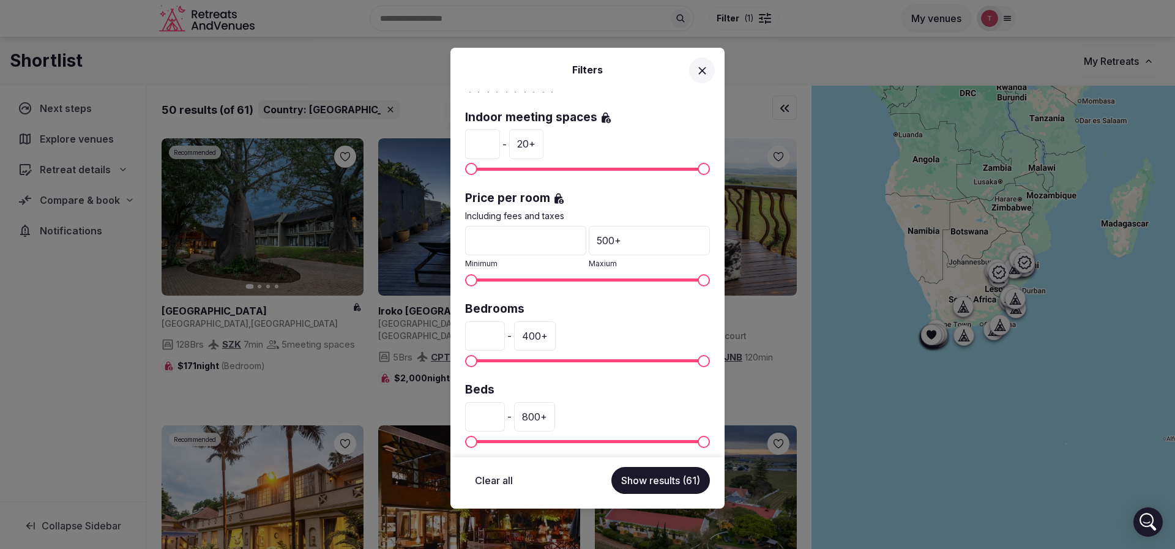
drag, startPoint x: 494, startPoint y: 332, endPoint x: 432, endPoint y: 333, distance: 61.8
click at [434, 333] on div "Filters Country: South Africa Venue name Status All Published Draft Rating Any …" at bounding box center [587, 274] width 1175 height 549
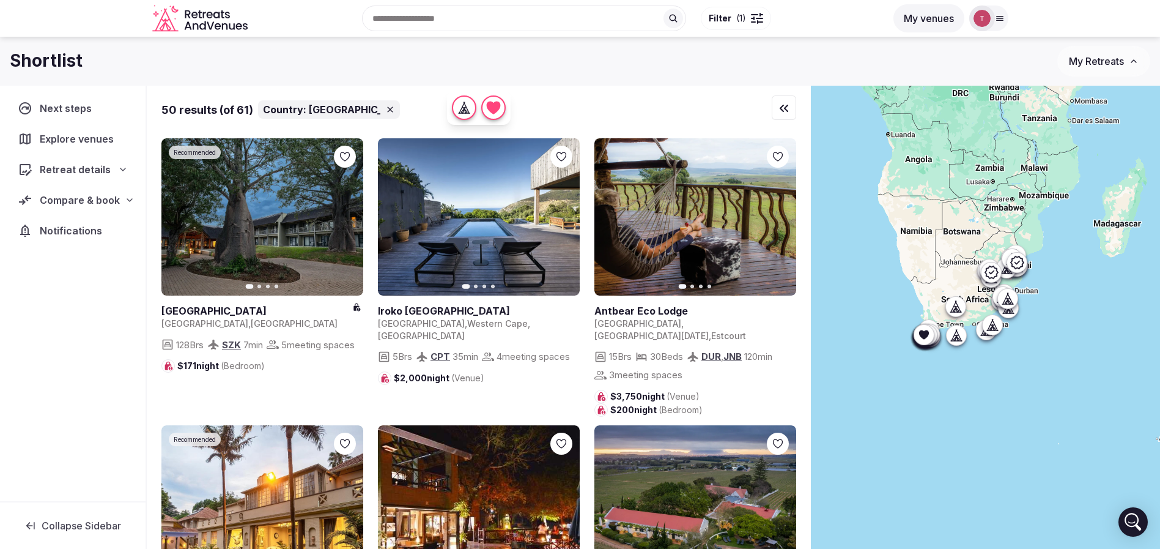
click at [734, 18] on span "Filter ( 1 )" at bounding box center [727, 18] width 37 height 12
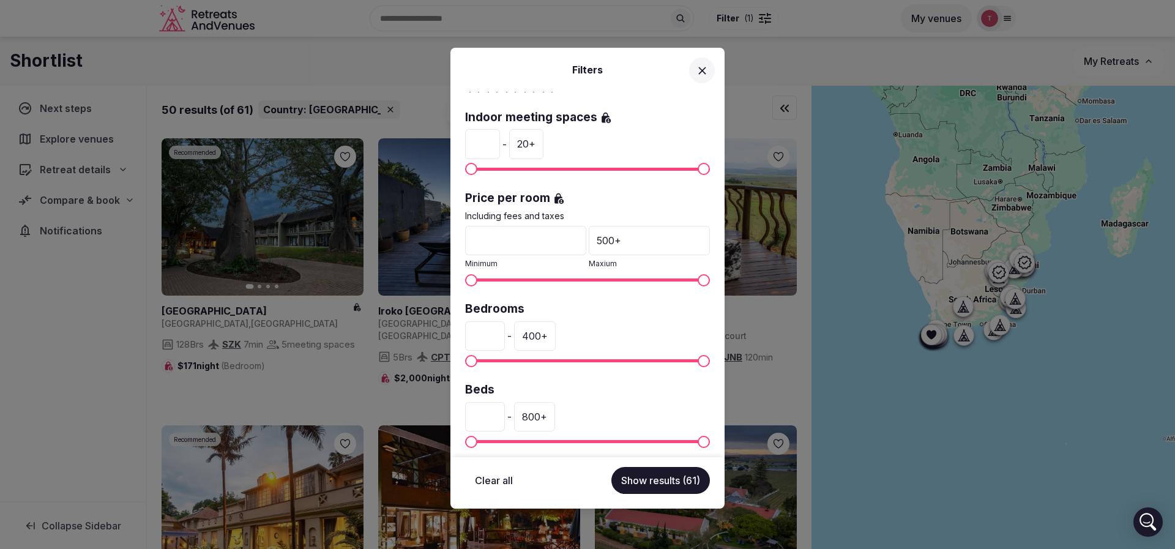
drag, startPoint x: 524, startPoint y: 240, endPoint x: 453, endPoint y: 237, distance: 70.4
click at [453, 237] on div "Country: South Africa Venue name Status All Published Draft Rating Any Indoor m…" at bounding box center [587, 274] width 274 height 365
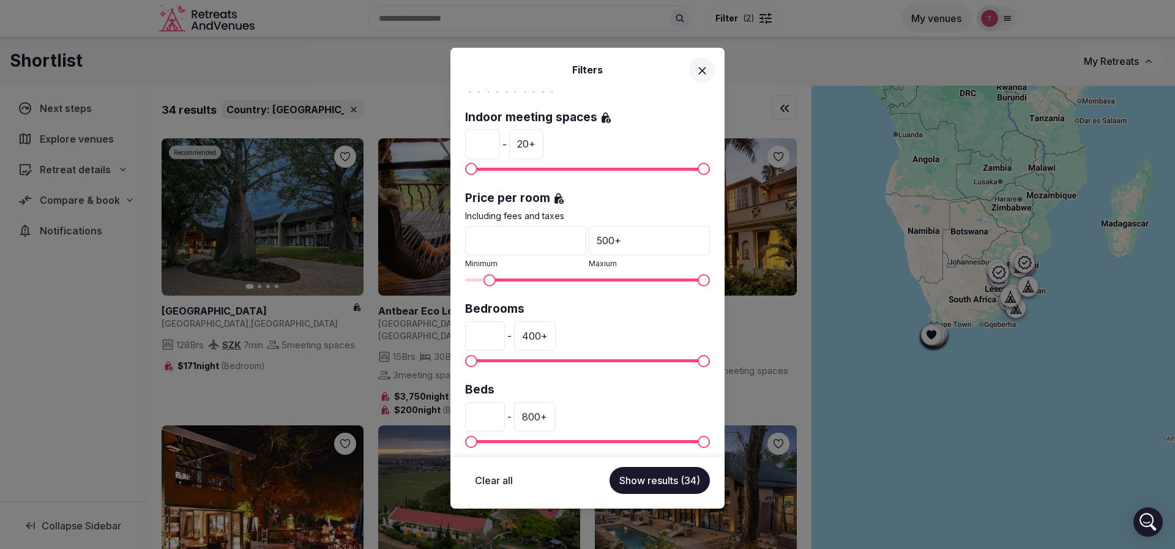
type input "**"
click at [689, 488] on button "Show results (34)" at bounding box center [659, 480] width 100 height 27
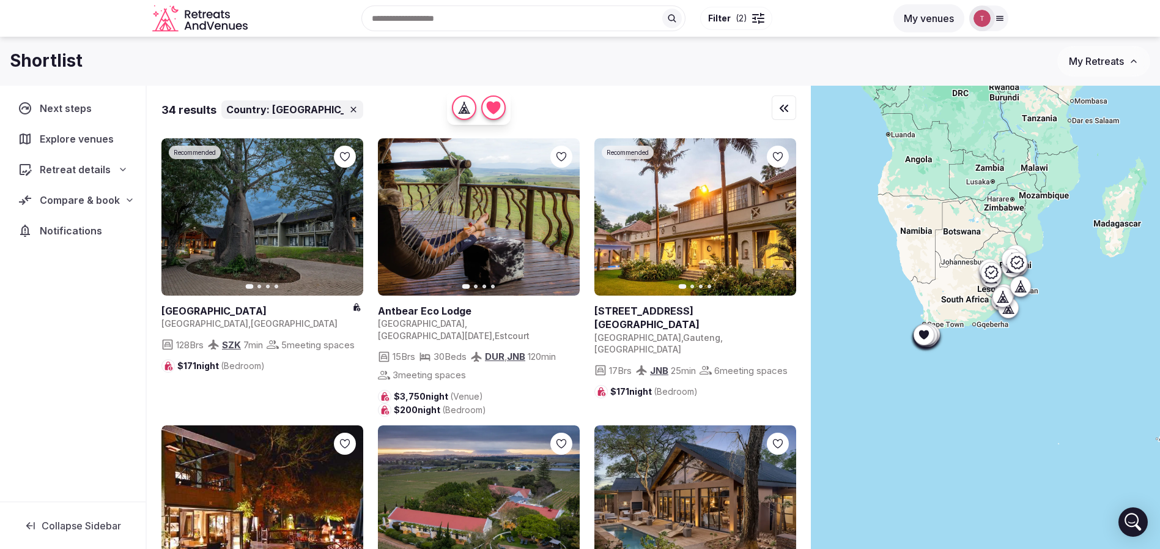
click at [713, 13] on span "Filter" at bounding box center [719, 18] width 23 height 12
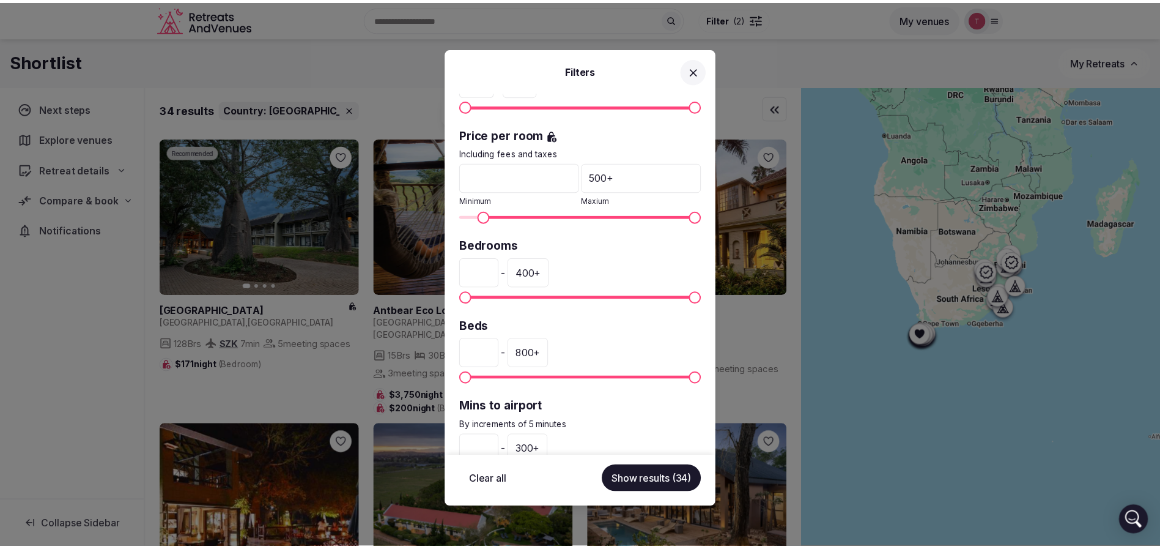
scroll to position [275, 0]
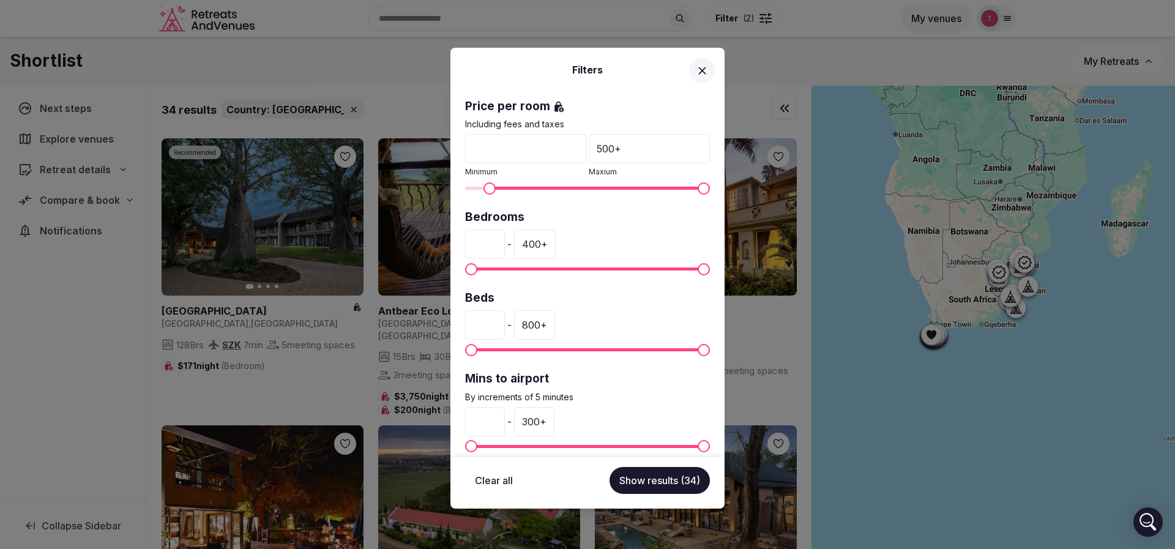
drag, startPoint x: 502, startPoint y: 247, endPoint x: 453, endPoint y: 242, distance: 49.2
click at [453, 242] on div "Country: South Africa Venue name Status All Published Draft Rating Any Indoor m…" at bounding box center [587, 274] width 274 height 365
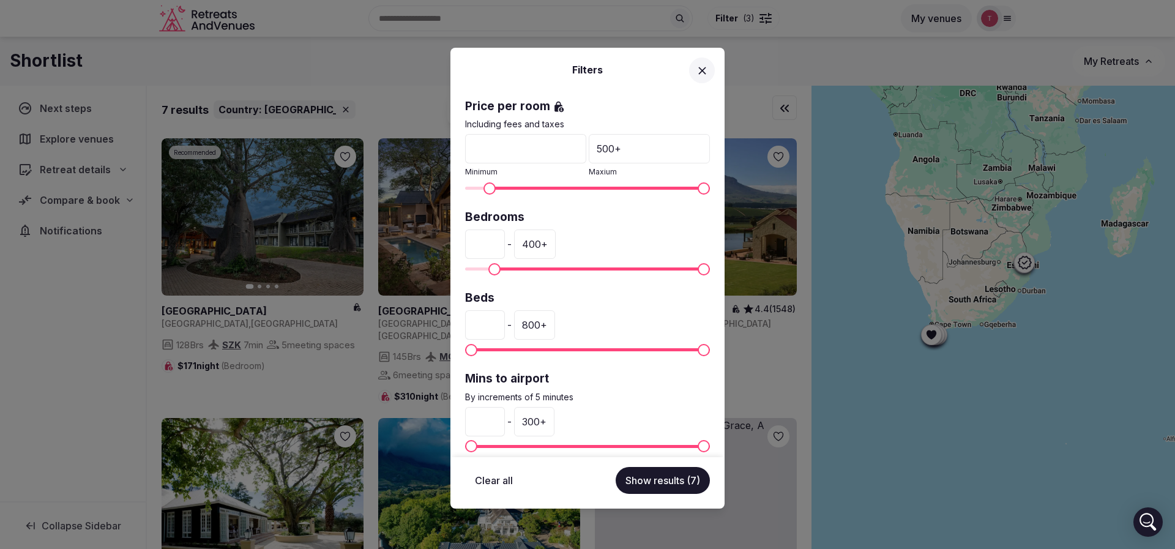
type input "**"
click at [497, 142] on input "**" at bounding box center [525, 148] width 121 height 29
type input "*"
click at [465, 188] on span "Minimum" at bounding box center [471, 188] width 12 height 12
click at [653, 488] on button "Show results (8)" at bounding box center [662, 480] width 94 height 27
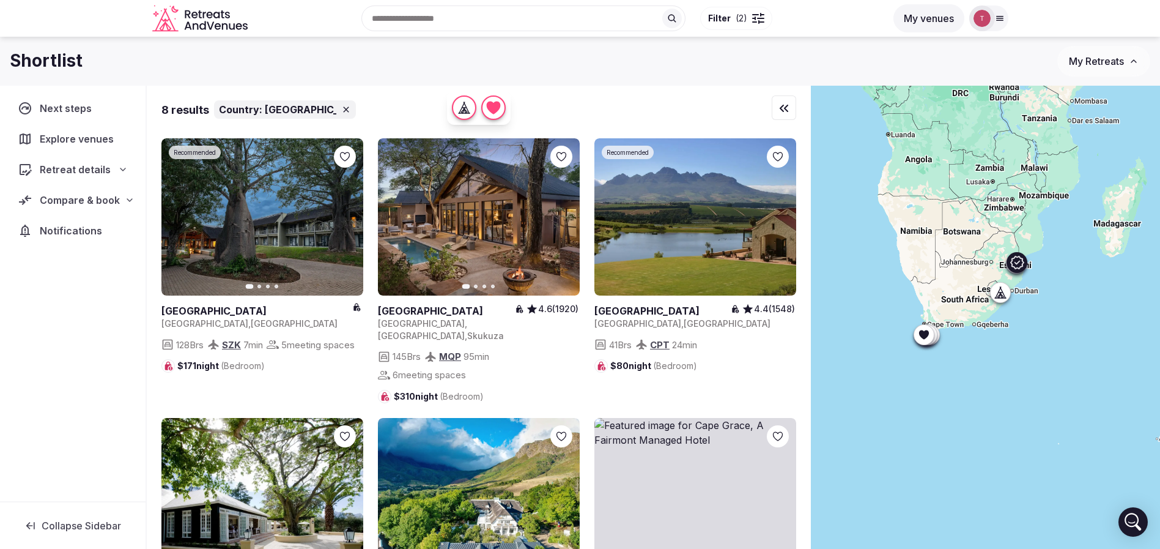
click at [355, 218] on button "Next slide" at bounding box center [346, 217] width 20 height 20
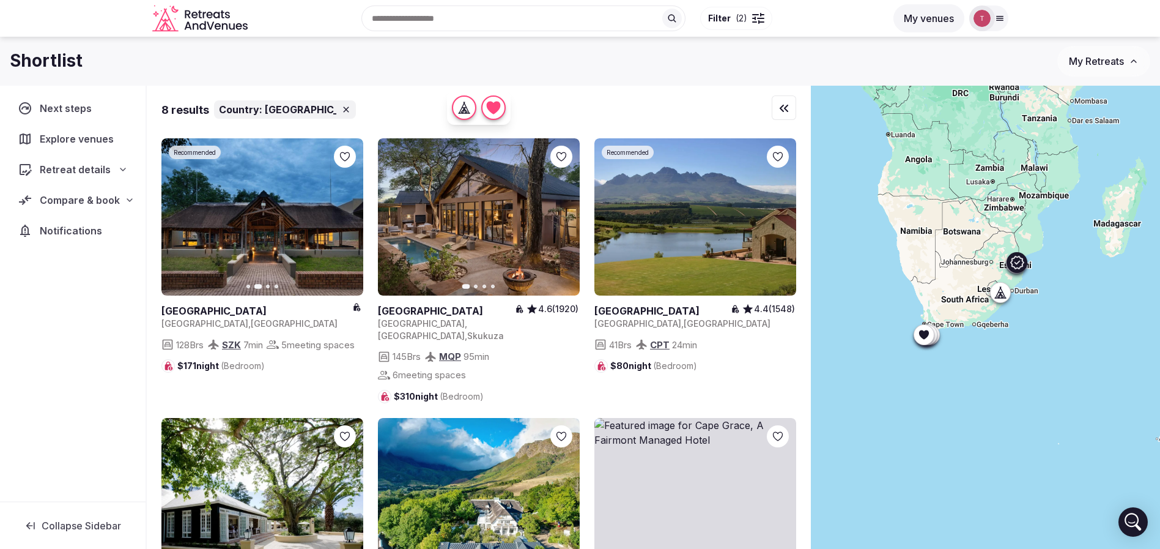
click at [355, 218] on button "Next slide" at bounding box center [346, 217] width 20 height 20
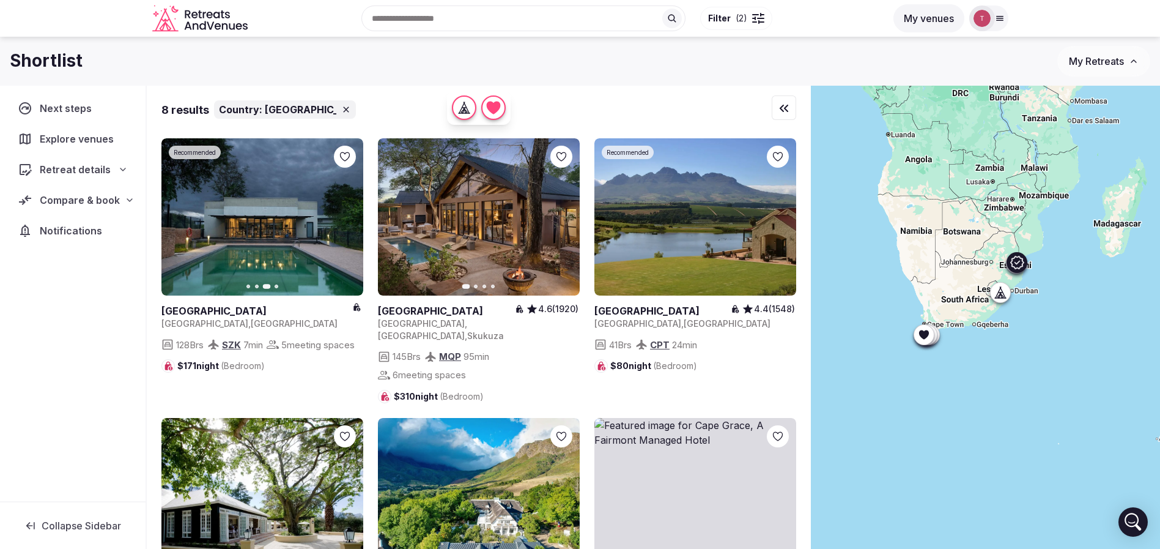
click at [0, 0] on icon at bounding box center [0, 0] width 0 height 0
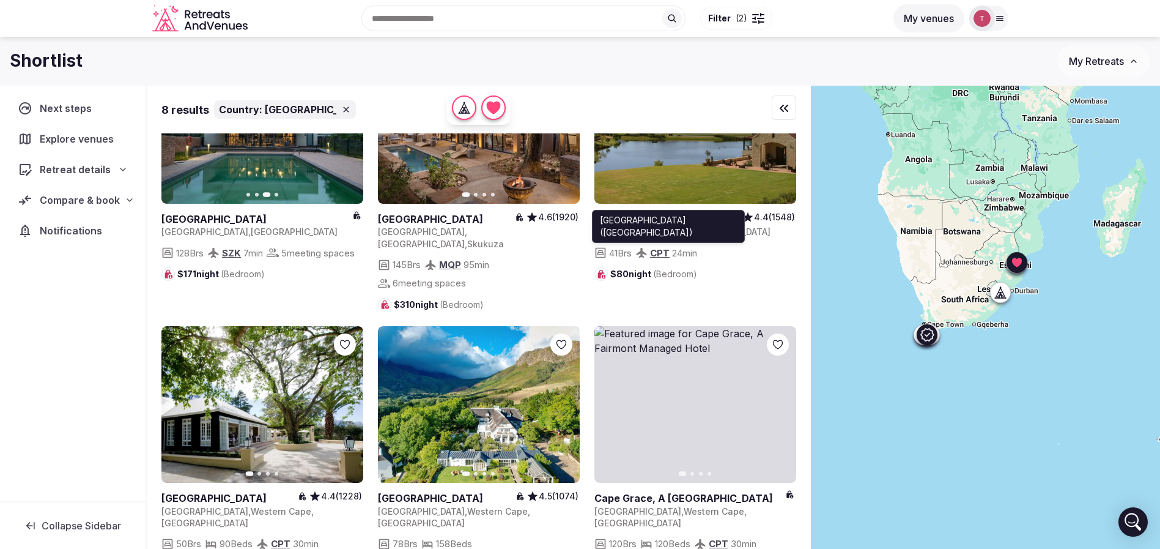
scroll to position [0, 0]
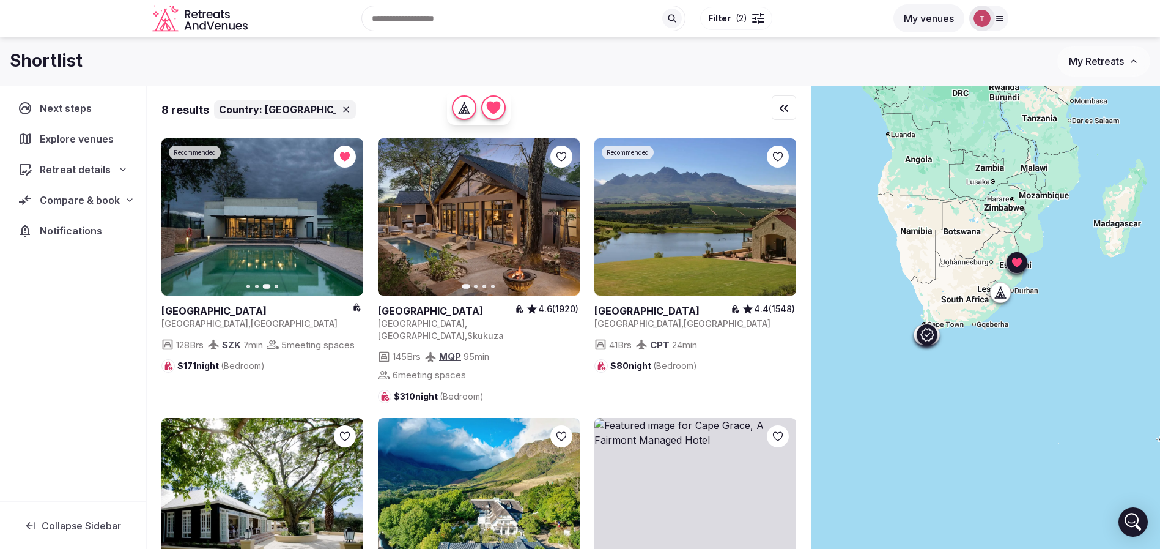
click at [0, 0] on icon at bounding box center [0, 0] width 0 height 0
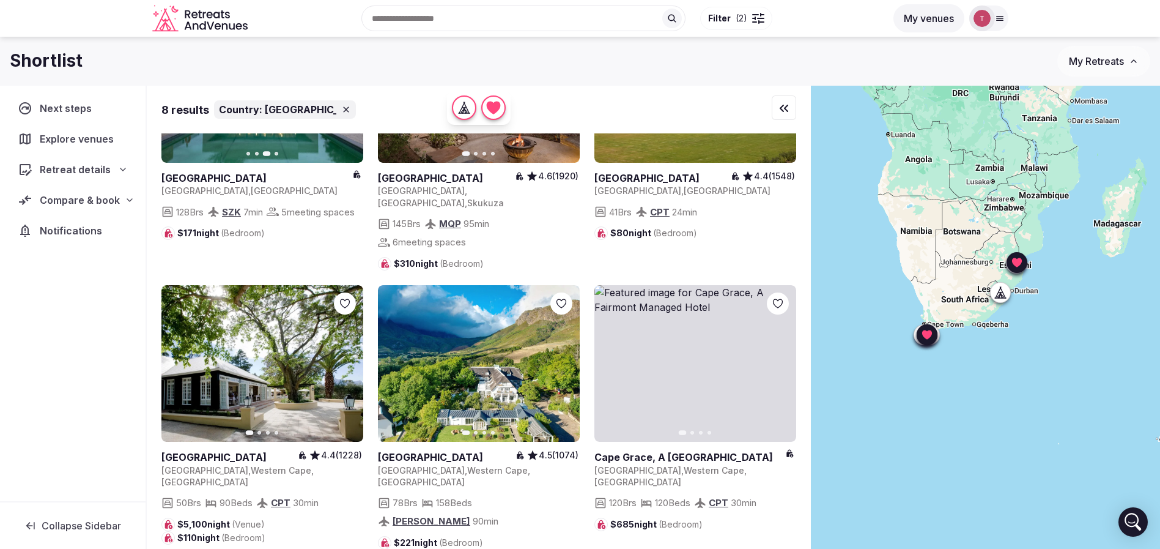
scroll to position [184, 0]
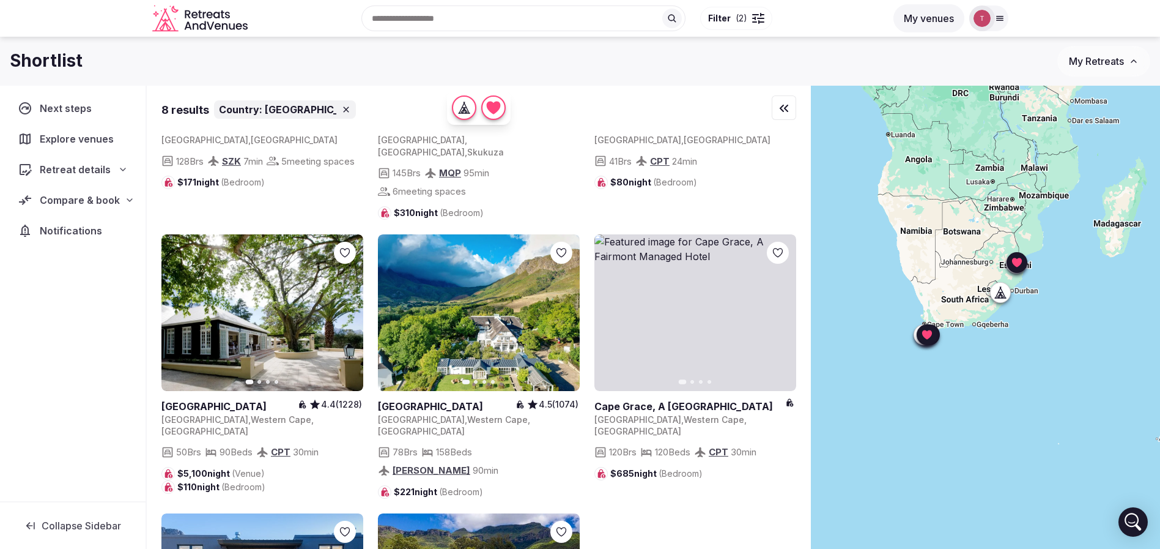
click at [568, 303] on button "Next slide" at bounding box center [563, 313] width 20 height 20
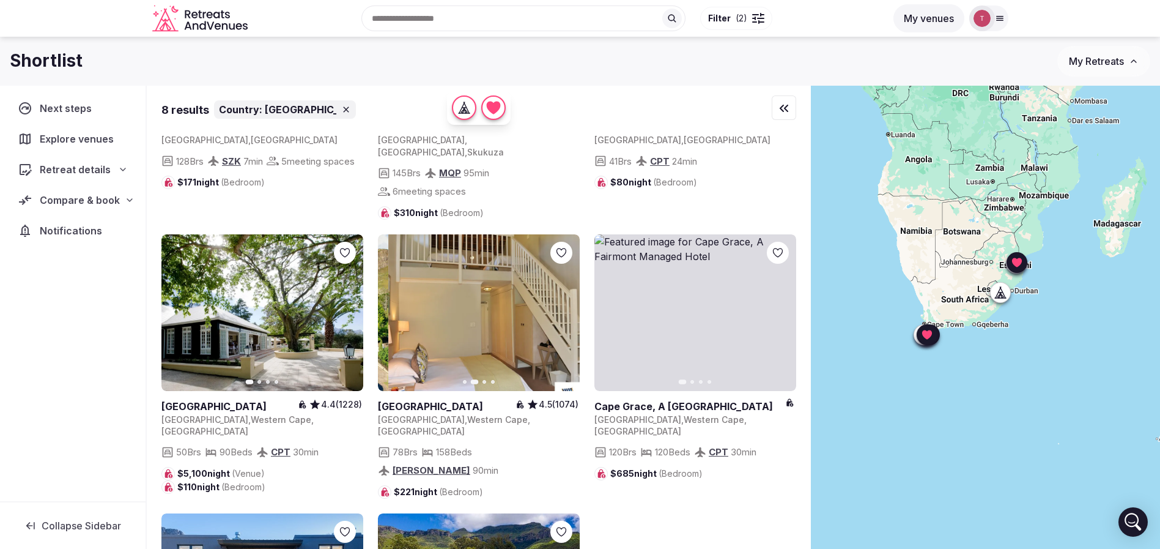
click at [568, 303] on button "Next slide" at bounding box center [563, 313] width 20 height 20
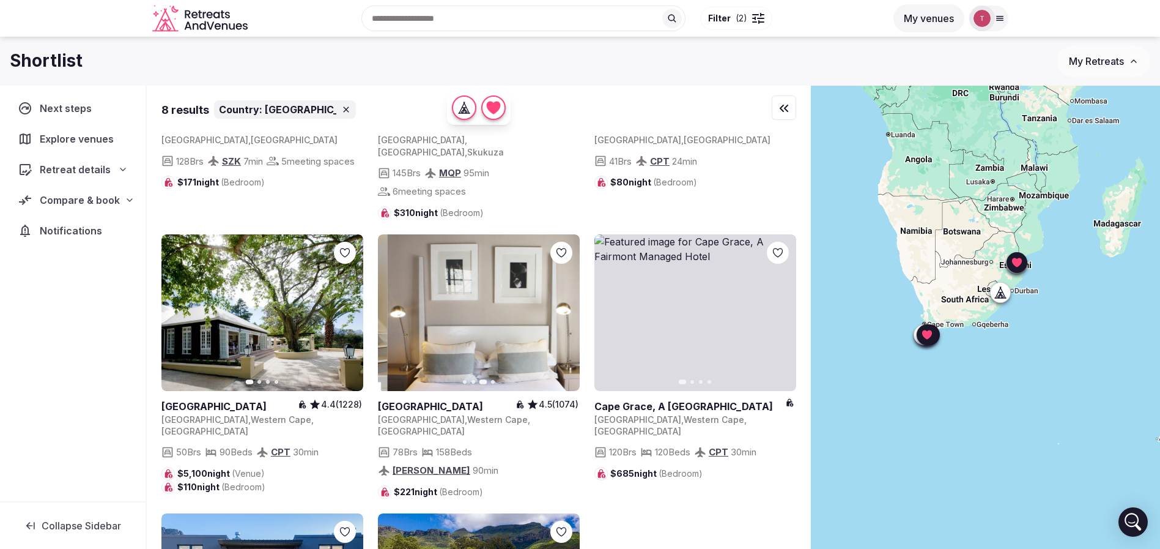
click at [568, 303] on button "Next slide" at bounding box center [563, 313] width 20 height 20
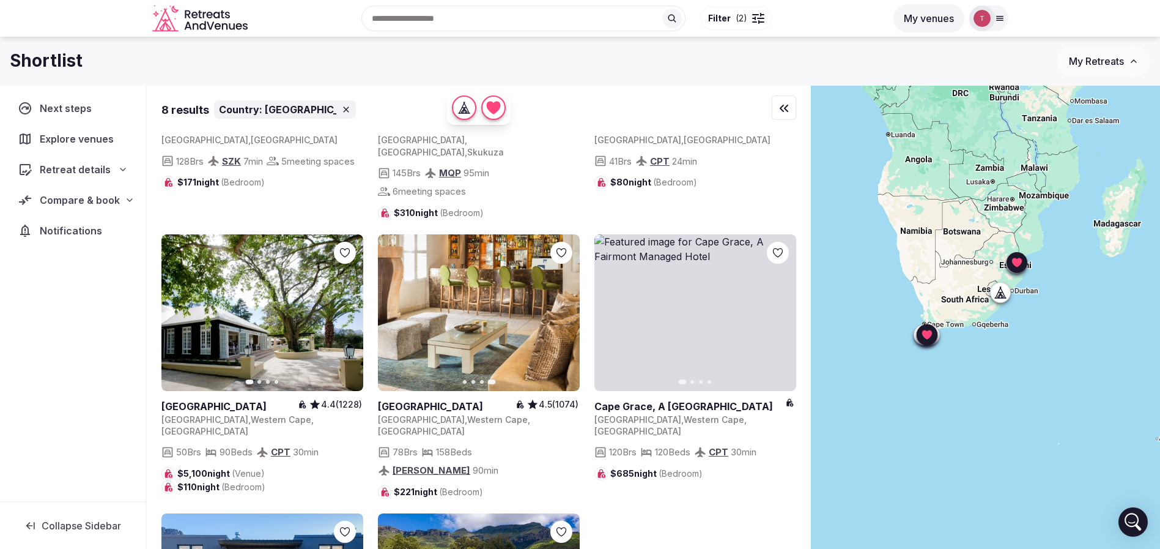
click at [344, 308] on icon "button" at bounding box center [346, 313] width 10 height 10
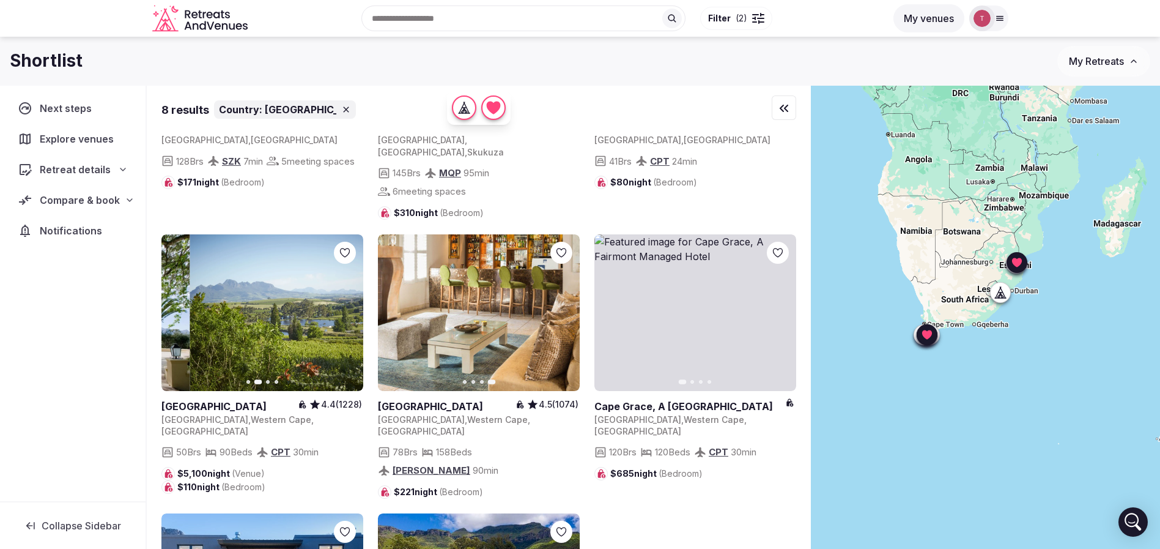
click at [344, 308] on icon "button" at bounding box center [346, 313] width 10 height 10
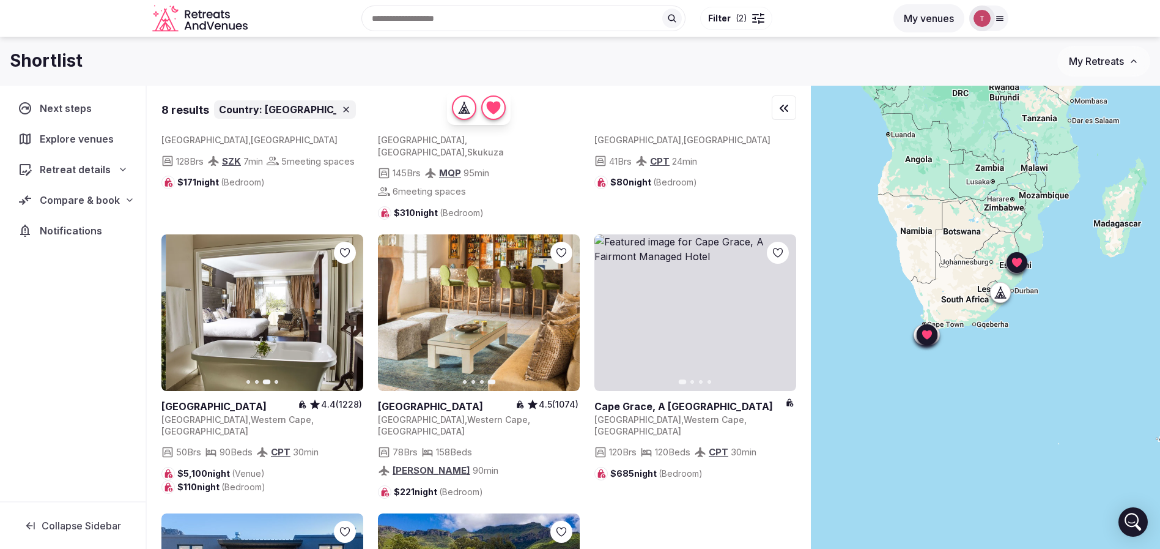
click at [344, 308] on icon "button" at bounding box center [346, 313] width 10 height 10
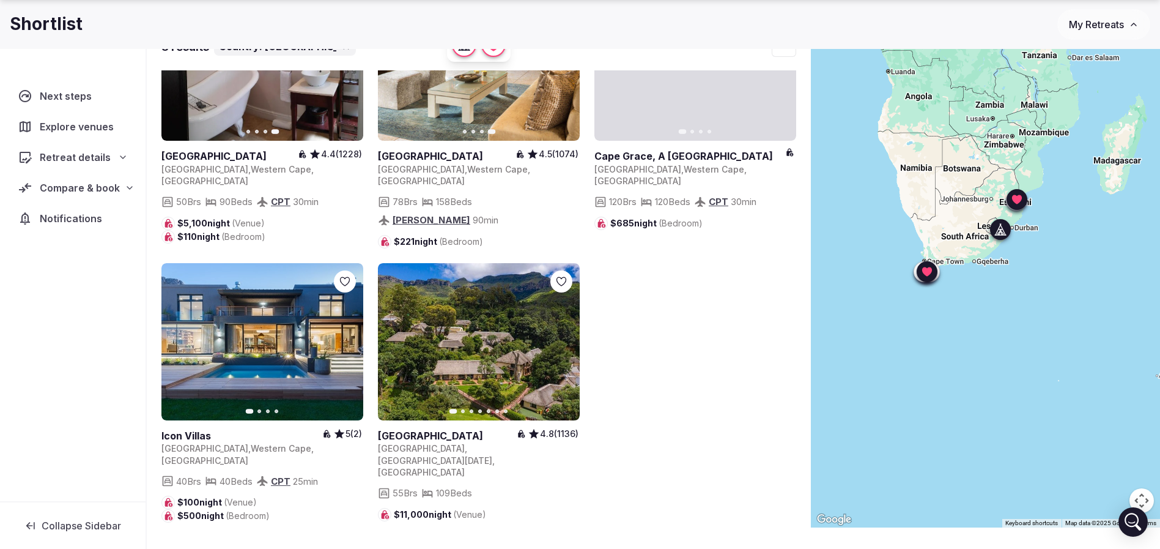
scroll to position [91, 0]
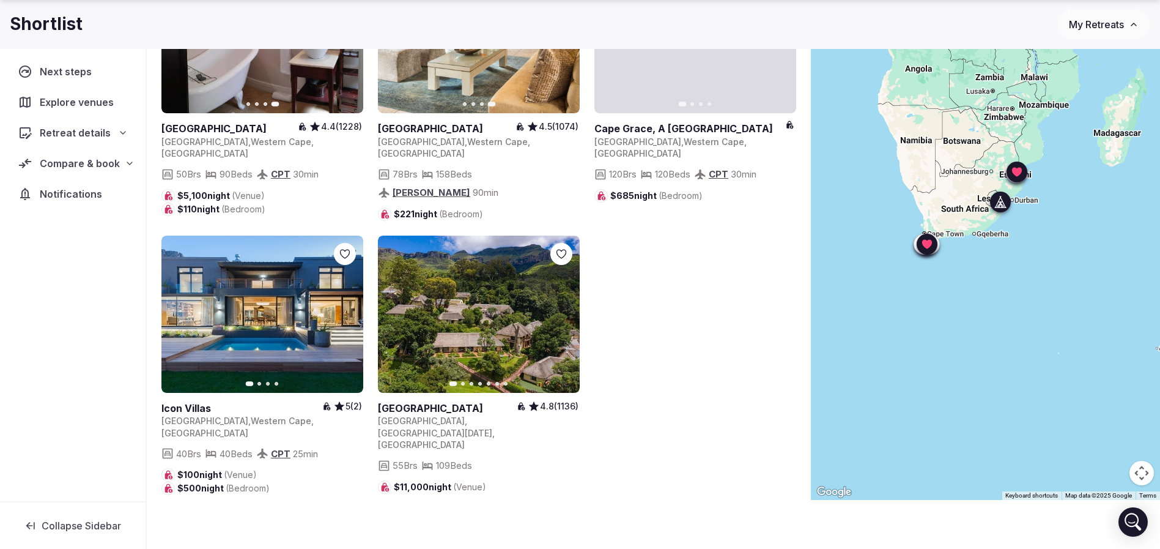
click at [566, 309] on icon "button" at bounding box center [563, 314] width 10 height 10
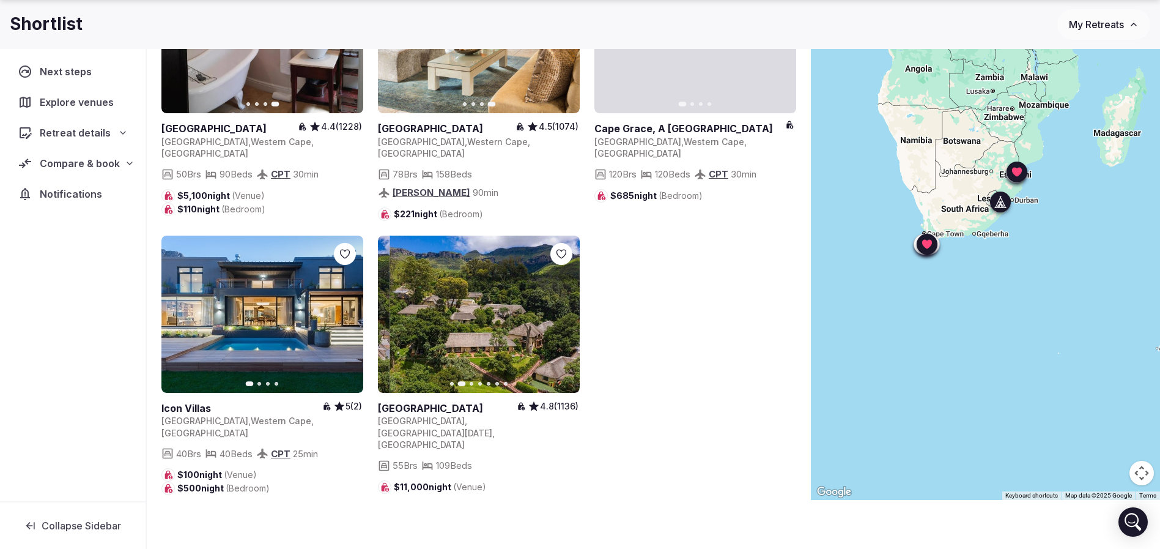
click at [566, 309] on icon "button" at bounding box center [563, 314] width 10 height 10
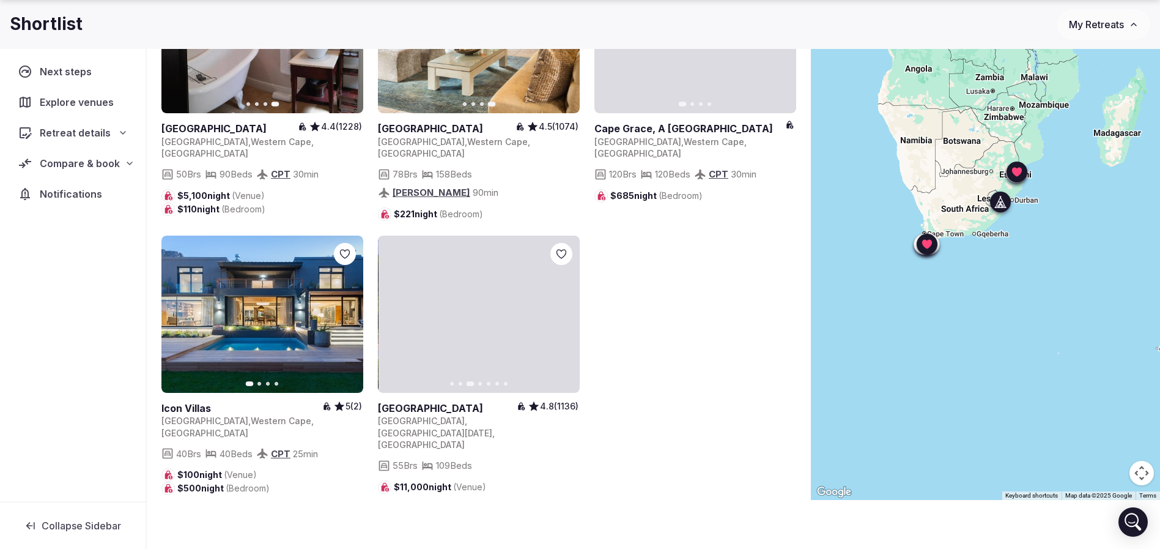
click at [566, 309] on icon "button" at bounding box center [563, 314] width 10 height 10
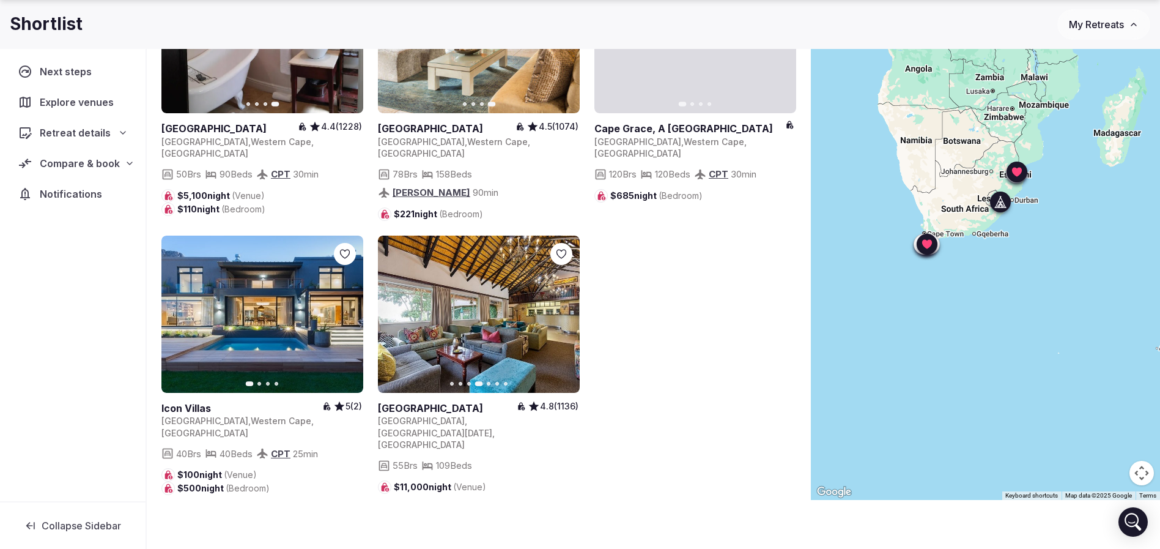
click at [0, 0] on icon at bounding box center [0, 0] width 0 height 0
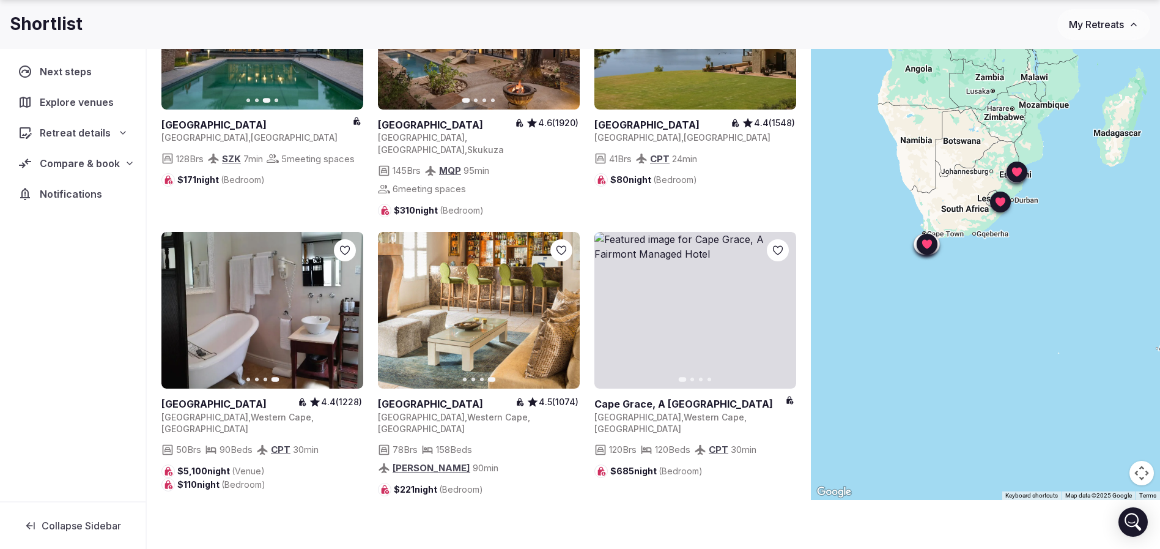
scroll to position [0, 0]
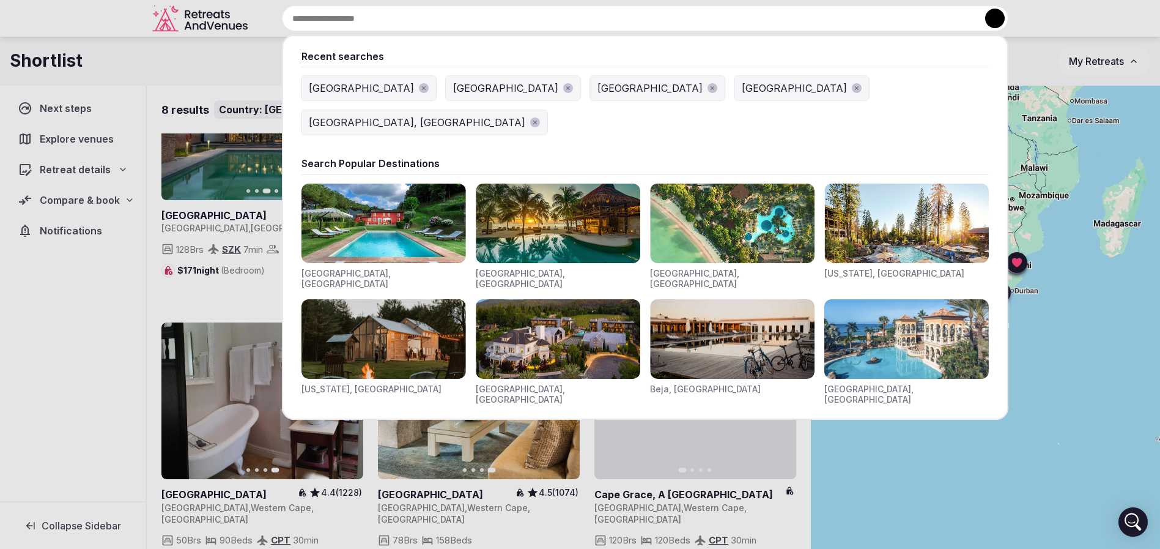
click at [549, 14] on input "text" at bounding box center [645, 19] width 727 height 26
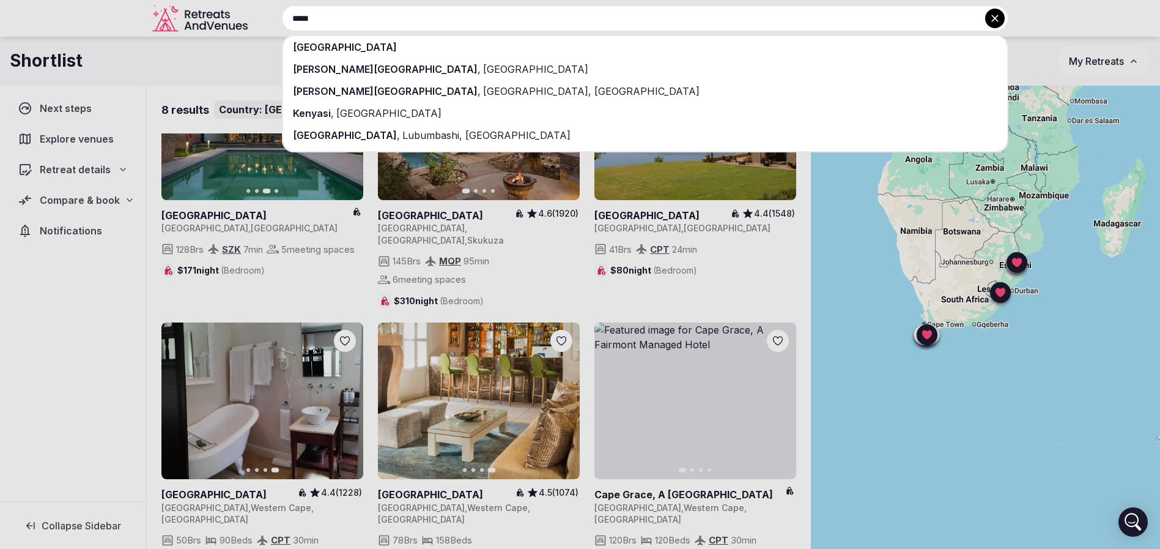
type input "*****"
click at [470, 48] on div "[GEOGRAPHIC_DATA]" at bounding box center [645, 47] width 724 height 22
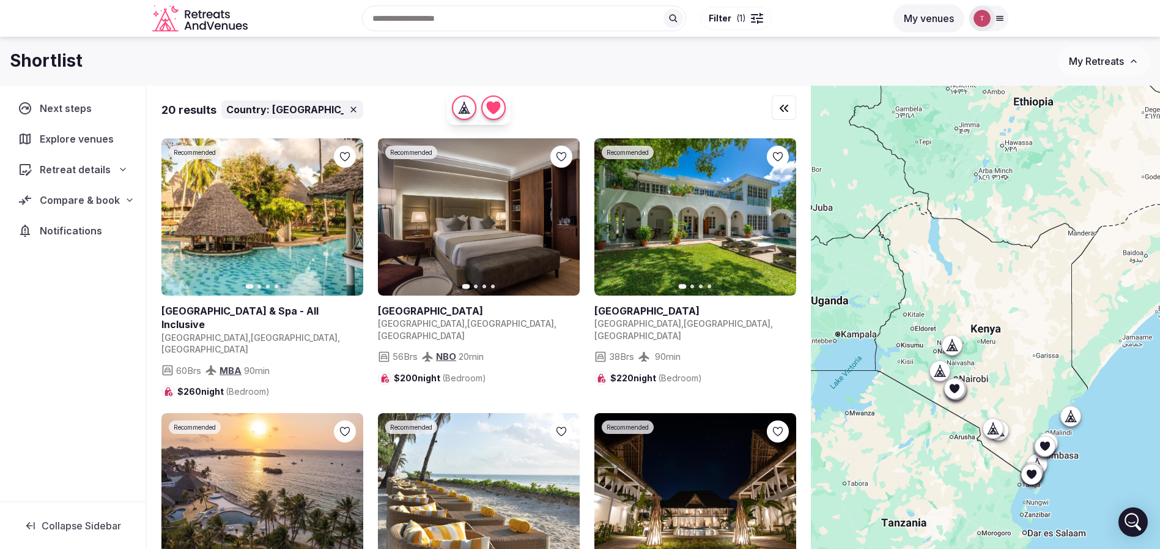
click at [960, 389] on icon at bounding box center [955, 388] width 10 height 9
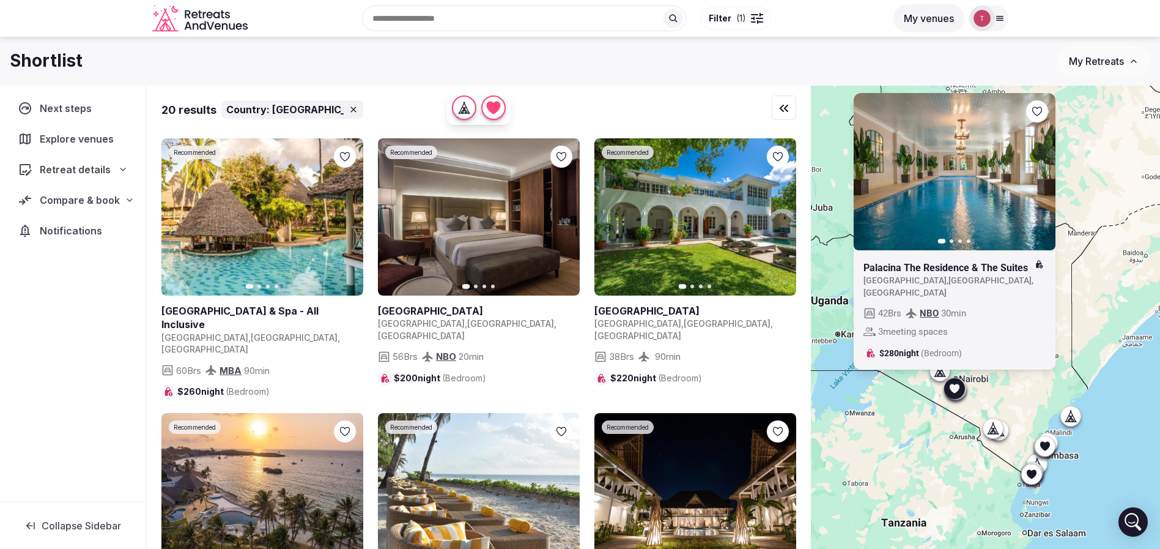
click at [1049, 122] on div at bounding box center [1037, 111] width 22 height 22
click at [0, 0] on icon at bounding box center [0, 0] width 0 height 0
click at [1038, 475] on icon at bounding box center [1032, 474] width 12 height 12
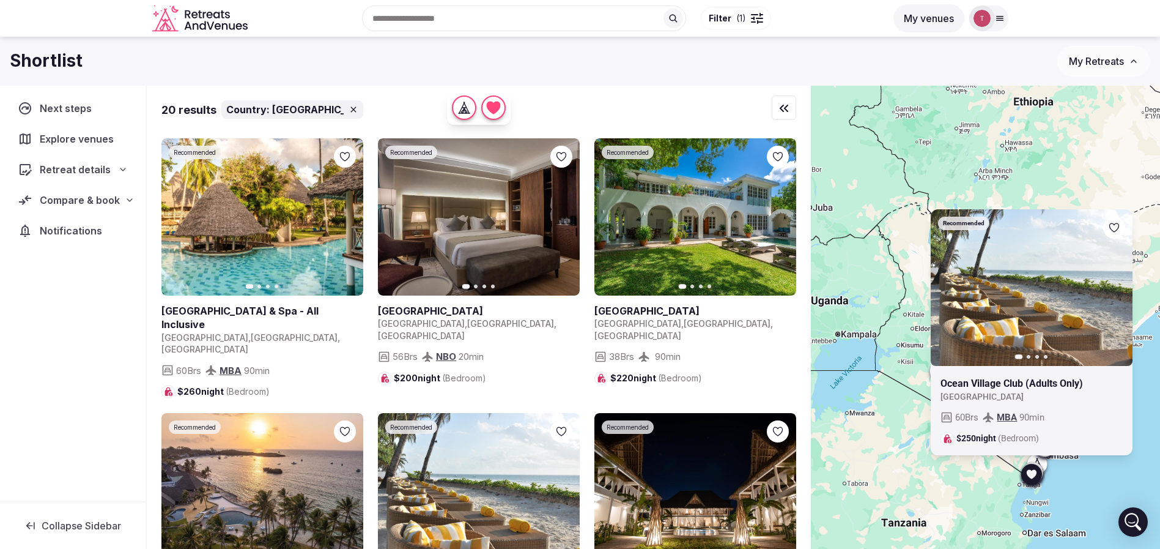
click at [0, 0] on icon at bounding box center [0, 0] width 0 height 0
click at [1093, 506] on div "Recommended Previous slide Next slide Ocean Village Club (Adults Only) Kenya 60…" at bounding box center [985, 338] width 349 height 505
click at [1083, 477] on div "Recommended Previous slide Next slide Ocean Village Club (Adults Only) Kenya 60…" at bounding box center [985, 338] width 349 height 505
click at [889, 358] on div "Recommended Previous slide Next slide Ocean Village Club (Adults Only) Kenya 60…" at bounding box center [985, 338] width 349 height 505
click at [845, 330] on div "Recommended Previous slide Next slide Ocean Village Club (Adults Only) Kenya 60…" at bounding box center [985, 338] width 349 height 505
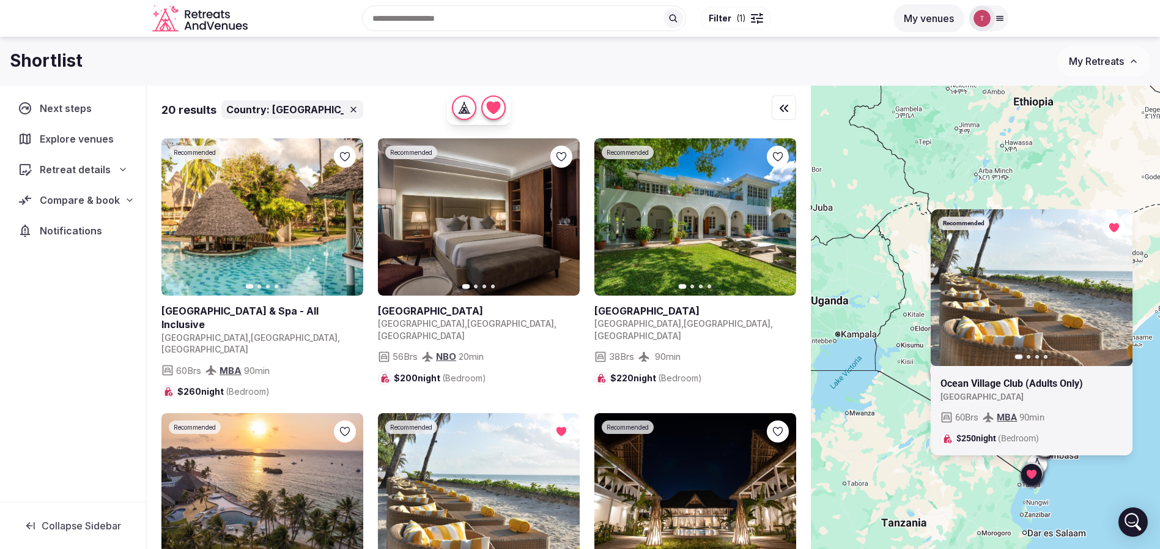
click at [737, 111] on div "20 results Country: Kenya" at bounding box center [478, 109] width 635 height 18
click at [1038, 479] on icon at bounding box center [1032, 474] width 12 height 12
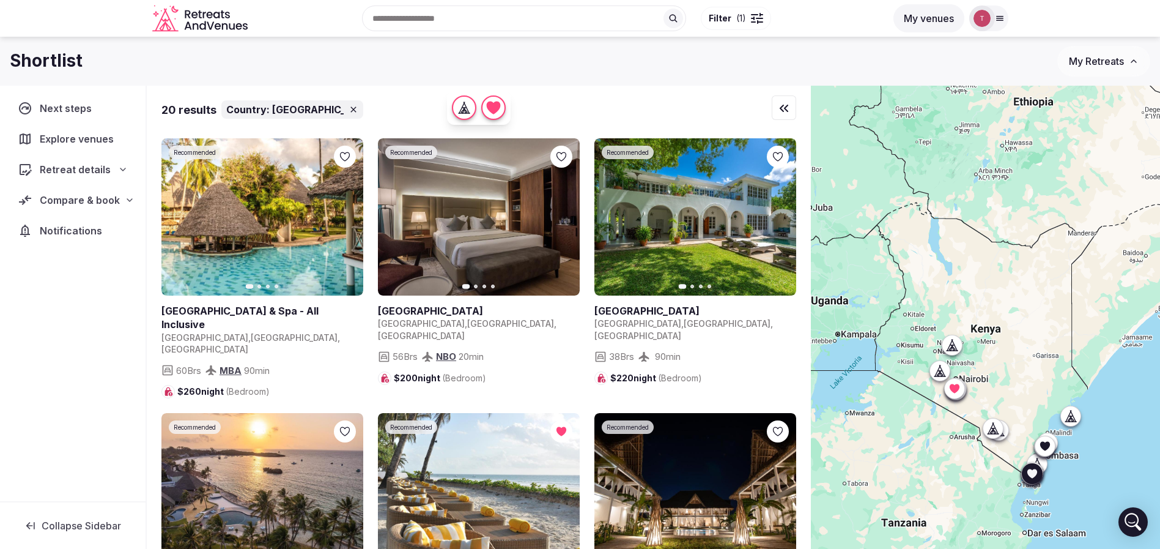
click at [1050, 442] on icon at bounding box center [1045, 445] width 10 height 9
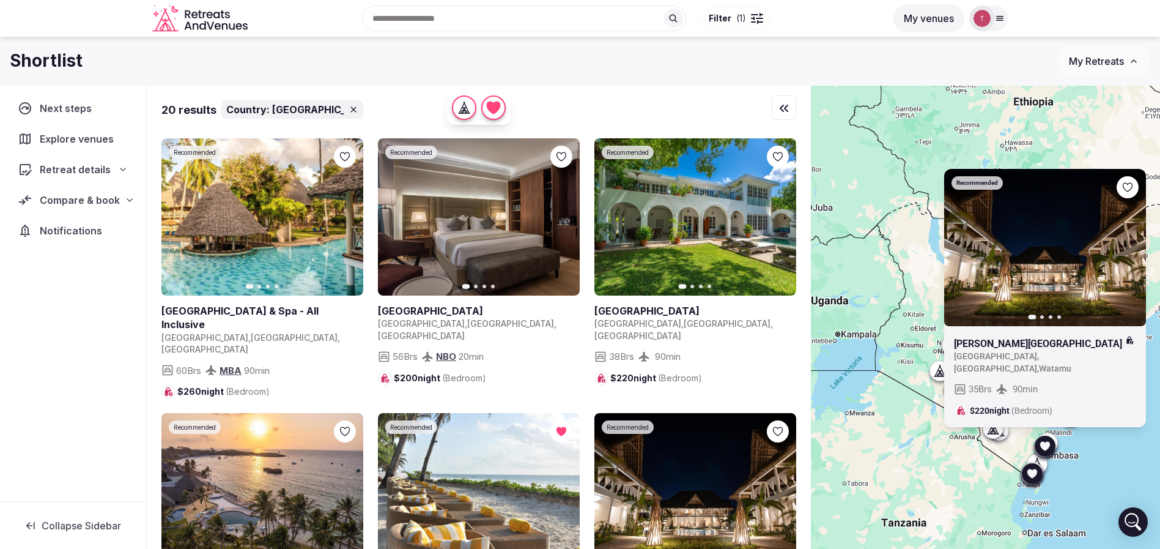
click at [1091, 439] on div "Recommended Previous slide Next slide Rafiki Tamu Residential Resort Kenya , Ki…" at bounding box center [985, 338] width 349 height 505
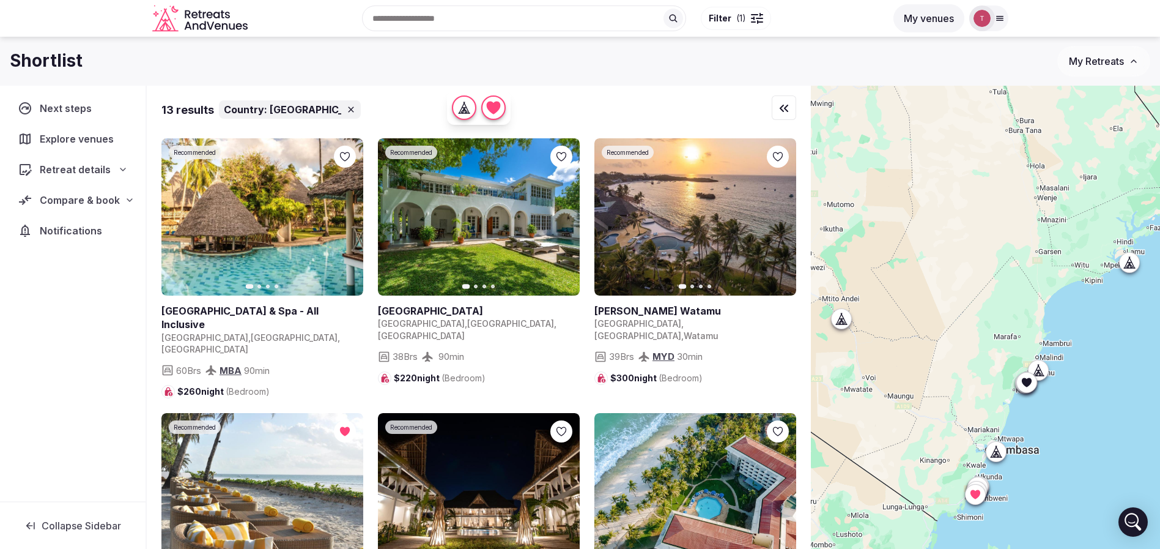
drag, startPoint x: 1053, startPoint y: 468, endPoint x: 1072, endPoint y: 409, distance: 62.3
click at [1072, 409] on div at bounding box center [985, 338] width 349 height 505
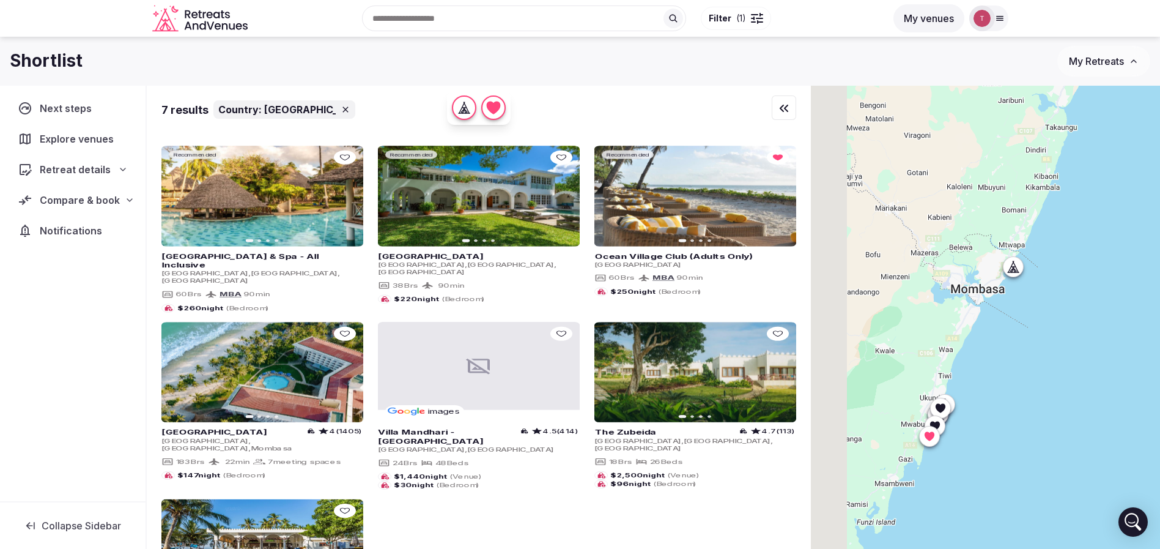
drag, startPoint x: 964, startPoint y: 439, endPoint x: 1012, endPoint y: 459, distance: 52.4
click at [1012, 458] on div at bounding box center [985, 338] width 349 height 505
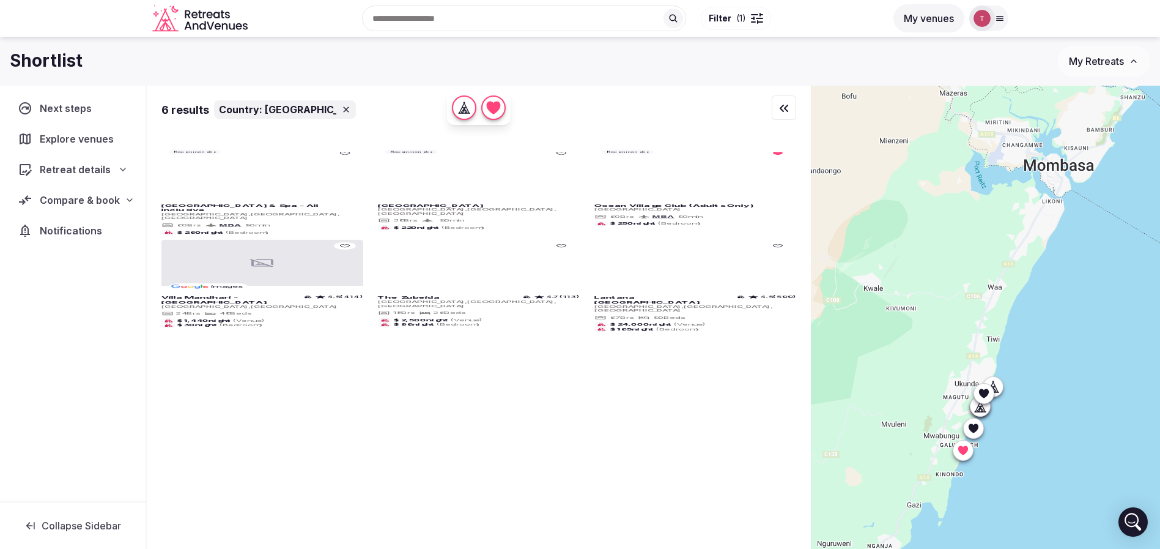
drag, startPoint x: 962, startPoint y: 388, endPoint x: 1036, endPoint y: 414, distance: 78.9
click at [1036, 414] on div at bounding box center [985, 338] width 349 height 505
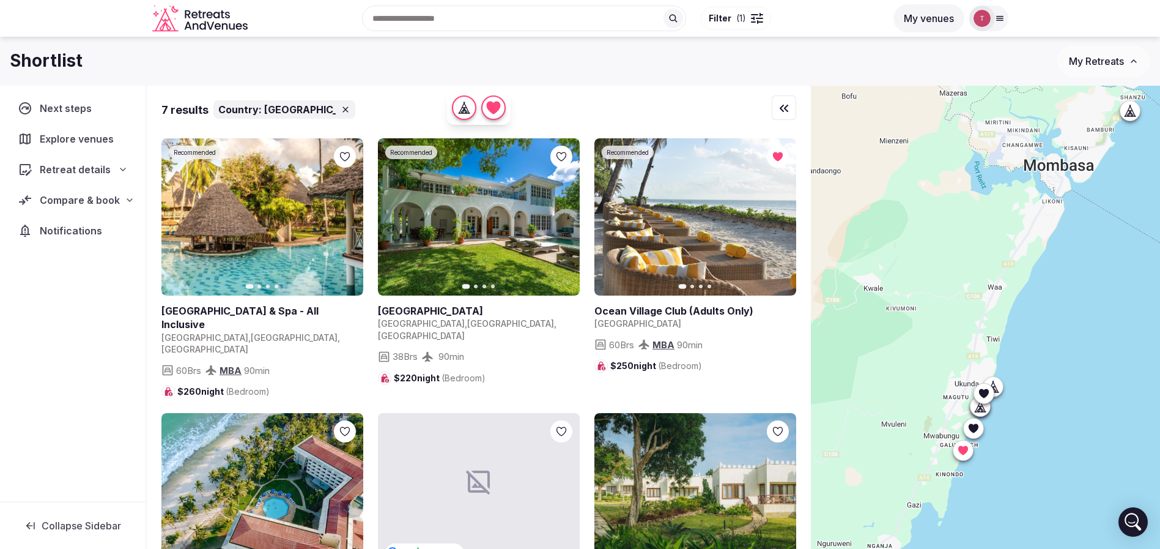
click at [979, 430] on icon at bounding box center [973, 428] width 12 height 12
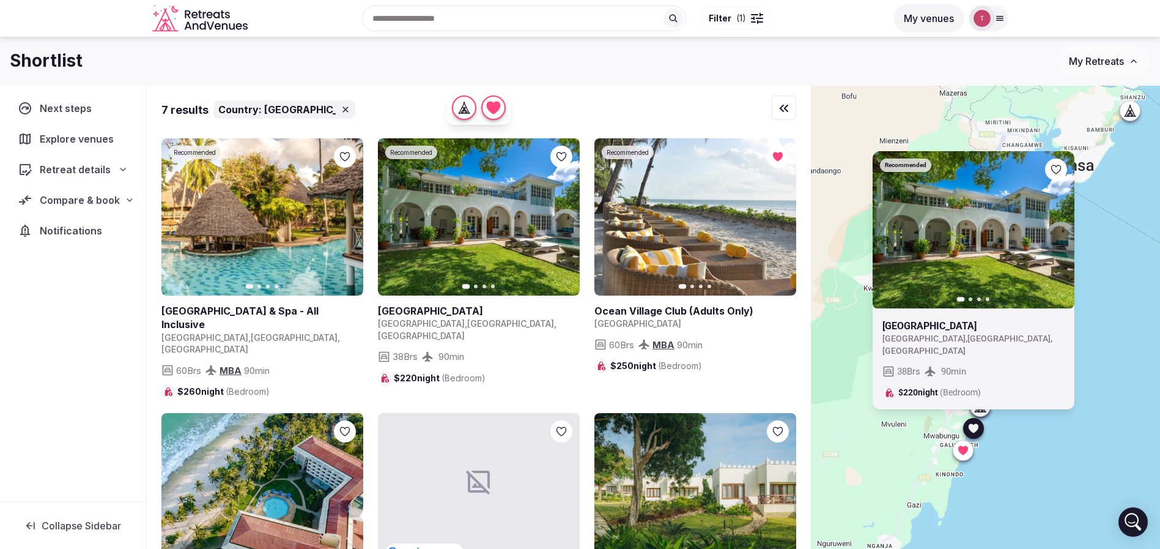
click at [0, 0] on icon at bounding box center [0, 0] width 0 height 0
click at [1063, 447] on div "Recommended Previous slide Next slide [GEOGRAPHIC_DATA] [GEOGRAPHIC_DATA] , [GE…" at bounding box center [985, 338] width 349 height 505
click at [979, 429] on icon at bounding box center [973, 428] width 12 height 12
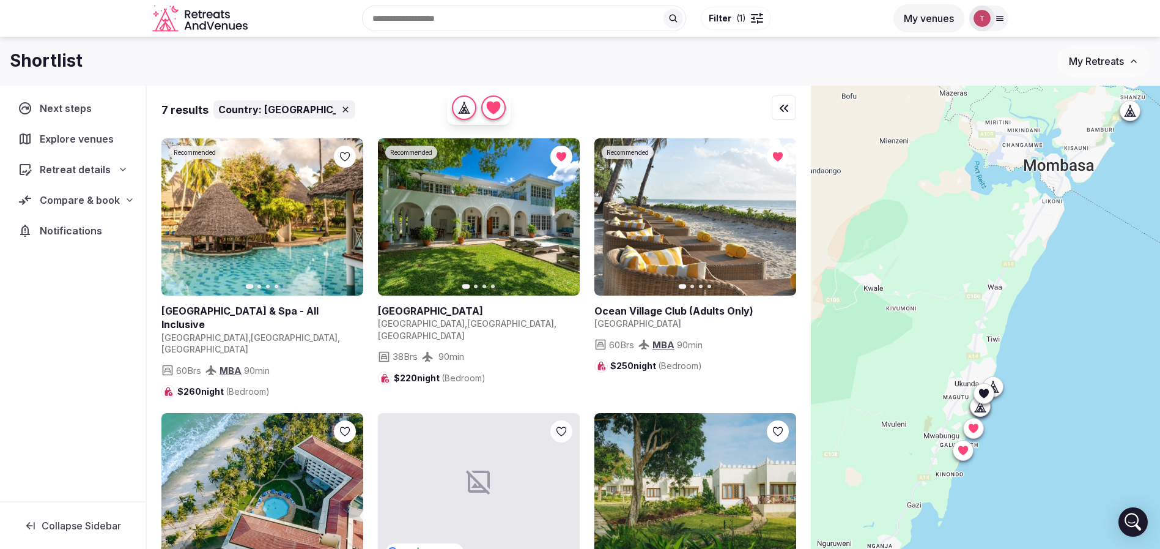
click at [989, 392] on icon at bounding box center [984, 392] width 10 height 9
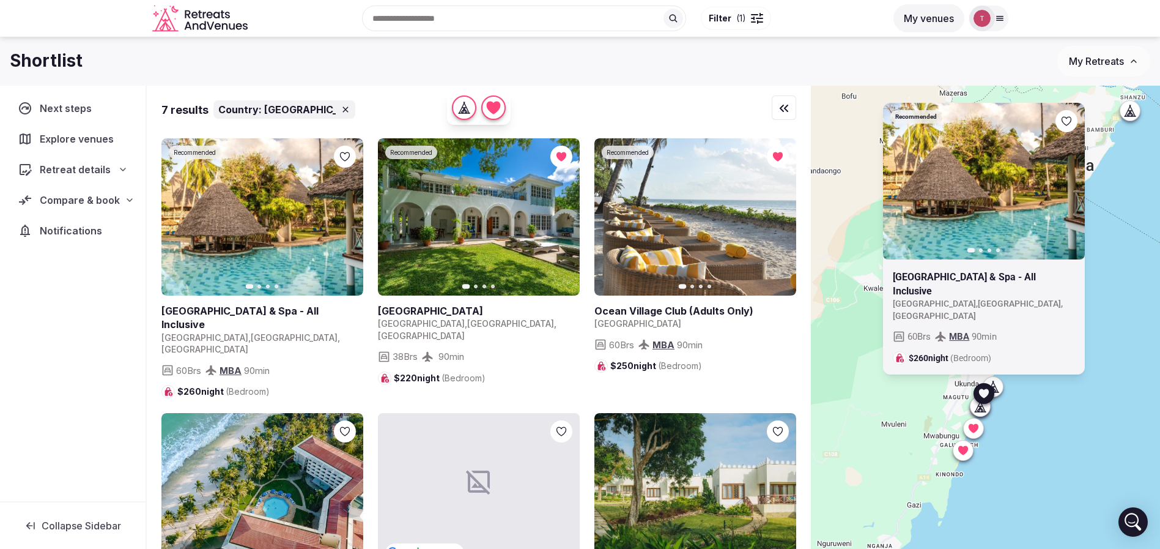
click at [0, 0] on icon at bounding box center [0, 0] width 0 height 0
click at [1053, 439] on div "Recommended Previous slide Next slide Neptune [GEOGRAPHIC_DATA] Boutique Resort…" at bounding box center [985, 338] width 349 height 505
